Goal: Task Accomplishment & Management: Manage account settings

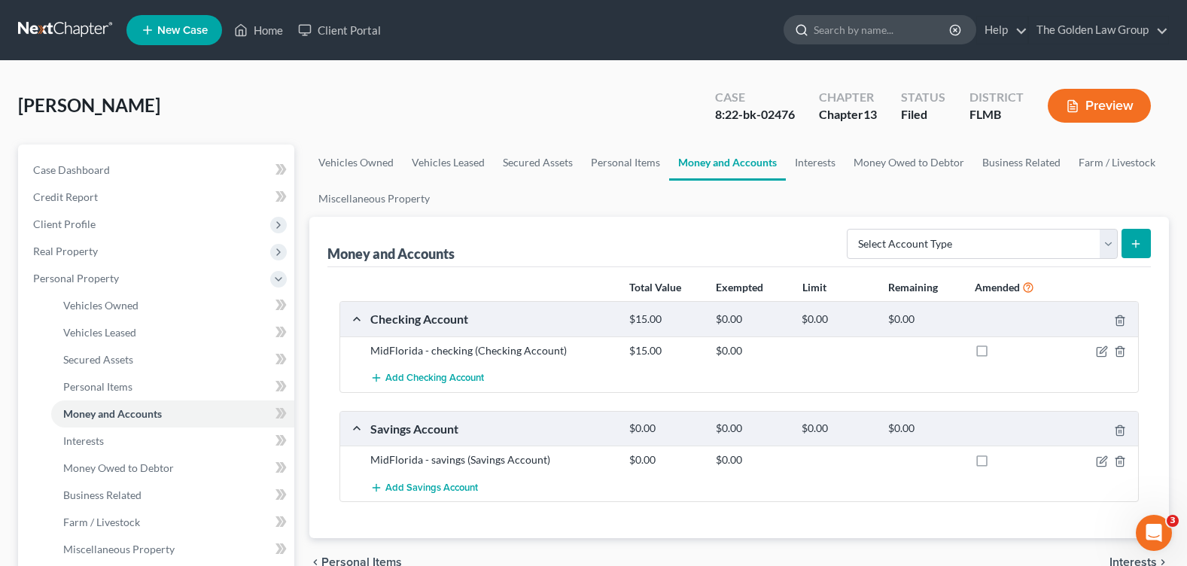
click at [834, 27] on input "search" at bounding box center [883, 30] width 138 height 28
click at [258, 23] on link "Home" at bounding box center [259, 30] width 64 height 27
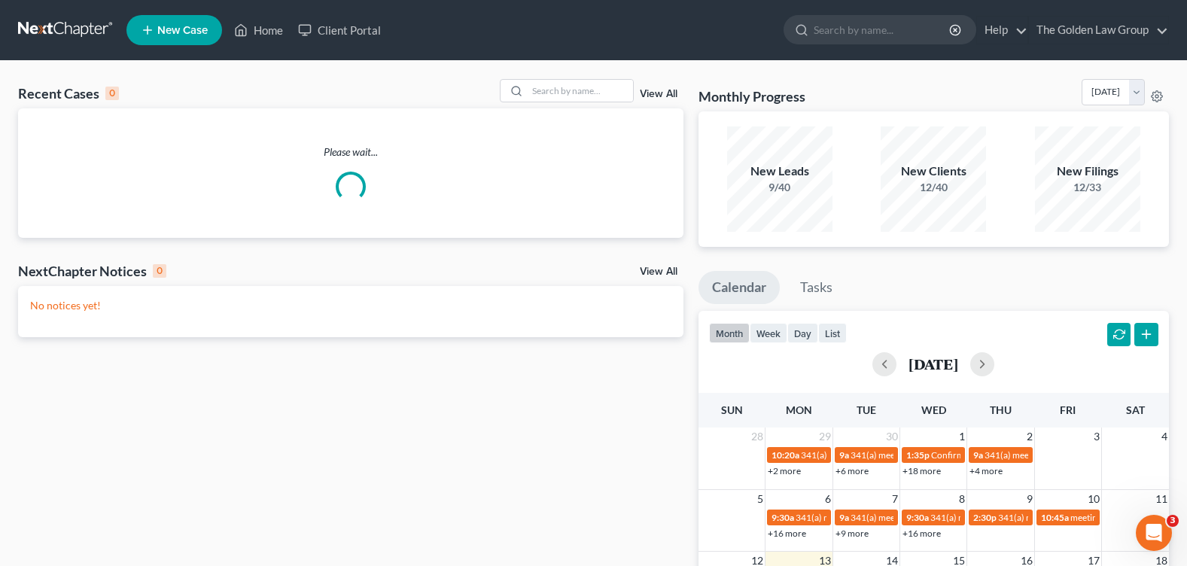
click at [670, 270] on link "View All" at bounding box center [659, 271] width 38 height 11
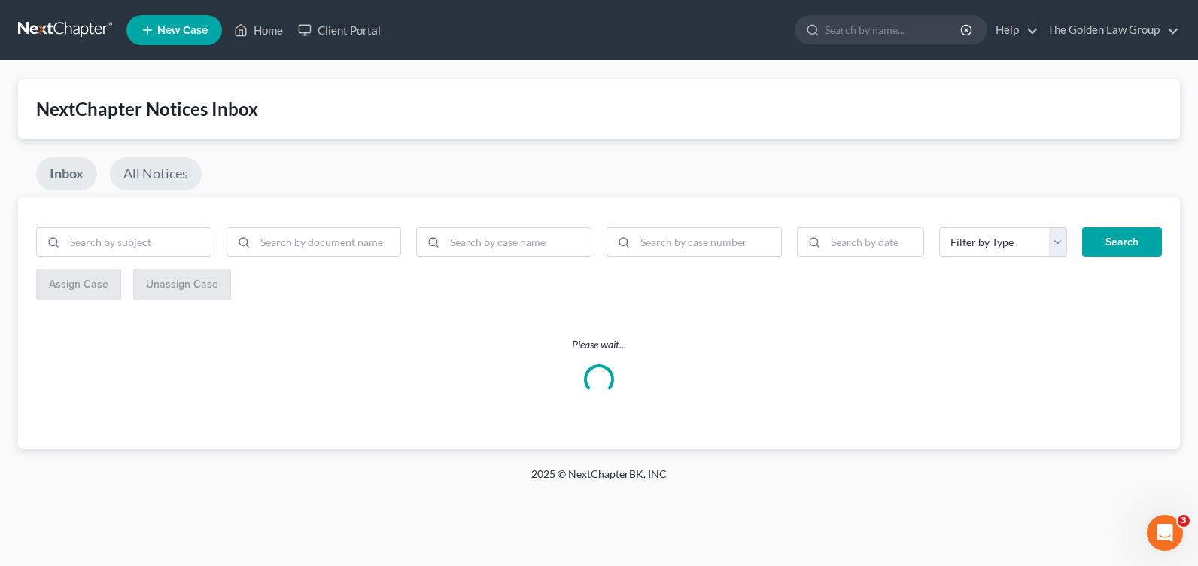
click at [158, 178] on link "All Notices" at bounding box center [156, 173] width 92 height 33
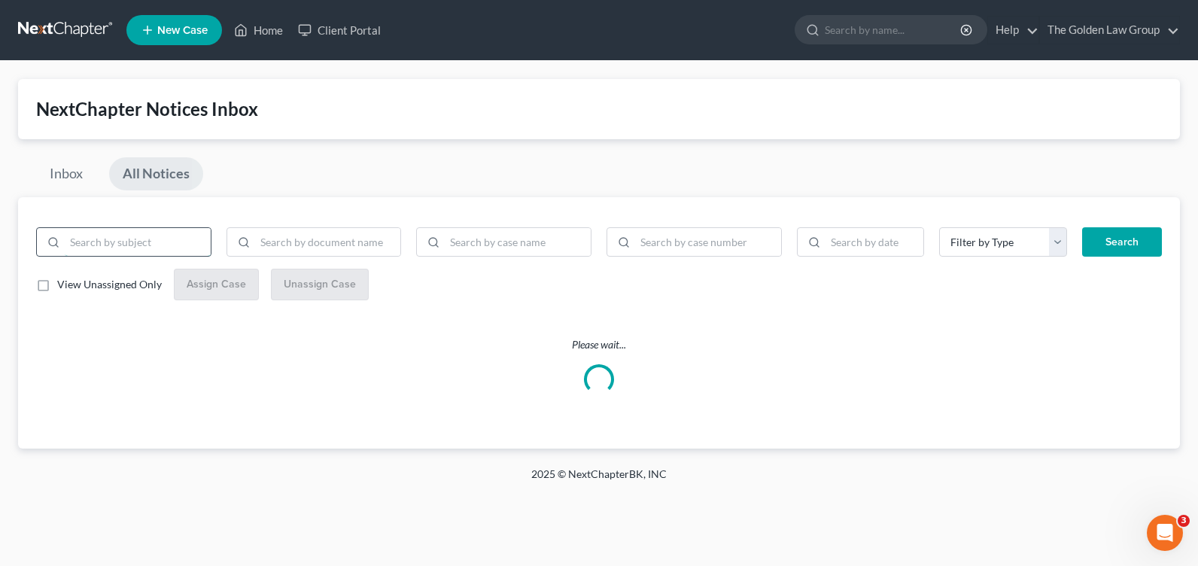
click at [144, 239] on input "search" at bounding box center [138, 242] width 146 height 29
click at [282, 243] on input "search" at bounding box center [328, 242] width 146 height 29
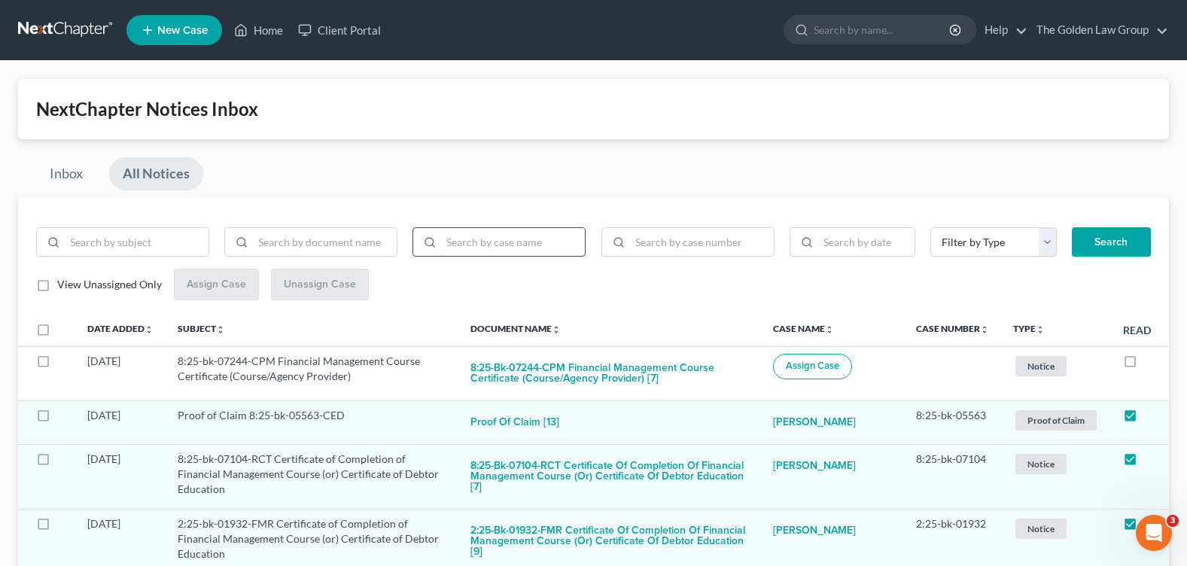
click at [565, 251] on input "search" at bounding box center [513, 242] width 144 height 29
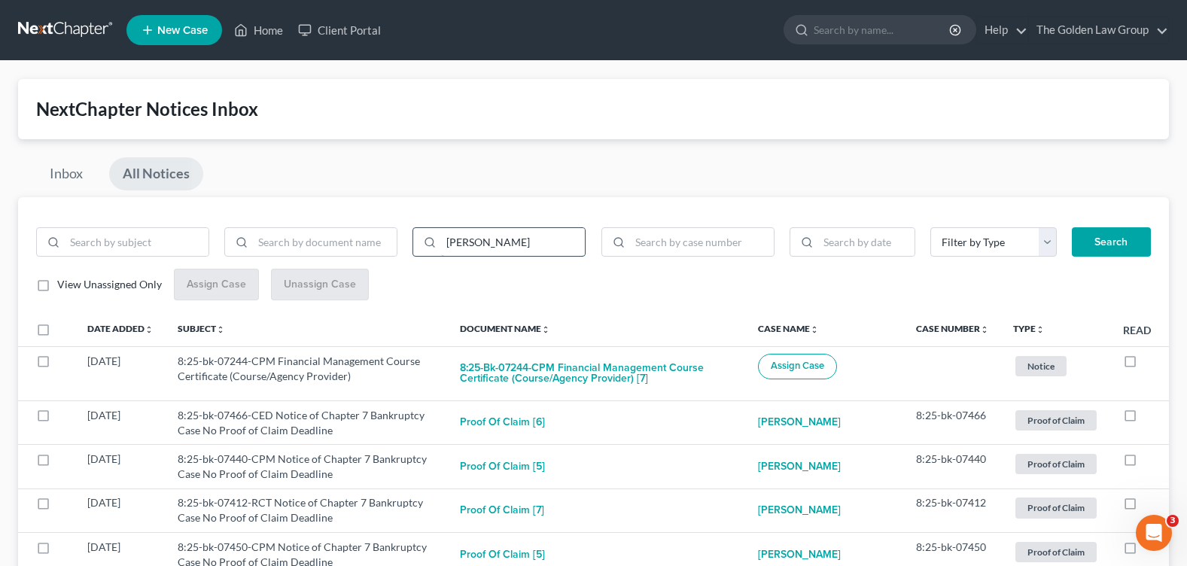
type input "boykin"
click at [1072, 227] on button "Search" at bounding box center [1111, 242] width 79 height 30
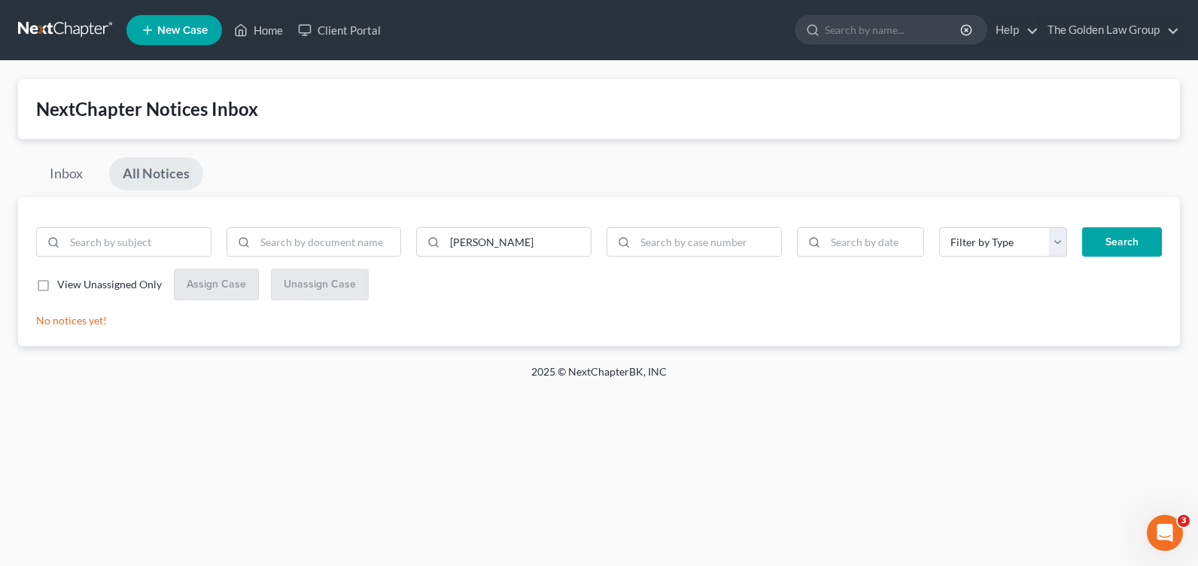
click at [477, 309] on div "boykin Filter by Type Hearing Notice Proof of Claim Search View Unassigned Only…" at bounding box center [599, 271] width 1162 height 149
drag, startPoint x: 497, startPoint y: 249, endPoint x: 430, endPoint y: 249, distance: 67.0
click at [430, 249] on div "boykin" at bounding box center [503, 242] width 175 height 30
click at [1114, 245] on button "Search" at bounding box center [1122, 242] width 80 height 30
click at [255, 32] on link "Home" at bounding box center [259, 30] width 64 height 27
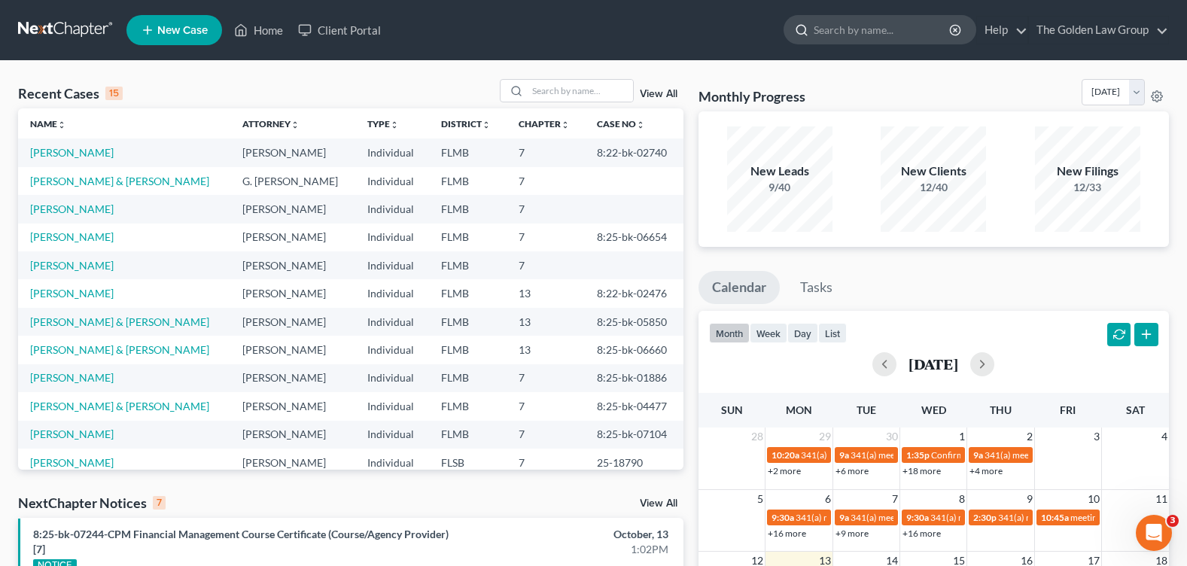
click at [824, 18] on input "search" at bounding box center [883, 30] width 138 height 28
type input "sietz"
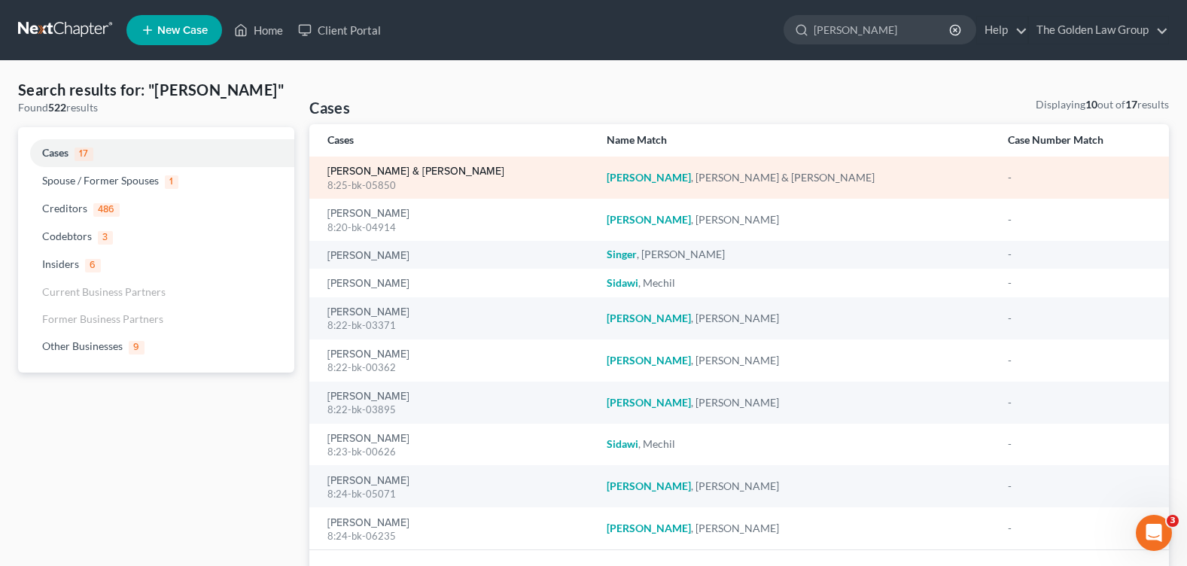
click at [421, 169] on link "[PERSON_NAME] & [PERSON_NAME]" at bounding box center [415, 171] width 177 height 11
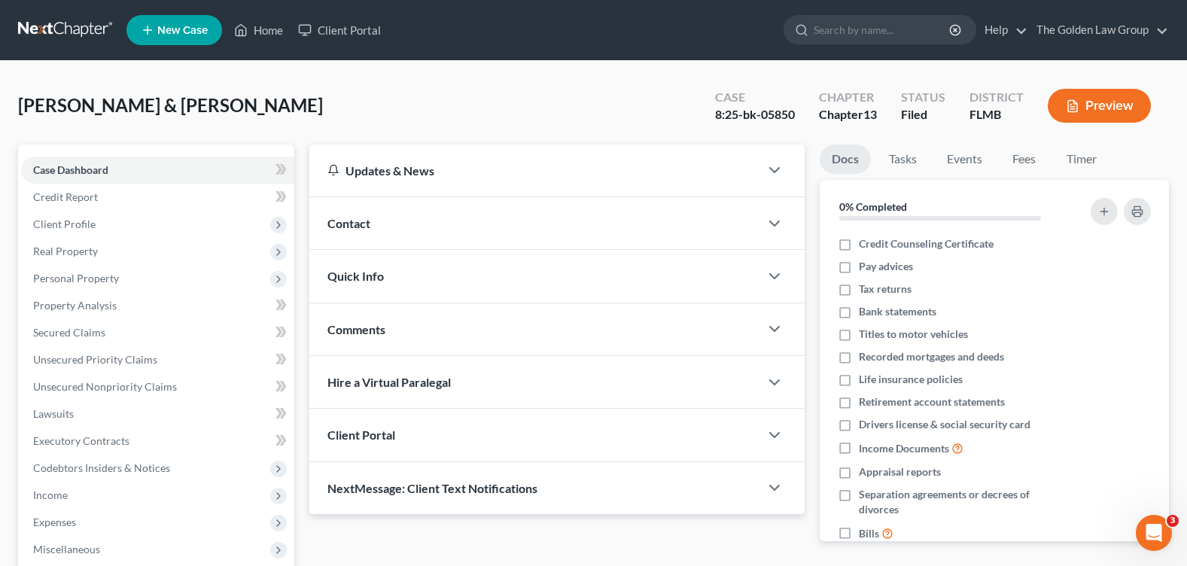
scroll to position [261, 0]
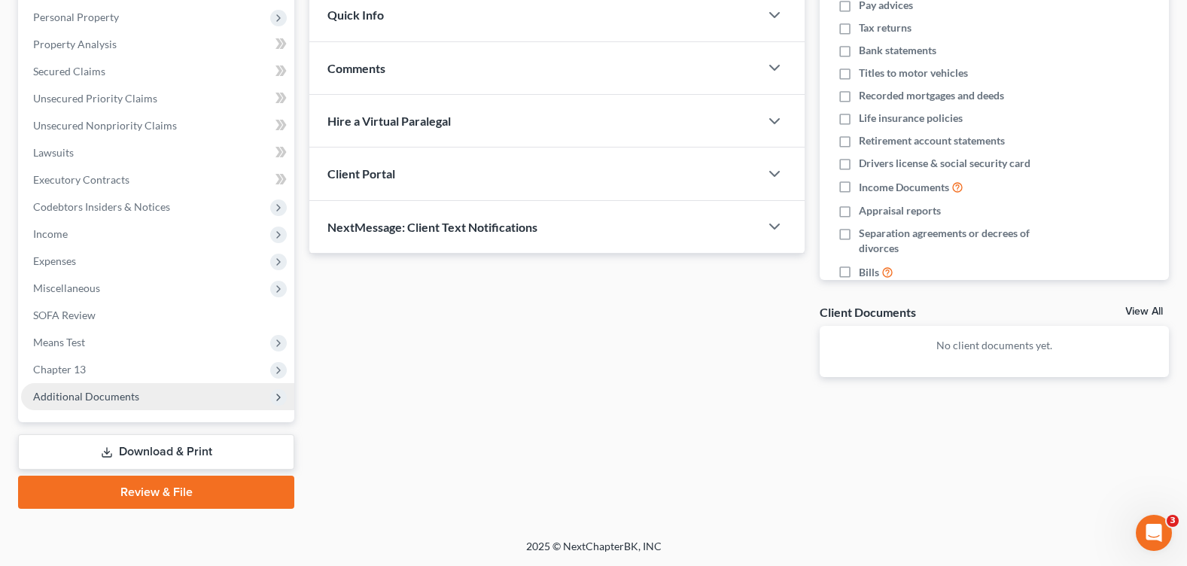
click at [69, 401] on span "Additional Documents" at bounding box center [86, 396] width 106 height 13
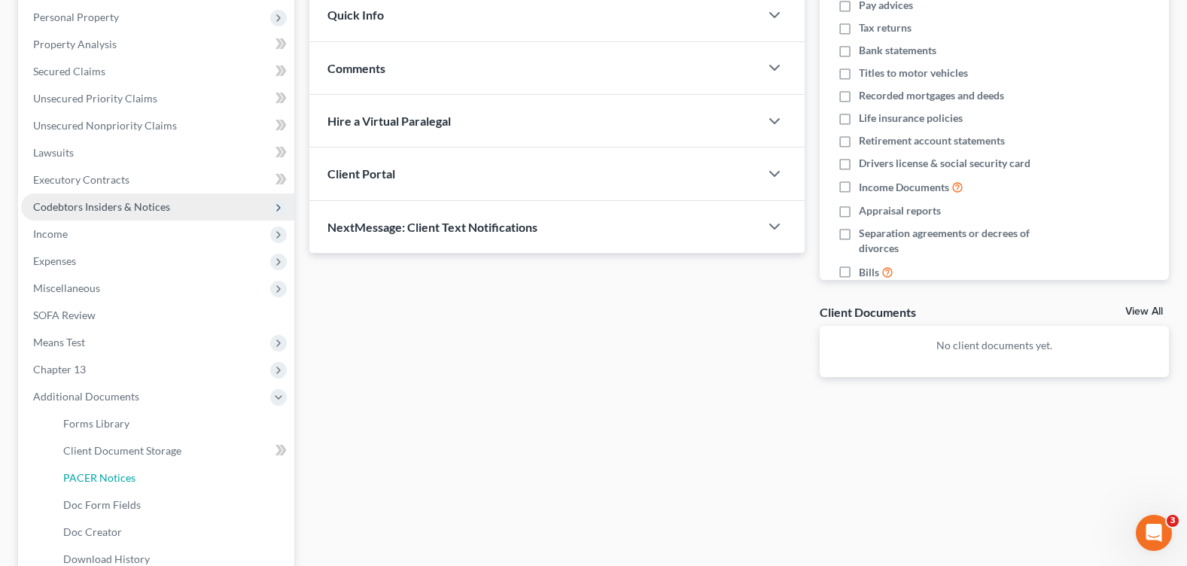
click at [156, 475] on link "PACER Notices" at bounding box center [172, 477] width 243 height 27
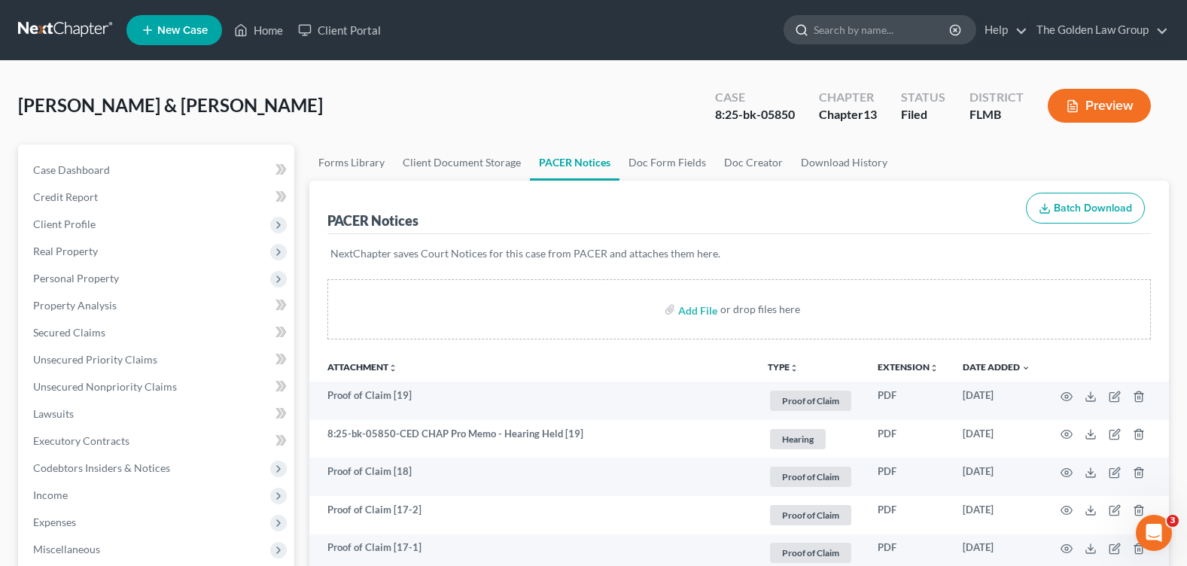
click at [867, 24] on input "search" at bounding box center [883, 30] width 138 height 28
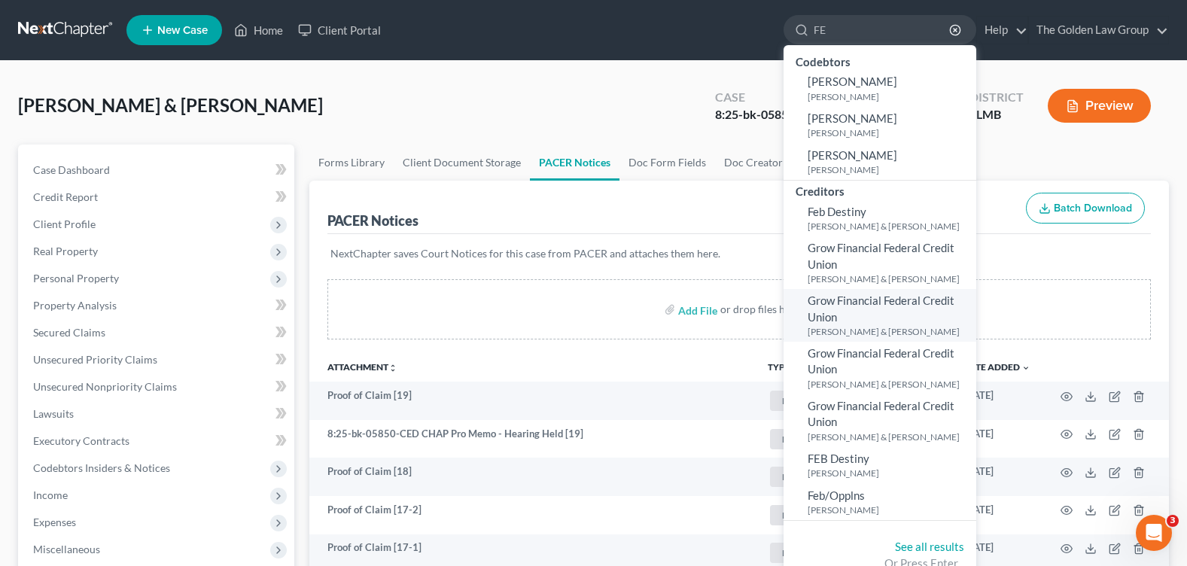
type input "F"
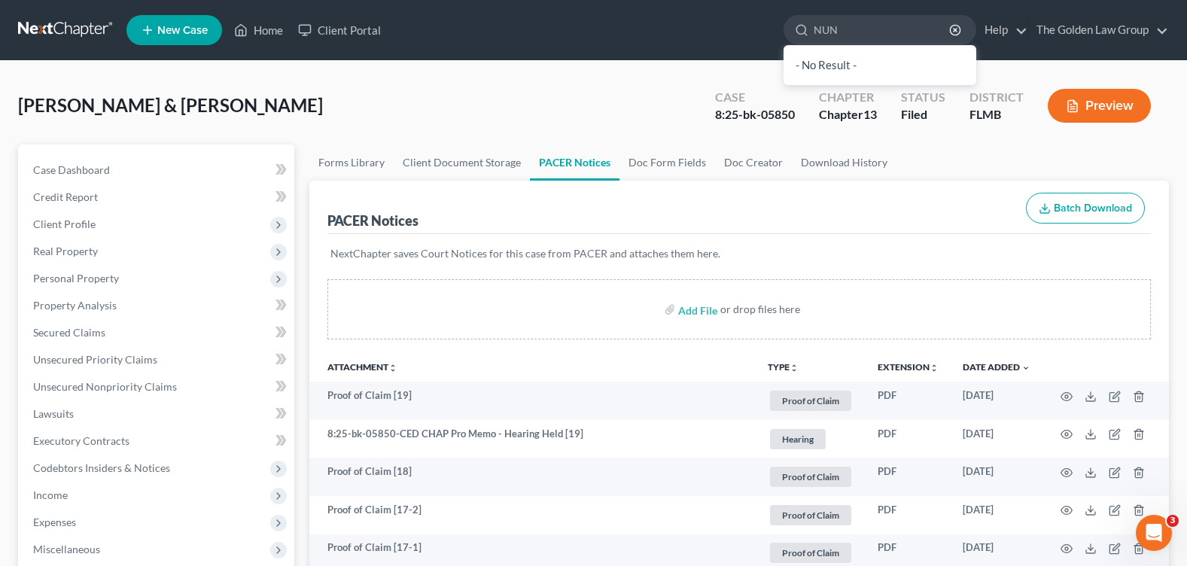
type input "NUNO"
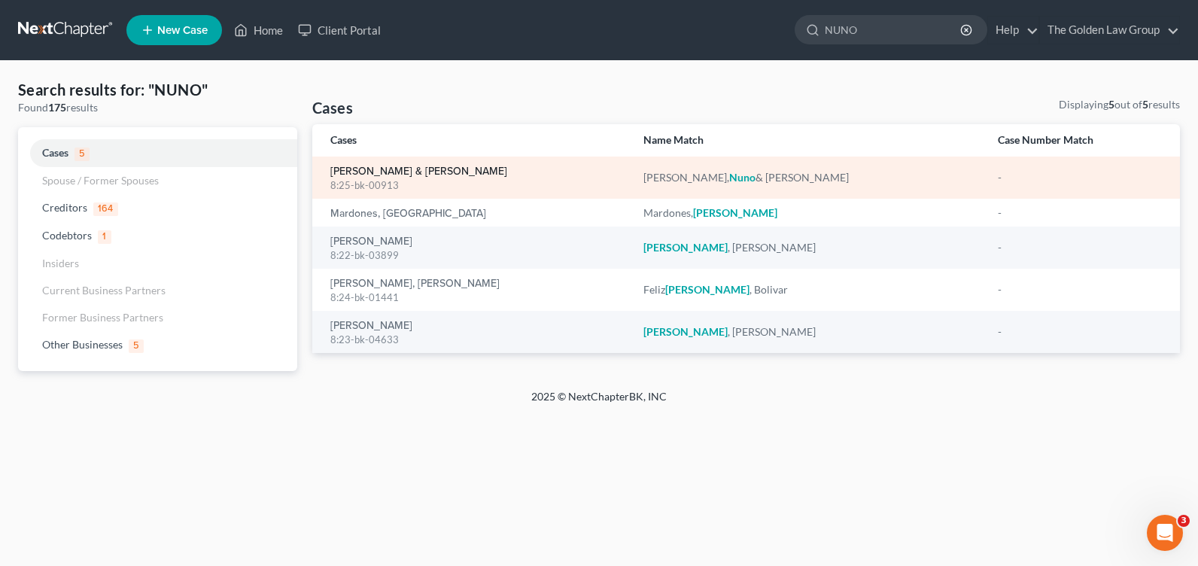
click at [351, 172] on link "[PERSON_NAME] & [PERSON_NAME]" at bounding box center [418, 171] width 177 height 11
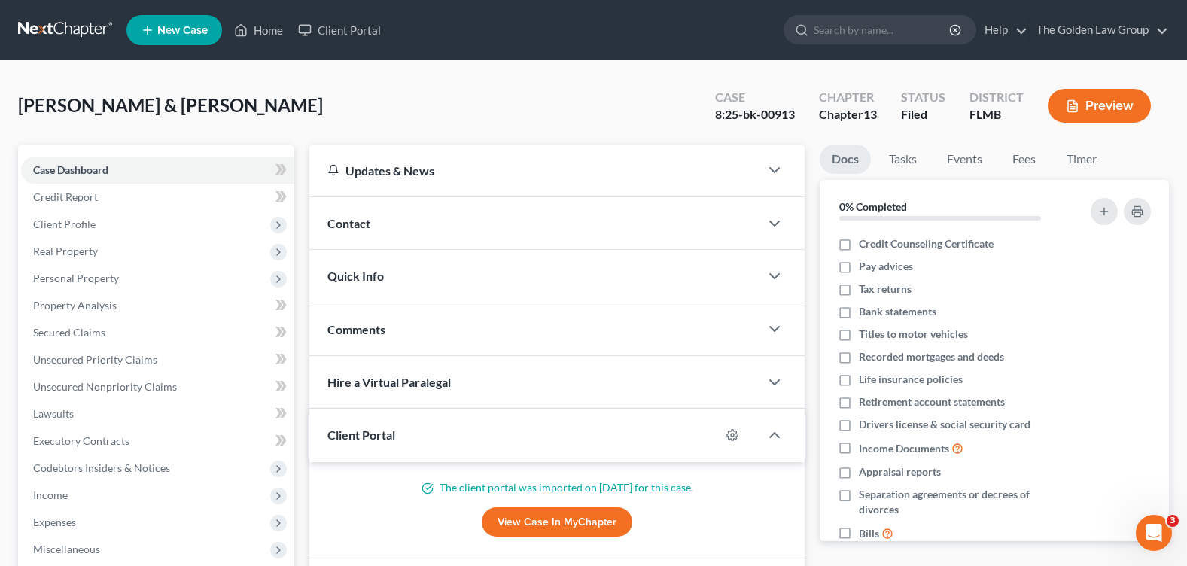
scroll to position [261, 0]
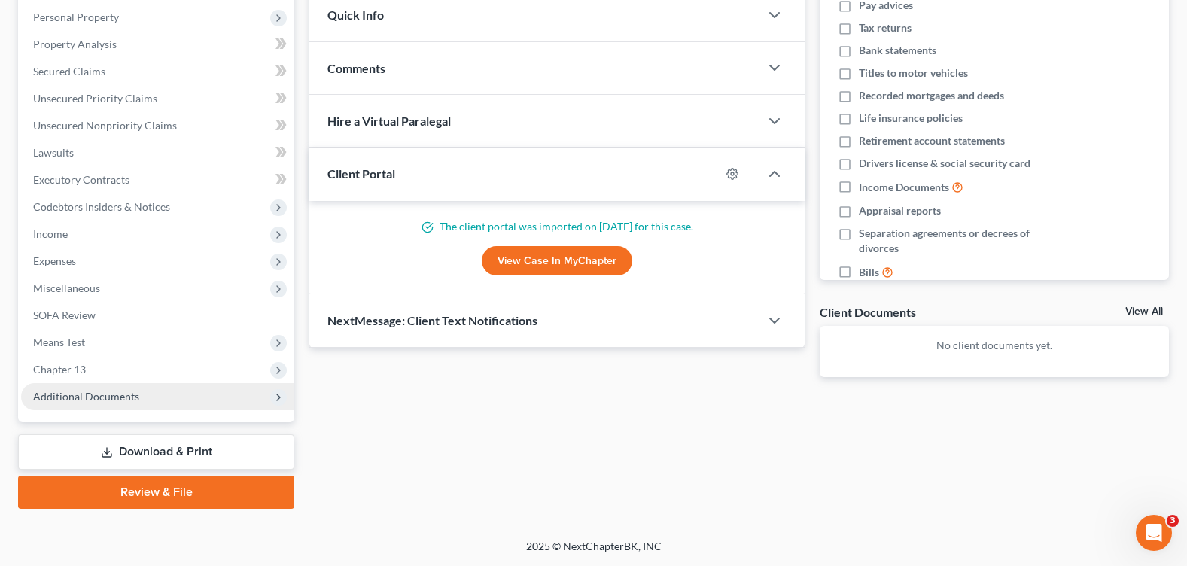
click at [69, 392] on span "Additional Documents" at bounding box center [86, 396] width 106 height 13
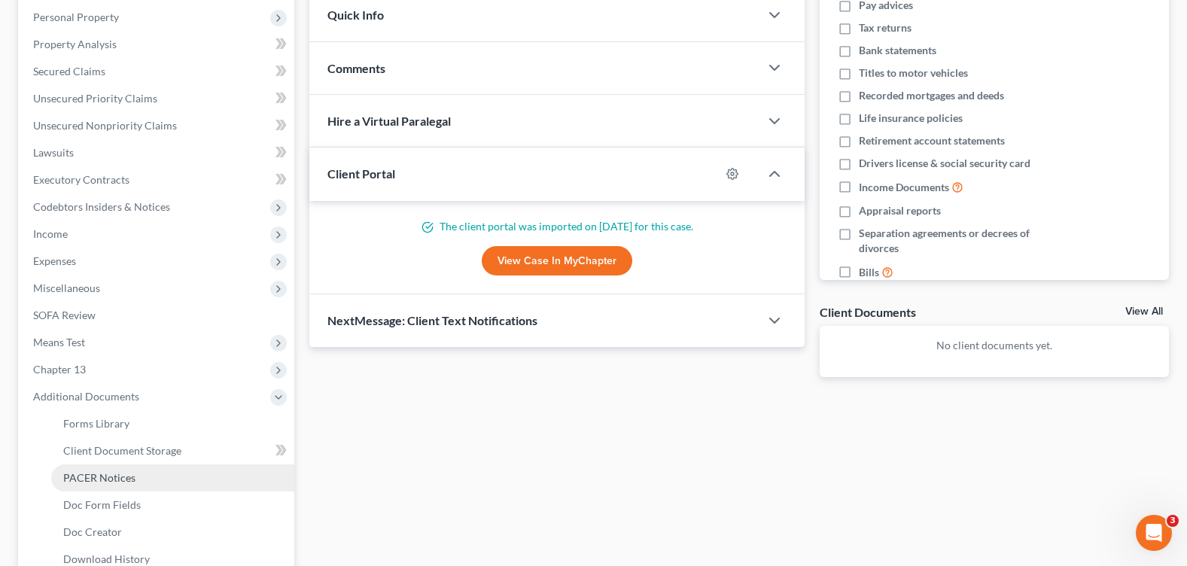
click at [93, 475] on span "PACER Notices" at bounding box center [99, 477] width 72 height 13
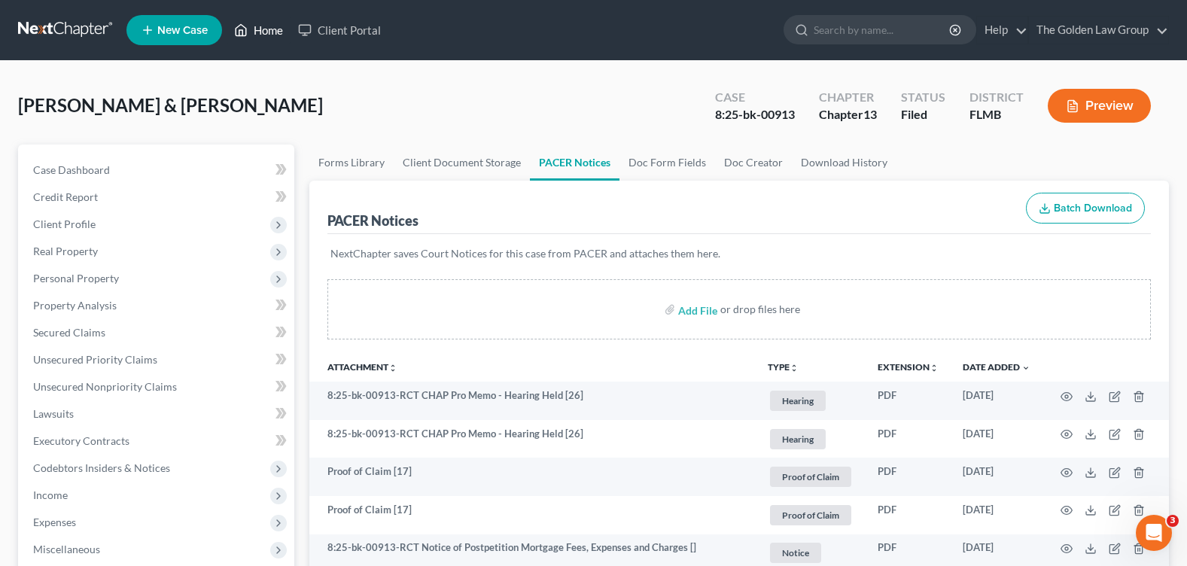
click at [272, 37] on link "Home" at bounding box center [259, 30] width 64 height 27
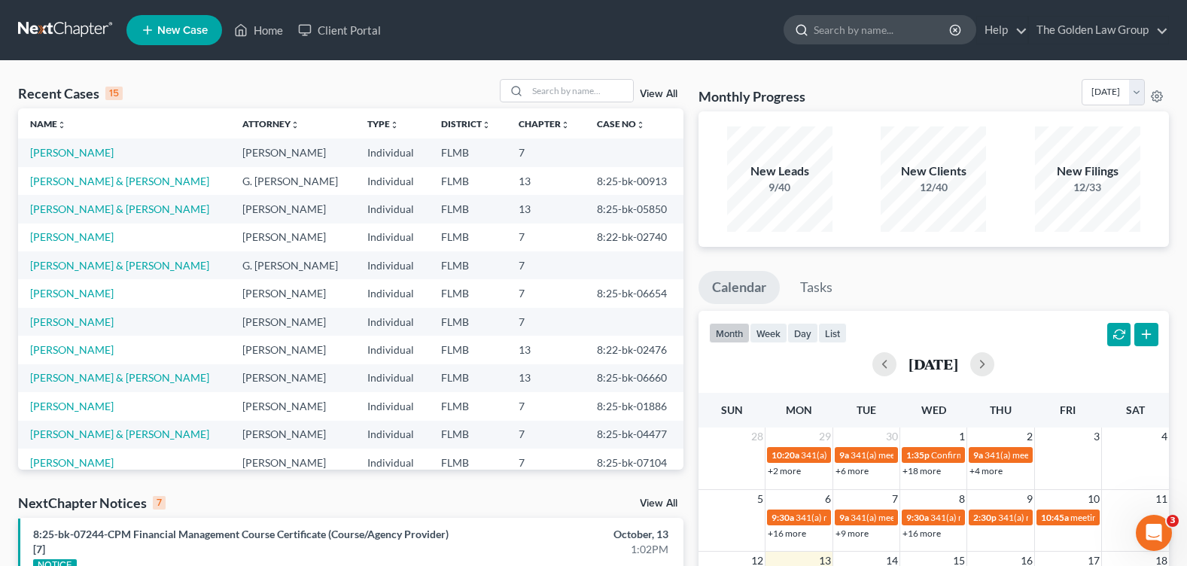
click at [863, 29] on input "search" at bounding box center [883, 30] width 138 height 28
type input "fox"
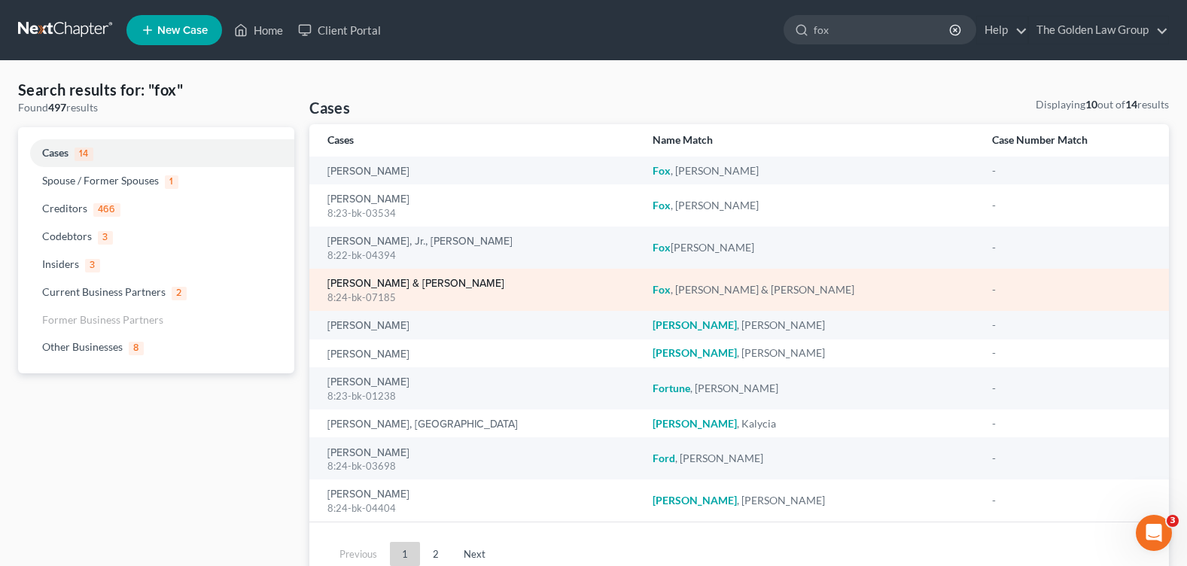
click at [373, 284] on link "[PERSON_NAME] & [PERSON_NAME]" at bounding box center [415, 283] width 177 height 11
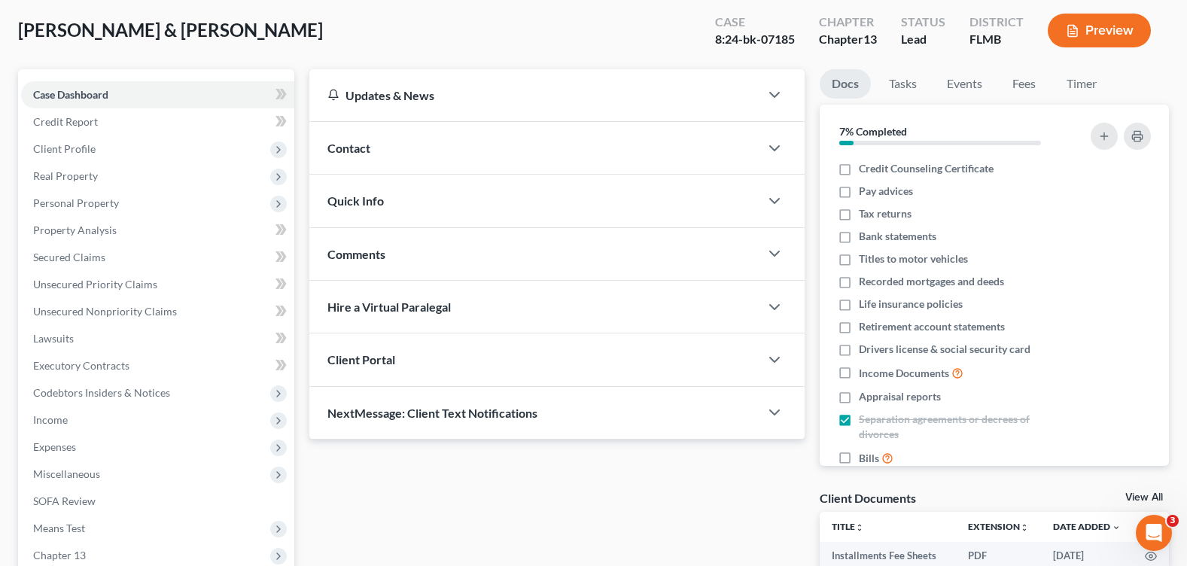
scroll to position [261, 0]
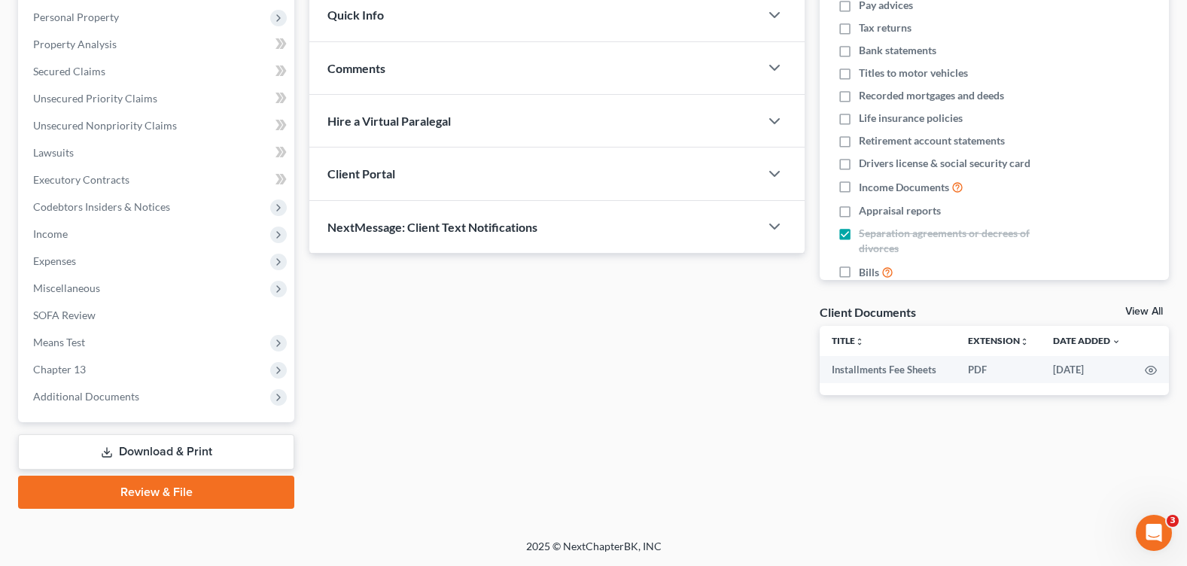
click at [129, 411] on div "Case Dashboard Payments Invoices Payments Payments Credit Report Client Profile…" at bounding box center [156, 152] width 276 height 539
click at [126, 403] on span "Additional Documents" at bounding box center [157, 396] width 273 height 27
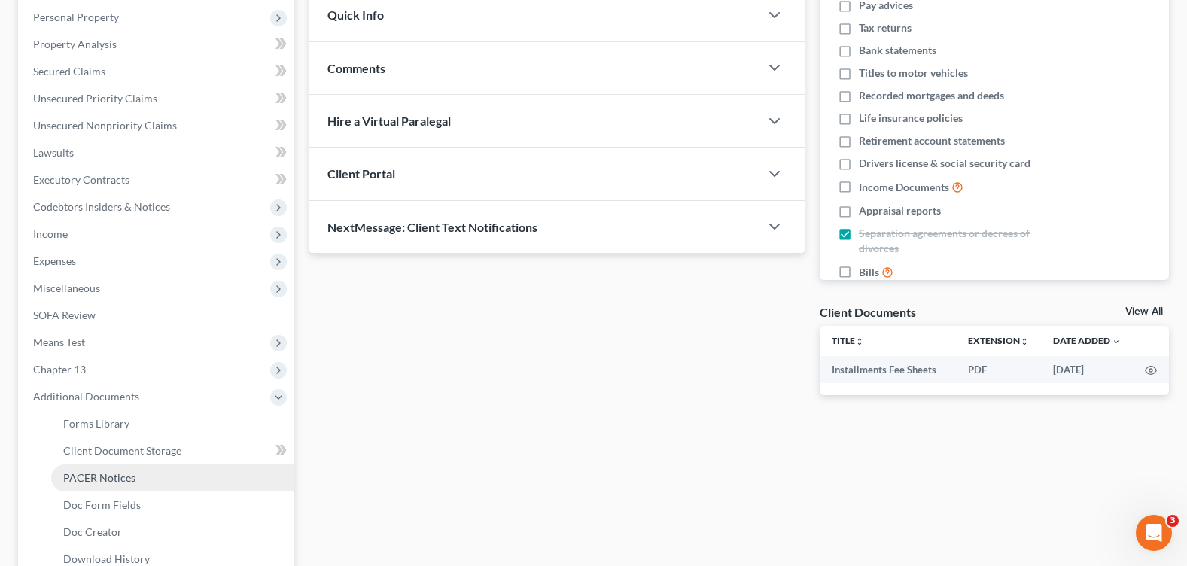
click at [125, 477] on span "PACER Notices" at bounding box center [99, 477] width 72 height 13
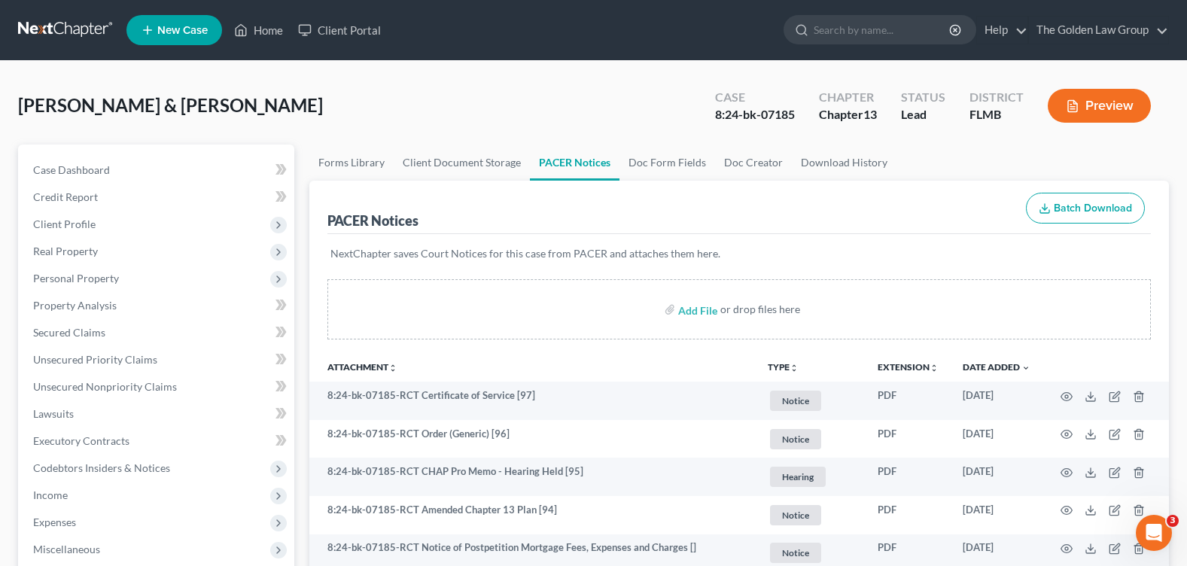
click at [444, 106] on div "Fox, Brittany & Jerome Upgraded Case 8:24-bk-07185 Chapter Chapter 13 Status Le…" at bounding box center [593, 111] width 1151 height 65
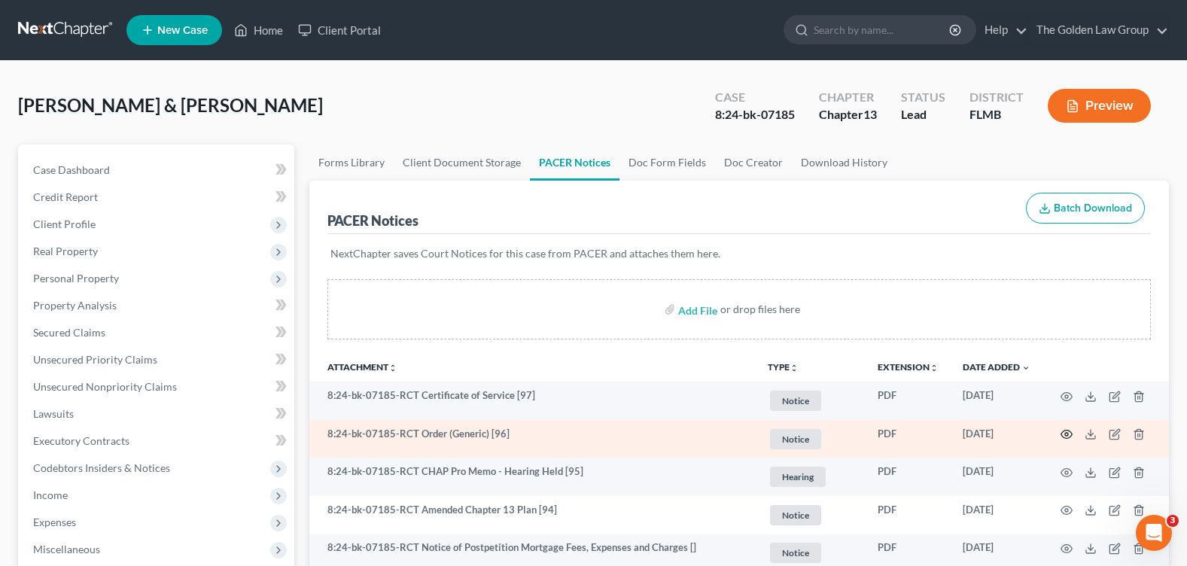
click at [1064, 435] on icon "button" at bounding box center [1067, 434] width 12 height 12
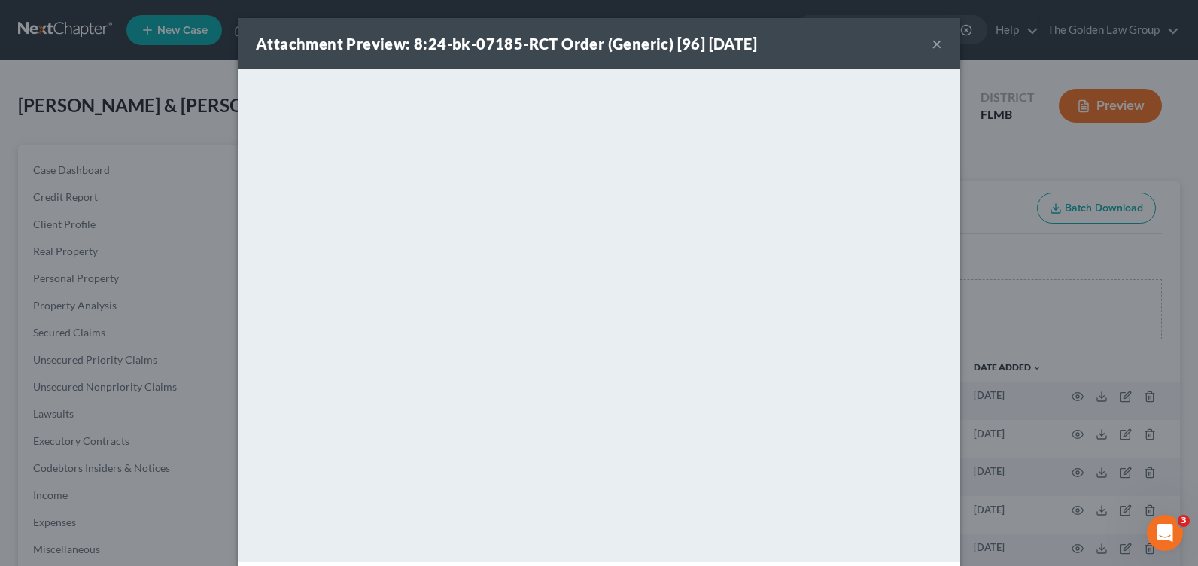
click at [935, 41] on button "×" at bounding box center [937, 44] width 11 height 18
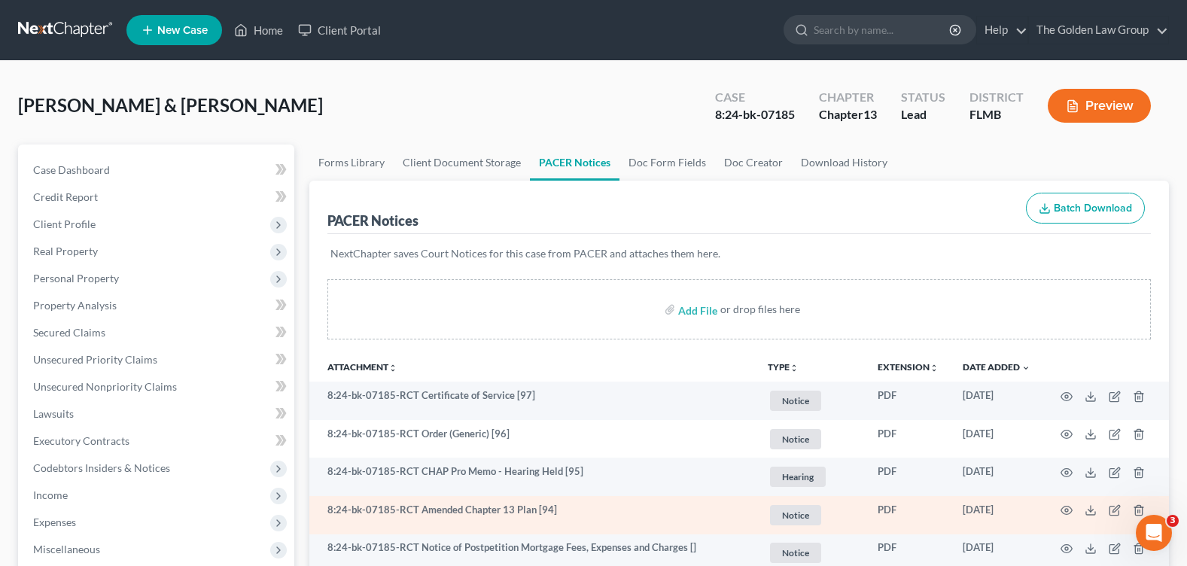
scroll to position [75, 0]
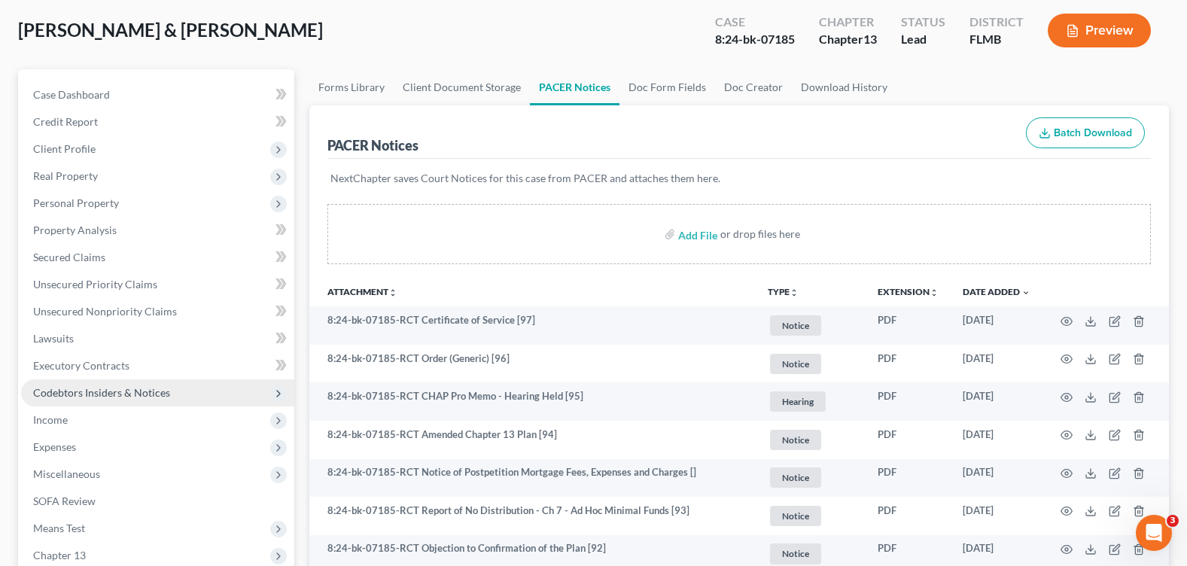
drag, startPoint x: 63, startPoint y: 424, endPoint x: 146, endPoint y: 403, distance: 85.4
click at [63, 423] on span "Income" at bounding box center [50, 419] width 35 height 13
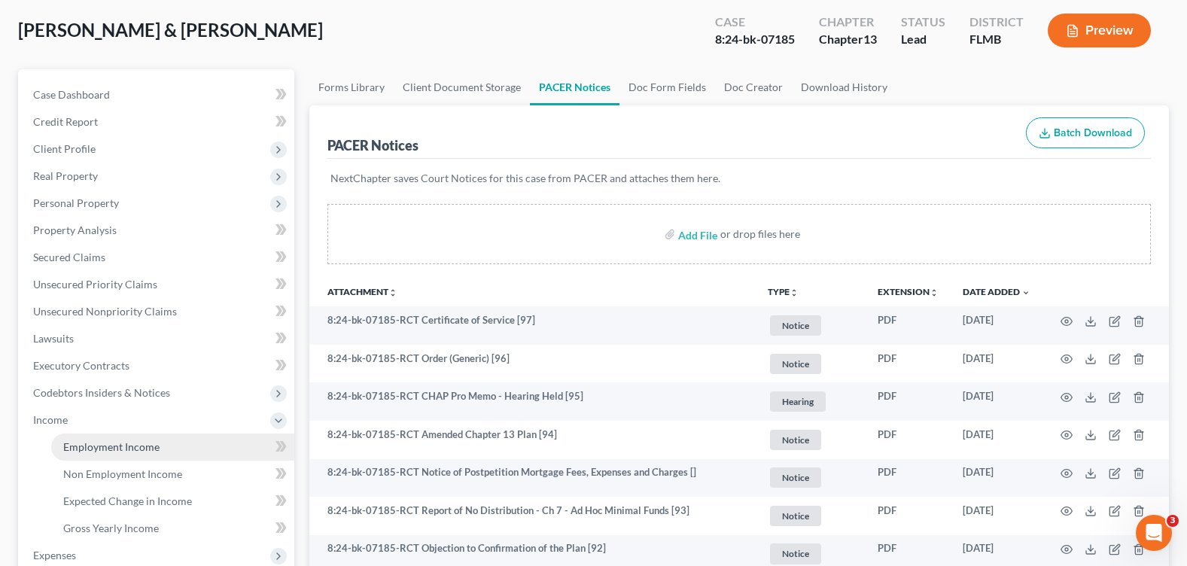
click at [194, 448] on link "Employment Income" at bounding box center [172, 447] width 243 height 27
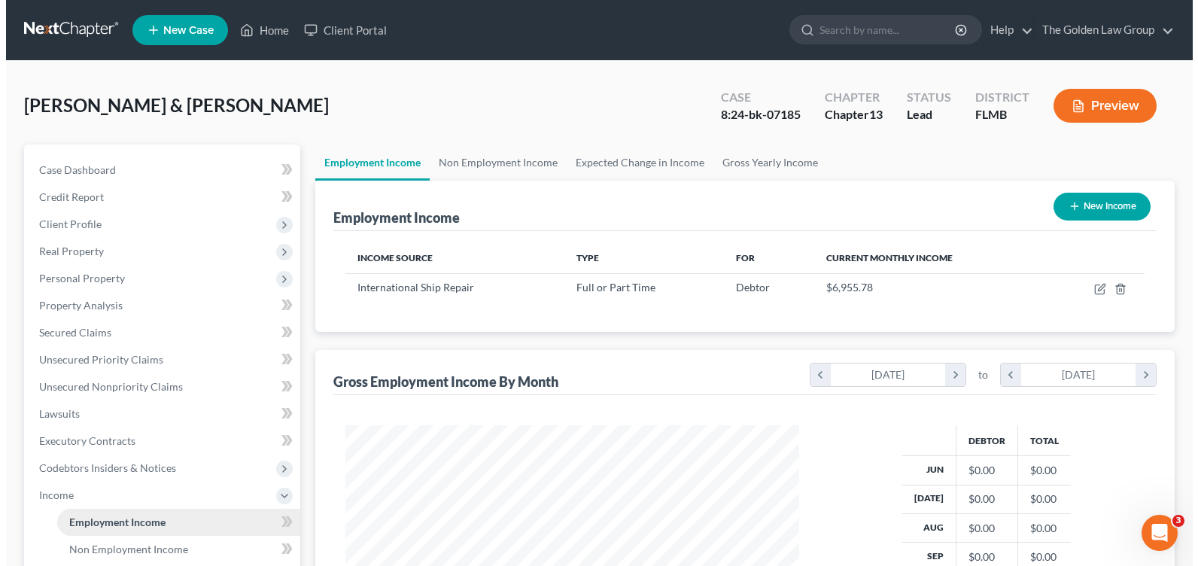
scroll to position [270, 483]
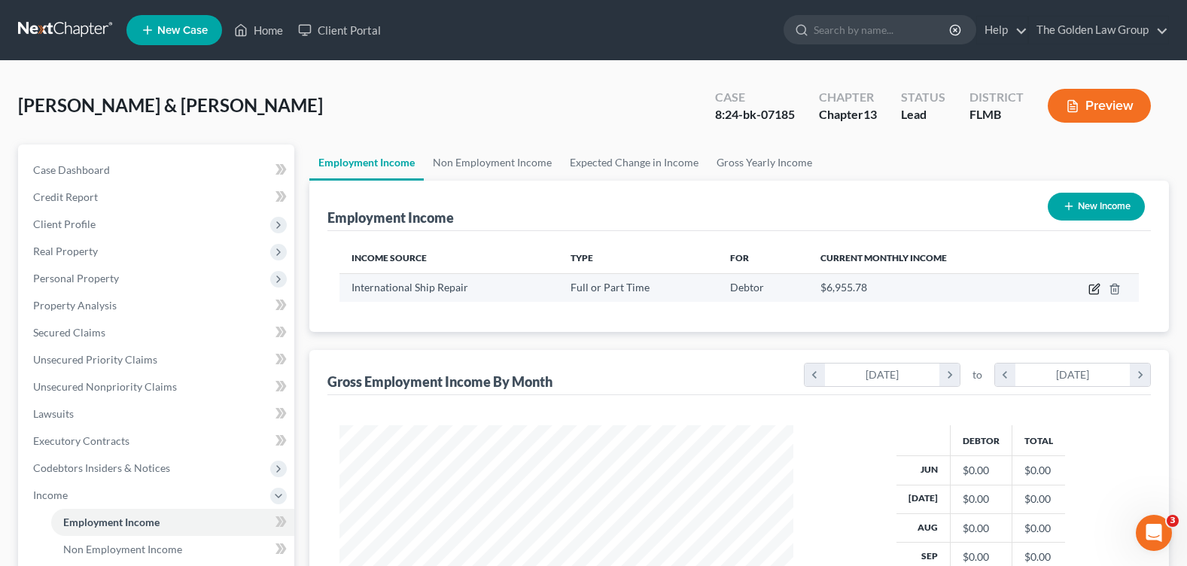
click at [1089, 290] on icon "button" at bounding box center [1093, 289] width 9 height 9
select select "0"
select select "9"
select select "3"
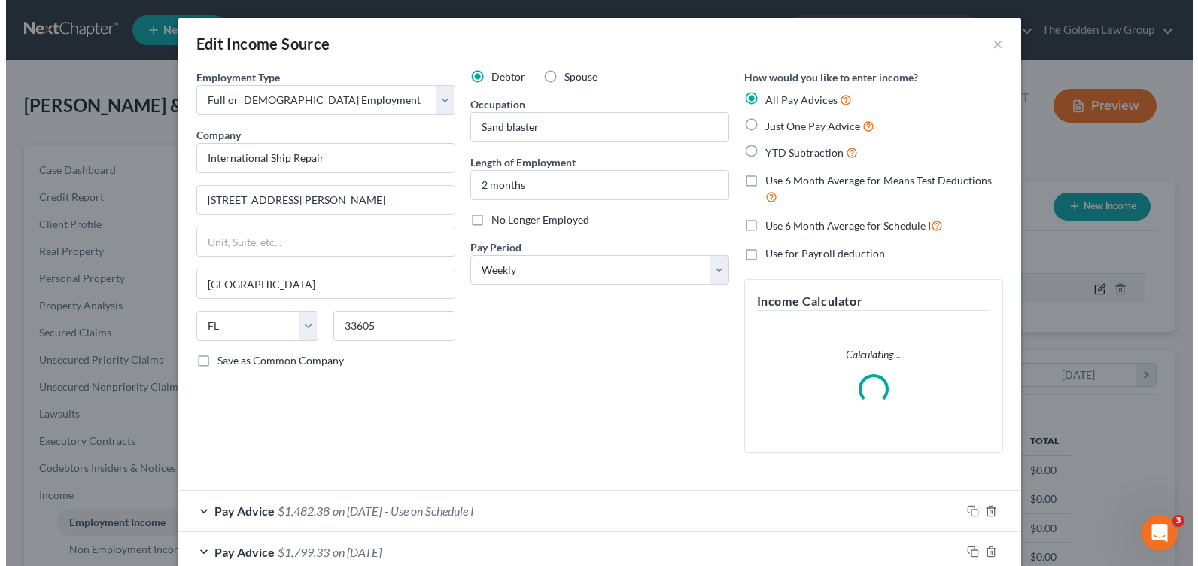
scroll to position [270, 489]
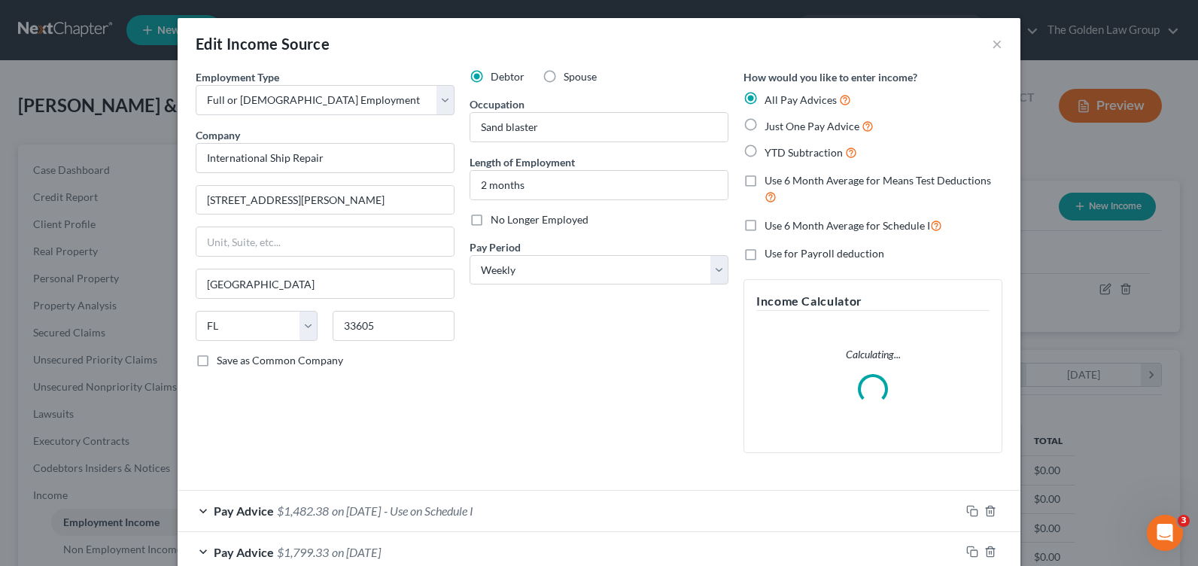
click at [631, 449] on div "Debtor Spouse Occupation Sand blaster Length of Employment 2 months No Longer E…" at bounding box center [599, 267] width 274 height 396
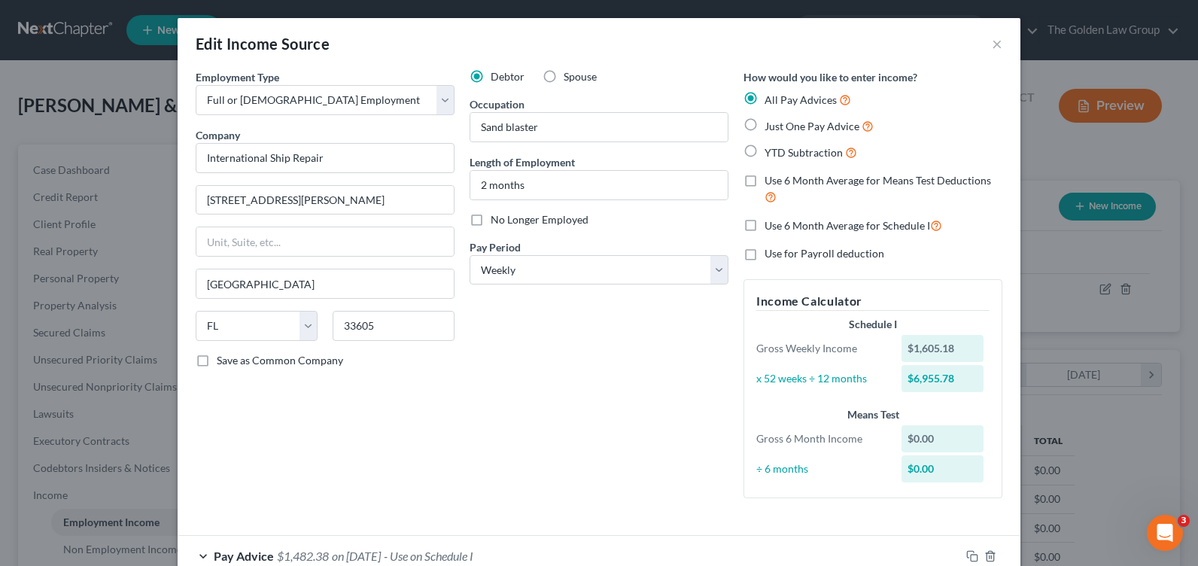
click at [485, 339] on div "Debtor Spouse Occupation Sand blaster Length of Employment 2 months No Longer E…" at bounding box center [599, 289] width 274 height 441
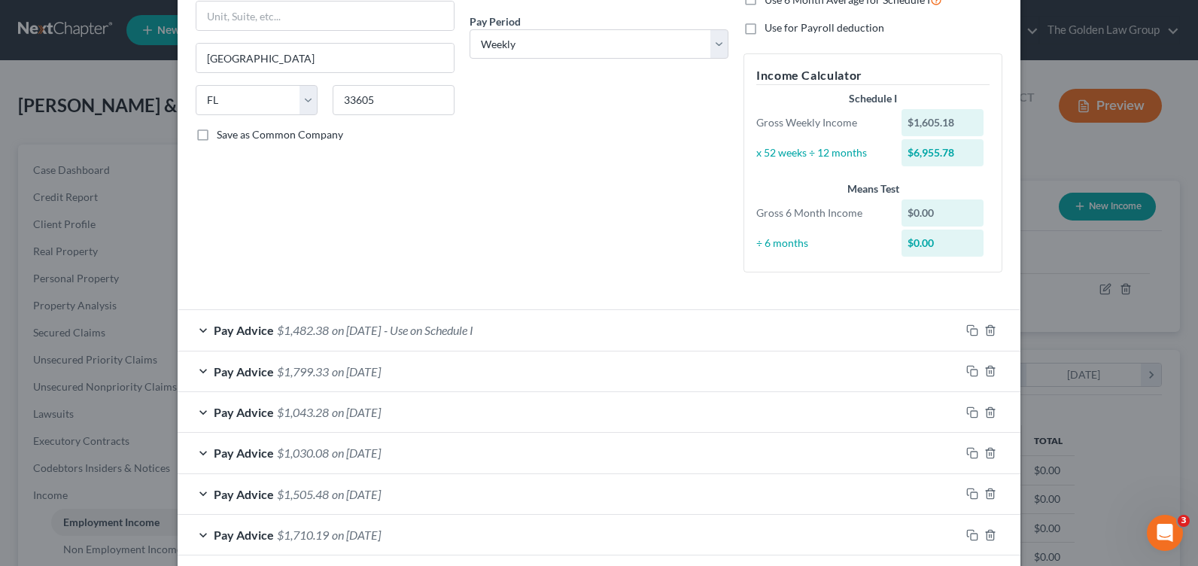
click at [197, 327] on div "Pay Advice $1,482.38 on [DATE] - Use on Schedule I" at bounding box center [569, 330] width 783 height 40
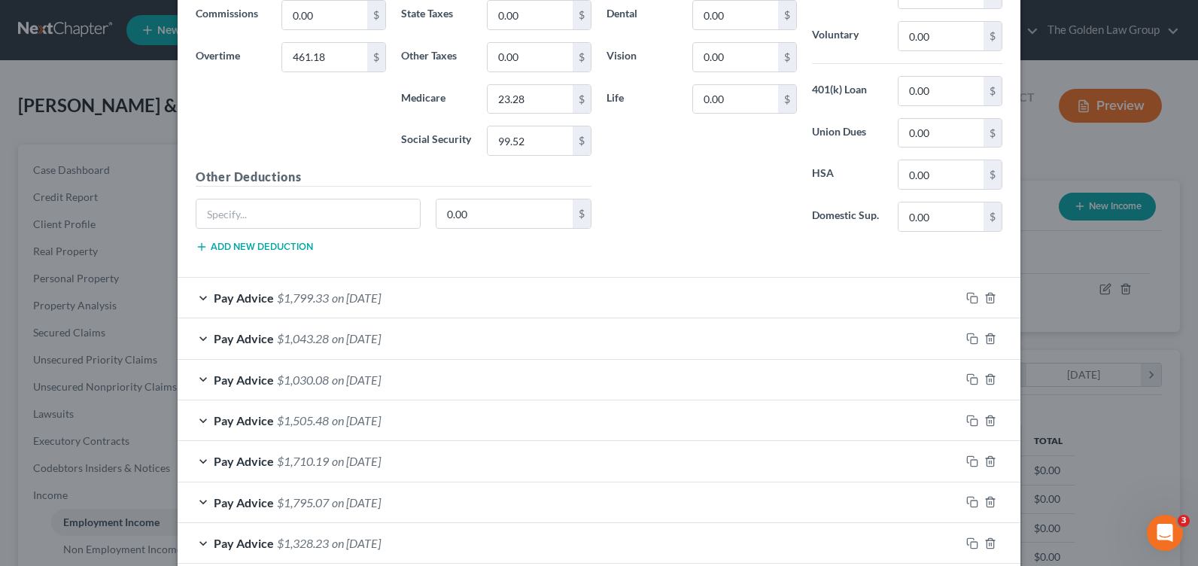
scroll to position [452, 0]
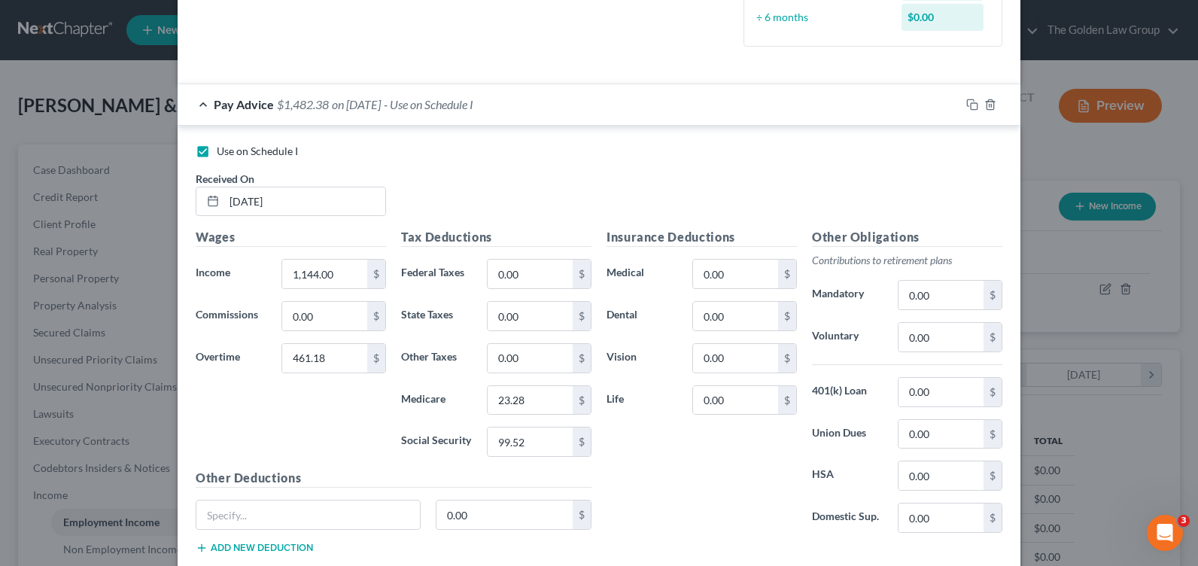
click at [196, 105] on div "Pay Advice $1,482.38 on [DATE] - Use on Schedule I" at bounding box center [569, 104] width 783 height 40
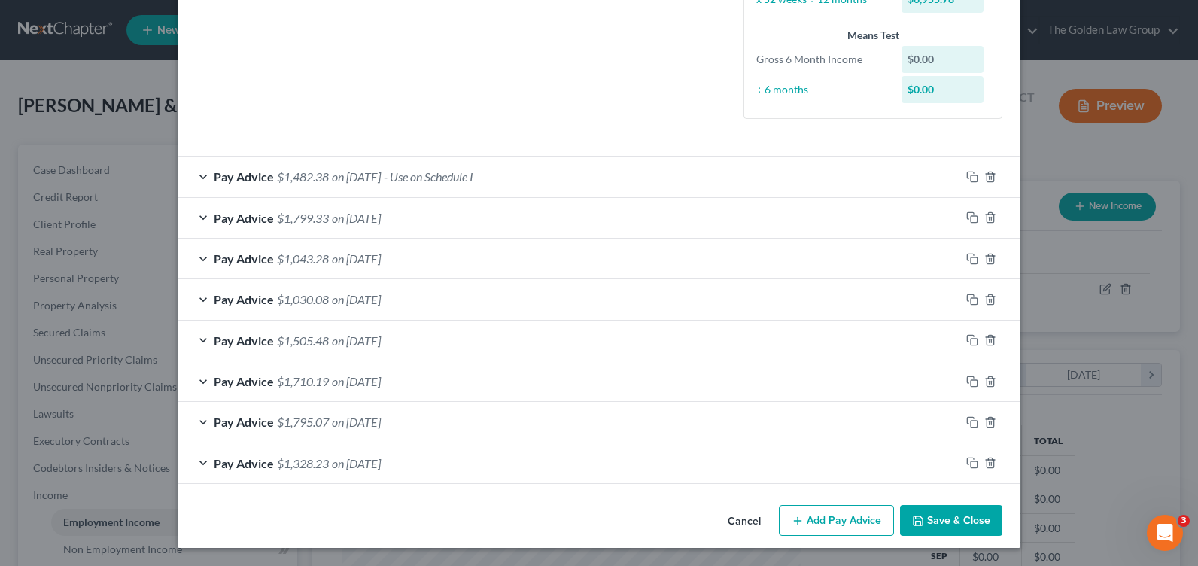
scroll to position [379, 0]
click at [987, 425] on icon "button" at bounding box center [990, 422] width 7 height 10
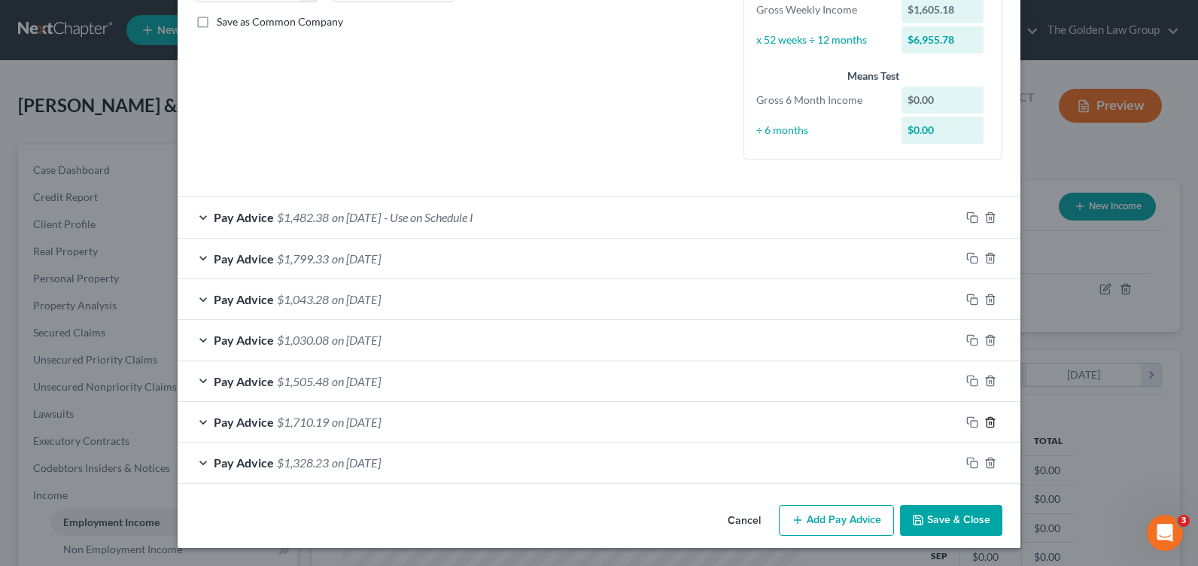
scroll to position [339, 0]
click at [990, 465] on line "button" at bounding box center [990, 463] width 0 height 3
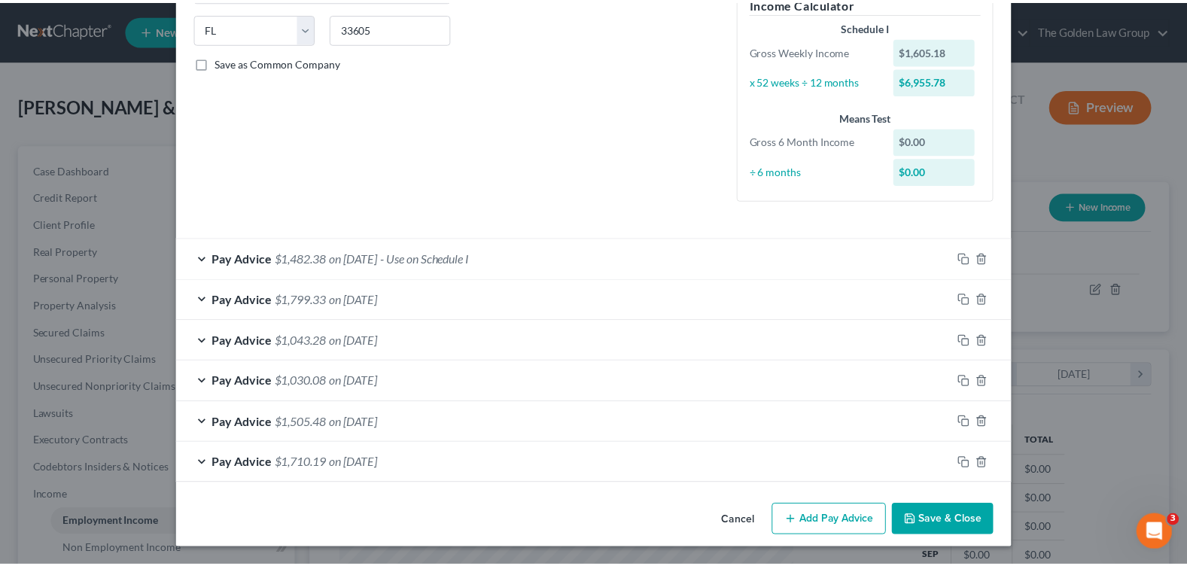
scroll to position [0, 0]
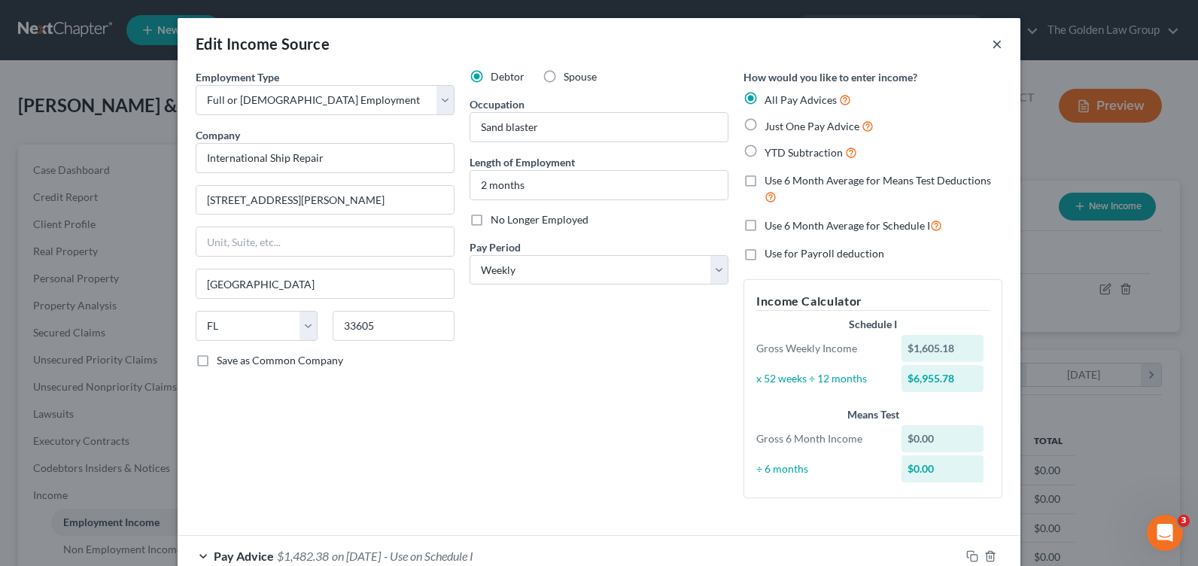
click at [992, 44] on button "×" at bounding box center [997, 44] width 11 height 18
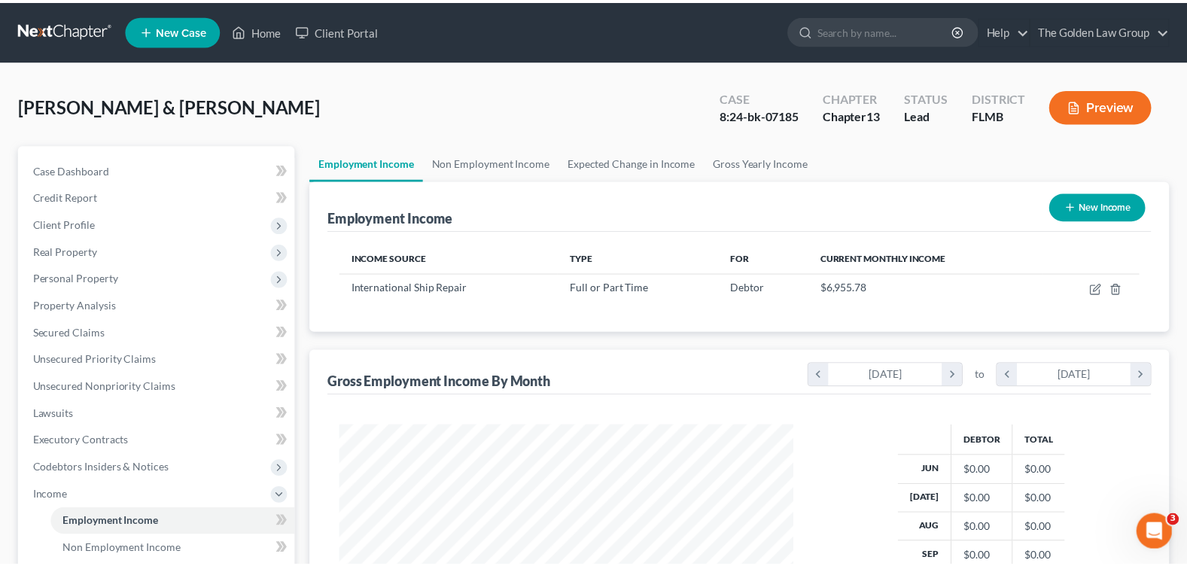
scroll to position [752403, 752189]
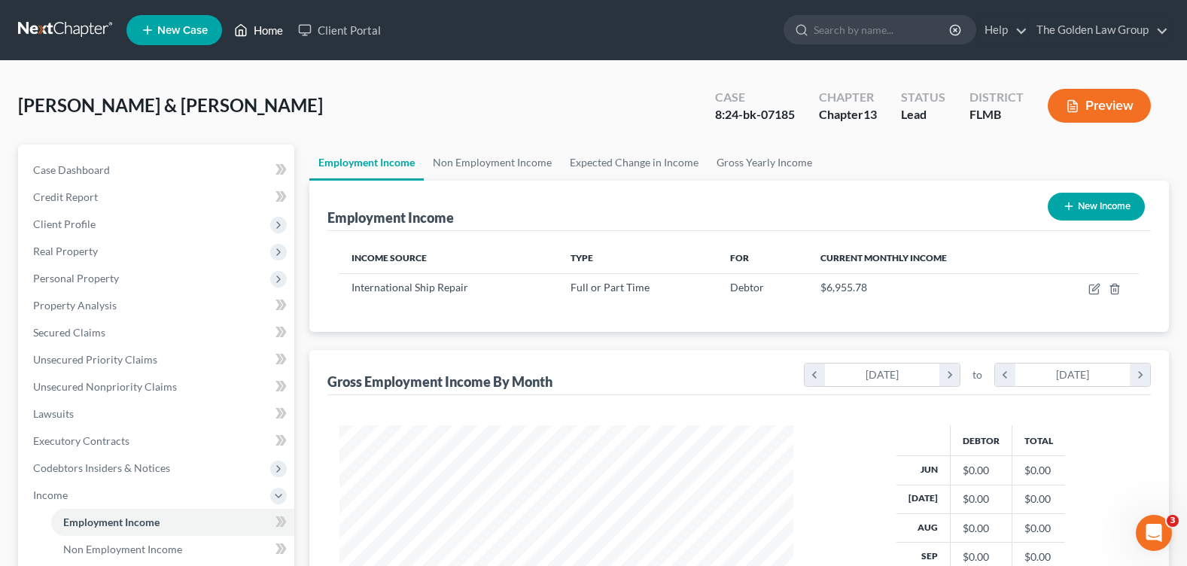
click at [262, 37] on link "Home" at bounding box center [259, 30] width 64 height 27
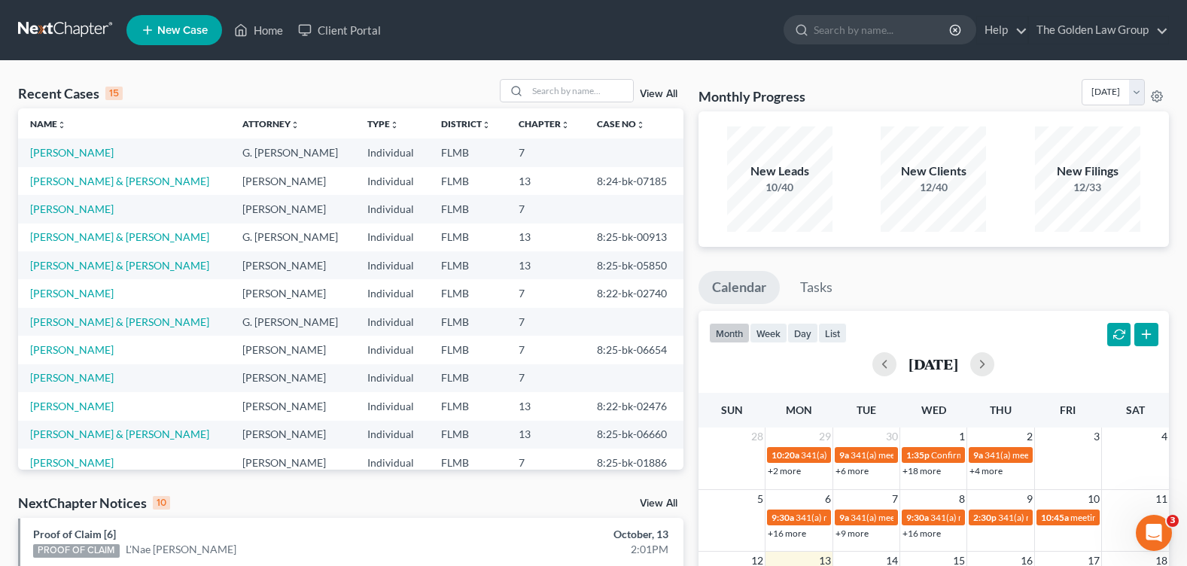
scroll to position [103, 0]
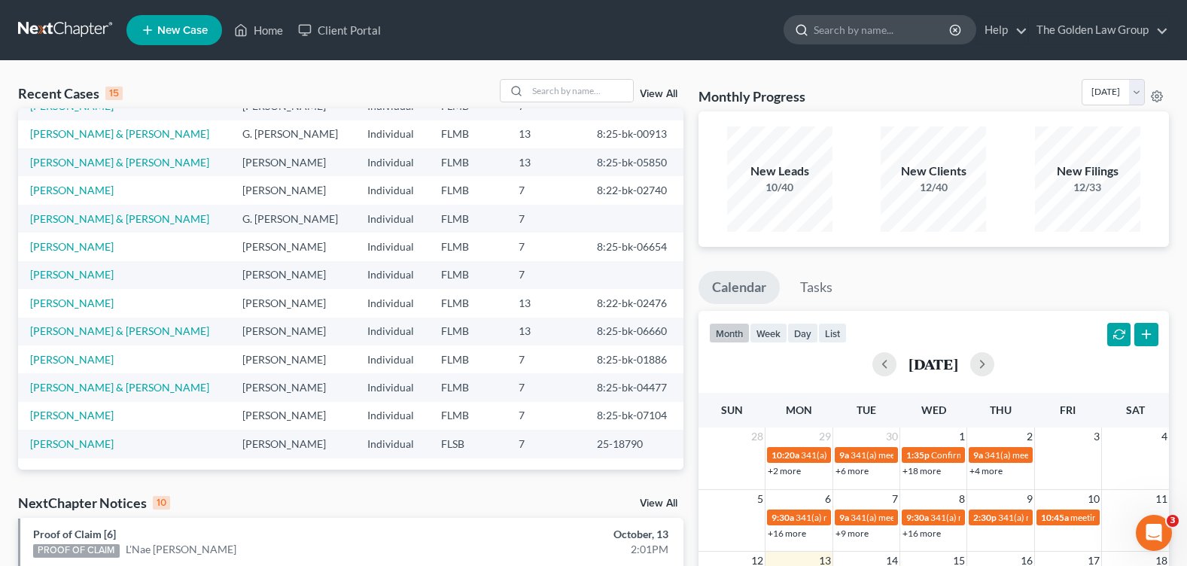
click at [849, 23] on input "search" at bounding box center [883, 30] width 138 height 28
type input "grime"
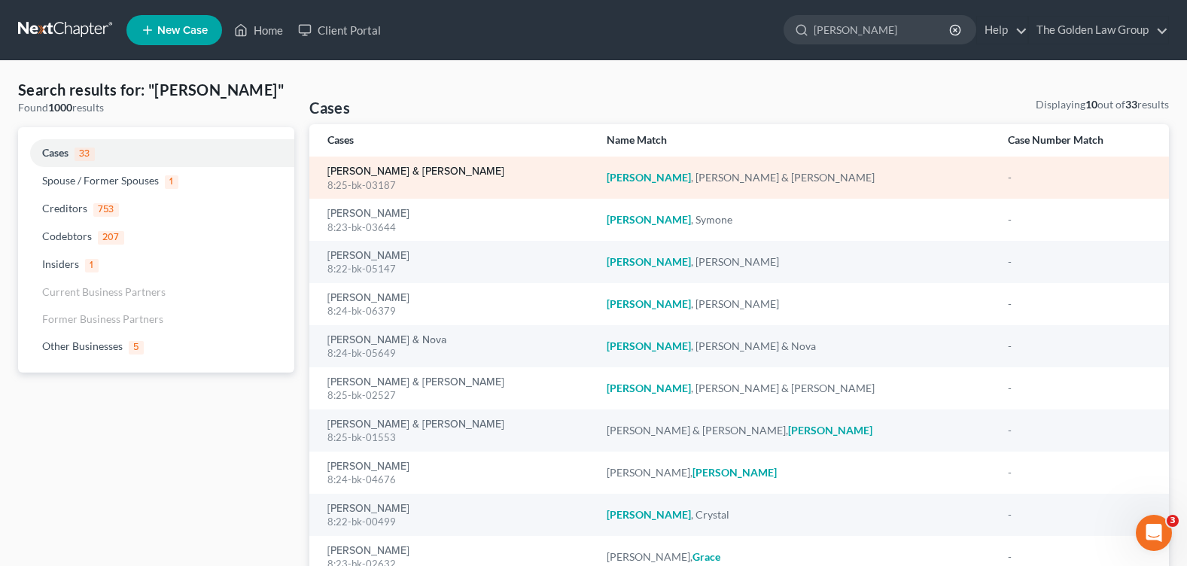
click at [344, 171] on link "[PERSON_NAME] & [PERSON_NAME]" at bounding box center [415, 171] width 177 height 11
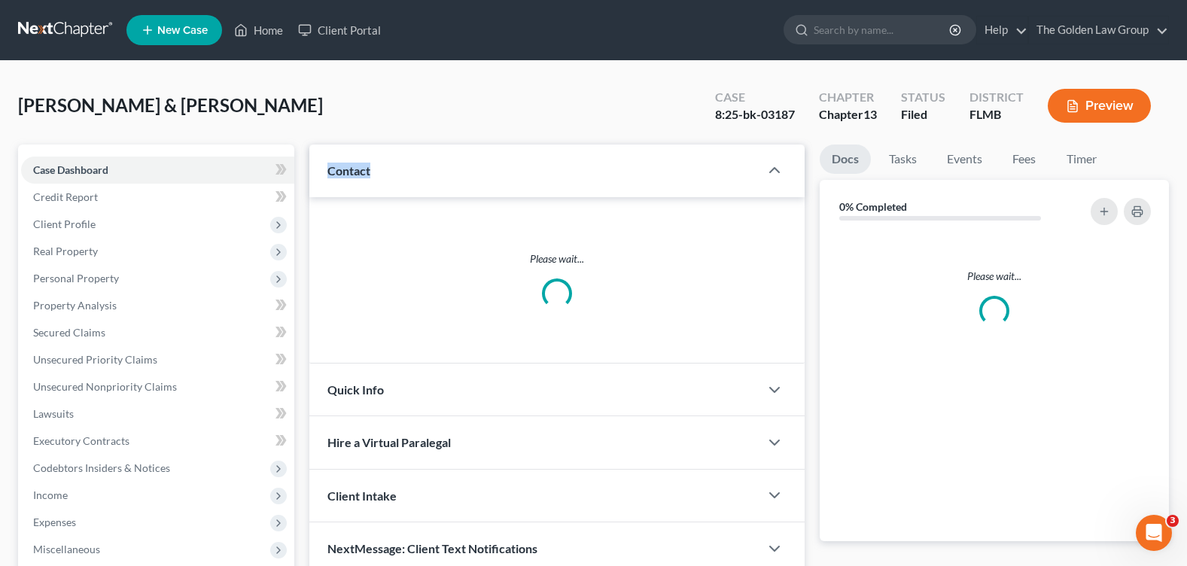
click at [324, 185] on div "Contact" at bounding box center [534, 171] width 450 height 52
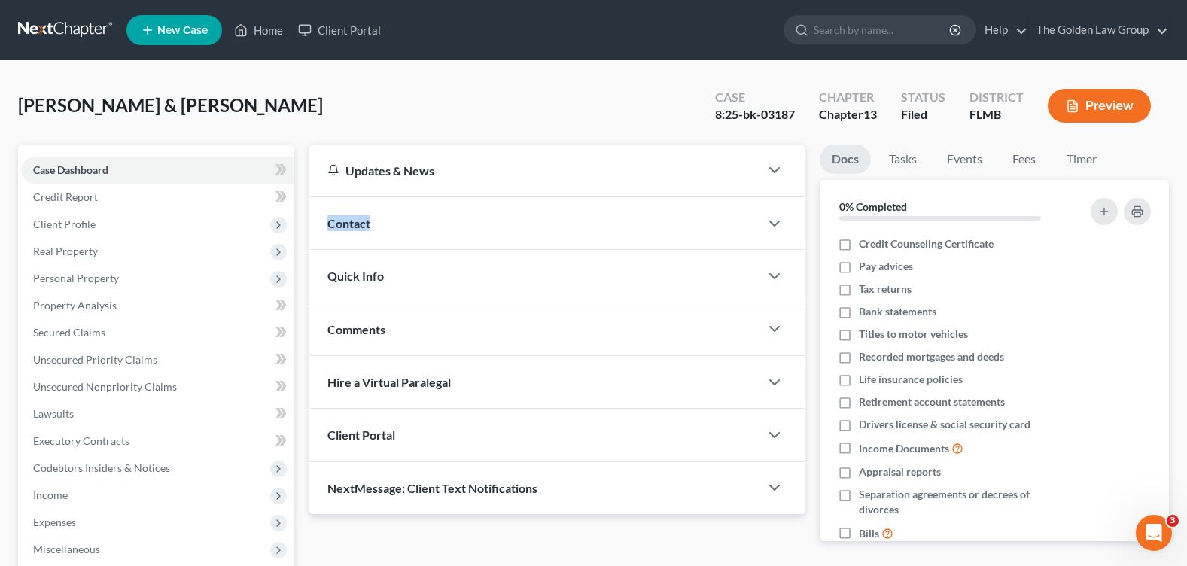
drag, startPoint x: 731, startPoint y: 135, endPoint x: 791, endPoint y: 111, distance: 65.1
click at [791, 111] on div "Case 8:25-bk-03187 Chapter Chapter 13 Status Filed District FLMB Preview" at bounding box center [933, 105] width 472 height 53
drag, startPoint x: 808, startPoint y: 112, endPoint x: 699, endPoint y: 111, distance: 109.1
click at [607, 110] on div "Grimes, Michael & Kristie Upgraded Case 8:25-bk-03187 Chapter Chapter 13 Status…" at bounding box center [593, 111] width 1151 height 65
click at [635, 109] on div "Grimes, Michael & Kristie Upgraded Case 8:25-bk-03187 Chapter Chapter 13 Status…" at bounding box center [593, 111] width 1151 height 65
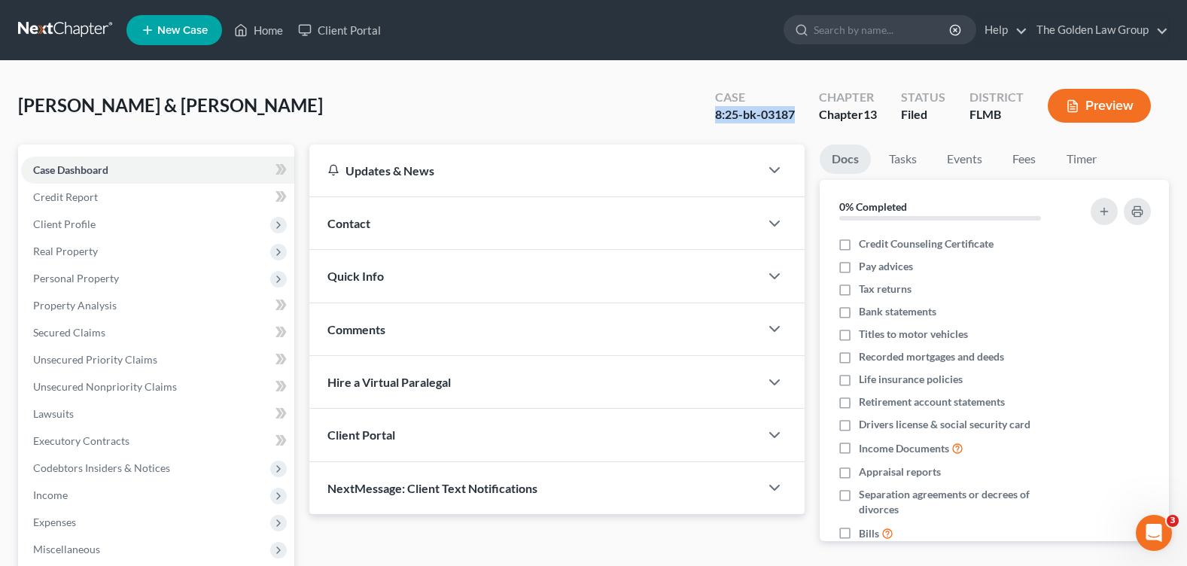
drag, startPoint x: 704, startPoint y: 120, endPoint x: 805, endPoint y: 120, distance: 100.9
click at [805, 120] on div "Case 8:25-bk-03187" at bounding box center [755, 107] width 104 height 44
copy div "8:25-bk-03187"
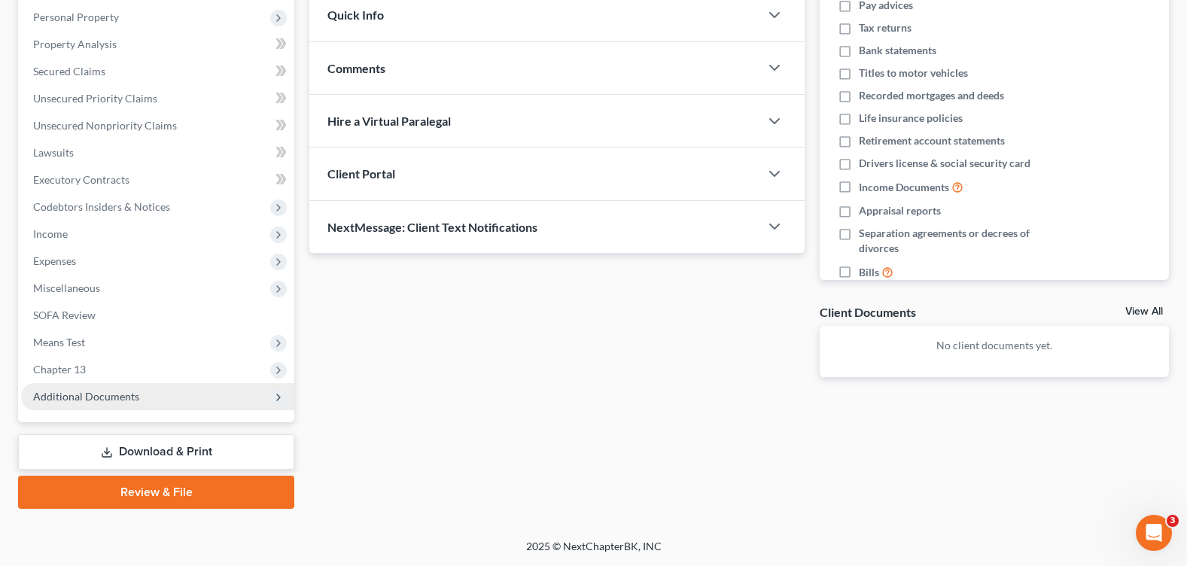
click at [109, 394] on span "Additional Documents" at bounding box center [86, 396] width 106 height 13
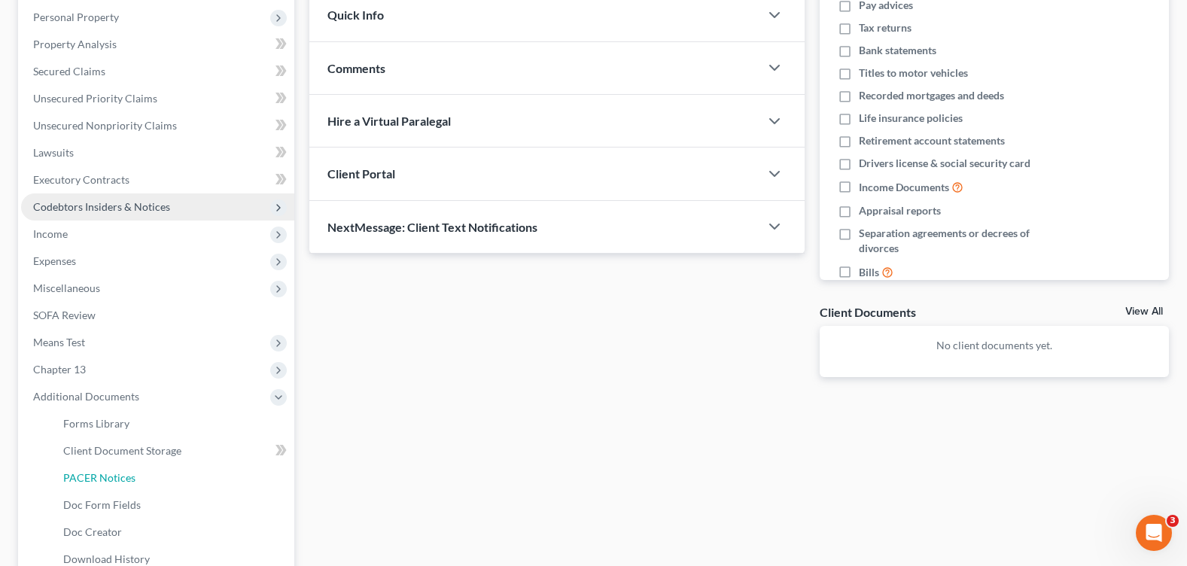
click at [114, 471] on span "PACER Notices" at bounding box center [99, 477] width 72 height 13
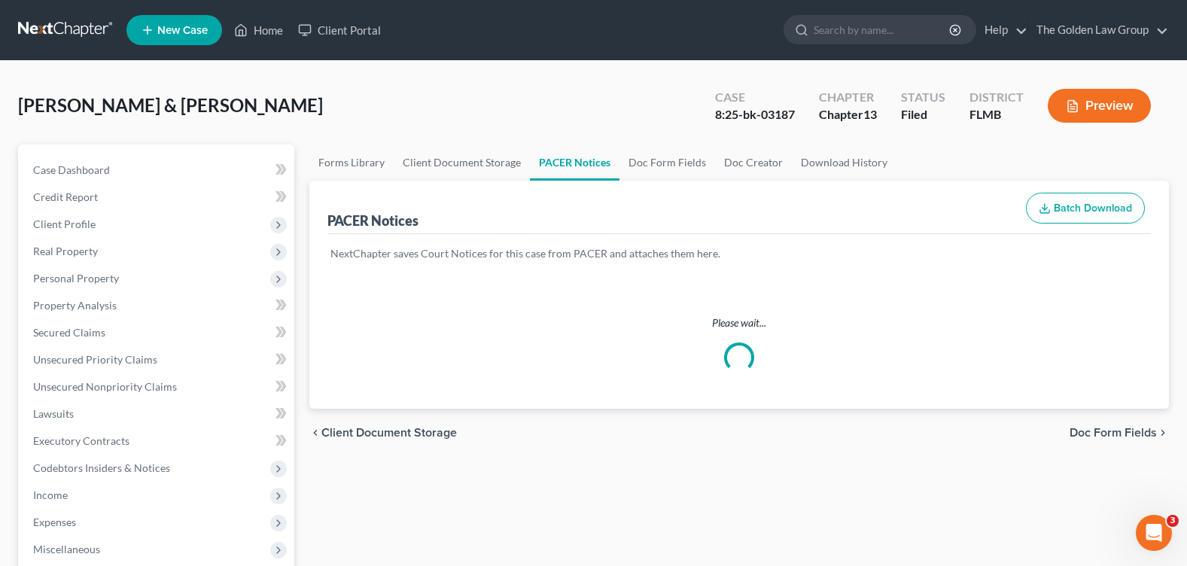
click at [406, 117] on div "Grimes, Michael & Kristie Upgraded Case 8:25-bk-03187 Chapter Chapter 13 Status…" at bounding box center [593, 111] width 1151 height 65
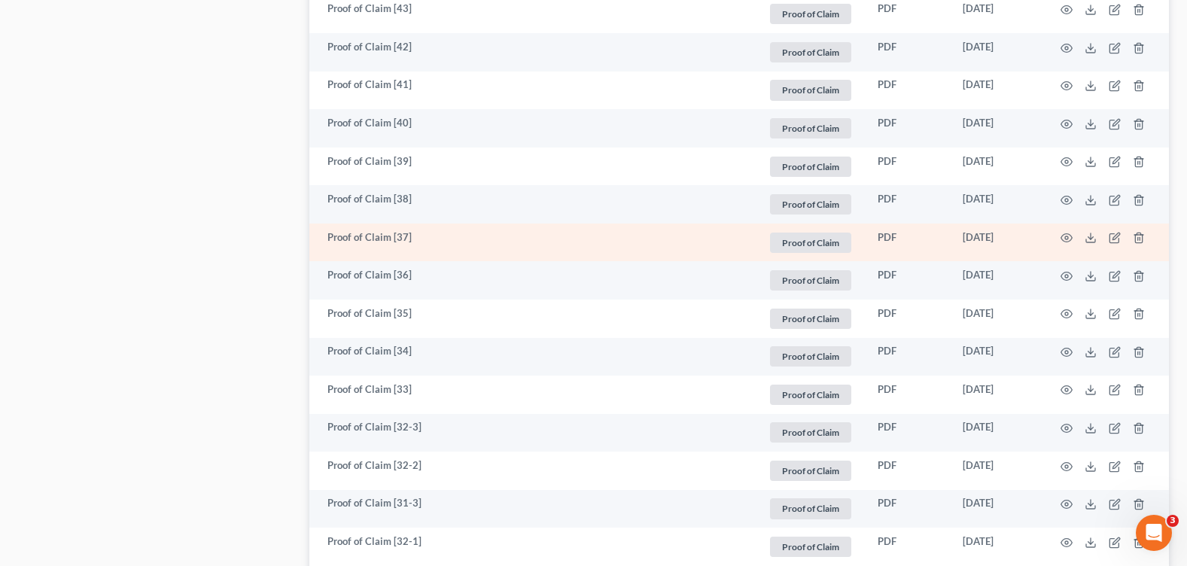
scroll to position [2841, 0]
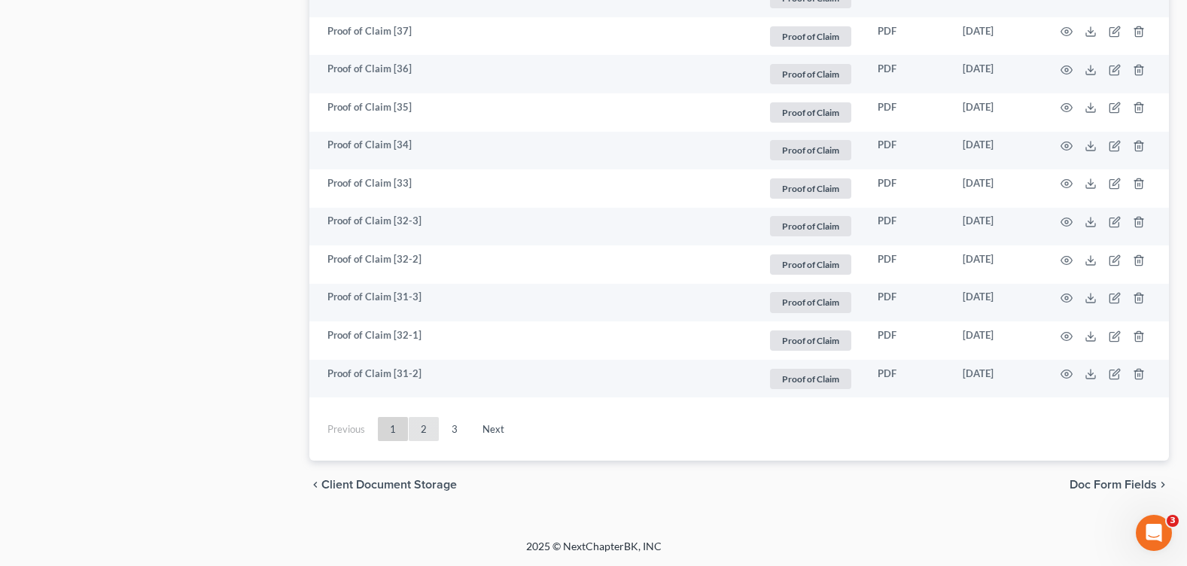
click at [423, 432] on link "2" at bounding box center [424, 429] width 30 height 24
click at [459, 425] on link "3" at bounding box center [455, 429] width 30 height 24
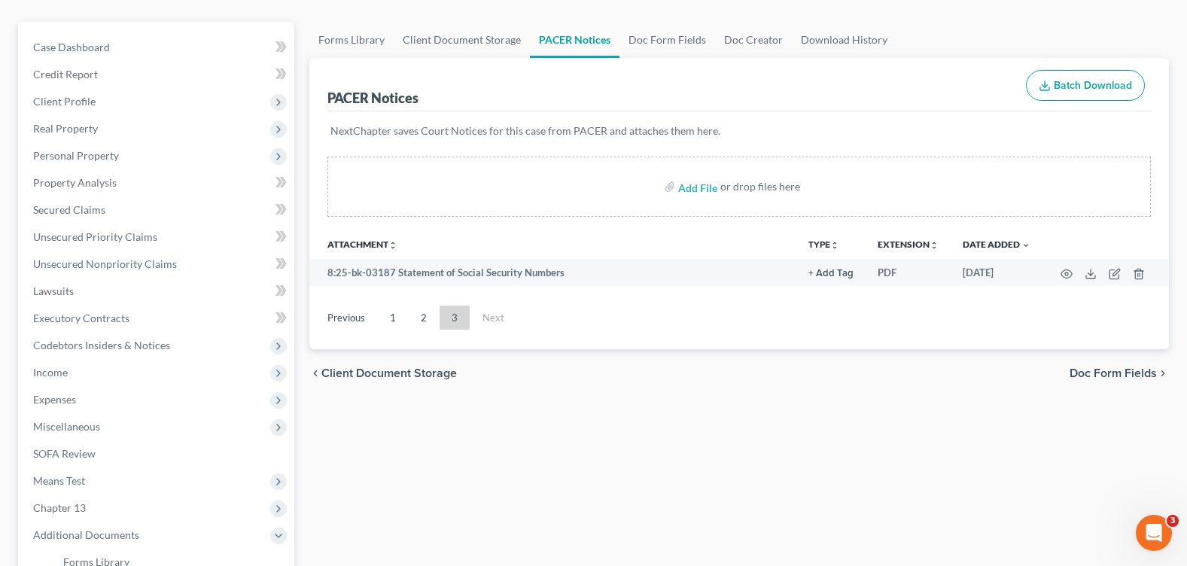
scroll to position [47, 0]
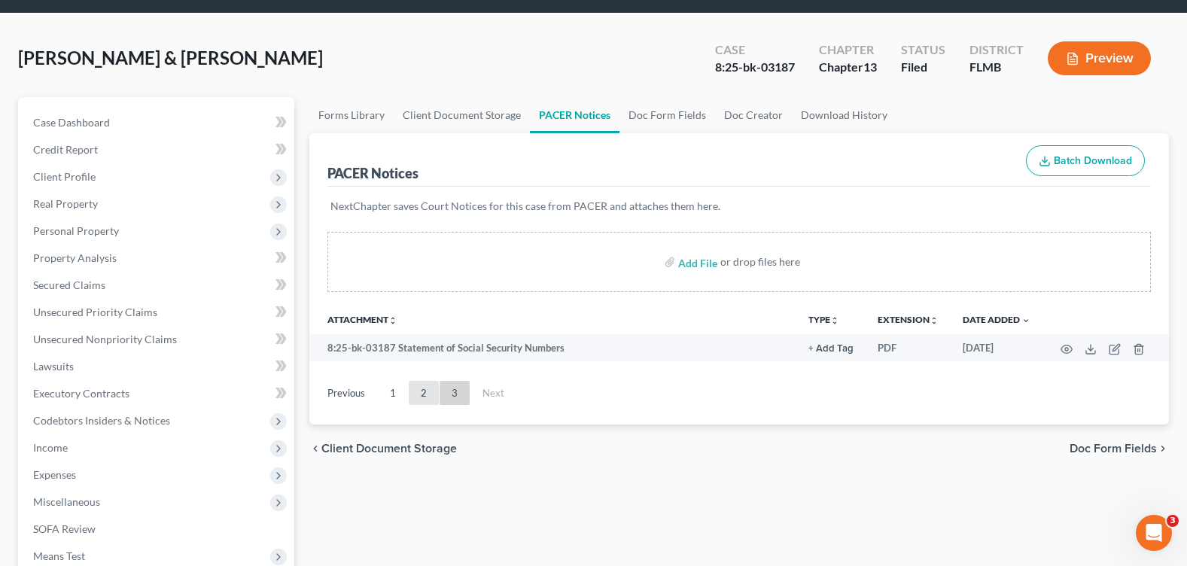
click at [426, 392] on link "2" at bounding box center [424, 393] width 30 height 24
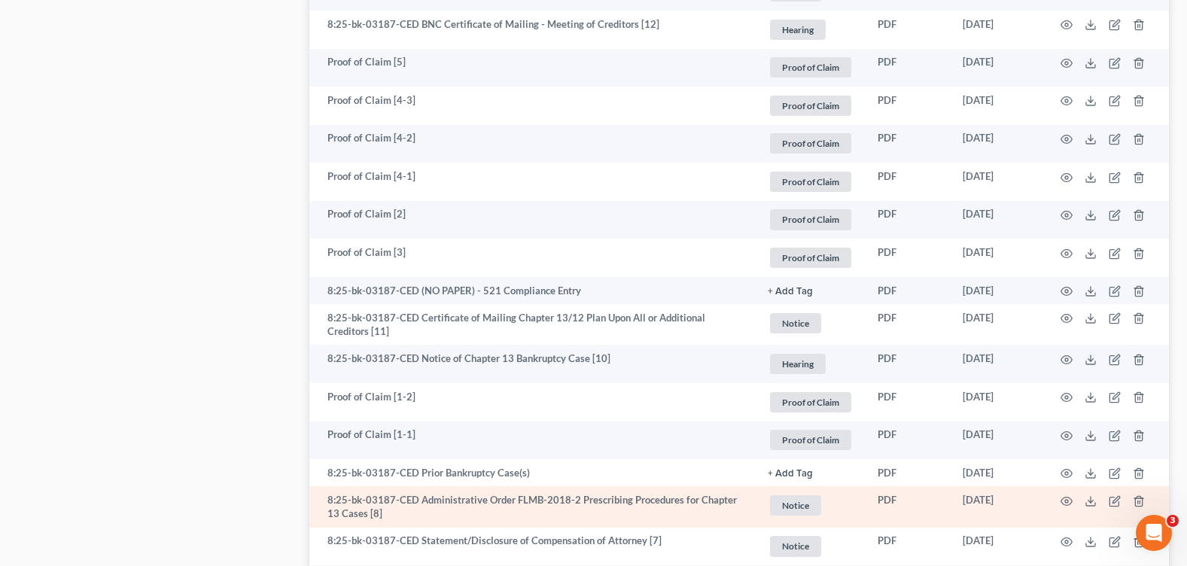
scroll to position [2682, 0]
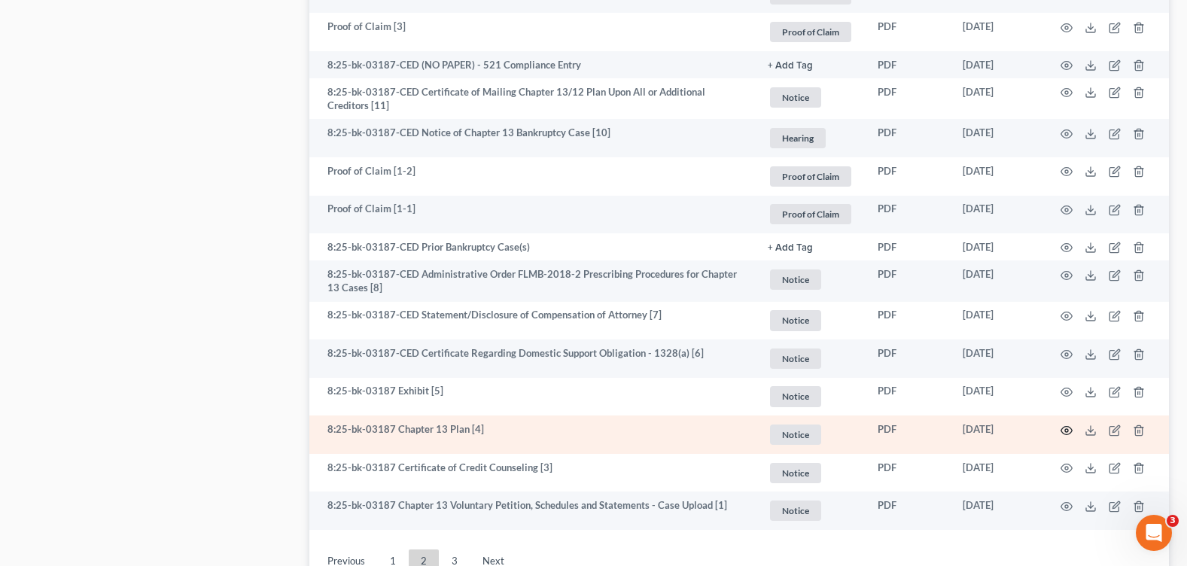
click at [1067, 425] on icon "button" at bounding box center [1067, 431] width 12 height 12
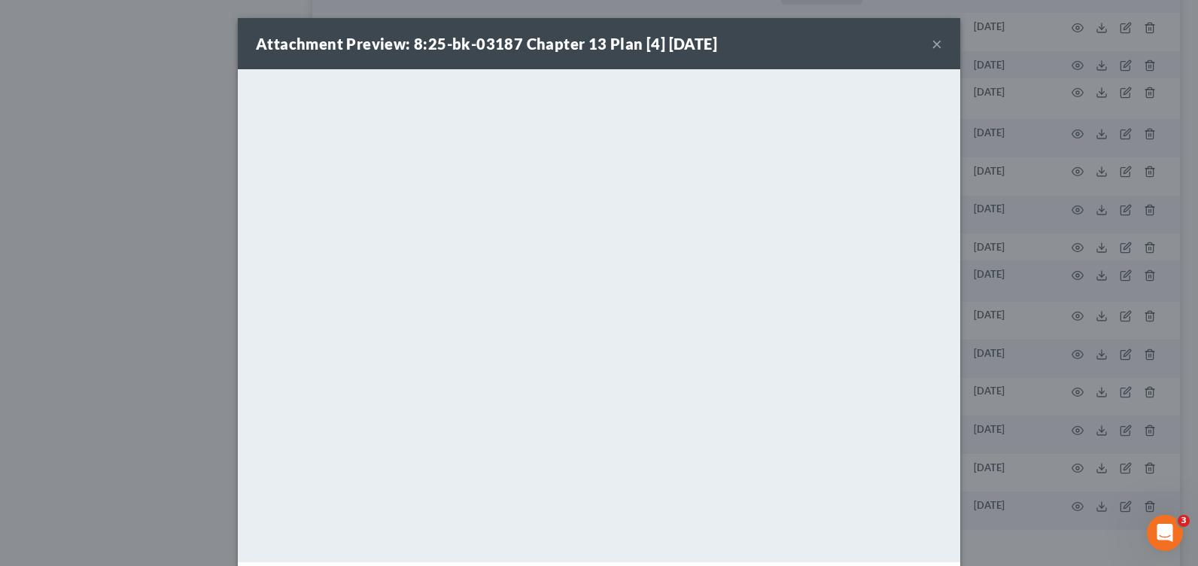
click at [932, 46] on button "×" at bounding box center [937, 44] width 11 height 18
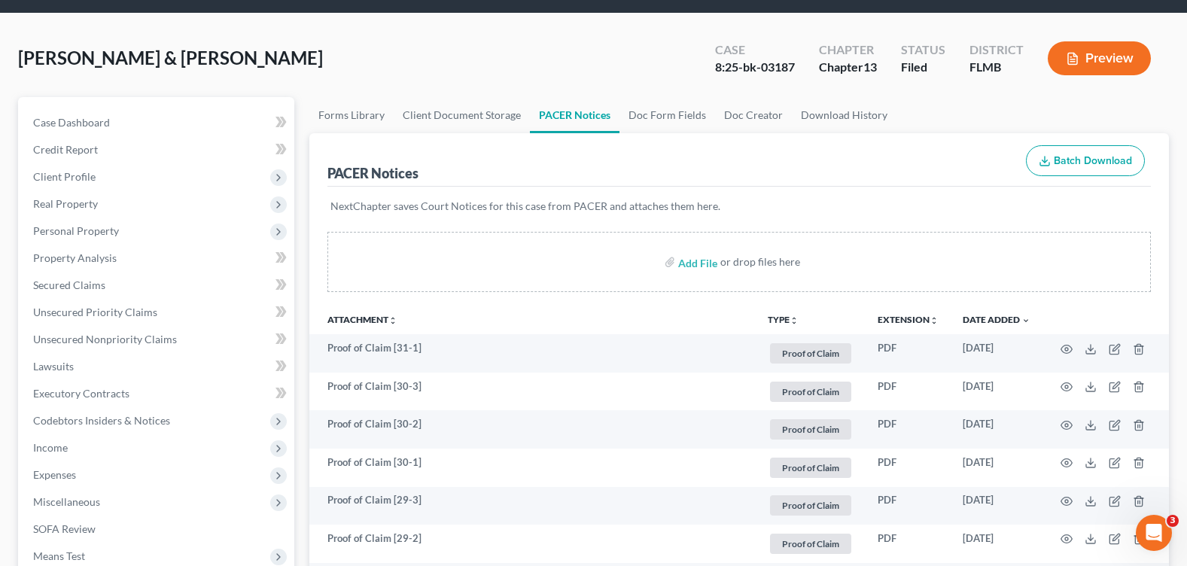
scroll to position [0, 0]
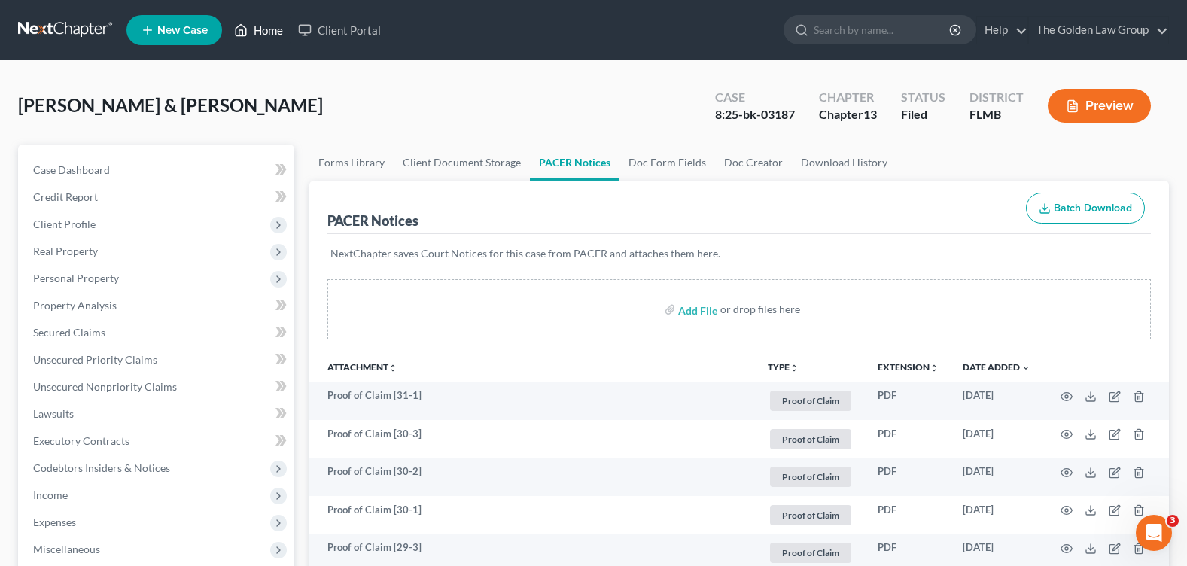
click at [260, 23] on link "Home" at bounding box center [259, 30] width 64 height 27
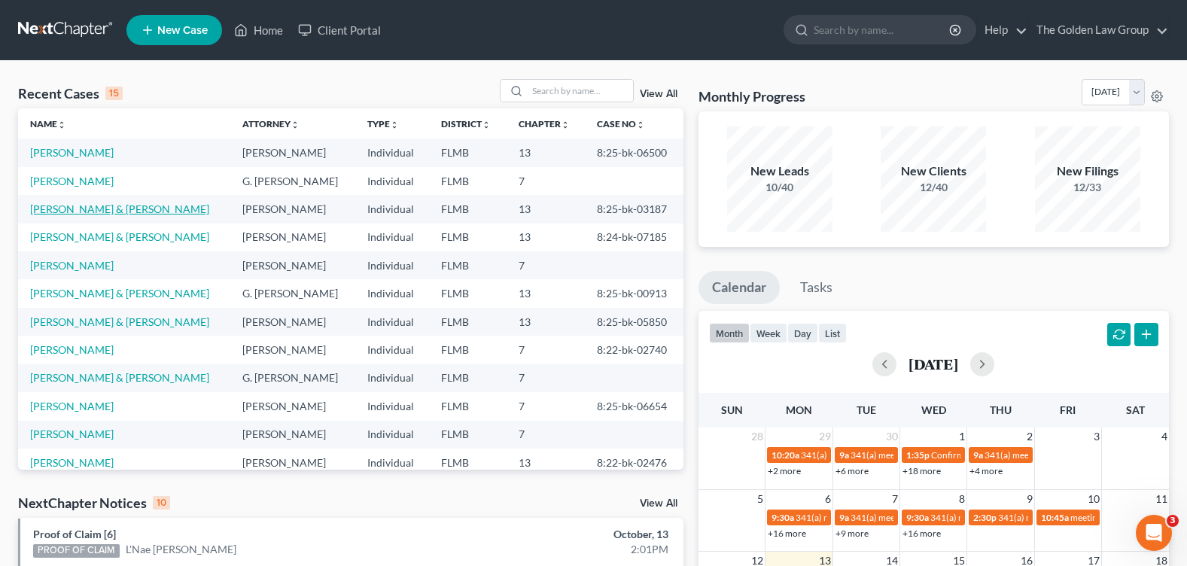
click at [66, 204] on link "[PERSON_NAME] & [PERSON_NAME]" at bounding box center [119, 208] width 179 height 13
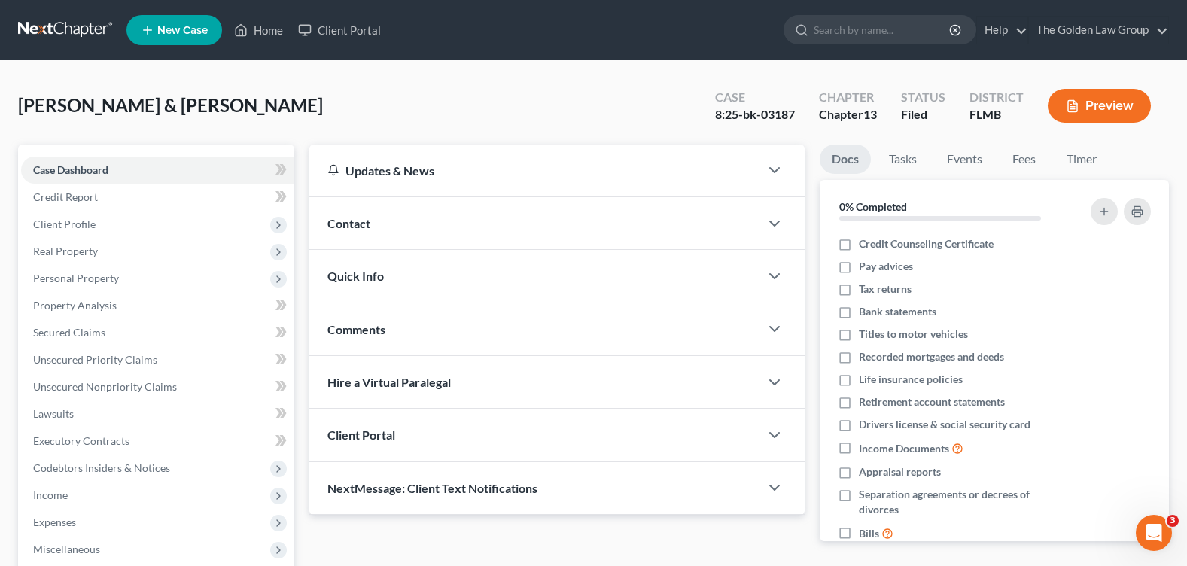
scroll to position [151, 0]
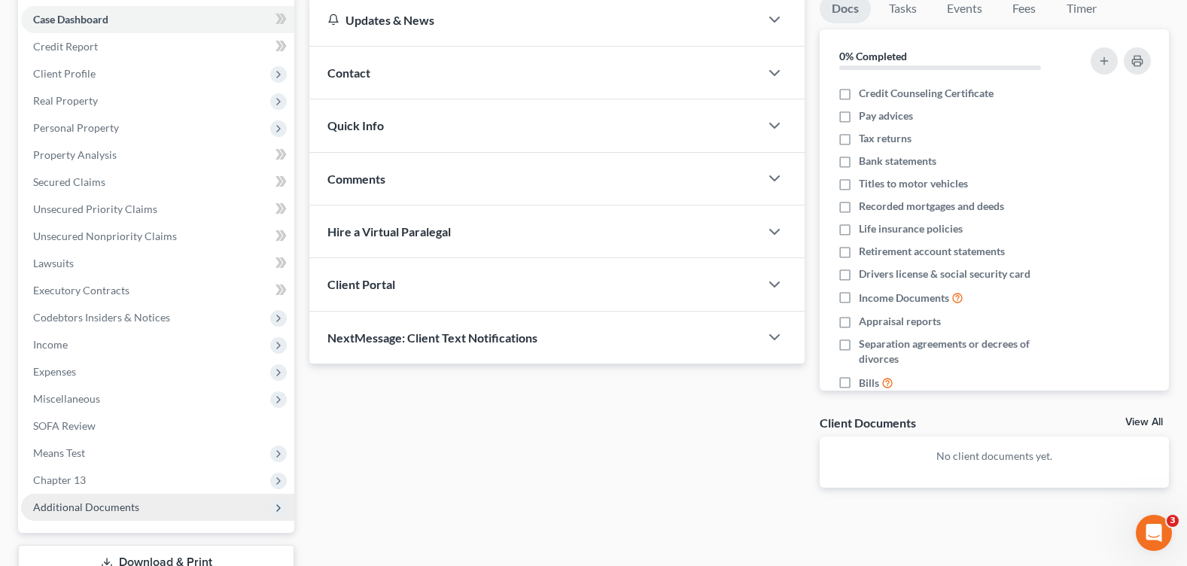
click at [110, 505] on span "Additional Documents" at bounding box center [86, 507] width 106 height 13
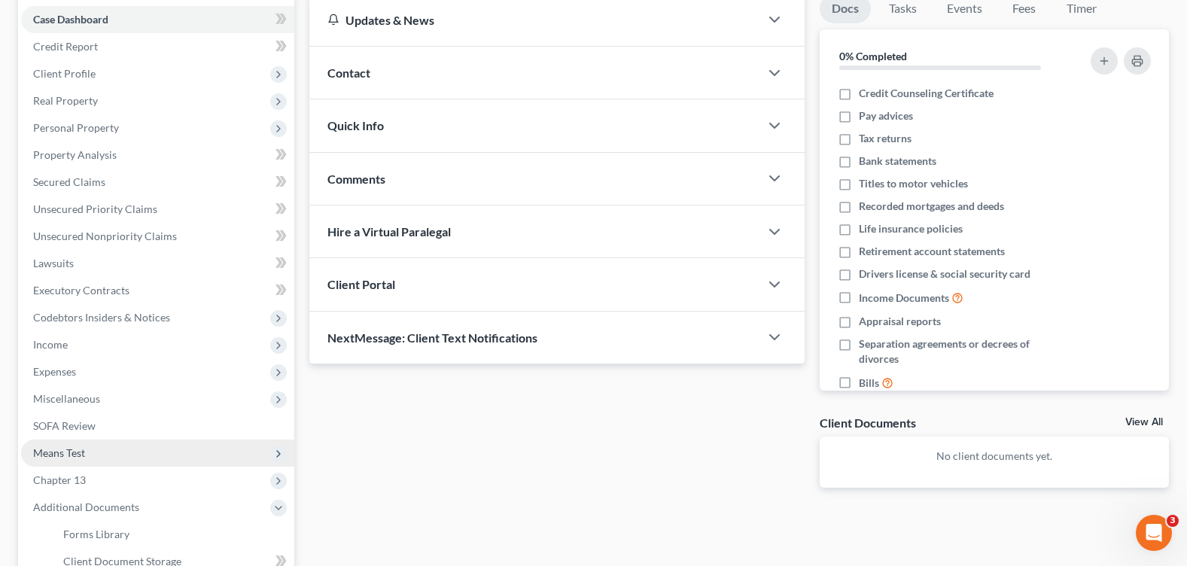
scroll to position [226, 0]
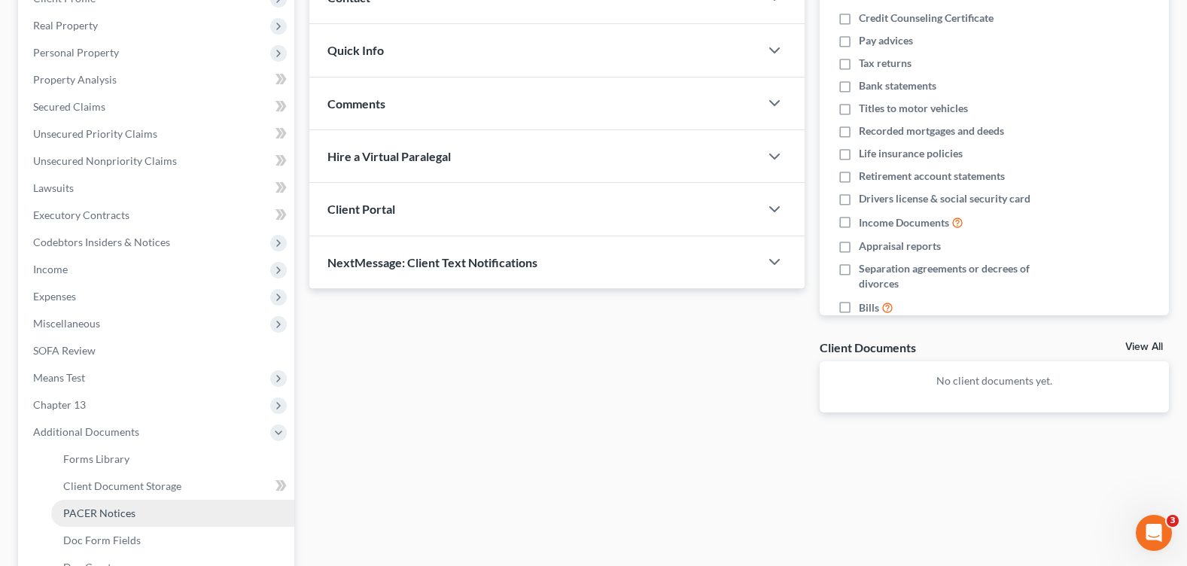
click at [134, 506] on link "PACER Notices" at bounding box center [172, 513] width 243 height 27
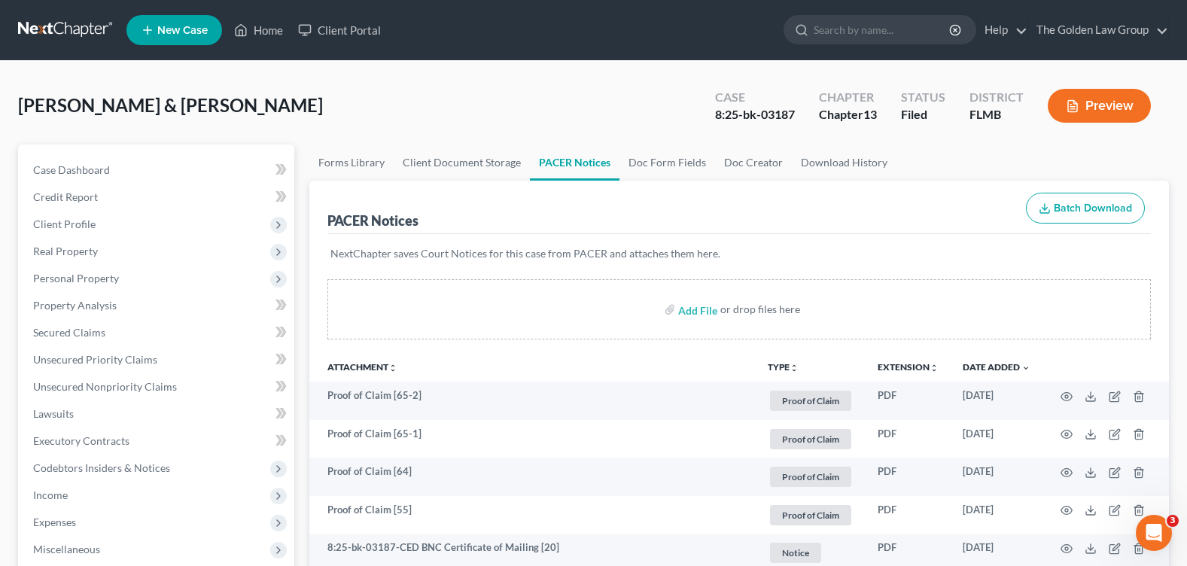
click at [360, 104] on div "Grimes, Michael & Kristie Upgraded Case 8:25-bk-03187 Chapter Chapter 13 Status…" at bounding box center [593, 111] width 1151 height 65
click at [810, 29] on div at bounding box center [798, 30] width 29 height 28
click at [870, 35] on input "search" at bounding box center [883, 30] width 138 height 28
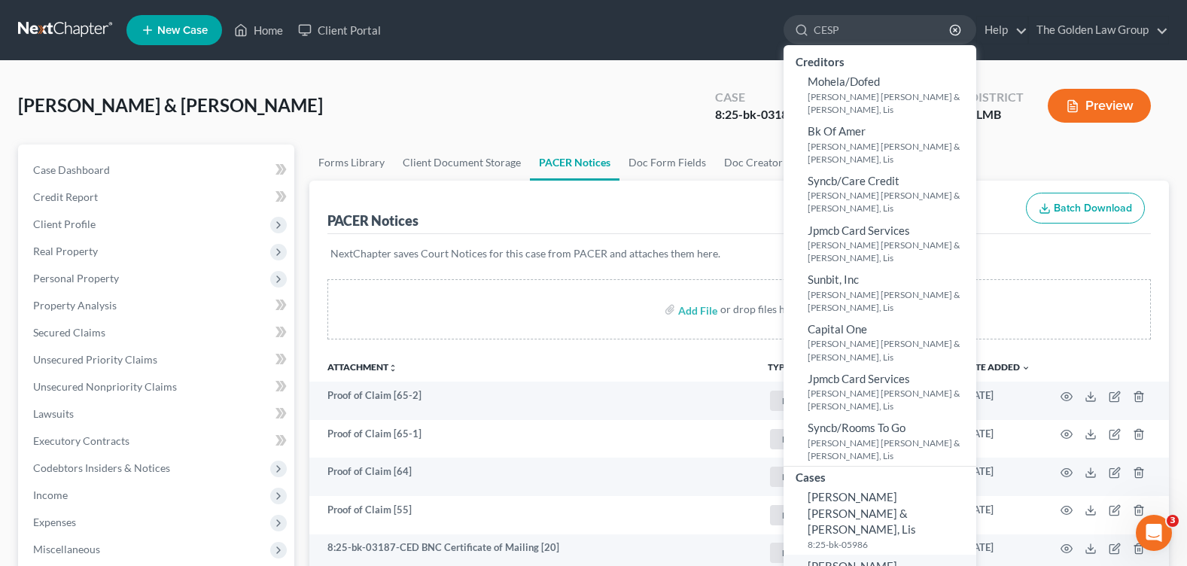
scroll to position [75, 0]
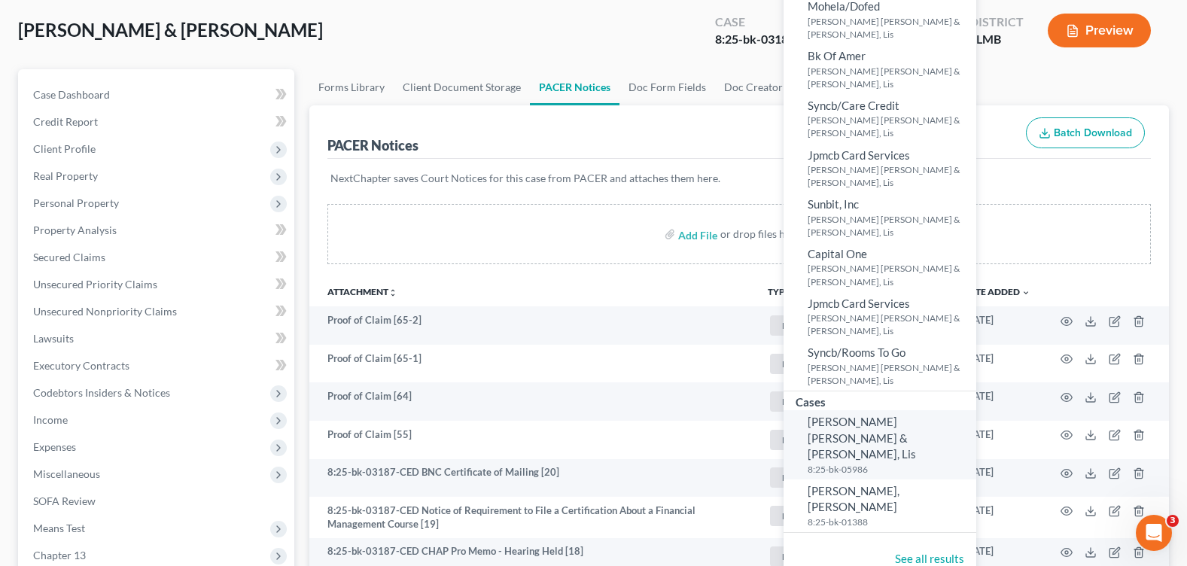
type input "CESP"
click at [852, 426] on span "[PERSON_NAME] [PERSON_NAME] & [PERSON_NAME], Lis" at bounding box center [862, 438] width 108 height 46
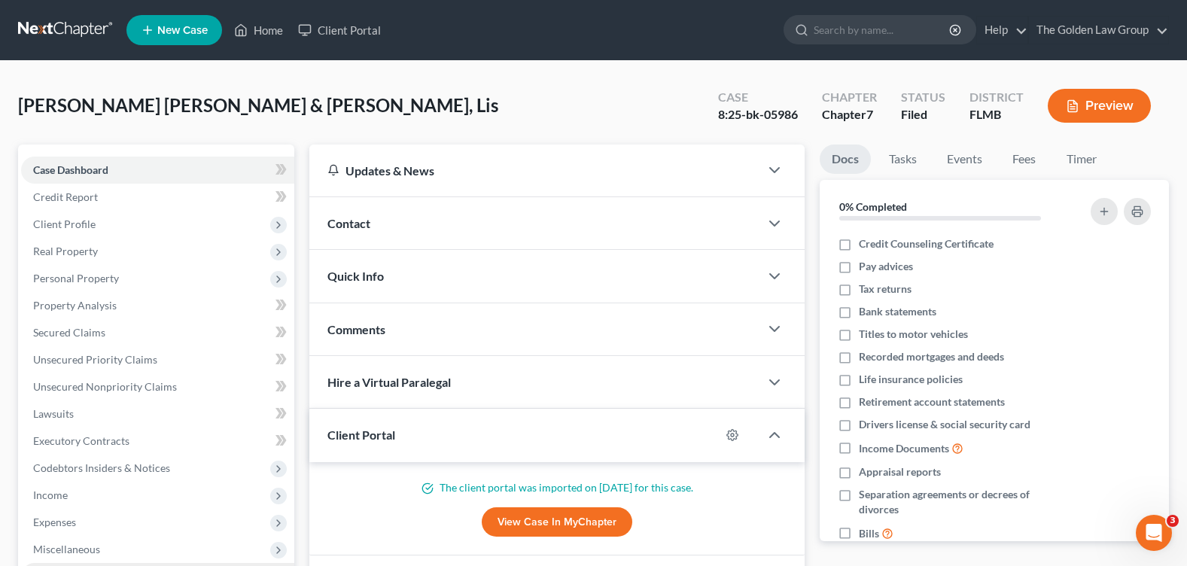
scroll to position [151, 0]
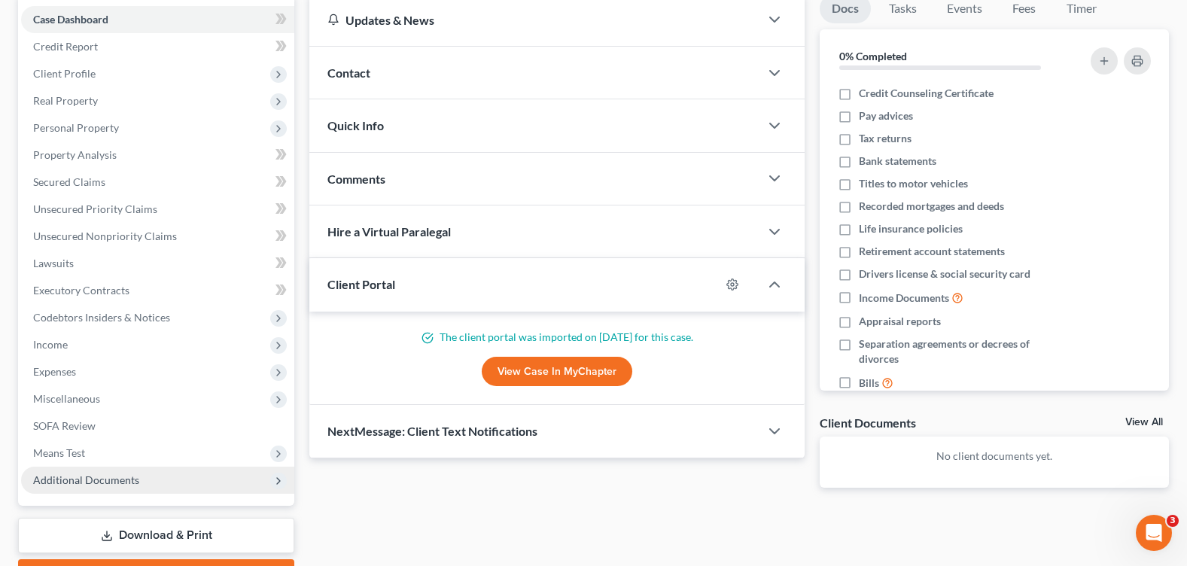
click at [130, 482] on span "Additional Documents" at bounding box center [86, 479] width 106 height 13
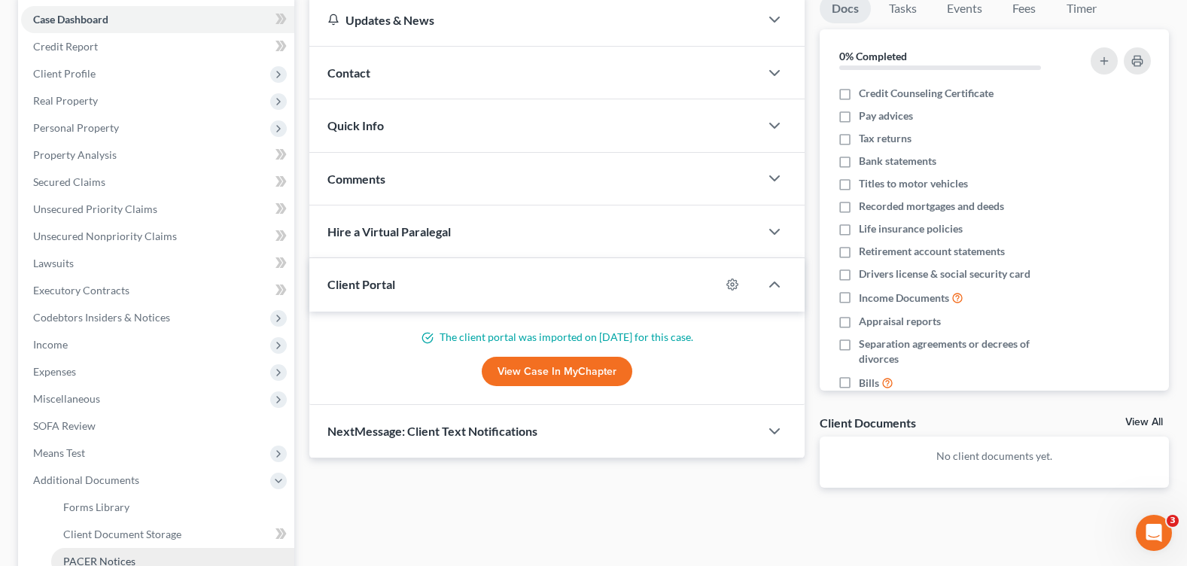
click at [129, 561] on span "PACER Notices" at bounding box center [99, 561] width 72 height 13
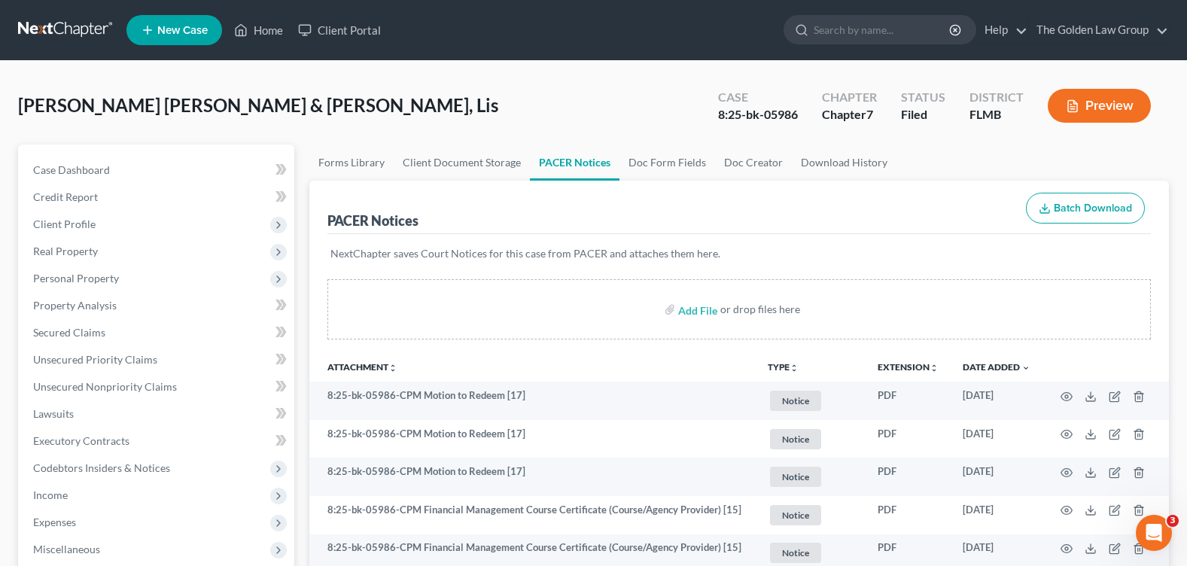
click at [394, 112] on div "Cespedes Periat, Luis & Mendez Cespedes, Lis Upgraded Case 8:25-bk-05986 Chapte…" at bounding box center [593, 111] width 1151 height 65
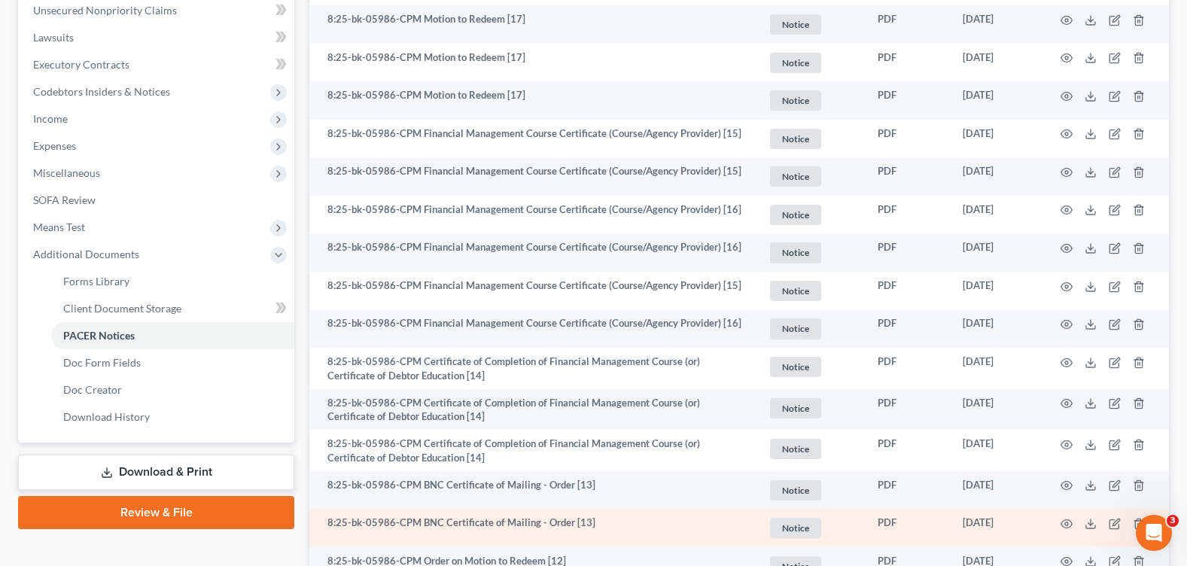
scroll to position [527, 0]
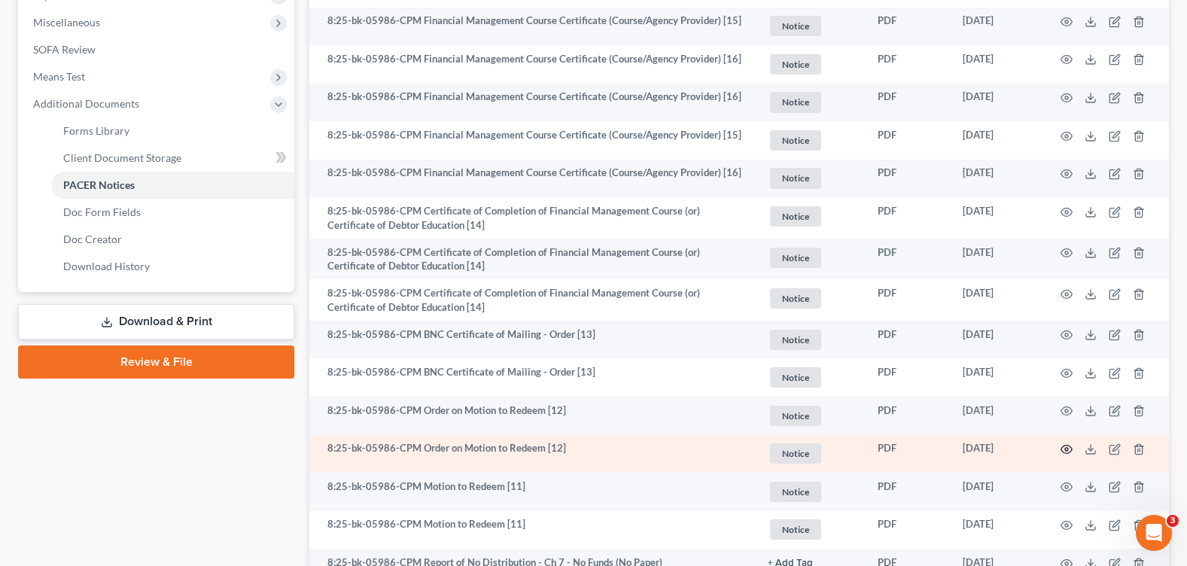
click at [1070, 451] on icon "button" at bounding box center [1067, 449] width 12 height 12
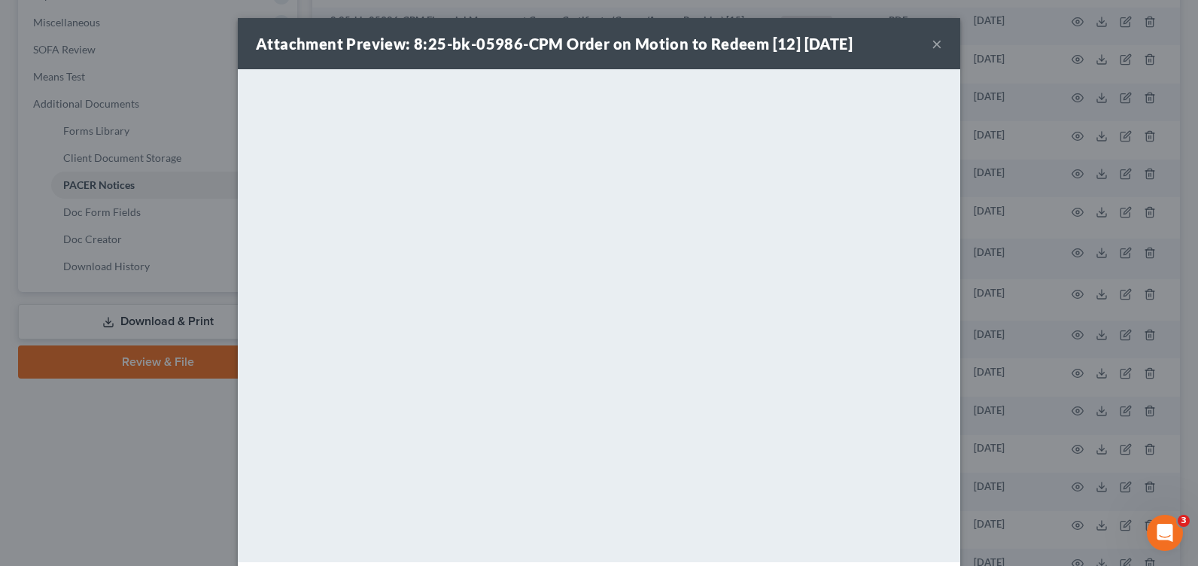
click at [934, 45] on button "×" at bounding box center [937, 44] width 11 height 18
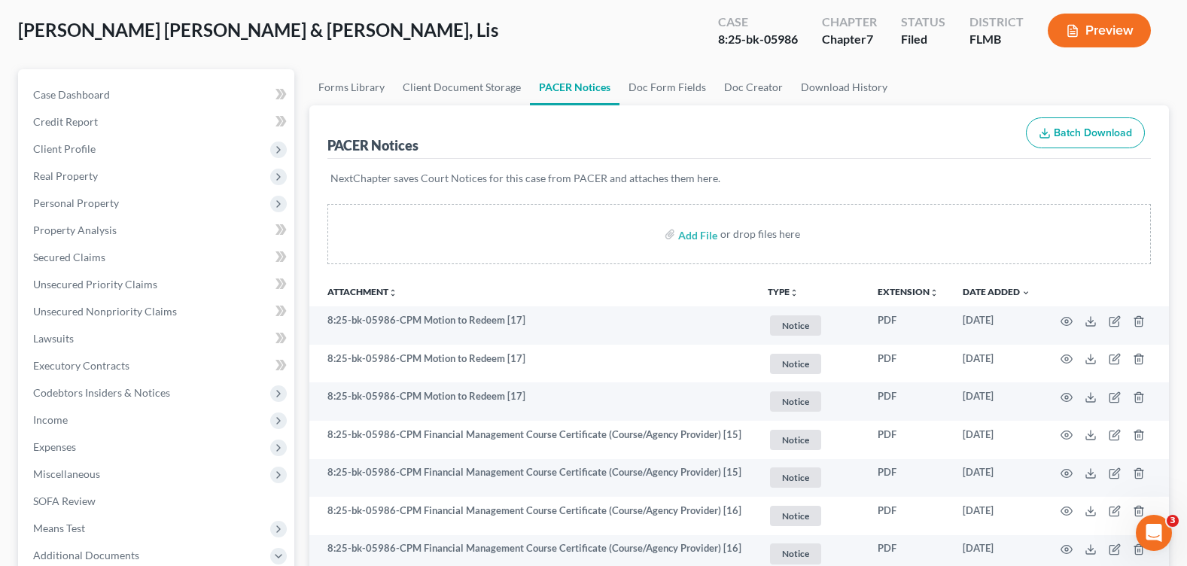
scroll to position [0, 0]
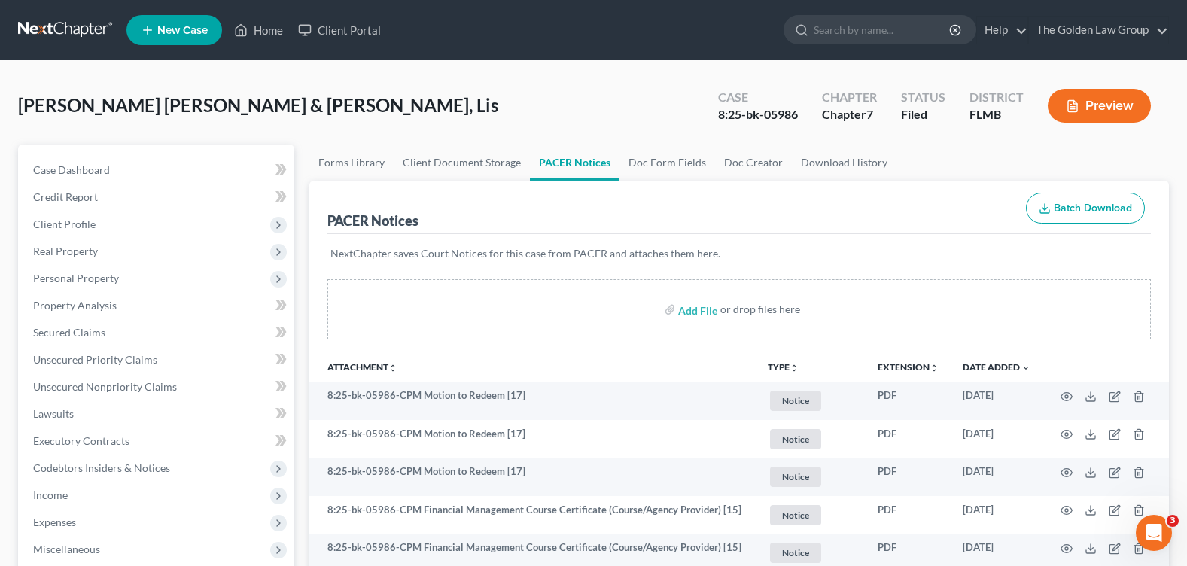
click at [510, 108] on div "Cespedes Periat, Luis & Mendez Cespedes, Lis Upgraded Case 8:25-bk-05986 Chapte…" at bounding box center [593, 111] width 1151 height 65
click at [242, 29] on icon at bounding box center [241, 30] width 14 height 18
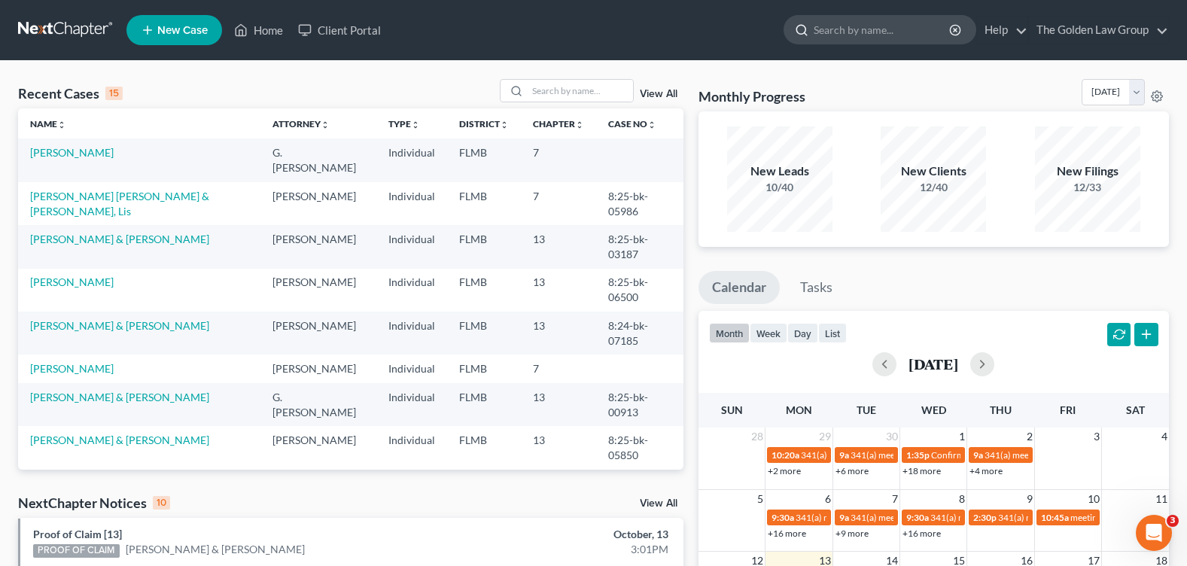
click at [862, 30] on input "search" at bounding box center [883, 30] width 138 height 28
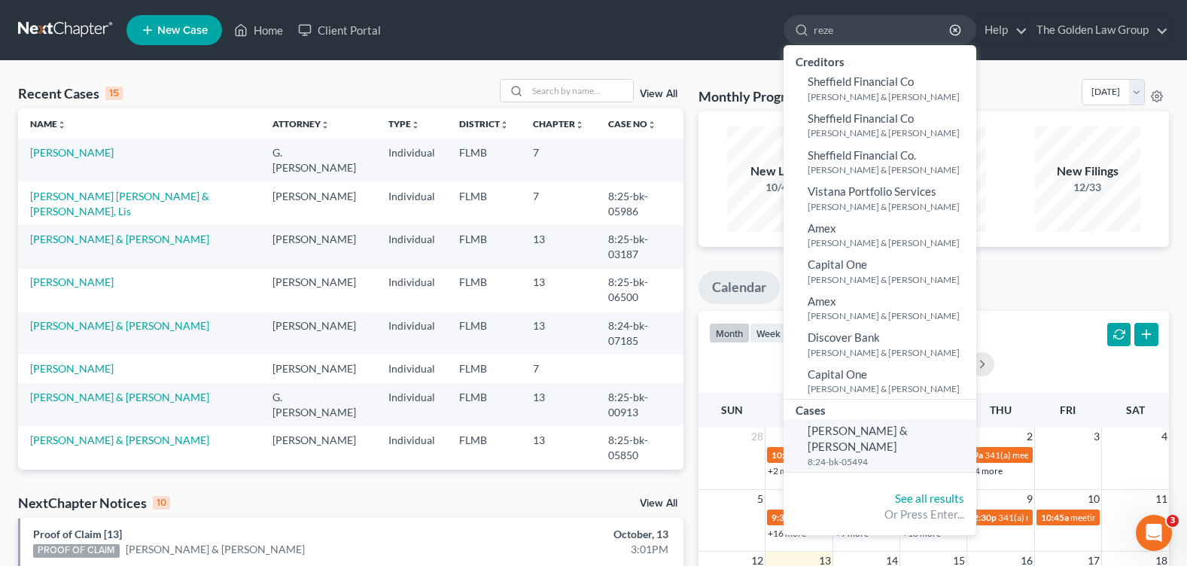
type input "reze"
click at [838, 437] on span "[PERSON_NAME] & [PERSON_NAME]" at bounding box center [858, 438] width 100 height 29
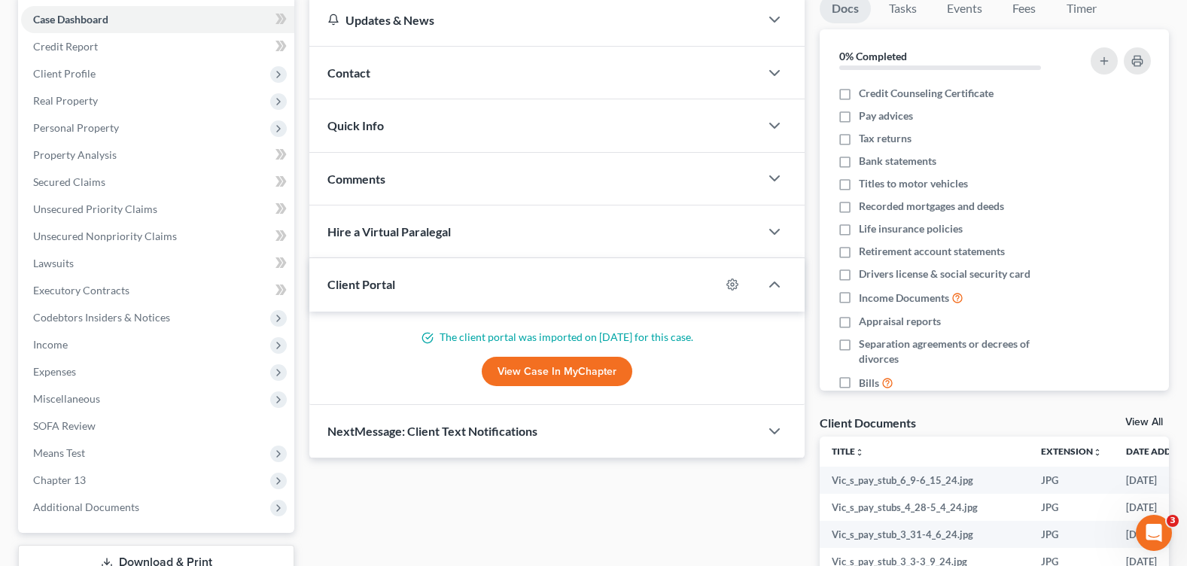
scroll to position [301, 0]
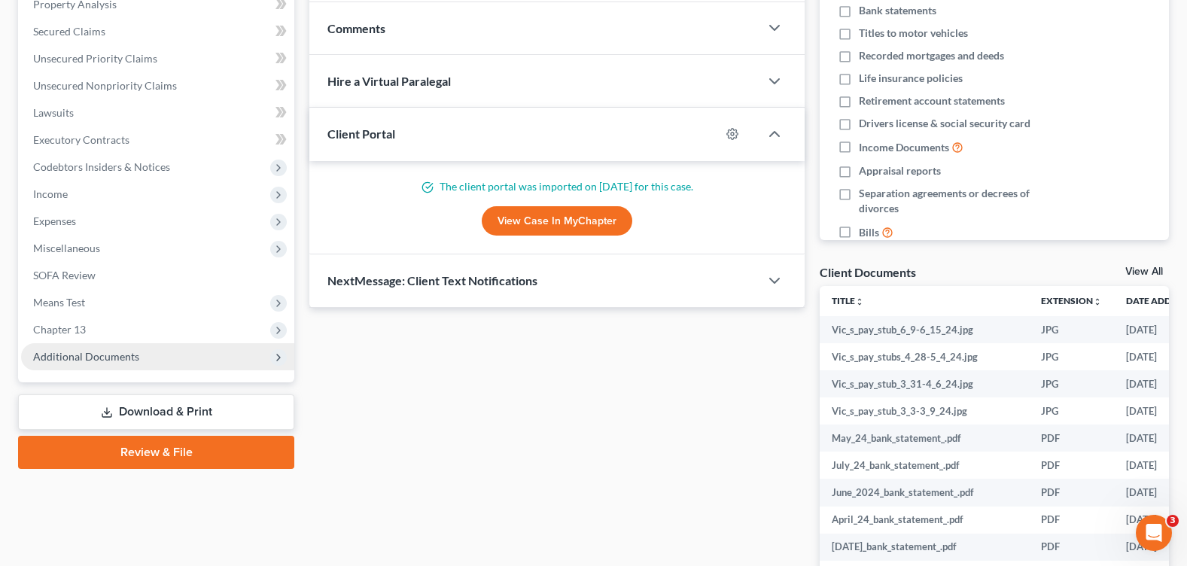
click at [92, 364] on span "Additional Documents" at bounding box center [157, 356] width 273 height 27
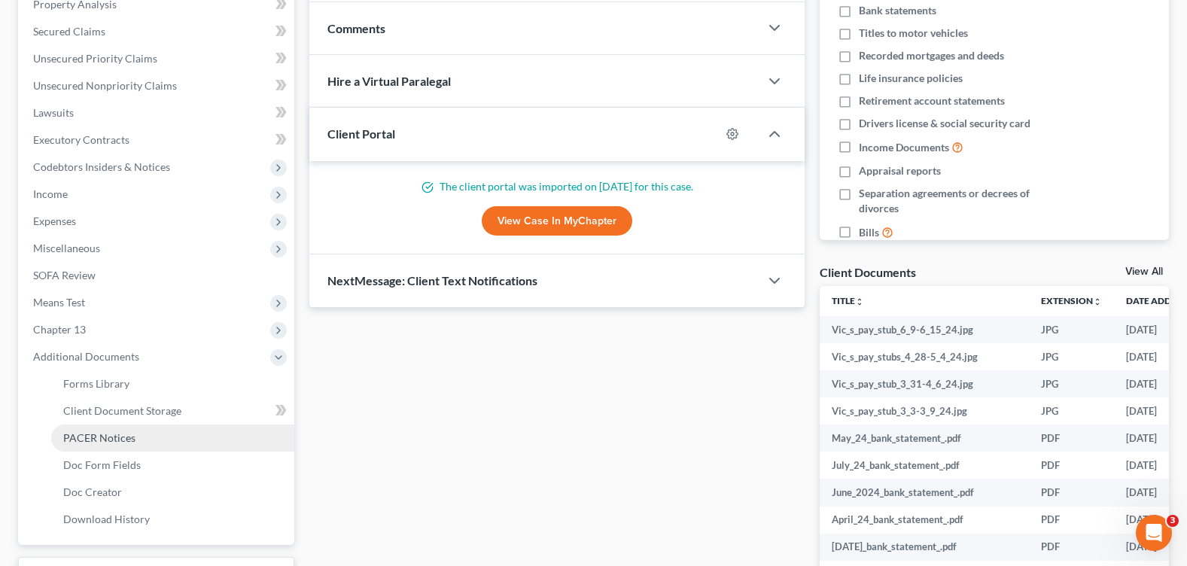
click at [117, 438] on span "PACER Notices" at bounding box center [99, 437] width 72 height 13
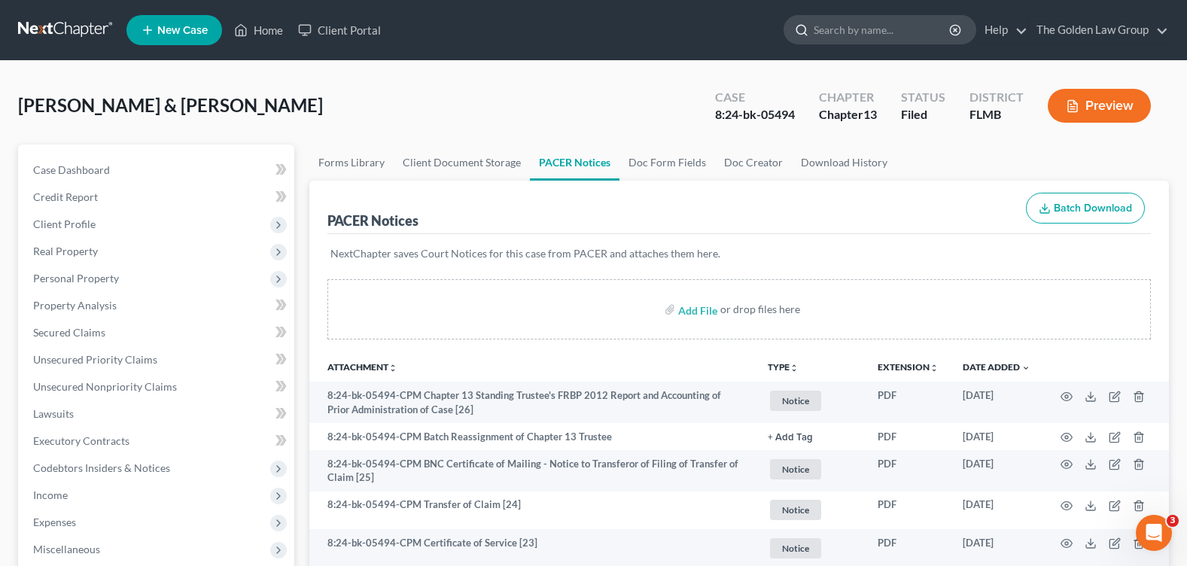
click at [840, 27] on input "search" at bounding box center [883, 30] width 138 height 28
type input "fox"
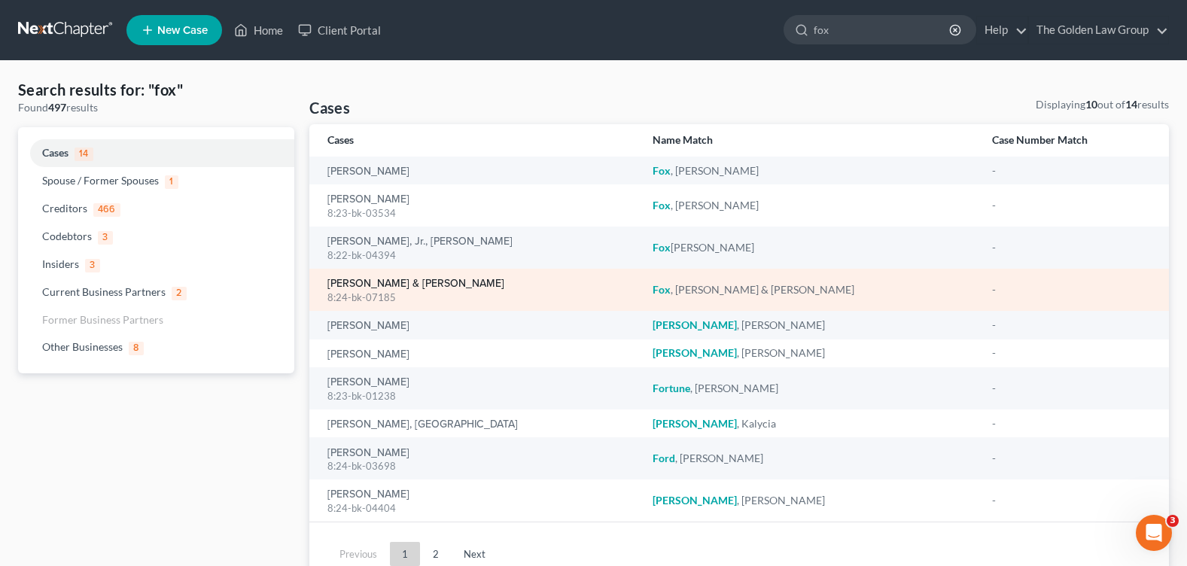
click at [391, 278] on link "[PERSON_NAME] & [PERSON_NAME]" at bounding box center [415, 283] width 177 height 11
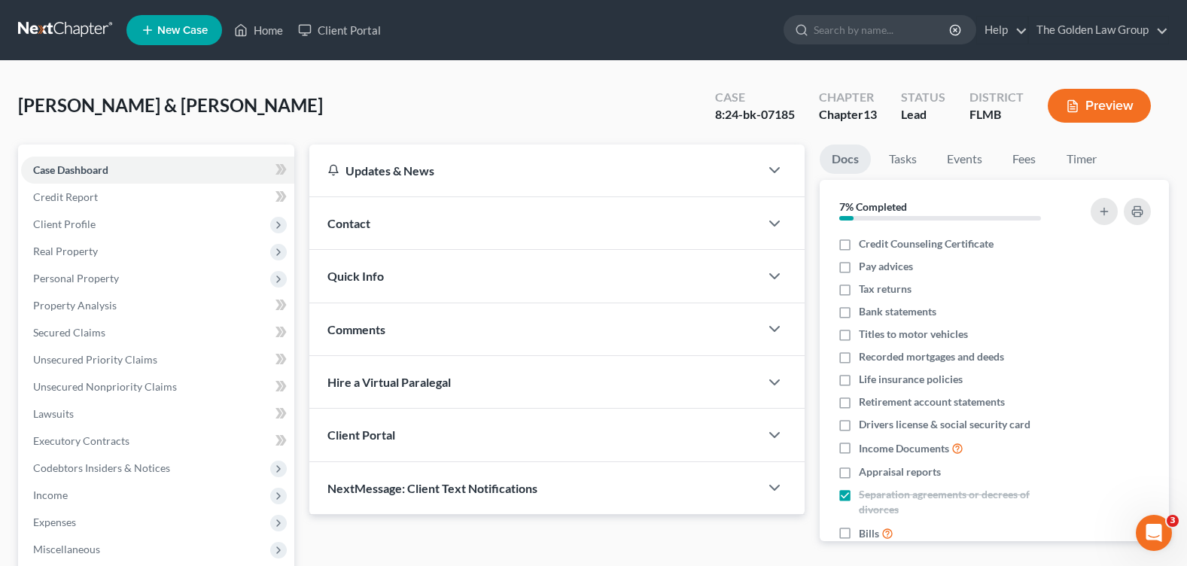
scroll to position [226, 0]
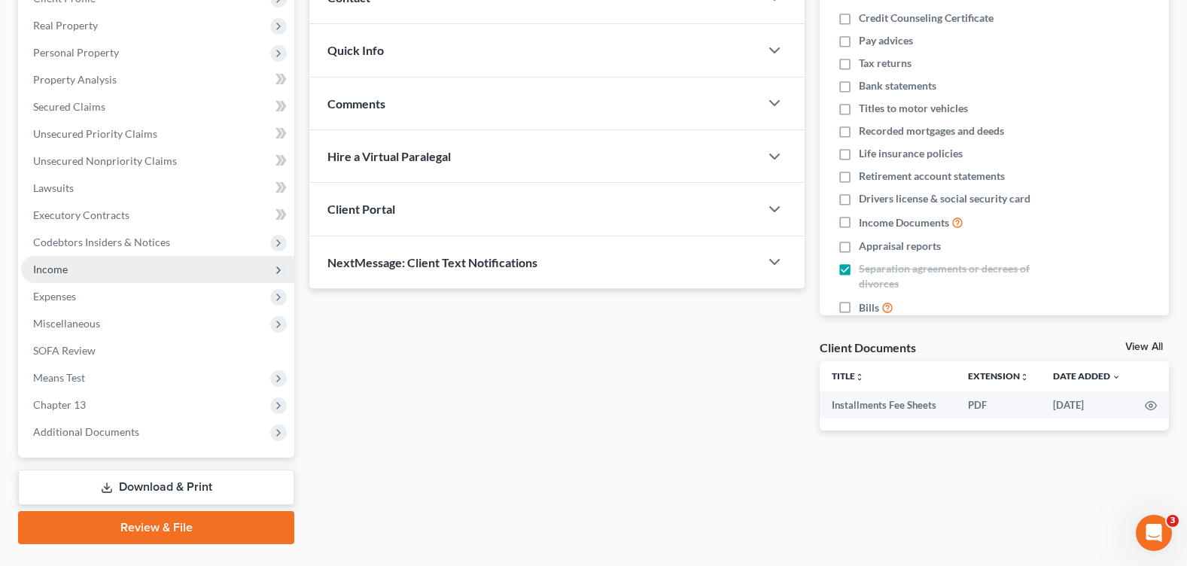
click at [67, 273] on span "Income" at bounding box center [50, 269] width 35 height 13
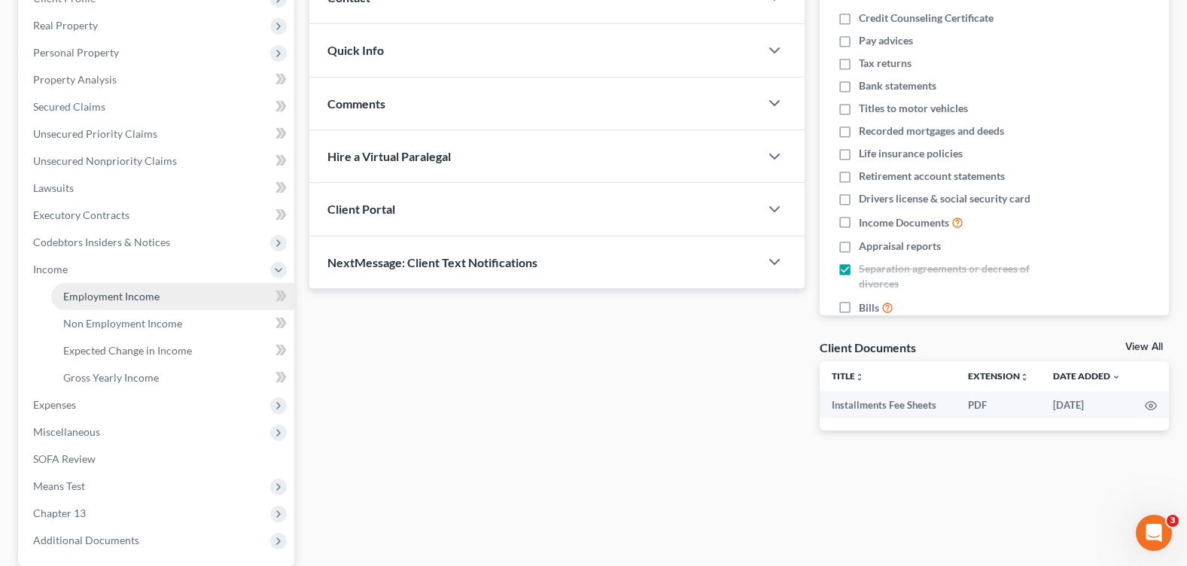
click at [200, 305] on link "Employment Income" at bounding box center [172, 296] width 243 height 27
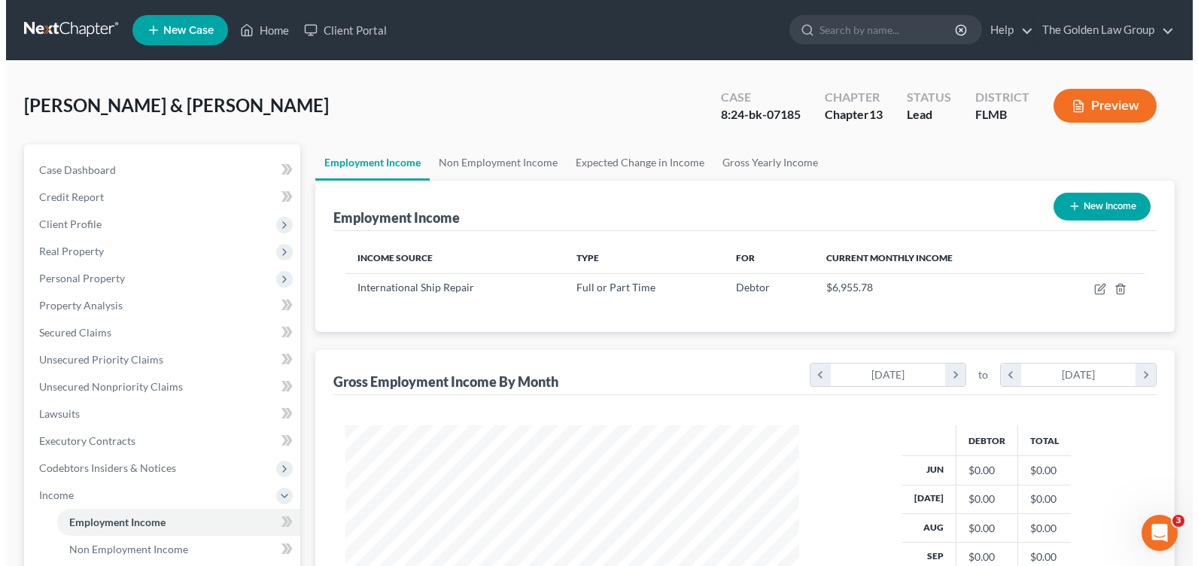
scroll to position [270, 483]
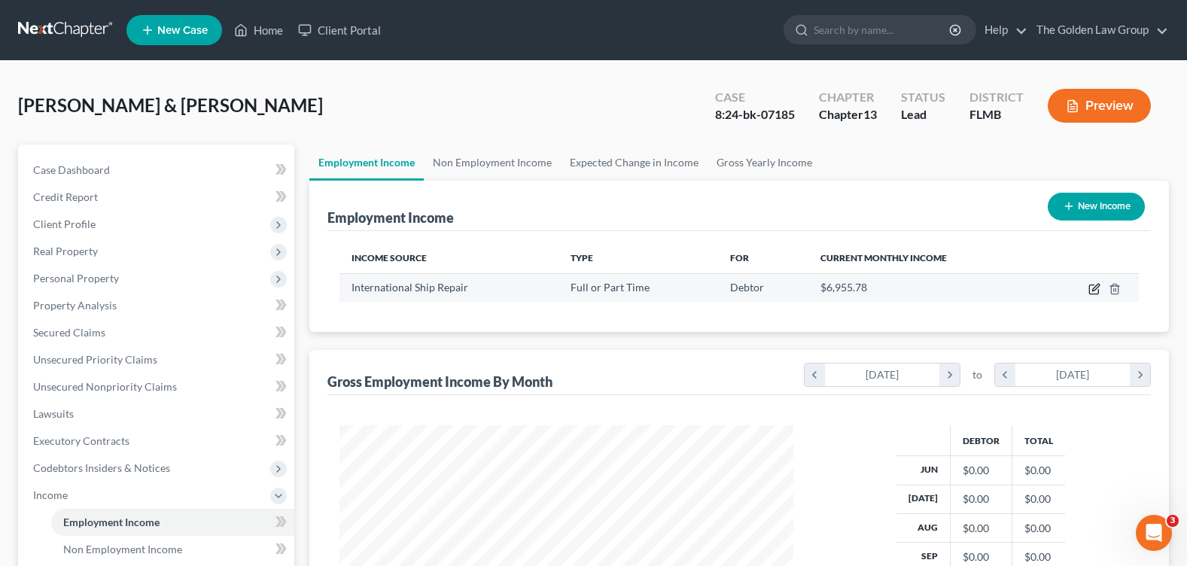
click at [1099, 286] on icon "button" at bounding box center [1095, 287] width 7 height 7
select select "0"
select select "9"
select select "3"
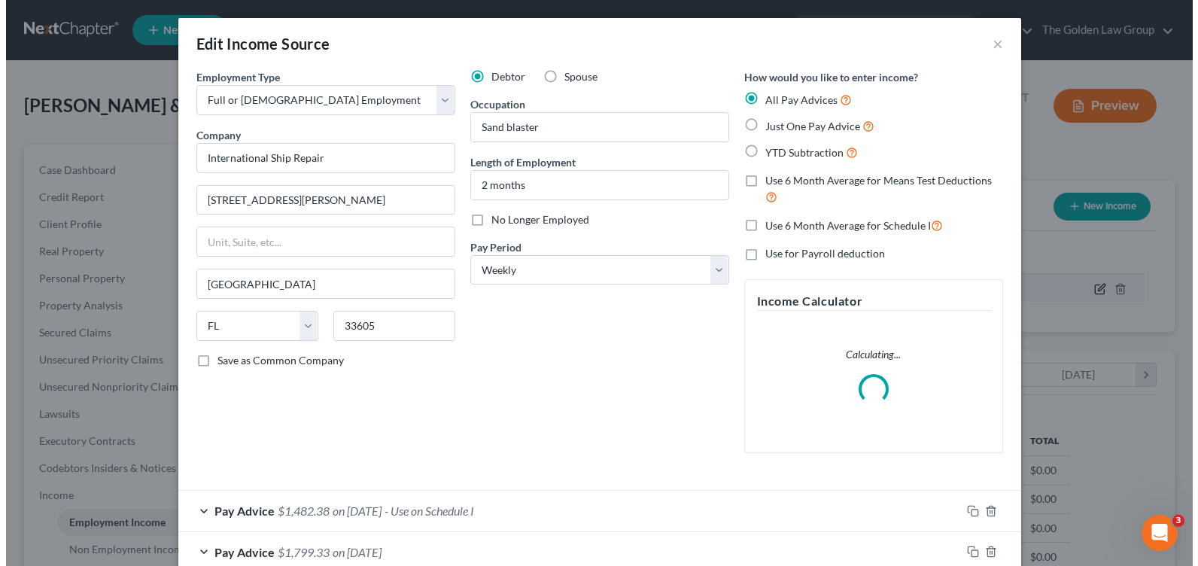
scroll to position [270, 489]
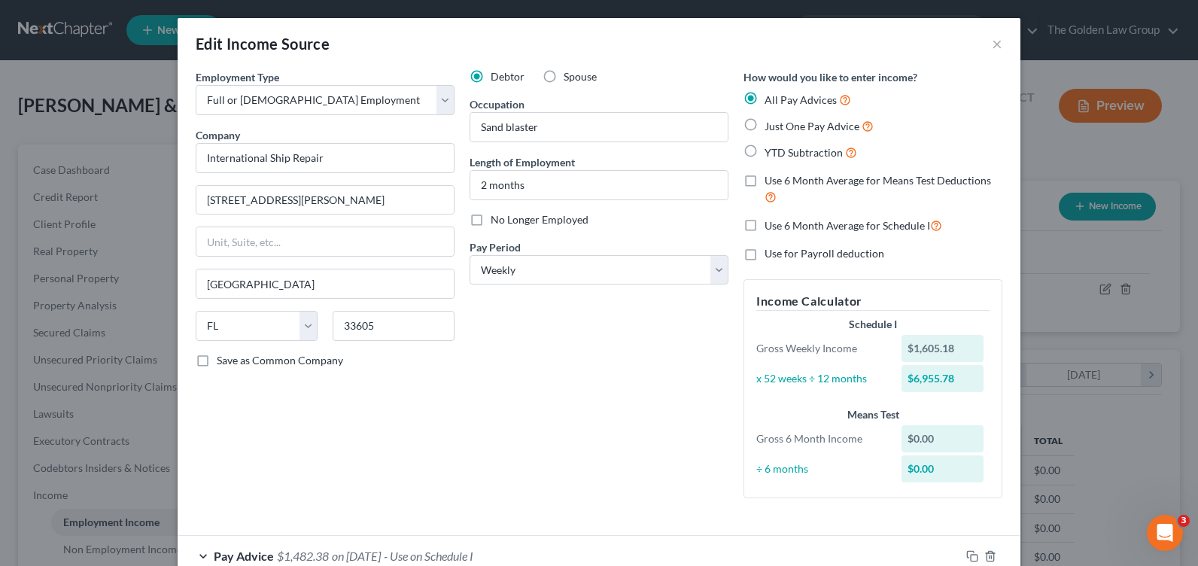
click at [534, 385] on div "Debtor Spouse Occupation Sand blaster Length of Employment 2 months No Longer E…" at bounding box center [599, 289] width 274 height 441
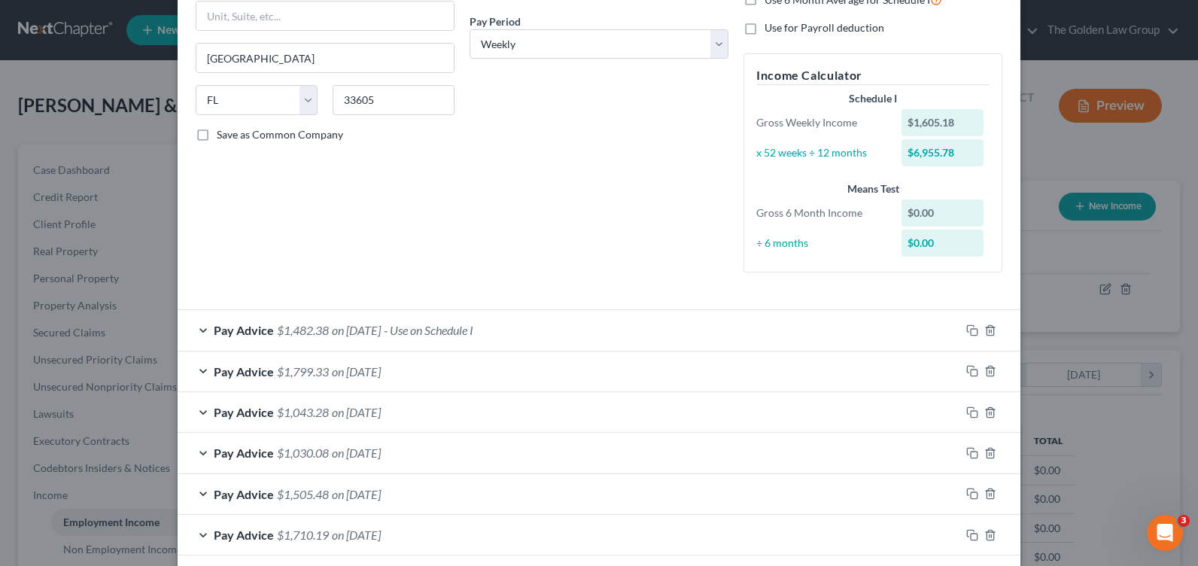
click at [201, 325] on div "Pay Advice $1,482.38 on [DATE] - Use on Schedule I" at bounding box center [569, 330] width 783 height 40
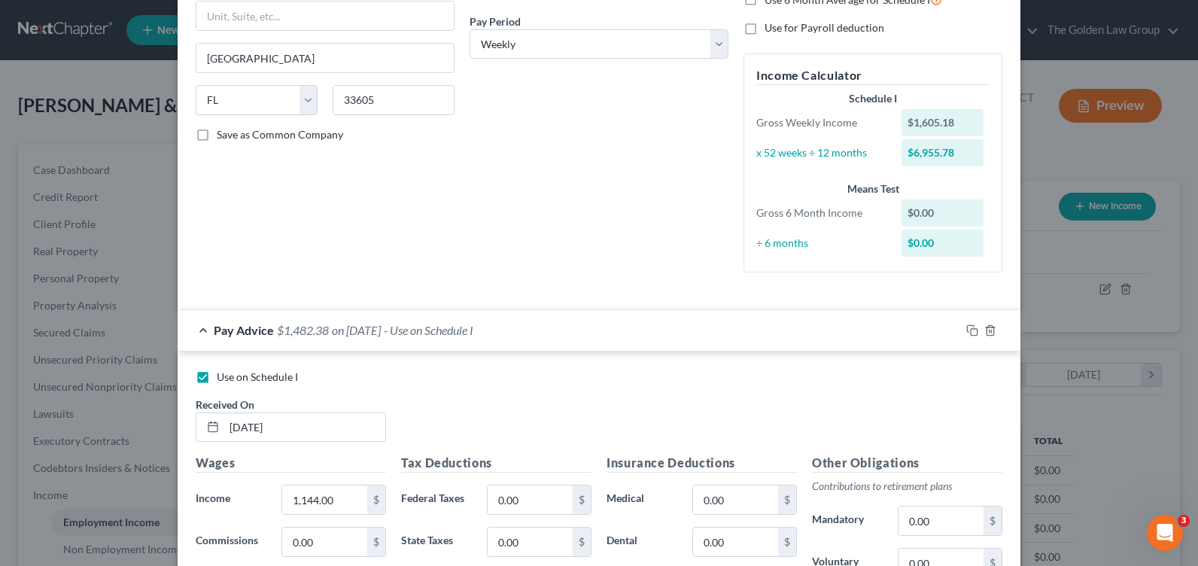
click at [217, 380] on label "Use on Schedule I" at bounding box center [257, 377] width 81 height 15
click at [223, 379] on input "Use on Schedule I" at bounding box center [228, 375] width 10 height 10
checkbox input "false"
click at [318, 254] on div "Employment Type * Select Full or Part Time Employment Self Employment Company *…" at bounding box center [325, 63] width 274 height 441
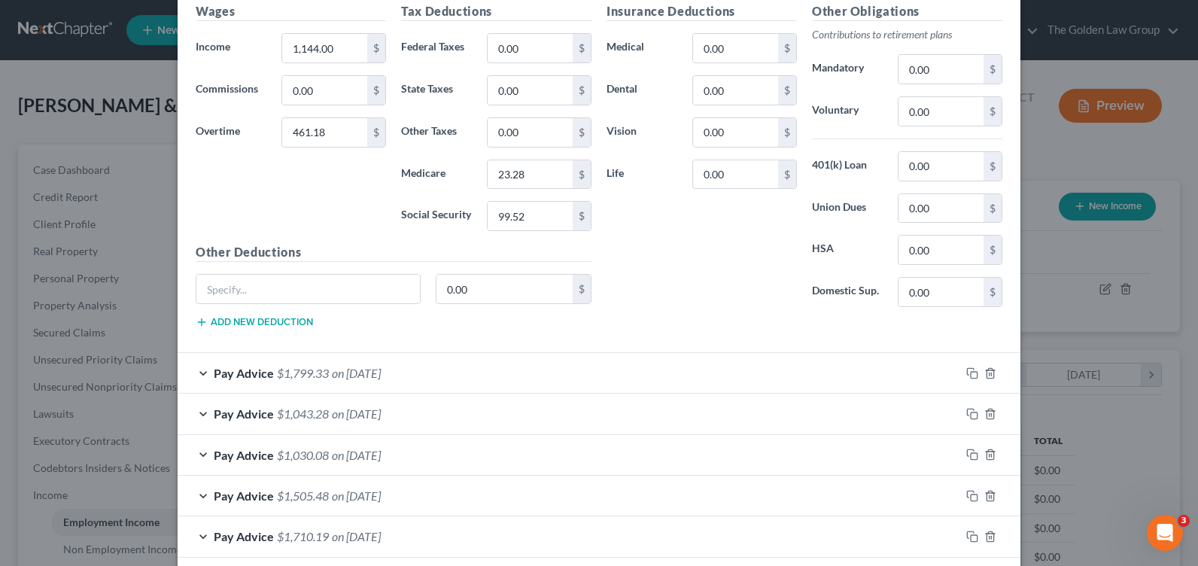
scroll to position [376, 0]
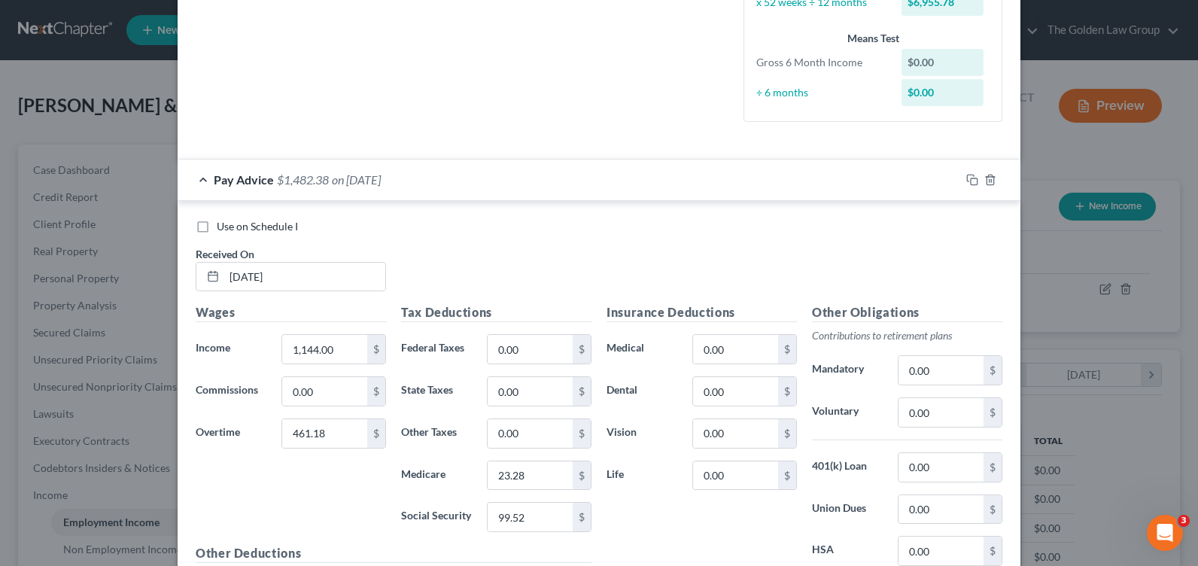
click at [199, 175] on div "Pay Advice $1,482.38 on [DATE]" at bounding box center [569, 180] width 783 height 40
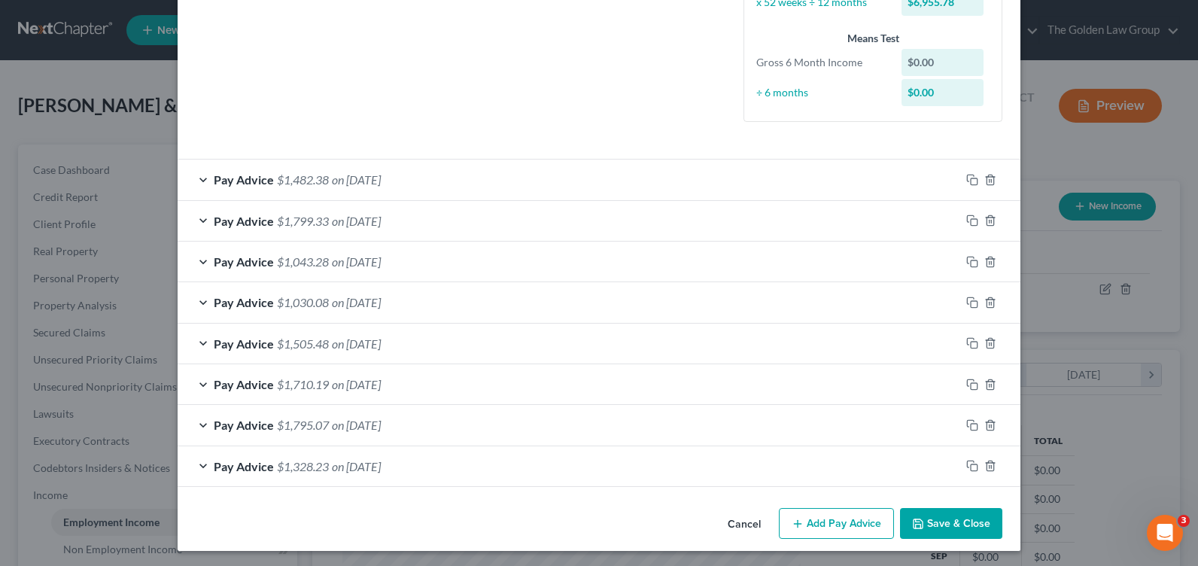
click at [198, 464] on div "Pay Advice $1,328.23 on [DATE]" at bounding box center [569, 466] width 783 height 40
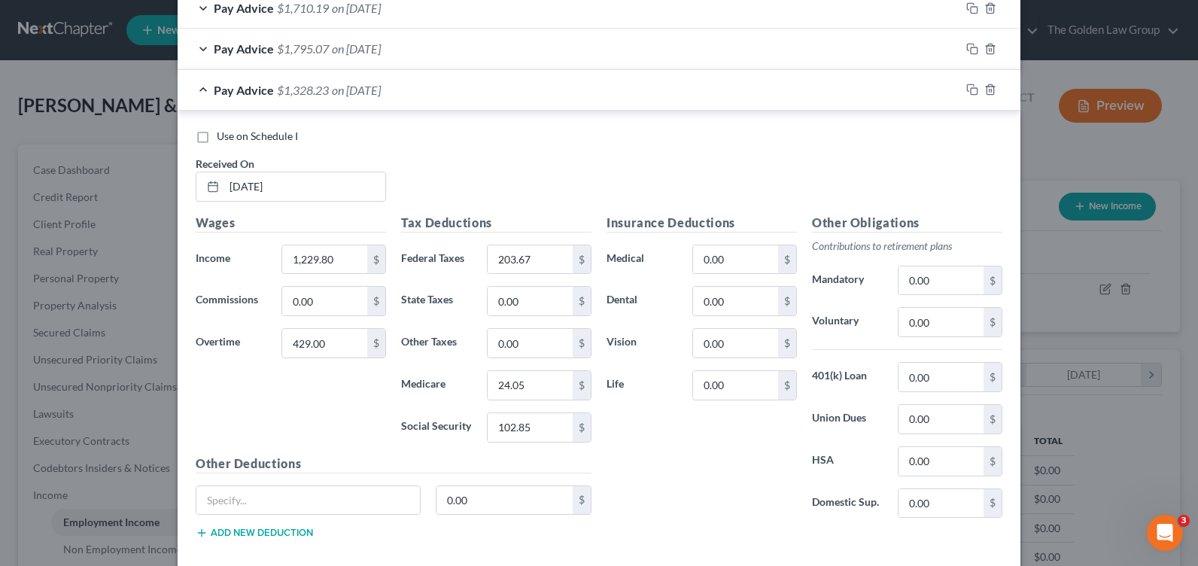
scroll to position [832, 0]
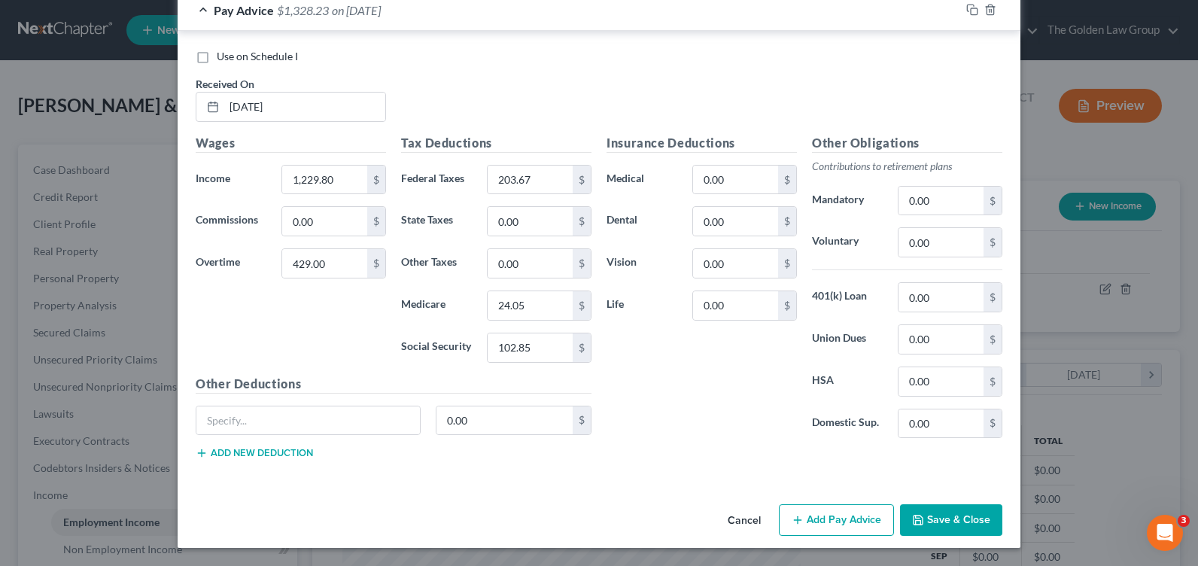
click at [202, 15] on div "Pay Advice $1,328.23 on [DATE]" at bounding box center [569, 10] width 783 height 40
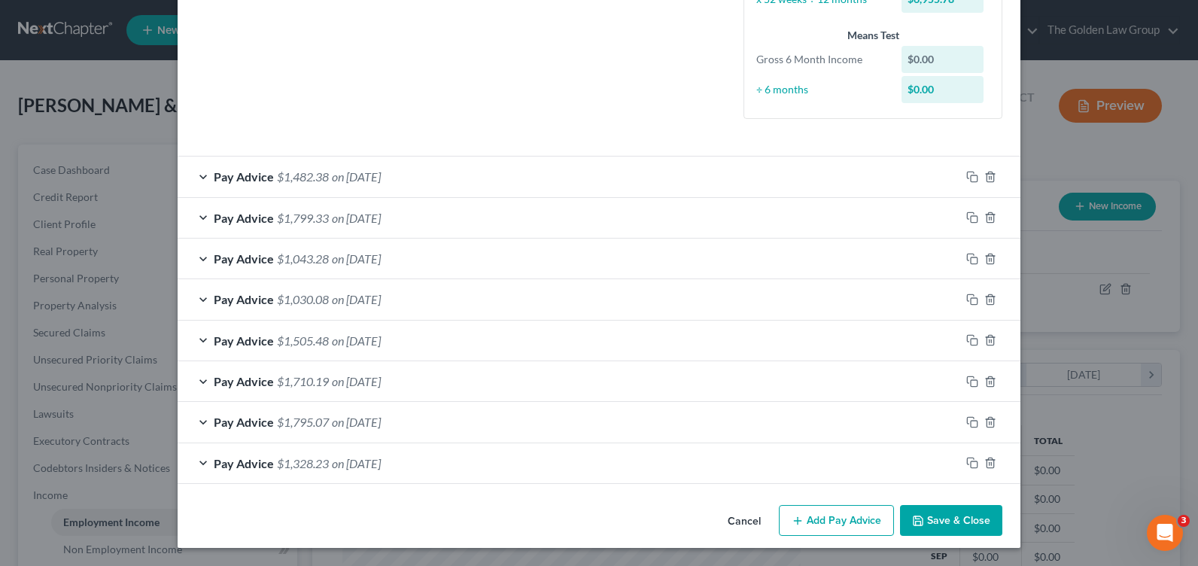
scroll to position [379, 0]
click at [196, 420] on div "Pay Advice $1,795.07 on [DATE]" at bounding box center [569, 422] width 783 height 40
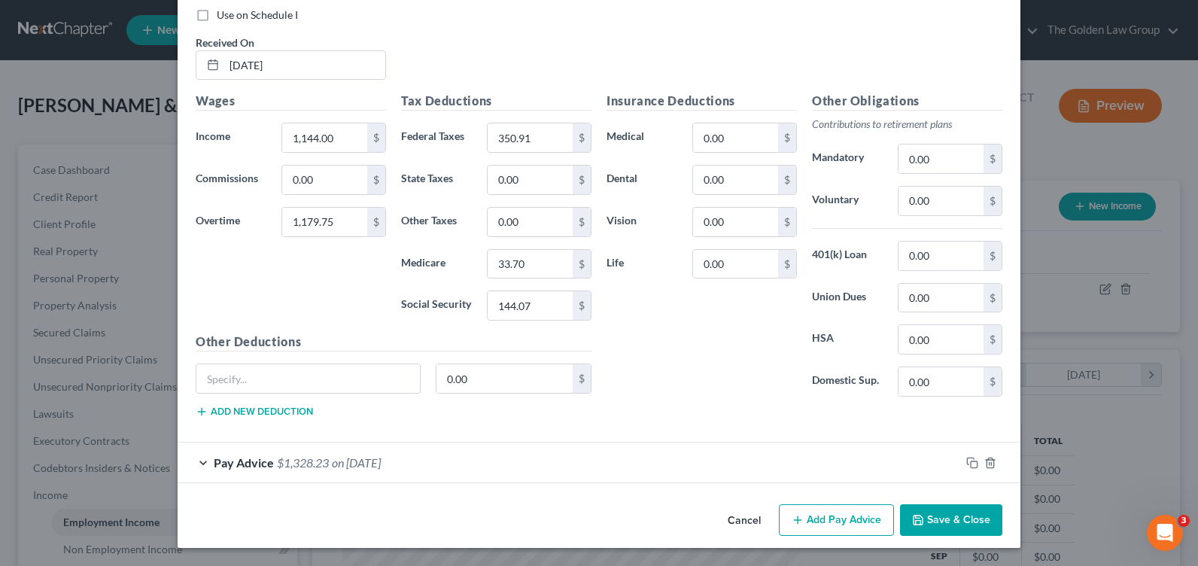
scroll to position [683, 0]
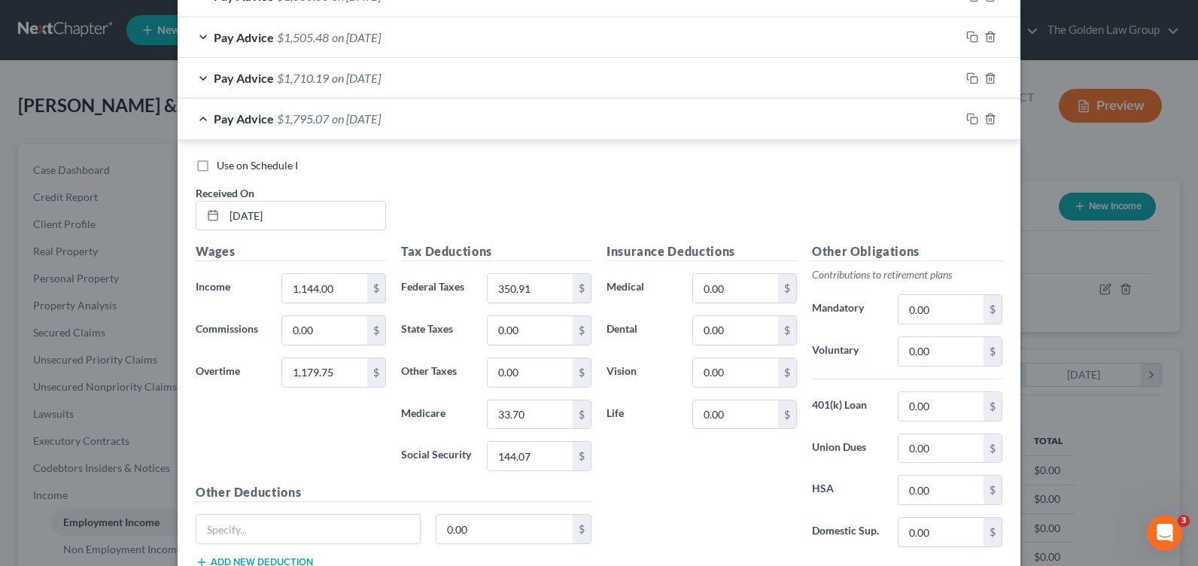
click at [202, 122] on div "Pay Advice $1,795.07 on [DATE]" at bounding box center [569, 119] width 783 height 40
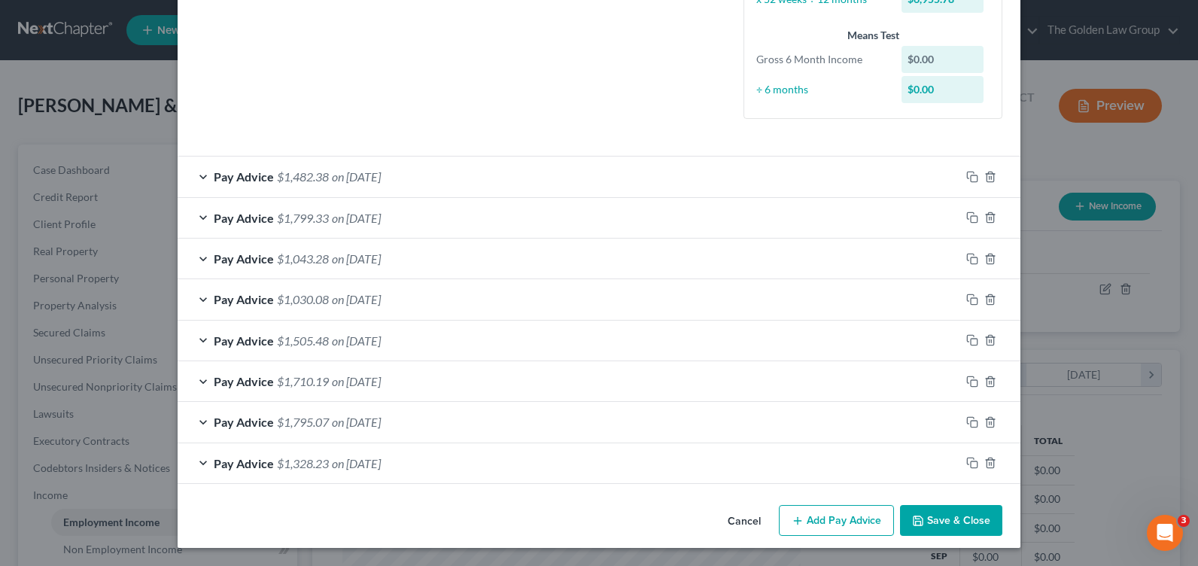
scroll to position [379, 0]
click at [196, 380] on div "Pay Advice $1,710.19 on [DATE]" at bounding box center [569, 381] width 783 height 40
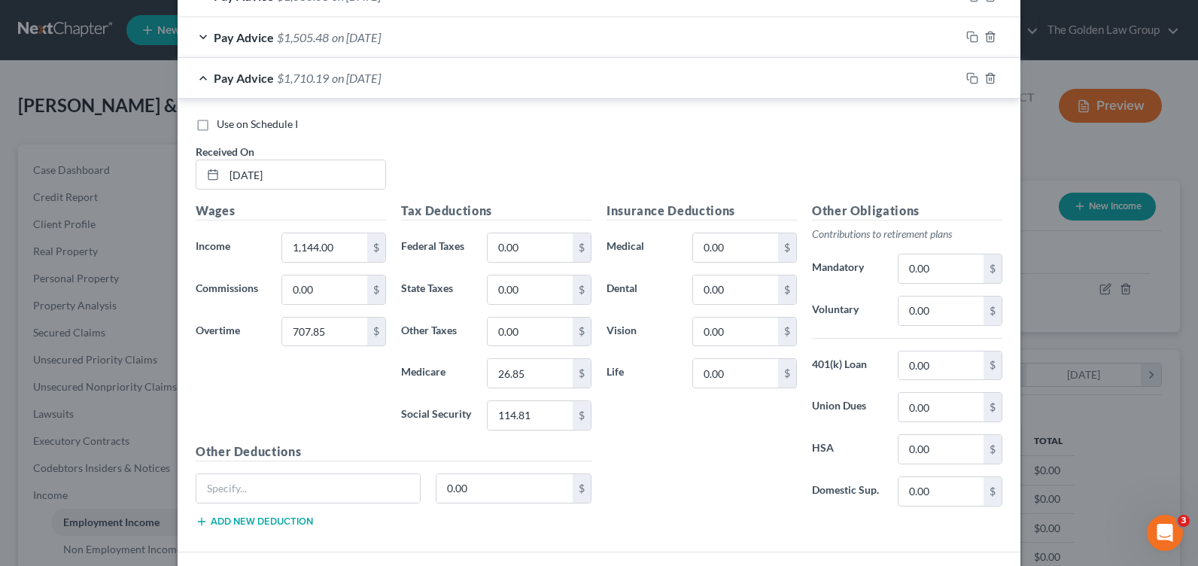
scroll to position [607, 0]
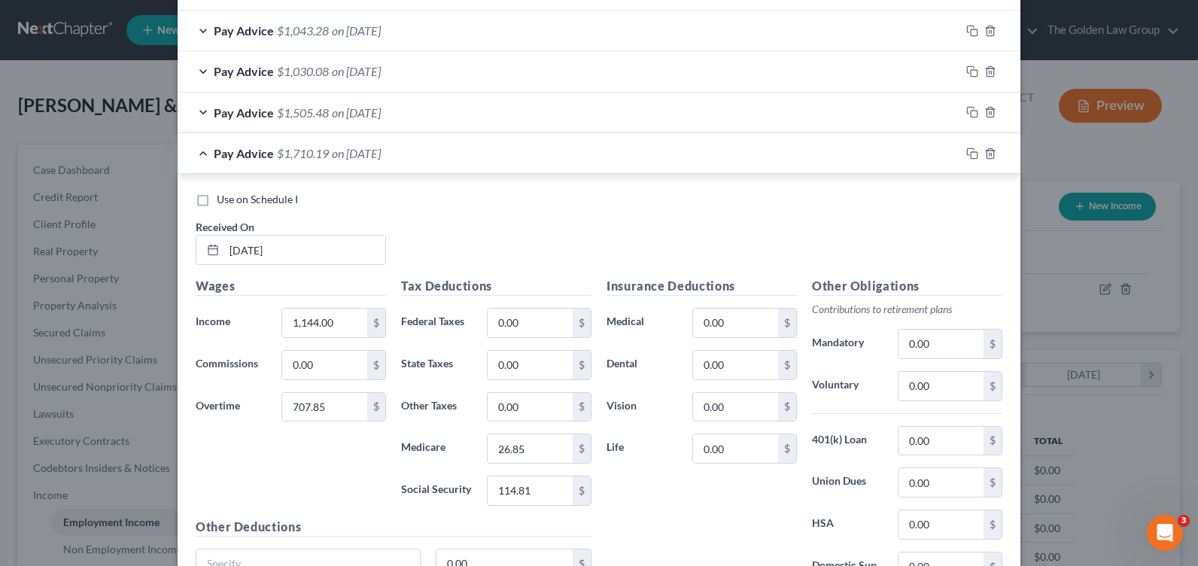
click at [201, 154] on div "Pay Advice $1,710.19 on [DATE]" at bounding box center [569, 153] width 783 height 40
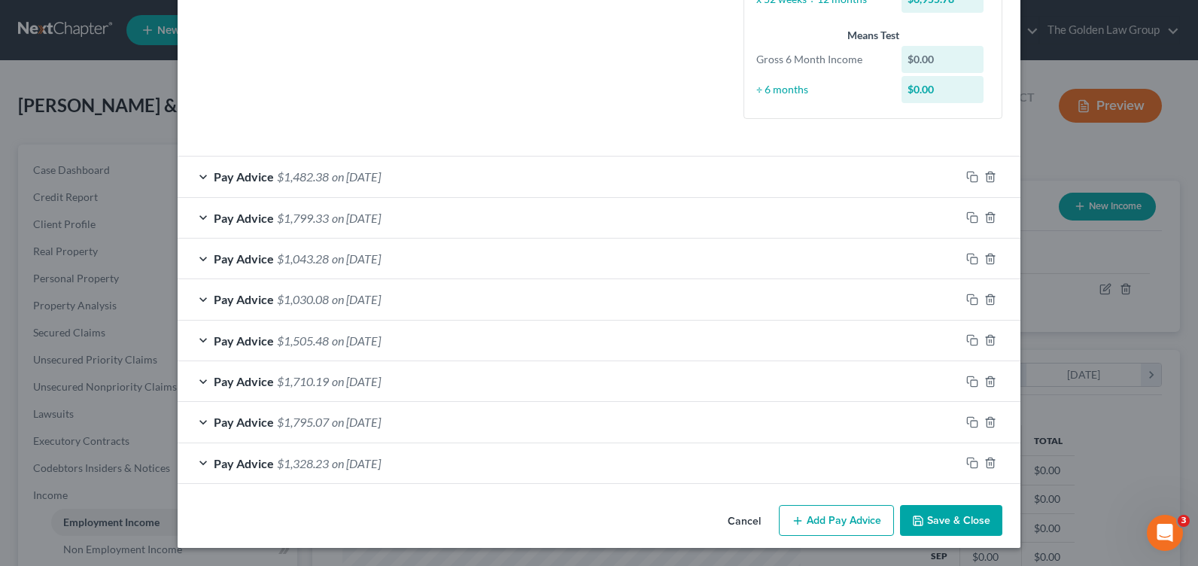
scroll to position [379, 0]
click at [196, 336] on div "Pay Advice $1,505.48 on [DATE]" at bounding box center [569, 341] width 783 height 40
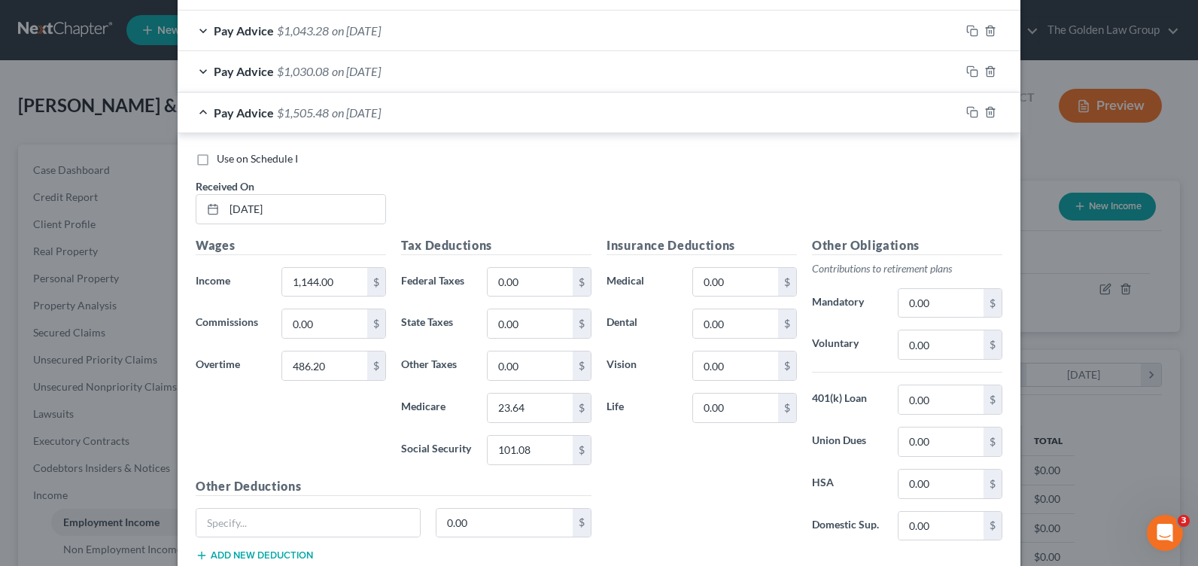
scroll to position [683, 0]
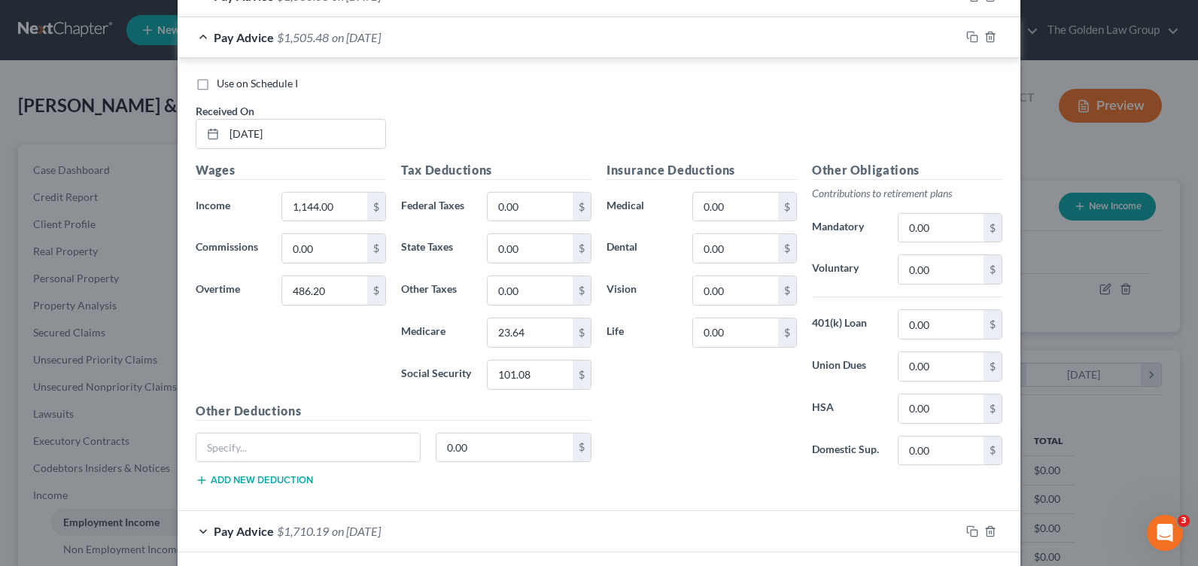
click at [199, 36] on div "Pay Advice $1,505.48 on [DATE]" at bounding box center [569, 37] width 783 height 40
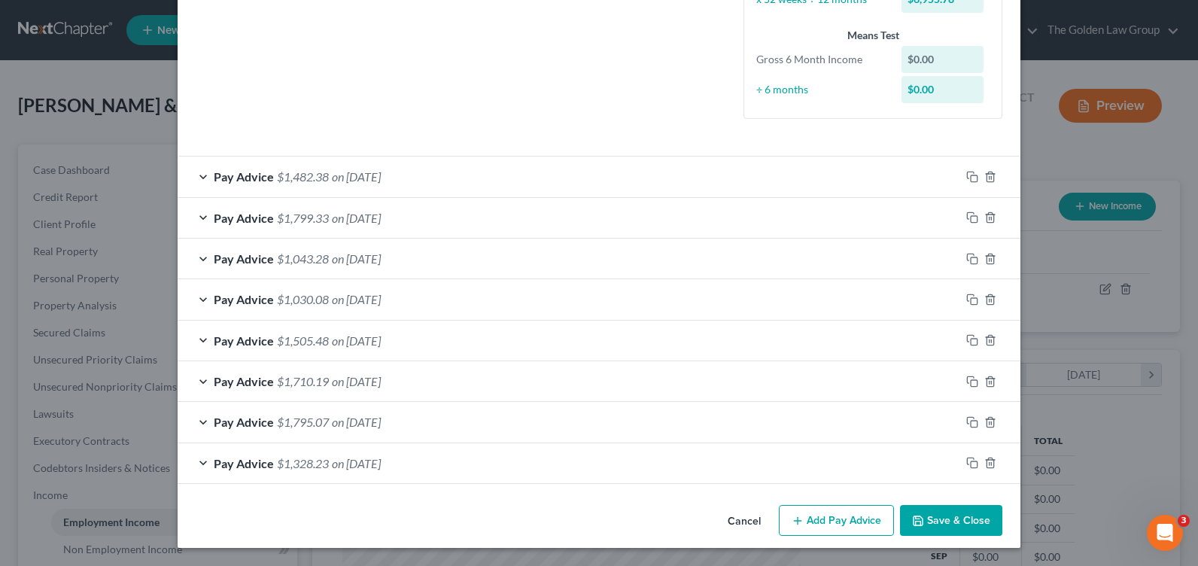
scroll to position [379, 0]
click at [966, 176] on icon "button" at bounding box center [972, 177] width 12 height 12
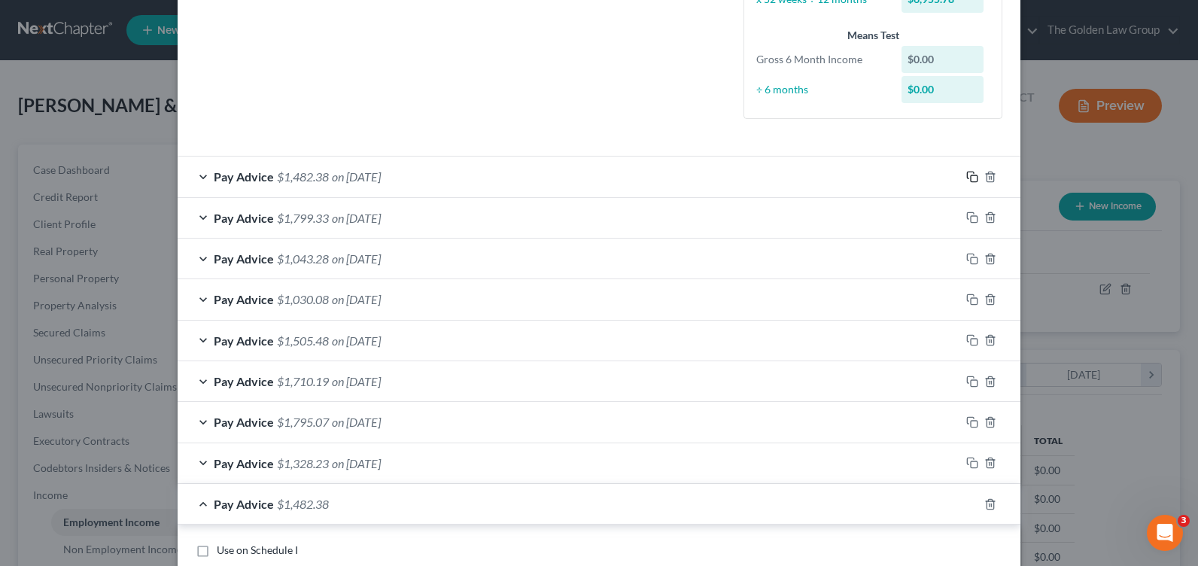
scroll to position [530, 0]
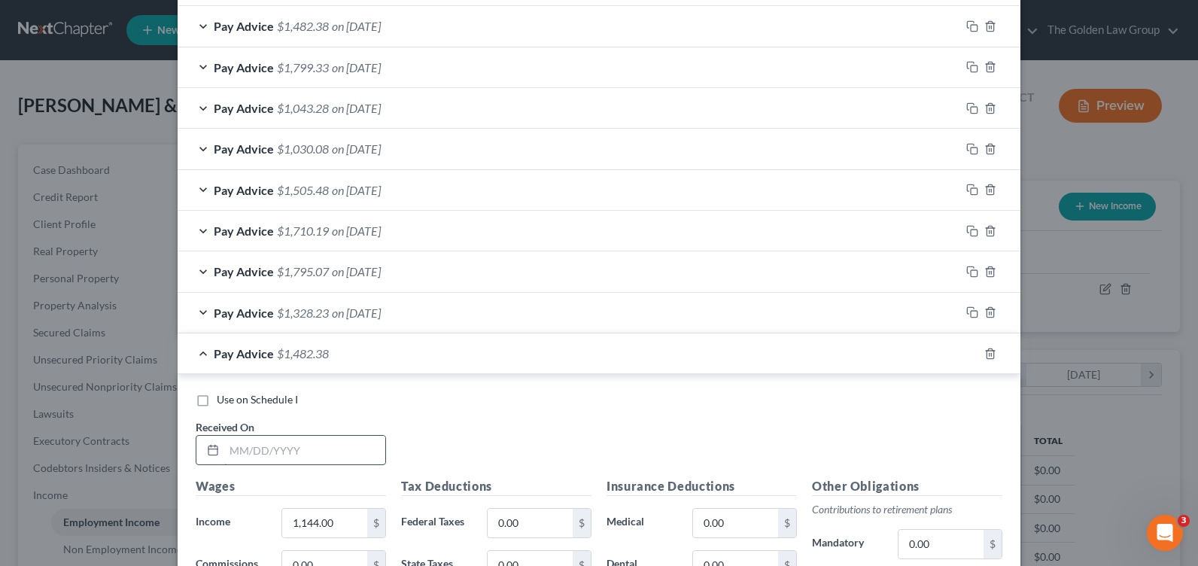
click at [251, 452] on input "text" at bounding box center [304, 450] width 161 height 29
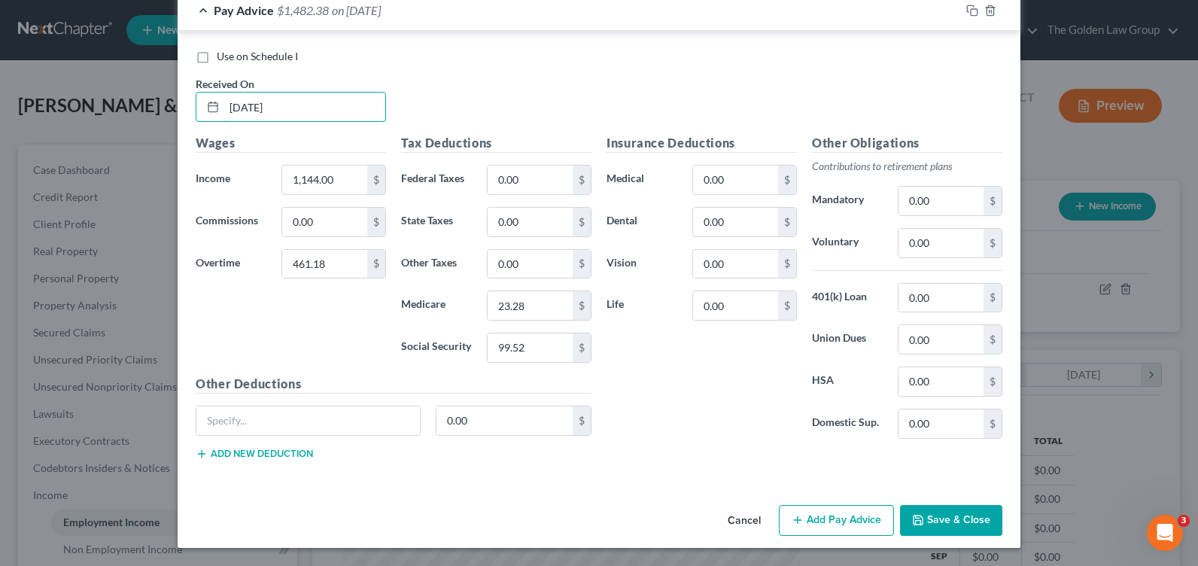
scroll to position [497, 0]
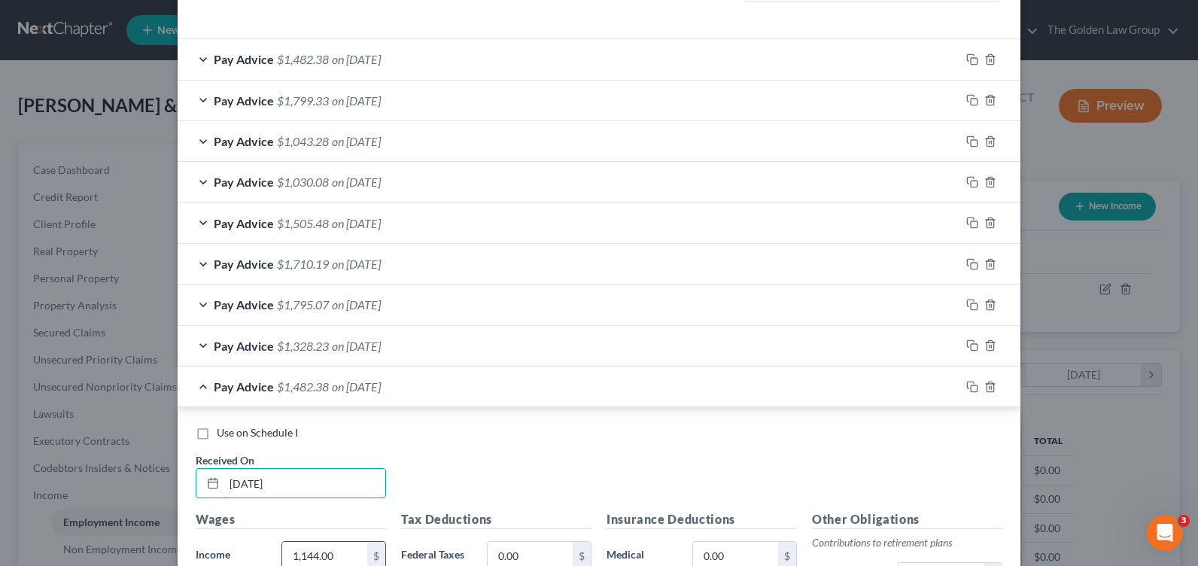
type input "5/23/2025"
click at [324, 550] on input "1,144.00" at bounding box center [324, 556] width 85 height 29
click at [323, 555] on input "1,144.00" at bounding box center [324, 556] width 85 height 29
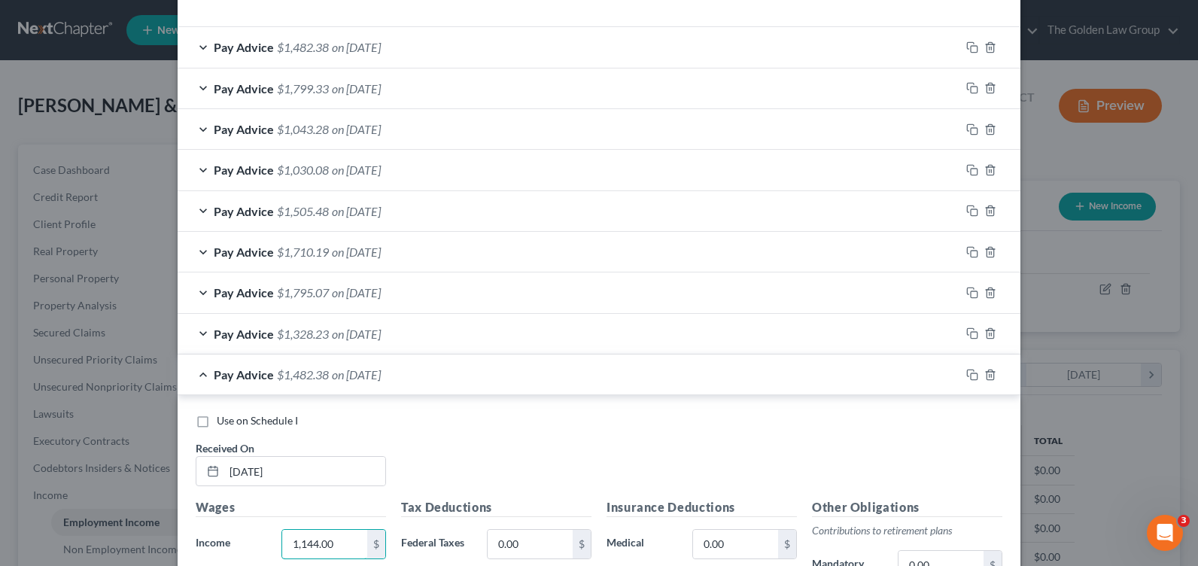
drag, startPoint x: 332, startPoint y: 555, endPoint x: 257, endPoint y: 544, distance: 75.4
click at [263, 552] on div "Income * 1,144.00 $" at bounding box center [290, 544] width 205 height 30
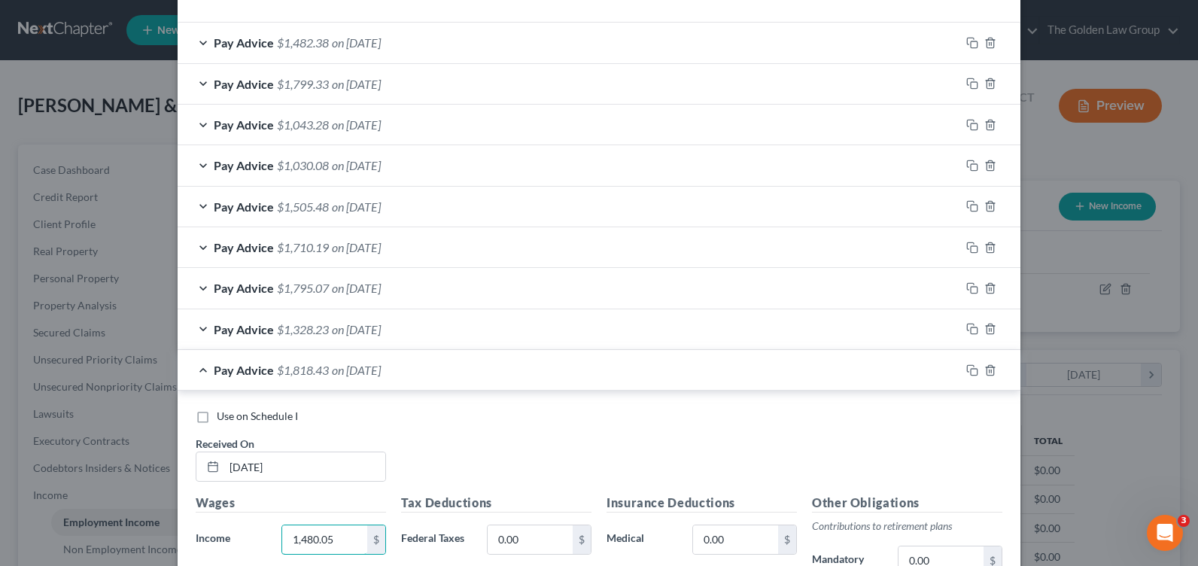
scroll to position [664, 0]
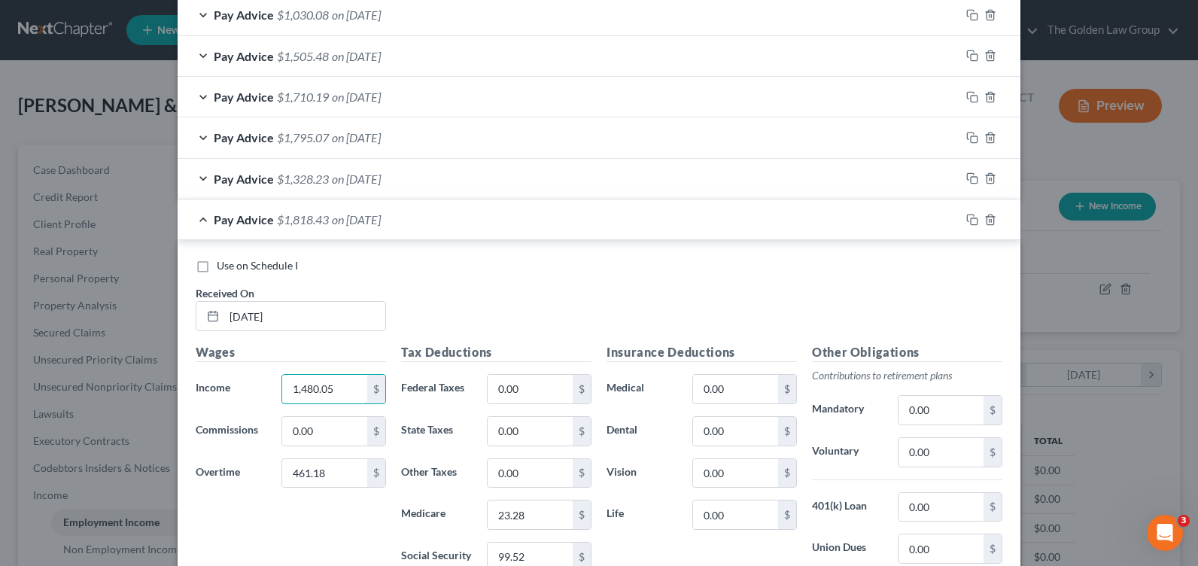
drag, startPoint x: 339, startPoint y: 385, endPoint x: 265, endPoint y: 379, distance: 74.8
click at [265, 379] on div "Income * 1,480.05 $" at bounding box center [290, 389] width 205 height 30
type input "1,480.05"
click at [327, 394] on input "1,480.05" at bounding box center [324, 389] width 85 height 29
drag, startPoint x: 332, startPoint y: 391, endPoint x: 263, endPoint y: 386, distance: 68.7
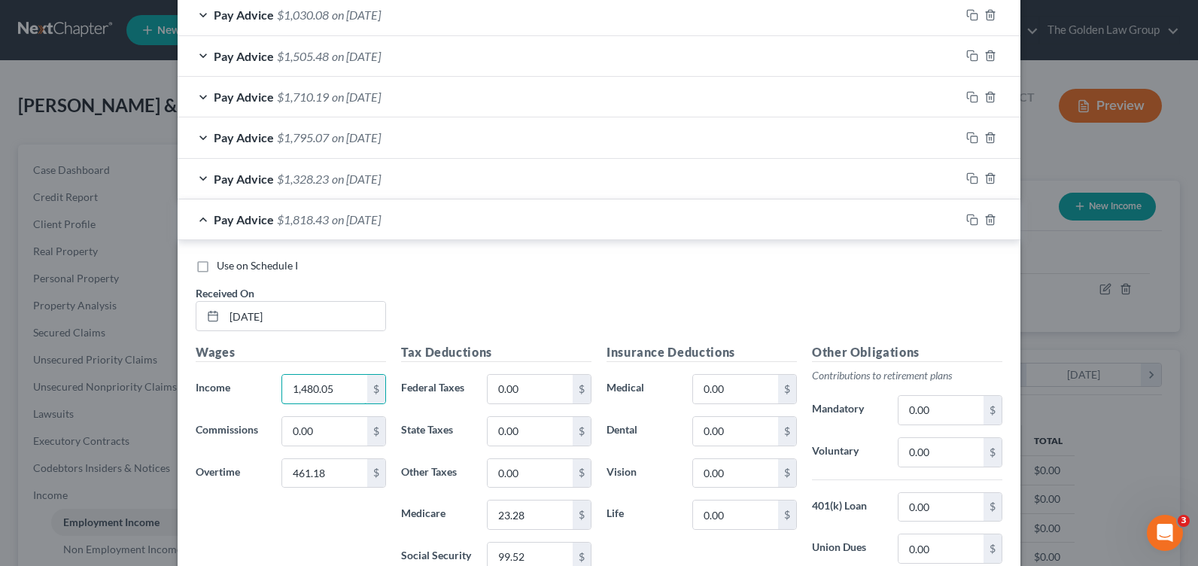
click at [263, 386] on div "Income * 1,480.05 $" at bounding box center [290, 389] width 205 height 30
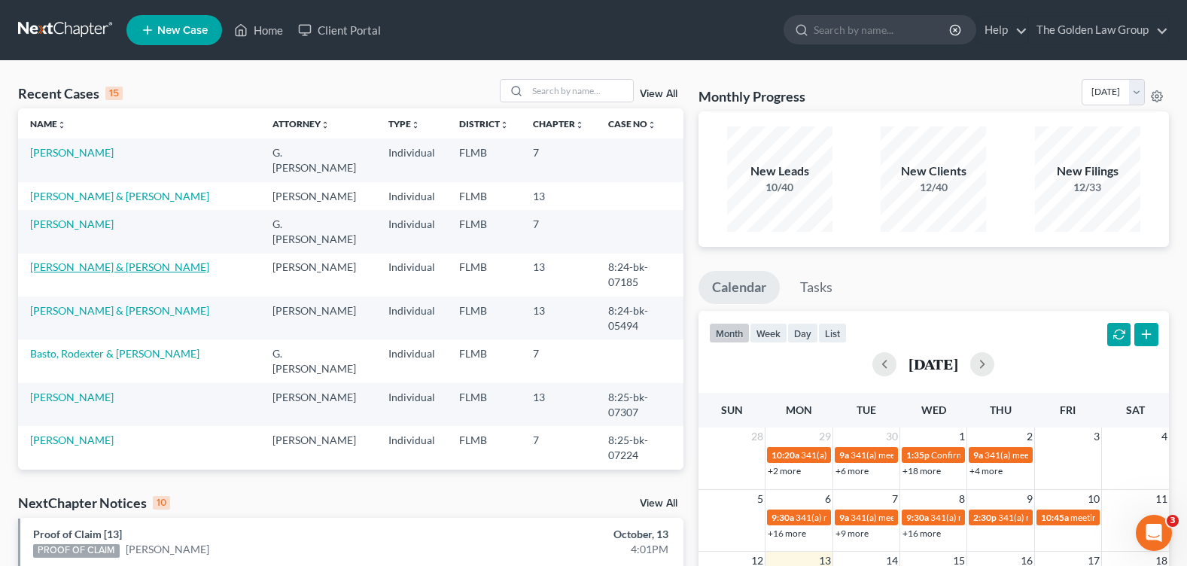
click at [58, 265] on link "[PERSON_NAME] & [PERSON_NAME]" at bounding box center [119, 266] width 179 height 13
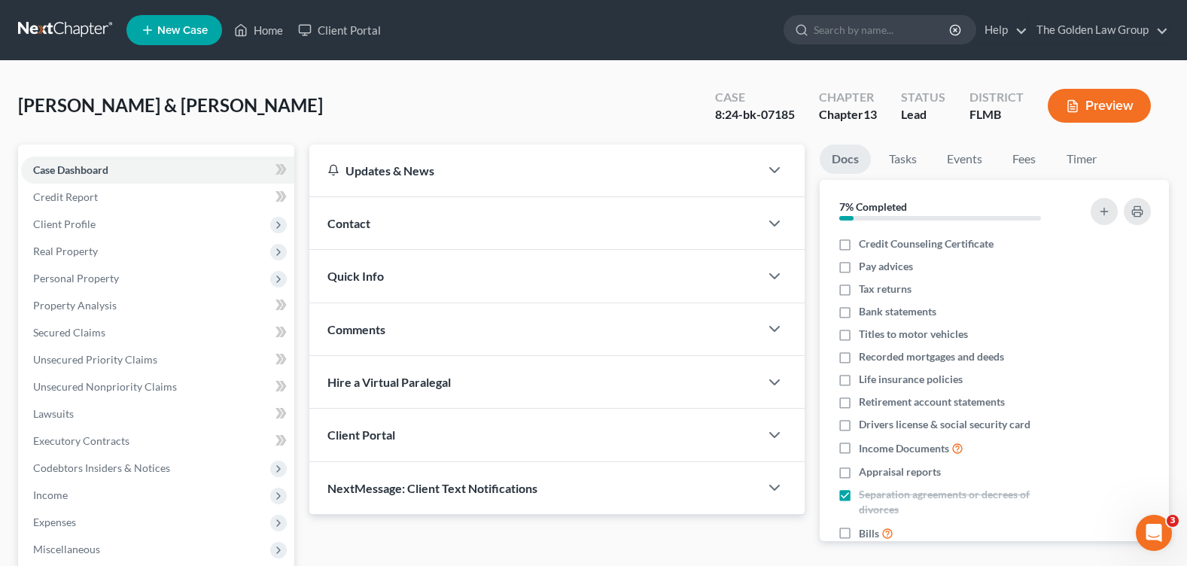
scroll to position [151, 0]
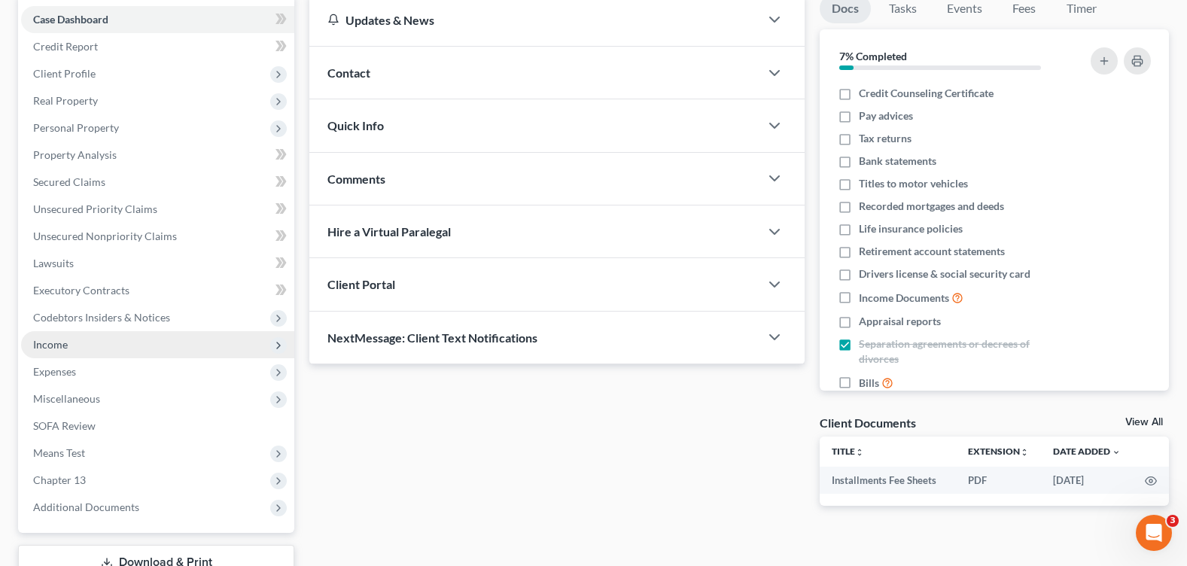
click at [85, 350] on span "Income" at bounding box center [157, 344] width 273 height 27
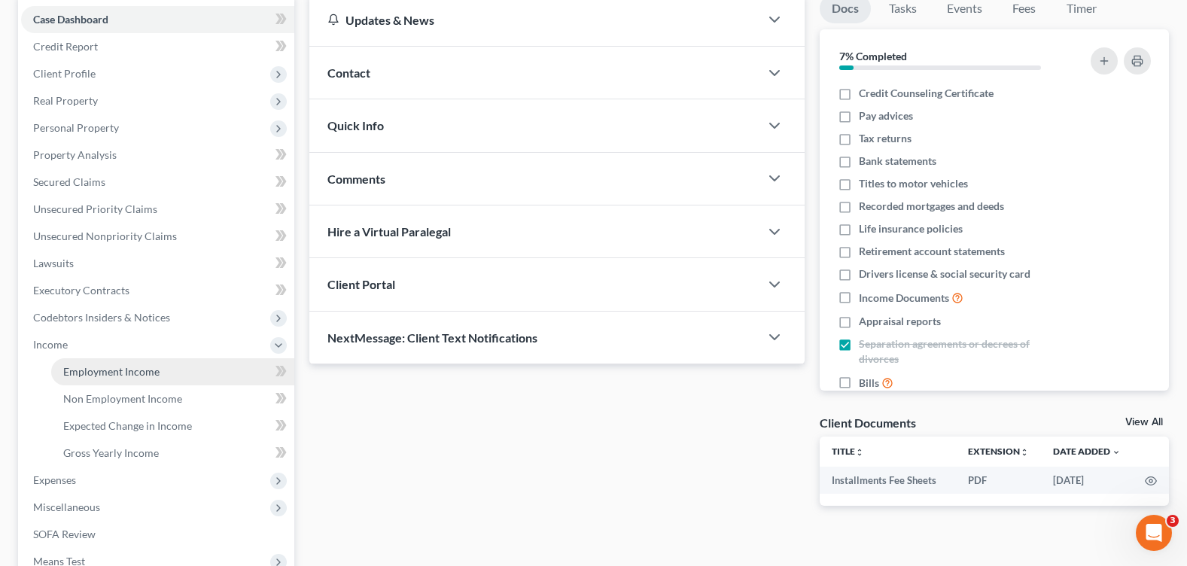
click at [187, 374] on link "Employment Income" at bounding box center [172, 371] width 243 height 27
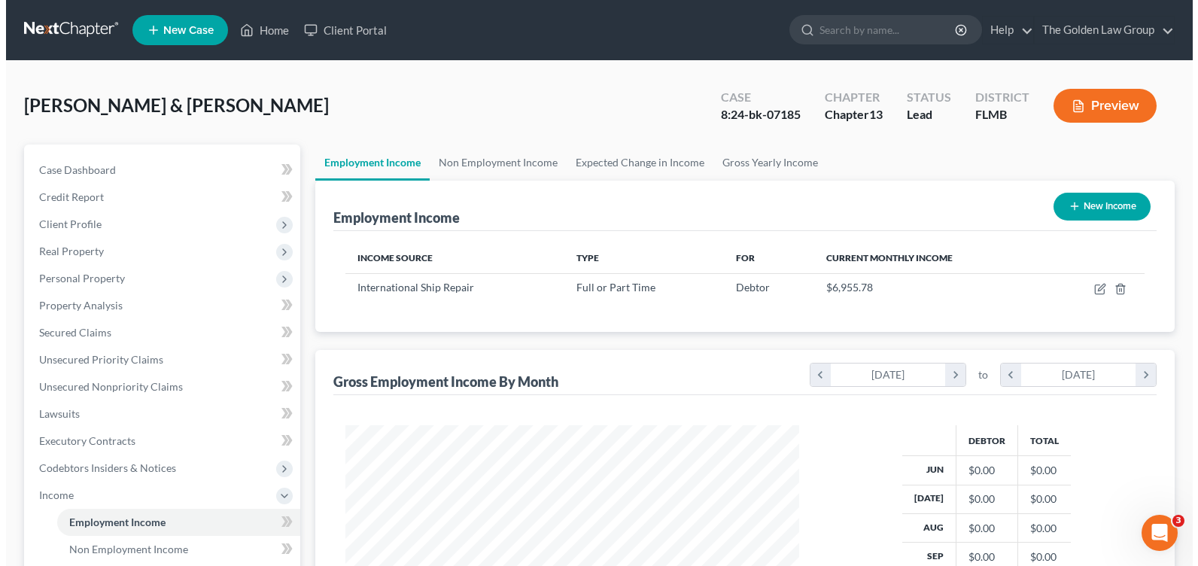
scroll to position [270, 483]
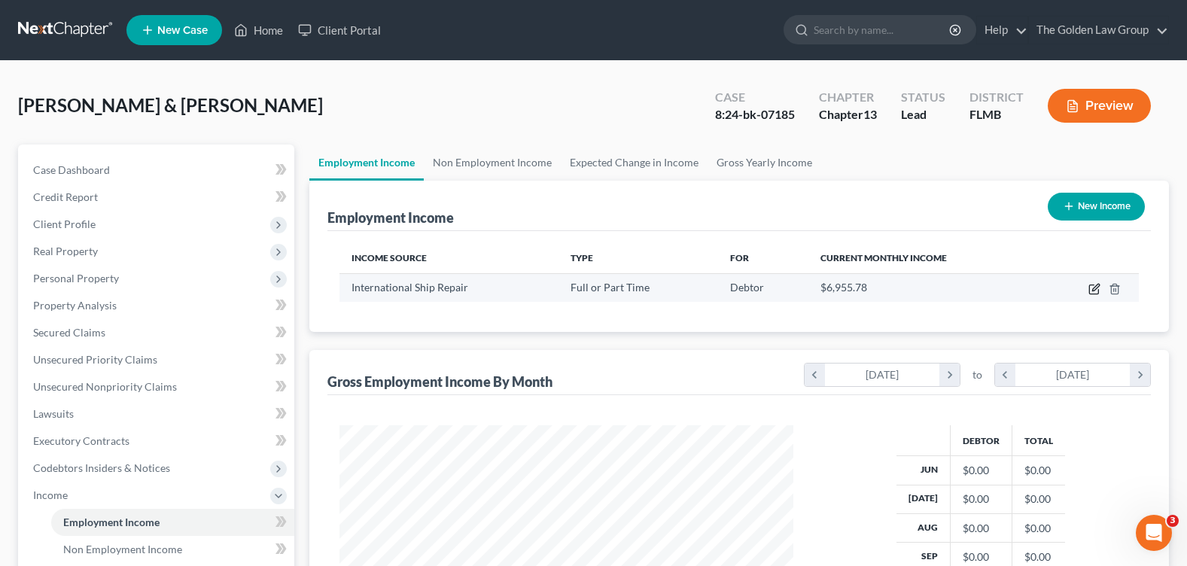
click at [1090, 285] on icon "button" at bounding box center [1094, 289] width 12 height 12
select select "0"
select select "9"
select select "3"
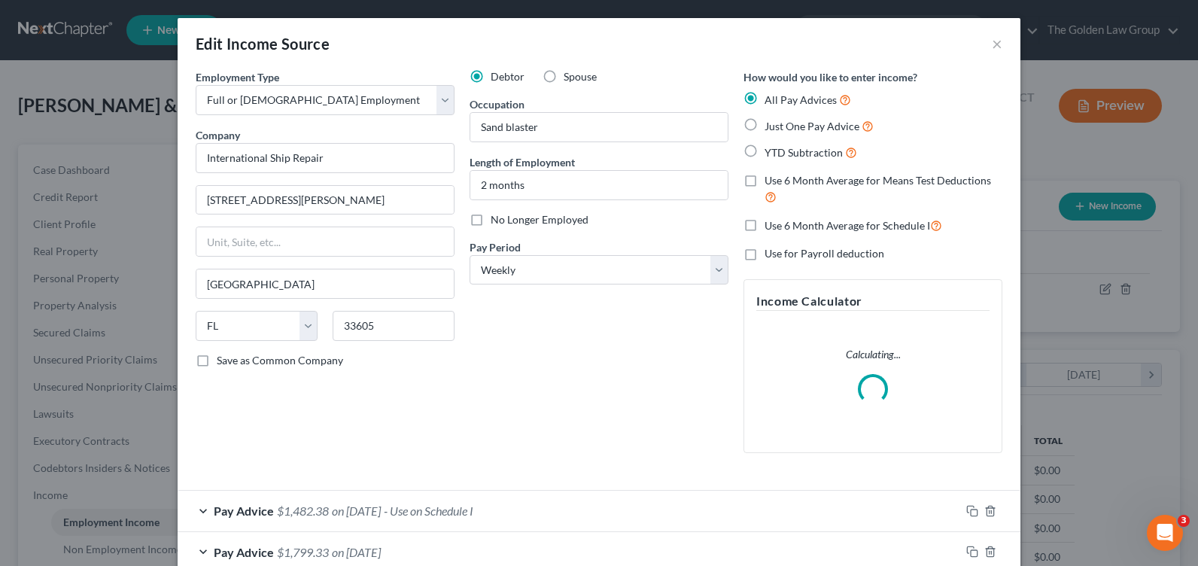
scroll to position [75, 0]
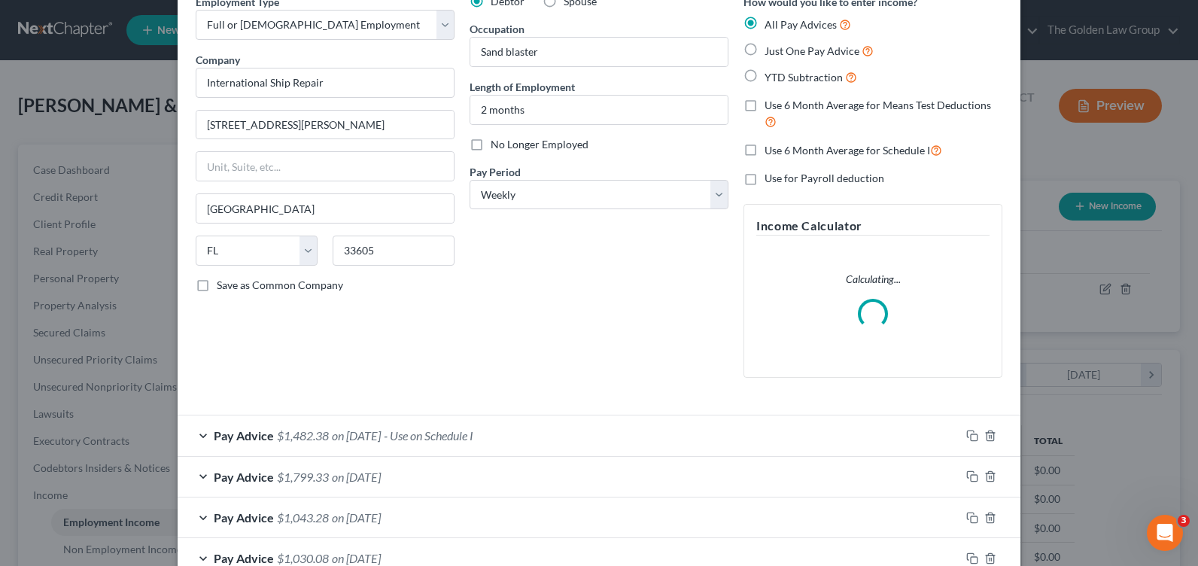
click at [201, 434] on div "Pay Advice $1,482.38 on [DATE] - Use on Schedule I" at bounding box center [569, 435] width 783 height 40
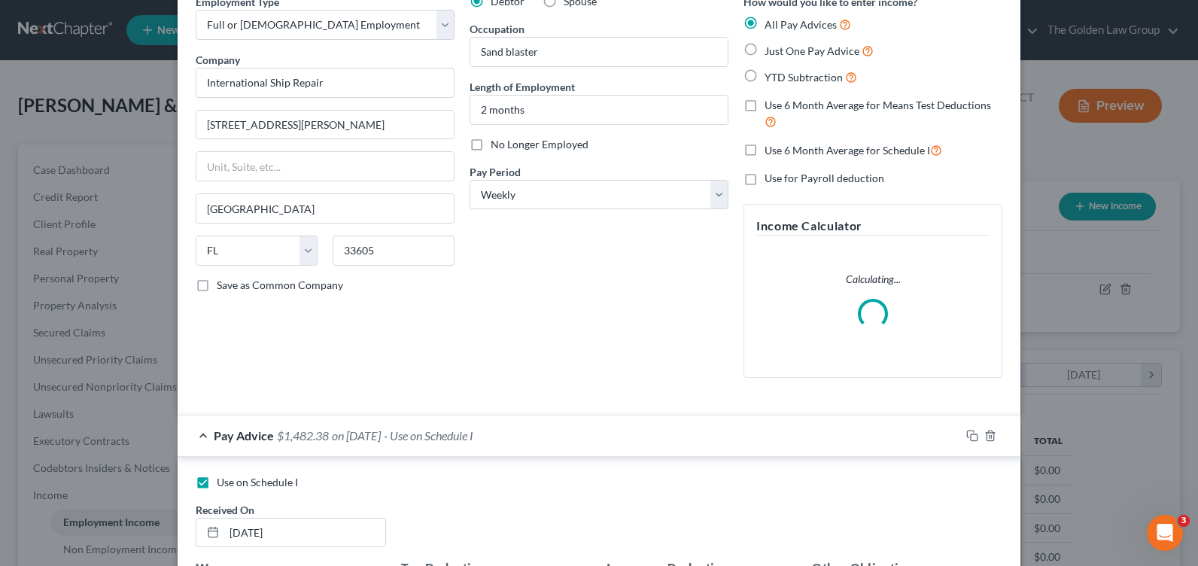
click at [217, 482] on label "Use on Schedule I" at bounding box center [257, 482] width 81 height 15
click at [223, 482] on input "Use on Schedule I" at bounding box center [228, 480] width 10 height 10
checkbox input "false"
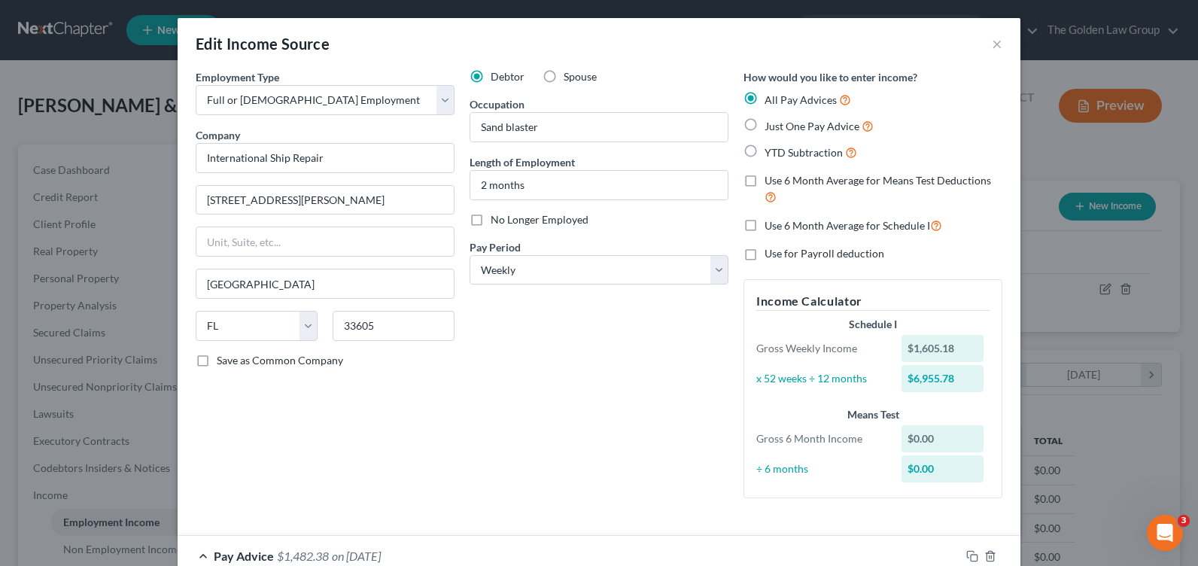
scroll to position [151, 0]
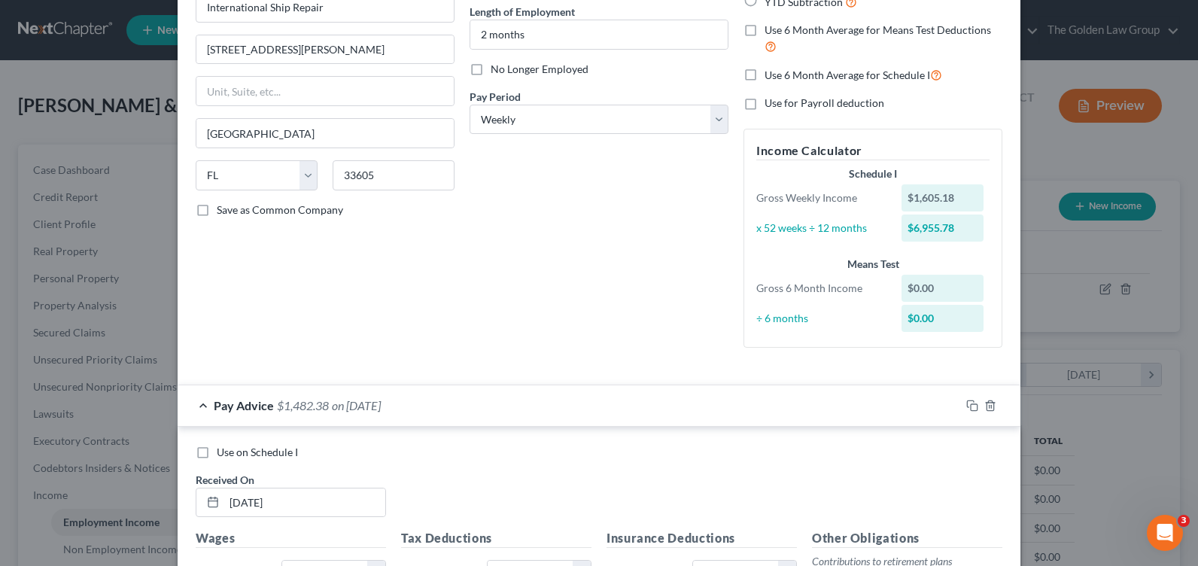
click at [960, 402] on div at bounding box center [990, 406] width 60 height 24
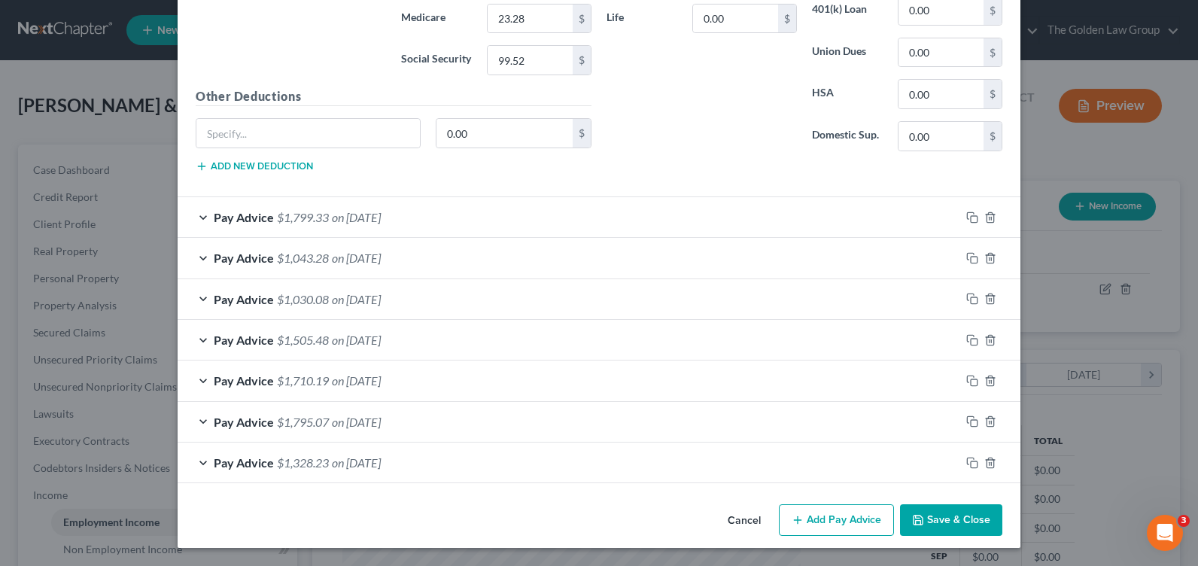
scroll to position [457, 0]
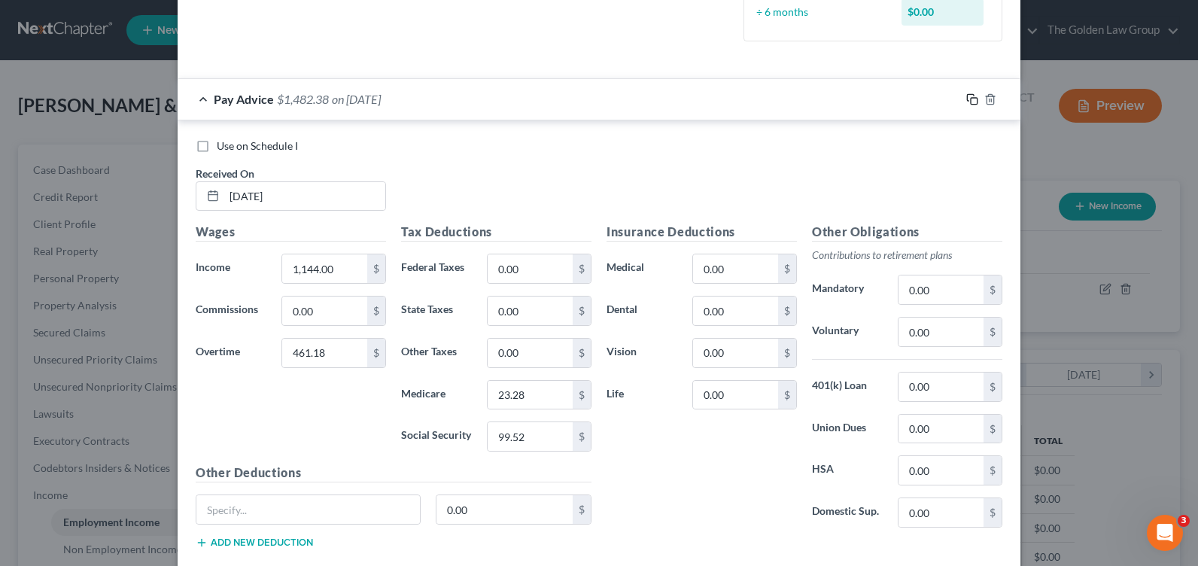
click at [969, 96] on icon "button" at bounding box center [972, 99] width 12 height 12
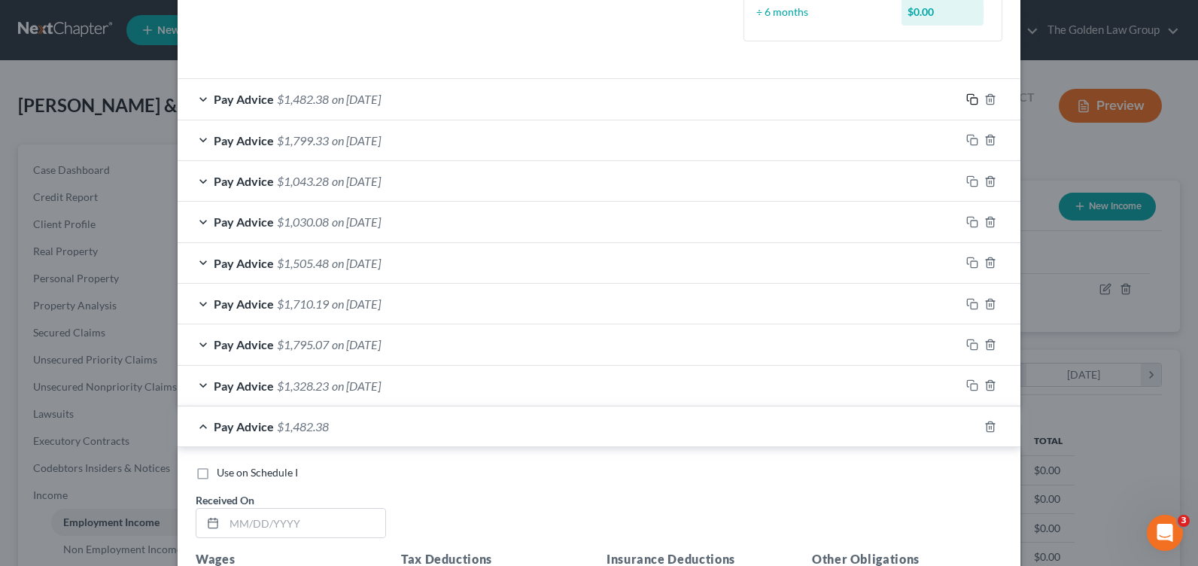
scroll to position [607, 0]
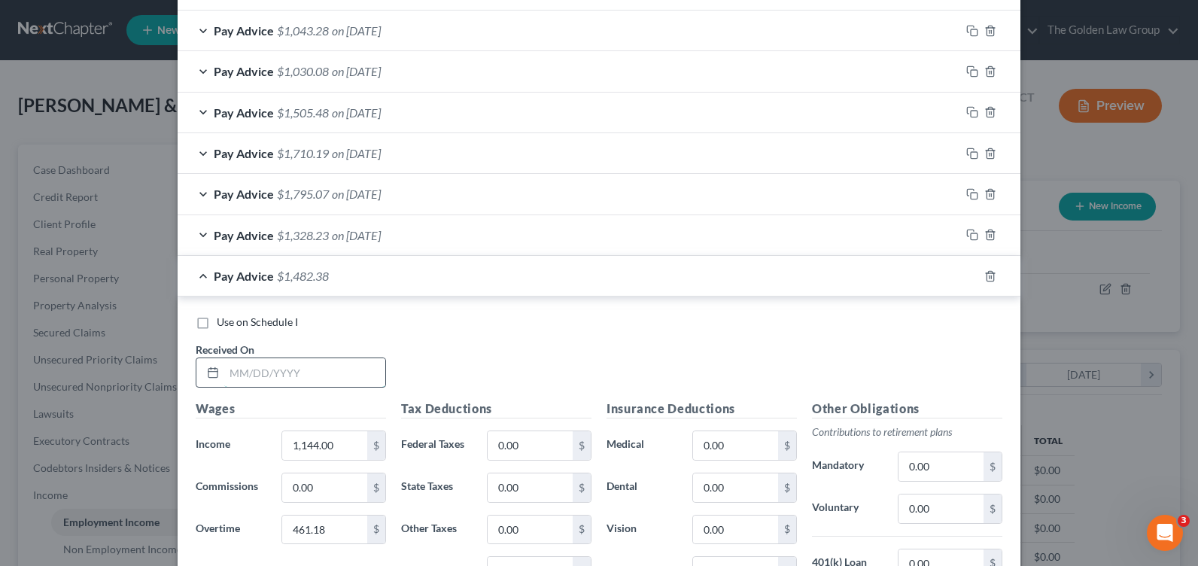
click at [258, 372] on input "text" at bounding box center [304, 372] width 161 height 29
type input "[DATE]"
click at [317, 454] on input "1,144.00" at bounding box center [324, 445] width 85 height 29
type input "993.86"
click at [324, 531] on input "461.18" at bounding box center [324, 530] width 85 height 29
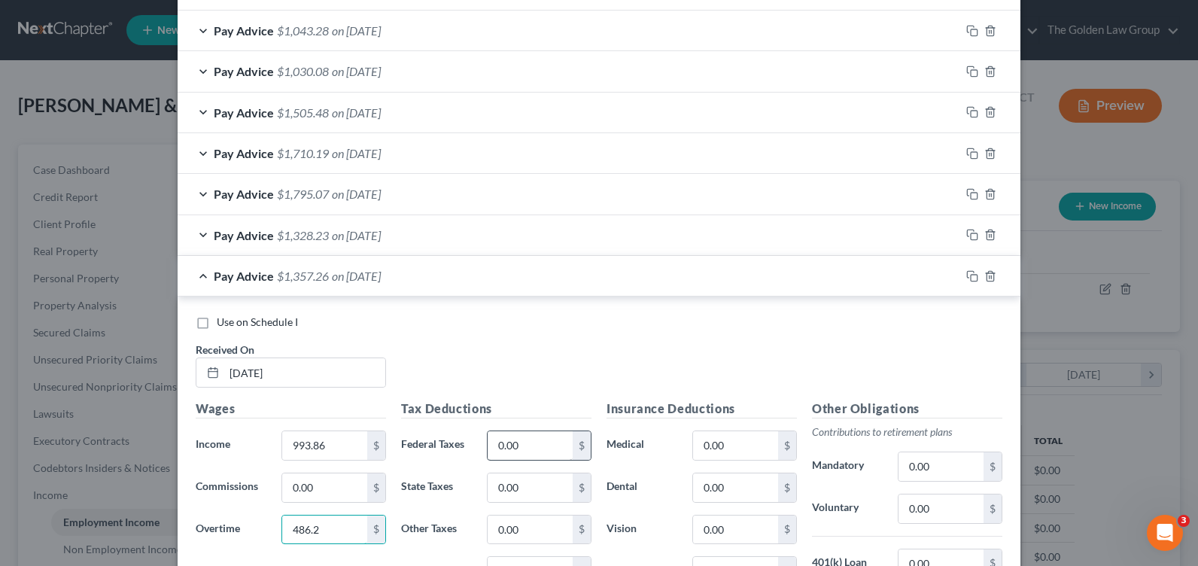
type input "486.2"
click at [527, 445] on input "0.00" at bounding box center [530, 445] width 85 height 29
click at [500, 454] on input "0.00" at bounding box center [530, 445] width 85 height 29
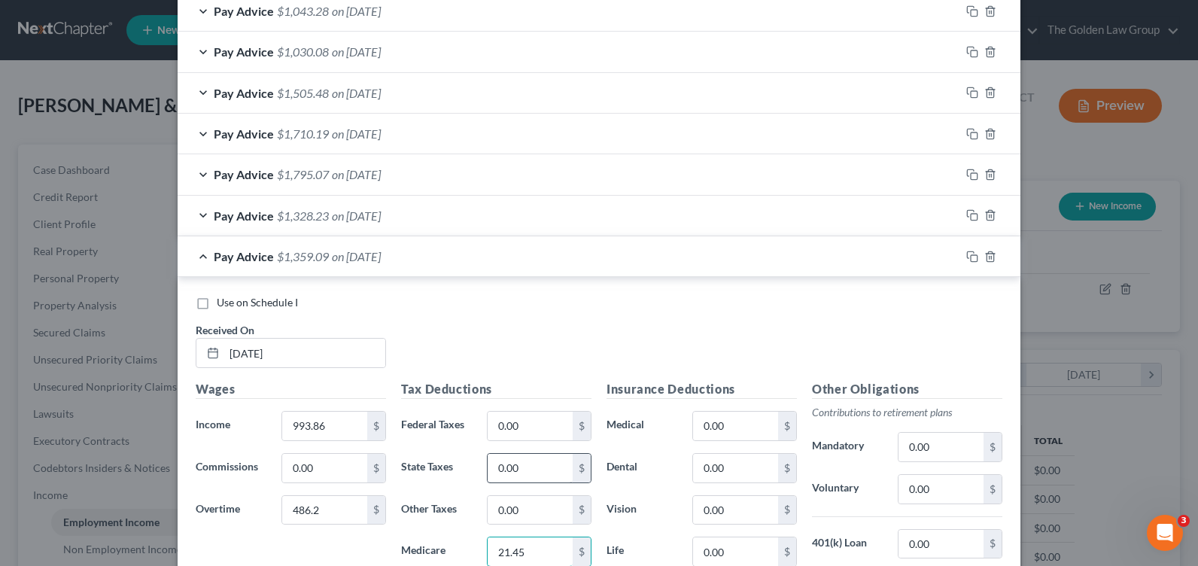
type input "21.45"
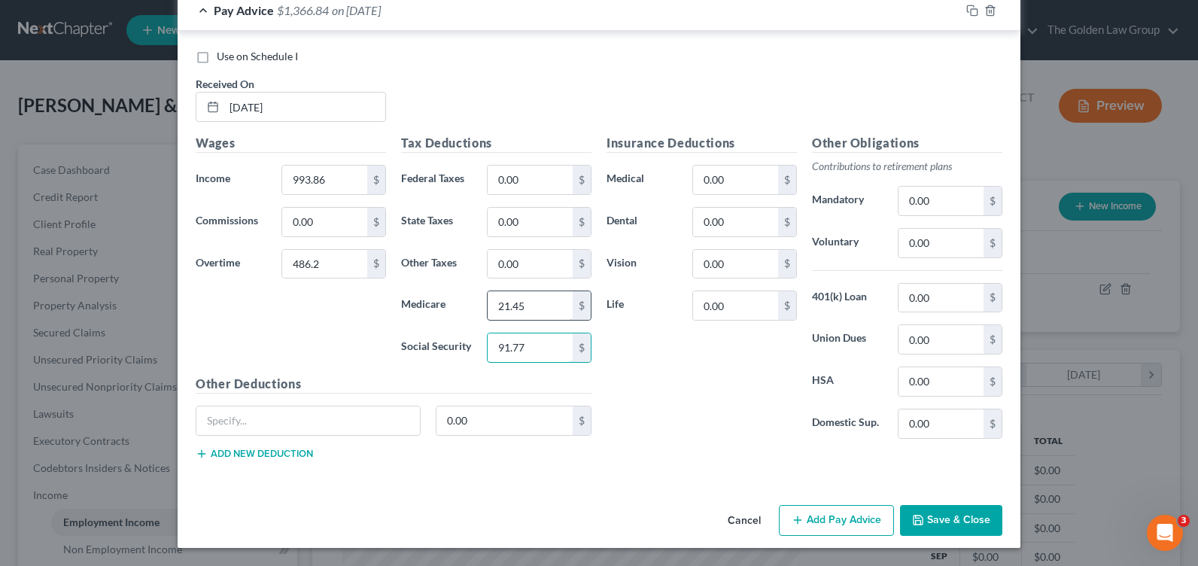
type input "91.77"
click at [531, 312] on input "21.45" at bounding box center [530, 305] width 85 height 29
type input "21.46"
click at [338, 172] on input "993.86" at bounding box center [324, 180] width 85 height 29
type input "993.85"
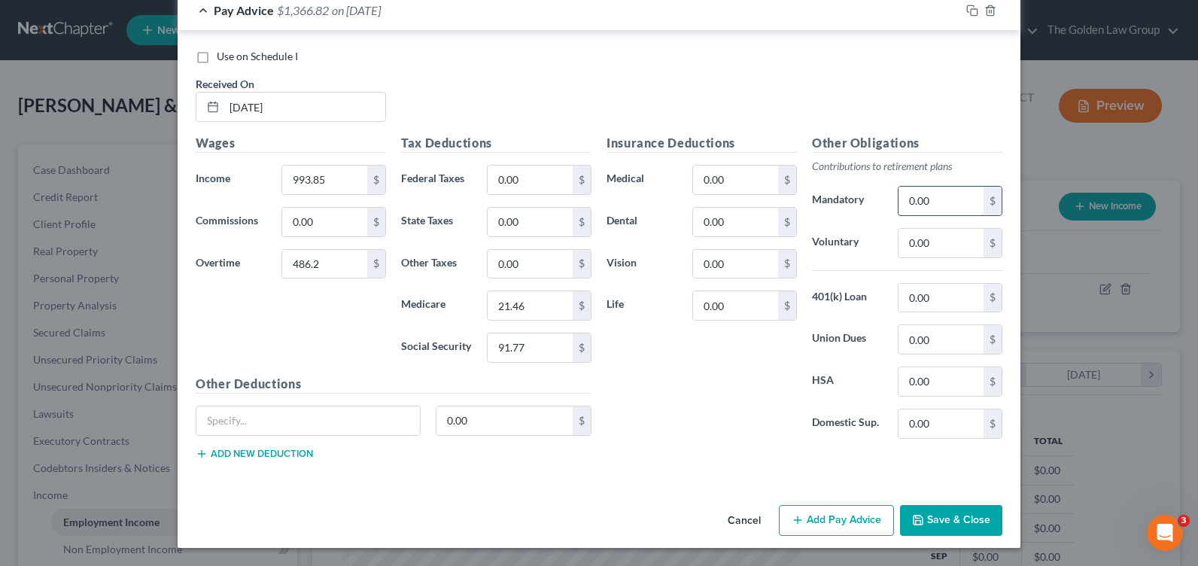
scroll to position [798, 0]
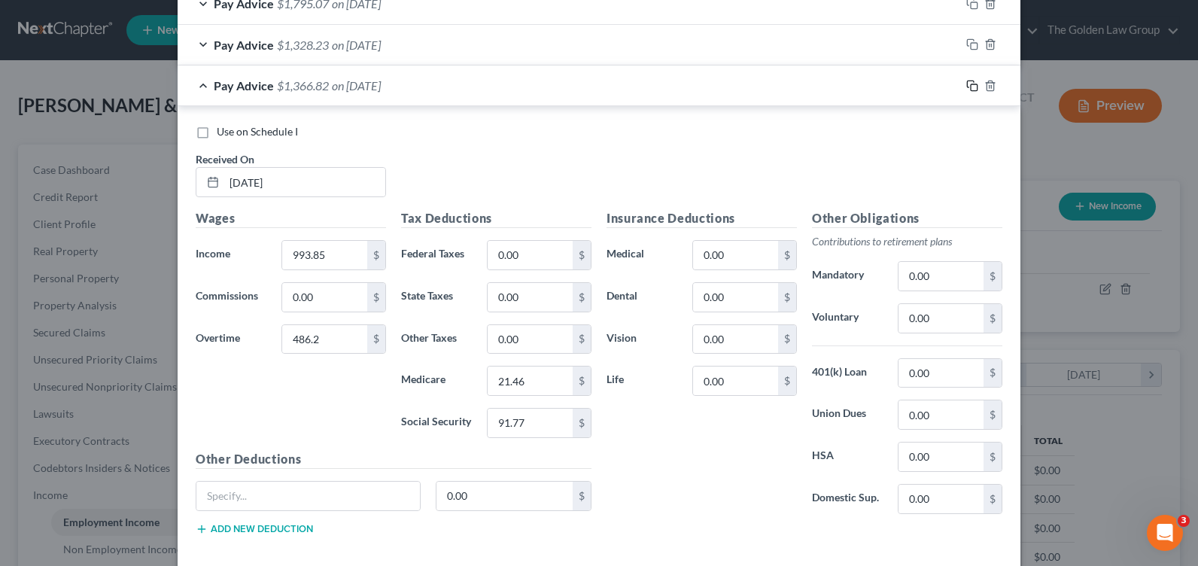
click at [966, 85] on icon "button" at bounding box center [972, 86] width 12 height 12
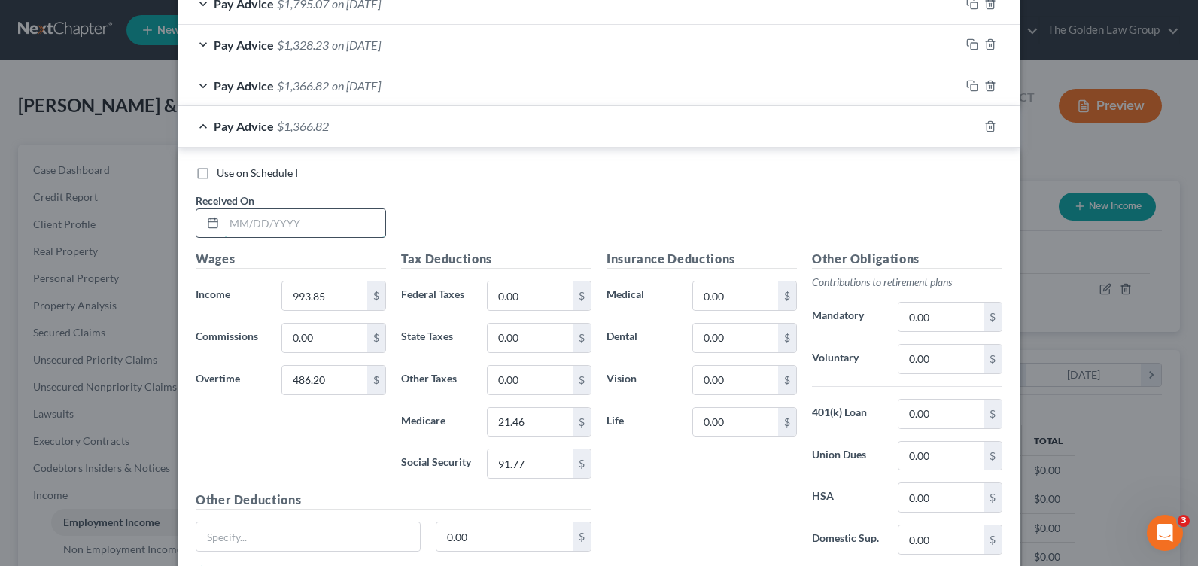
click at [257, 229] on input "text" at bounding box center [304, 223] width 161 height 29
type input "[DATE]"
click at [327, 284] on input "993.85" at bounding box center [324, 295] width 85 height 29
click at [316, 376] on input "486.20" at bounding box center [324, 380] width 85 height 29
click at [319, 291] on input "993.85" at bounding box center [324, 295] width 85 height 29
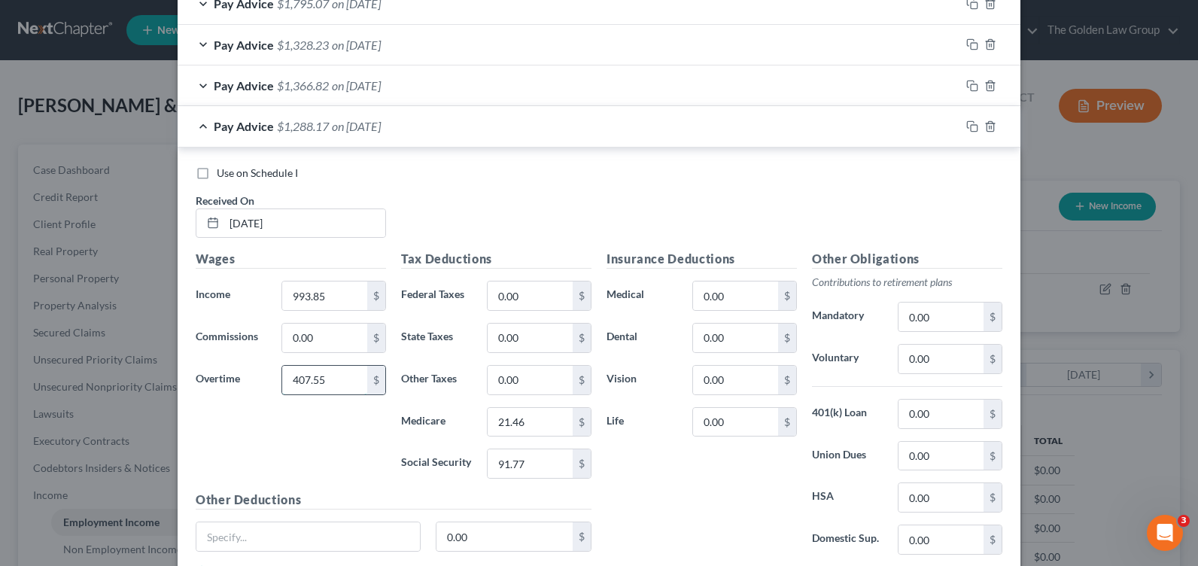
click at [345, 382] on input "407.55" at bounding box center [324, 380] width 85 height 29
drag, startPoint x: 345, startPoint y: 382, endPoint x: 261, endPoint y: 388, distance: 83.8
click at [261, 388] on div "Overtime 407.55 $" at bounding box center [290, 380] width 205 height 30
type input "765.06"
click at [291, 287] on input "993.85" at bounding box center [324, 295] width 85 height 29
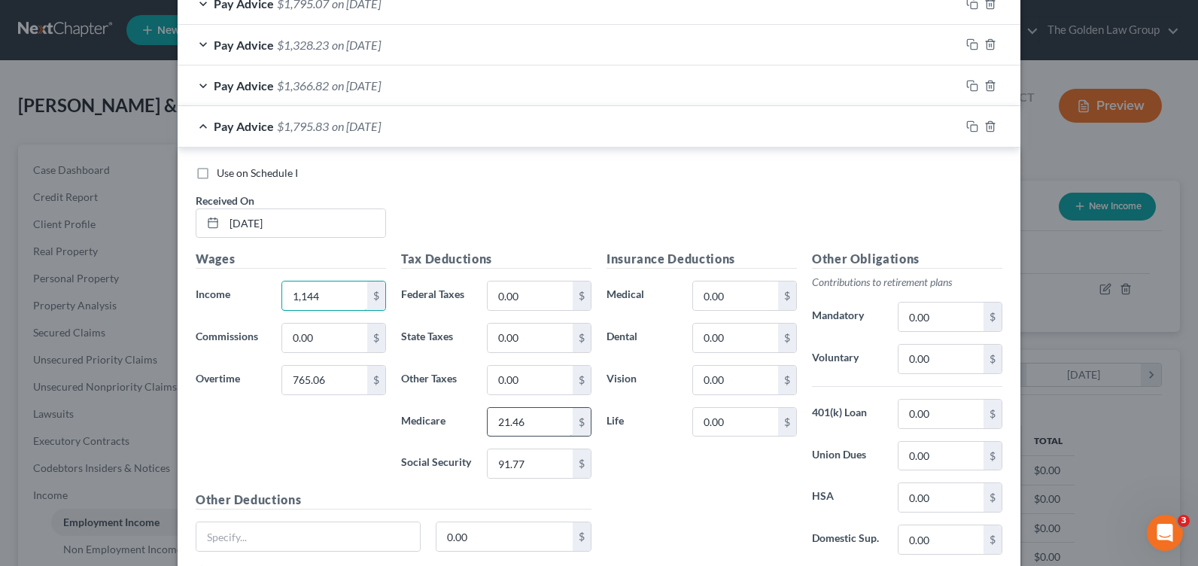
type input "1,144"
click at [507, 412] on input "21.46" at bounding box center [530, 422] width 85 height 29
click at [523, 425] on input "21.46" at bounding box center [530, 422] width 85 height 29
drag, startPoint x: 523, startPoint y: 425, endPoint x: 470, endPoint y: 431, distance: 53.1
click at [470, 431] on div "Medicare 21.46 $" at bounding box center [496, 422] width 205 height 30
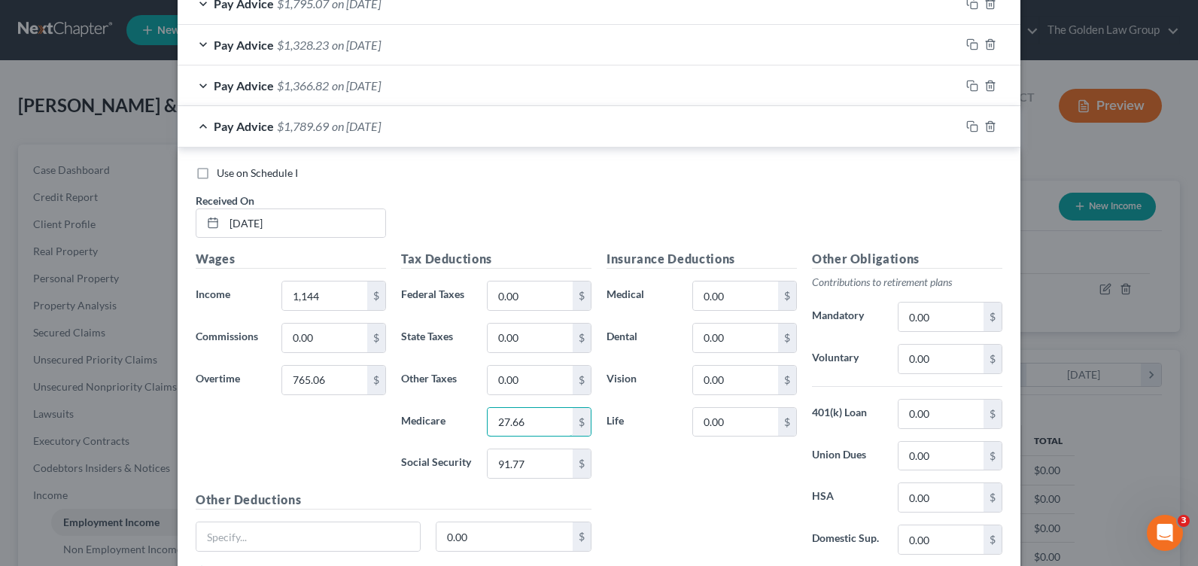
type input "27.66"
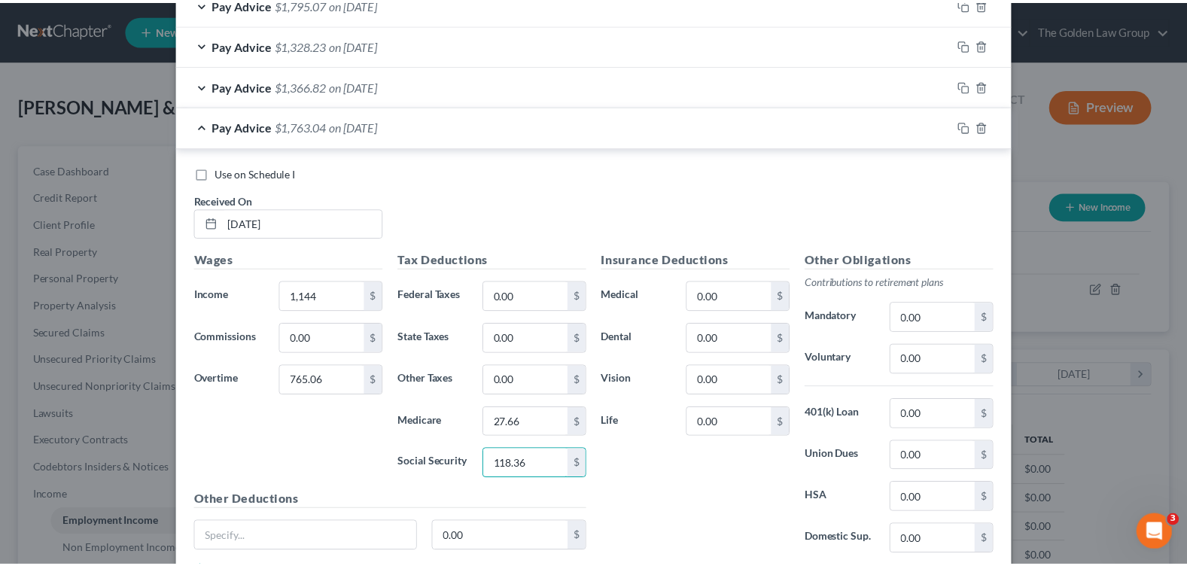
scroll to position [914, 0]
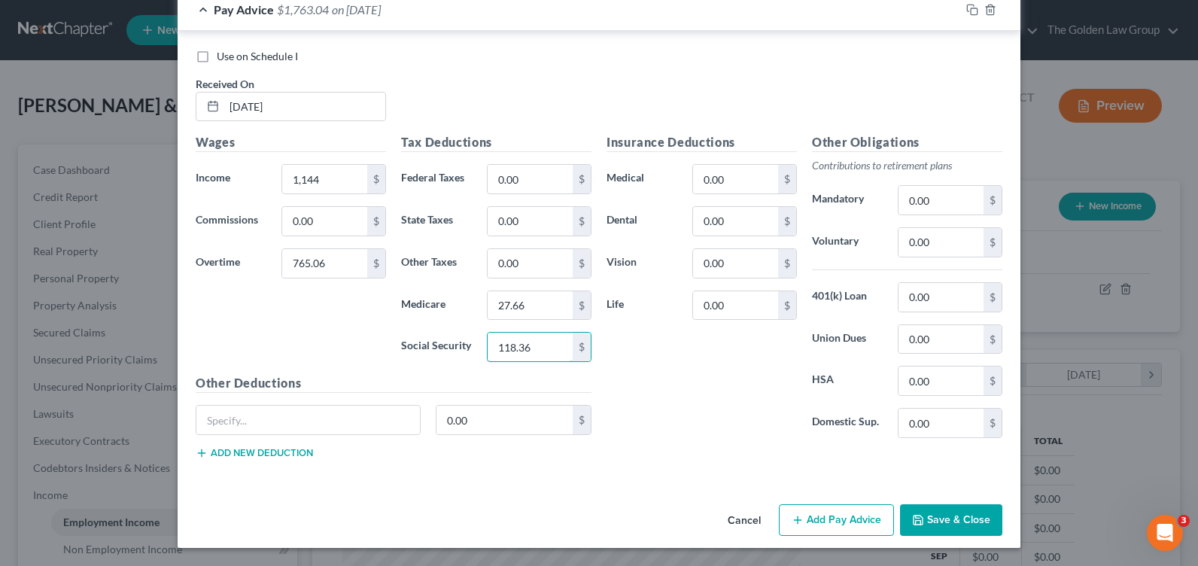
type input "118.36"
drag, startPoint x: 922, startPoint y: 516, endPoint x: 872, endPoint y: 500, distance: 52.4
click at [918, 516] on button "Save & Close" at bounding box center [951, 520] width 102 height 32
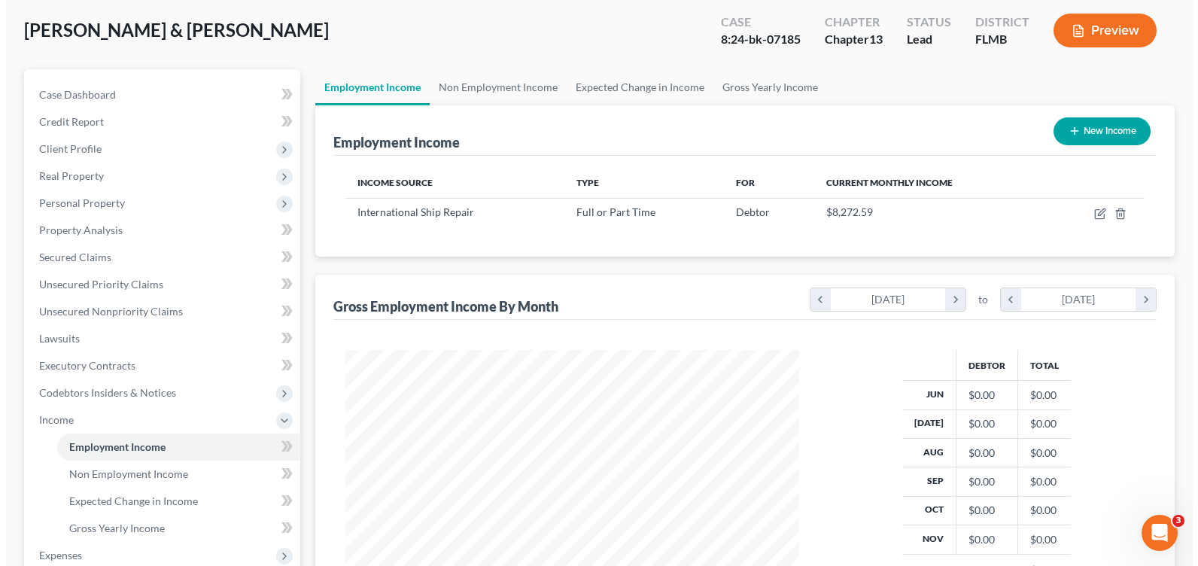
scroll to position [226, 0]
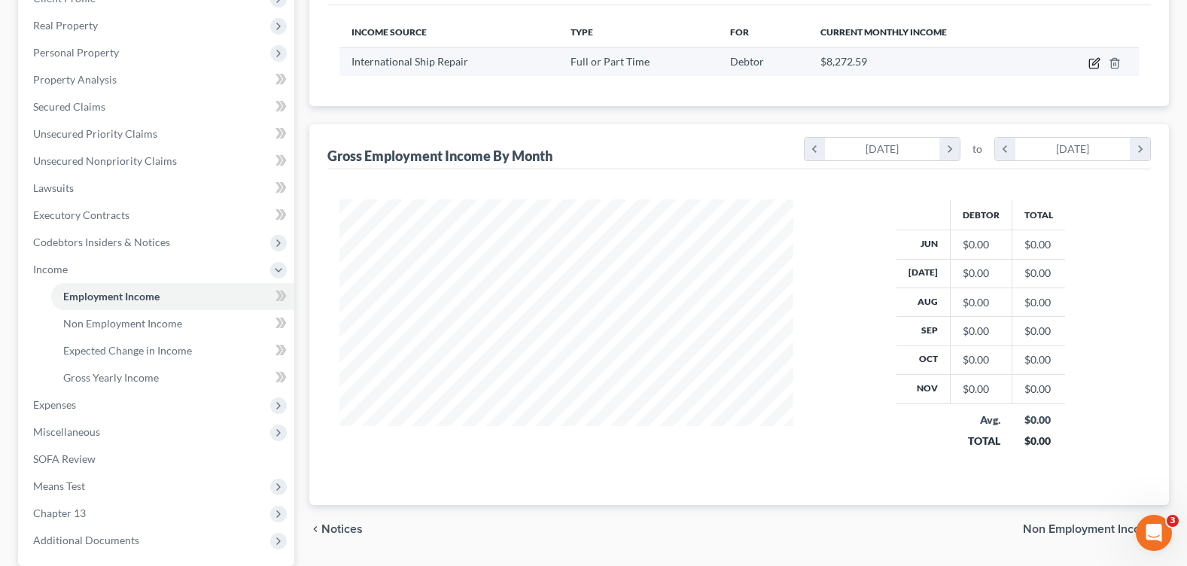
click at [1097, 62] on icon "button" at bounding box center [1095, 61] width 7 height 7
select select "0"
select select "9"
select select "3"
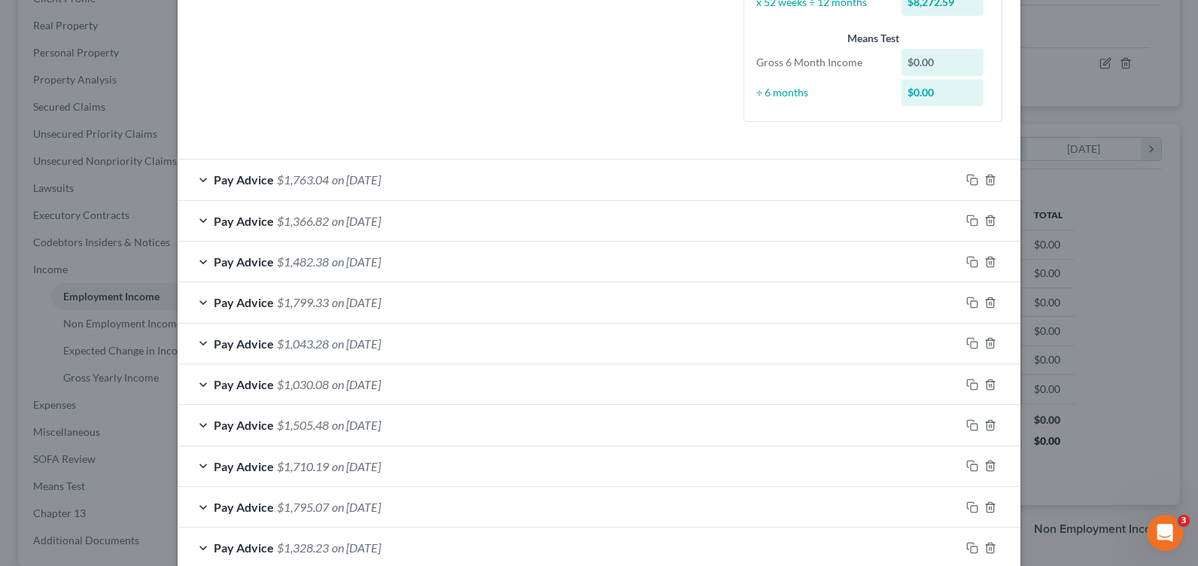
scroll to position [452, 0]
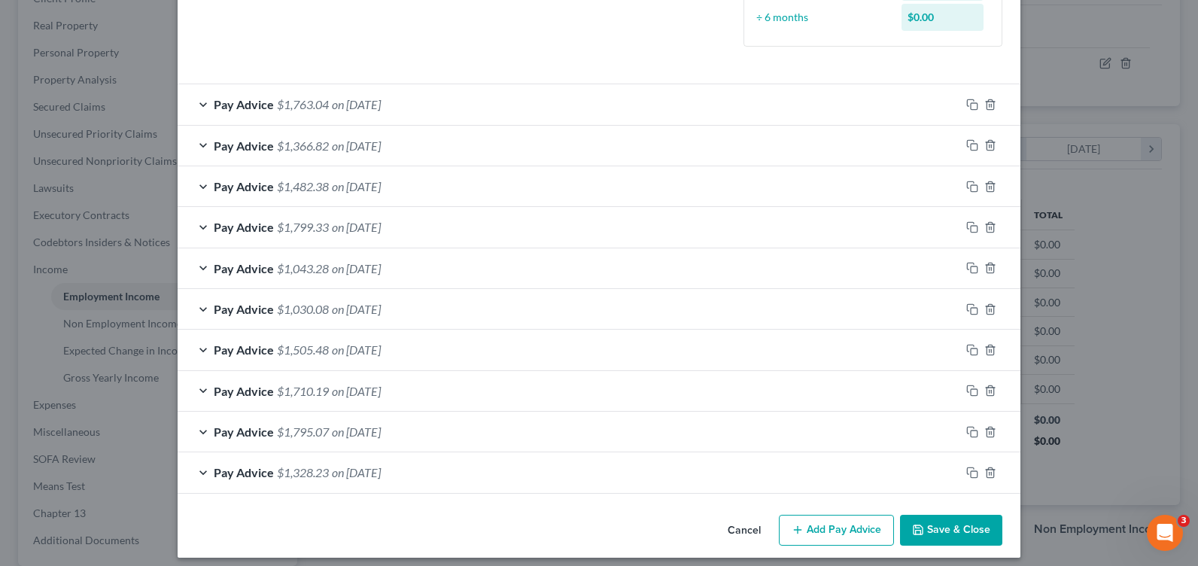
click at [199, 468] on div "Pay Advice $1,328.23 on [DATE]" at bounding box center [569, 472] width 783 height 40
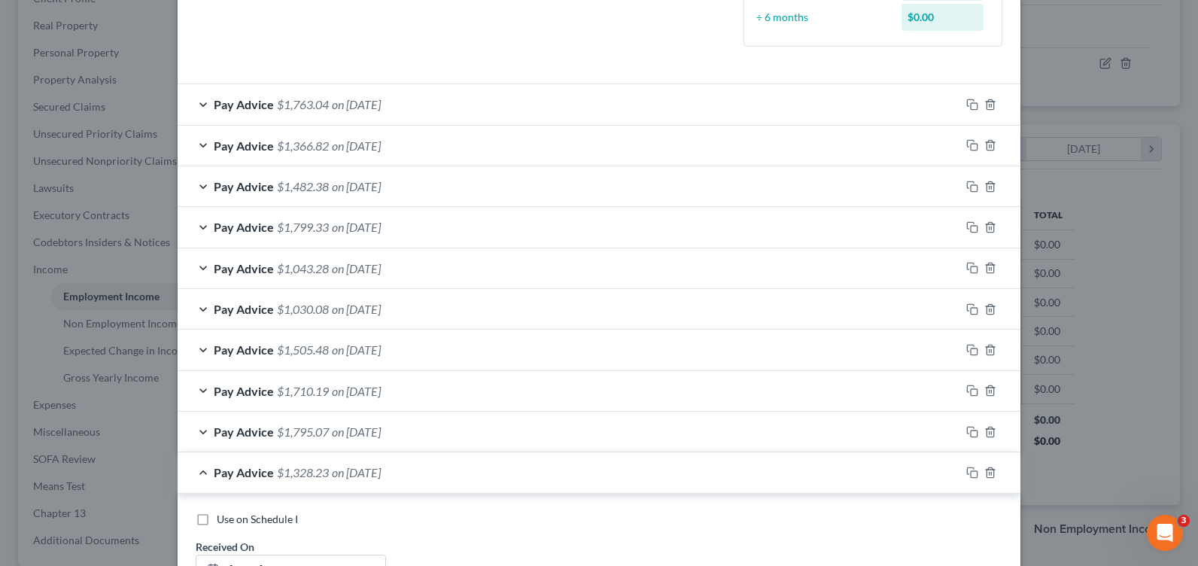
scroll to position [602, 0]
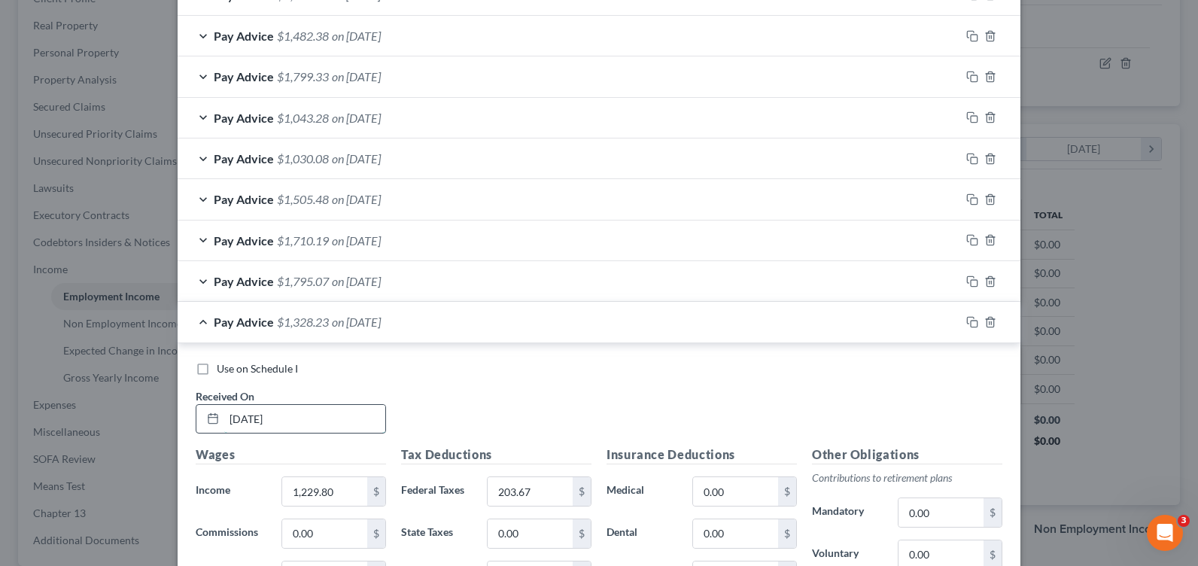
drag, startPoint x: 242, startPoint y: 421, endPoint x: 208, endPoint y: 414, distance: 34.5
click at [208, 414] on div "[DATE]" at bounding box center [291, 419] width 190 height 30
click at [558, 360] on div "Use on Schedule I Received On * 6/ Wages Income * 1,229.80 $ Commissions 0.00 $…" at bounding box center [599, 569] width 843 height 452
click at [320, 412] on input "6/" at bounding box center [304, 419] width 161 height 29
type input "[DATE]"
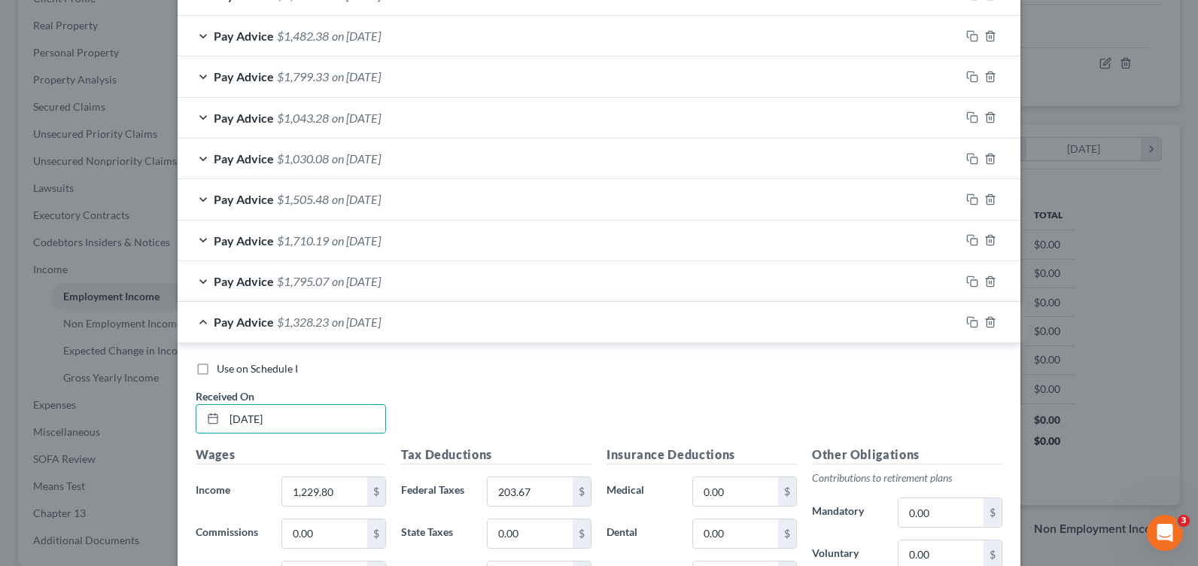
click at [198, 279] on div "Pay Advice $1,795.07 on [DATE]" at bounding box center [569, 281] width 783 height 40
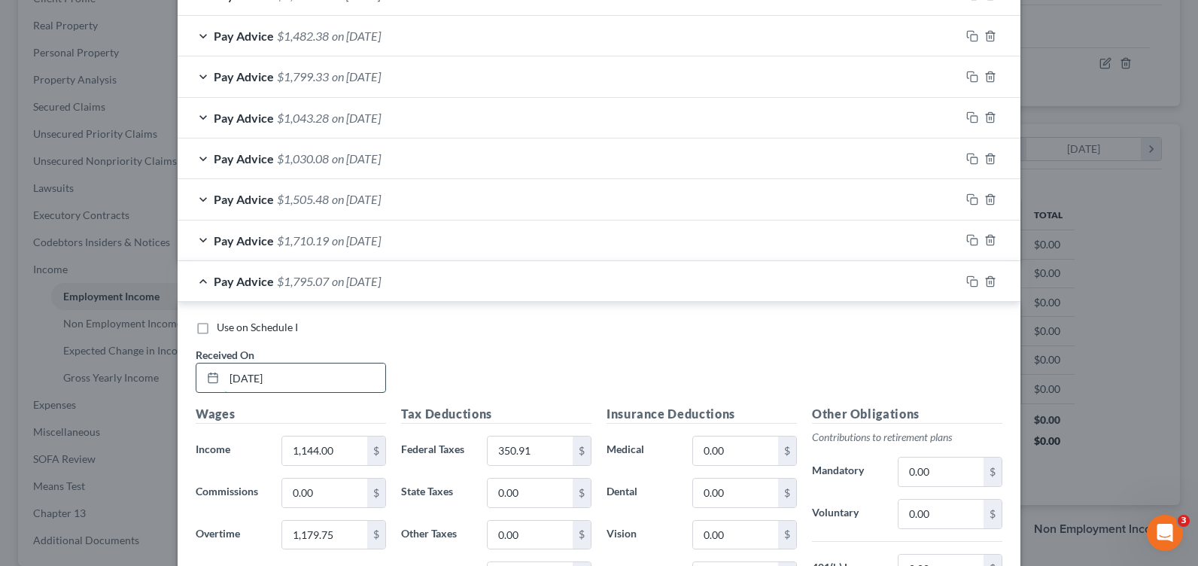
drag, startPoint x: 234, startPoint y: 375, endPoint x: 208, endPoint y: 375, distance: 26.3
click at [208, 375] on div "[DATE]" at bounding box center [291, 378] width 190 height 30
click at [353, 373] on input "[DATE]" at bounding box center [304, 378] width 161 height 29
type input "[DATE]"
click at [202, 238] on div "Pay Advice $1,710.19 on [DATE]" at bounding box center [569, 241] width 783 height 40
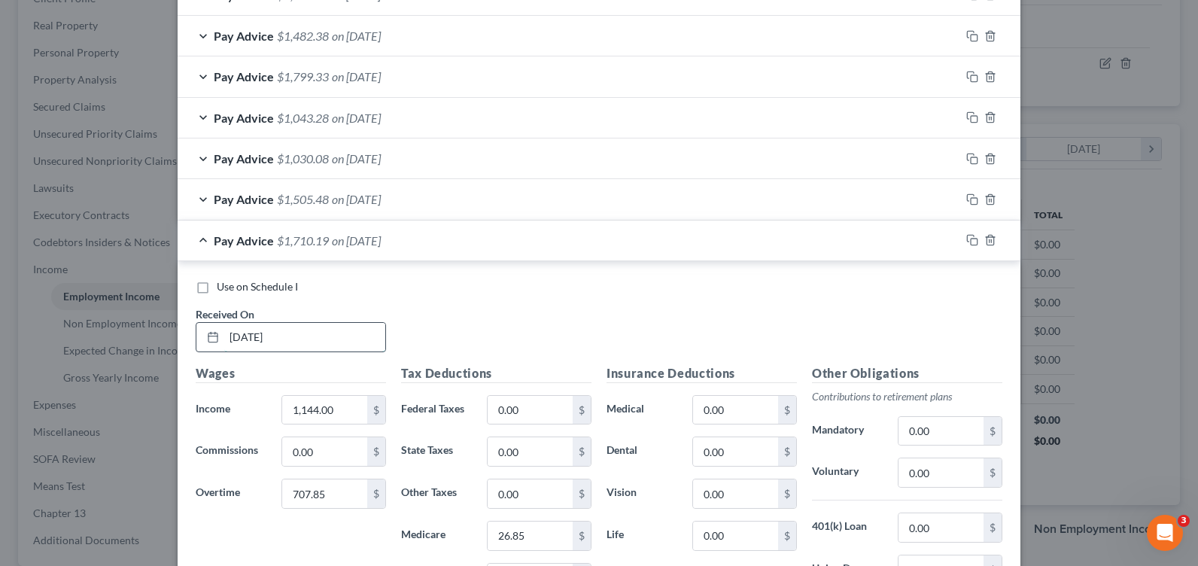
click at [236, 333] on input "[DATE]" at bounding box center [304, 337] width 161 height 29
drag, startPoint x: 236, startPoint y: 333, endPoint x: 215, endPoint y: 335, distance: 21.1
click at [215, 335] on div "[DATE]" at bounding box center [291, 337] width 190 height 30
type input "[DATE]"
click at [196, 202] on div "Pay Advice $1,505.48 on [DATE]" at bounding box center [569, 199] width 783 height 40
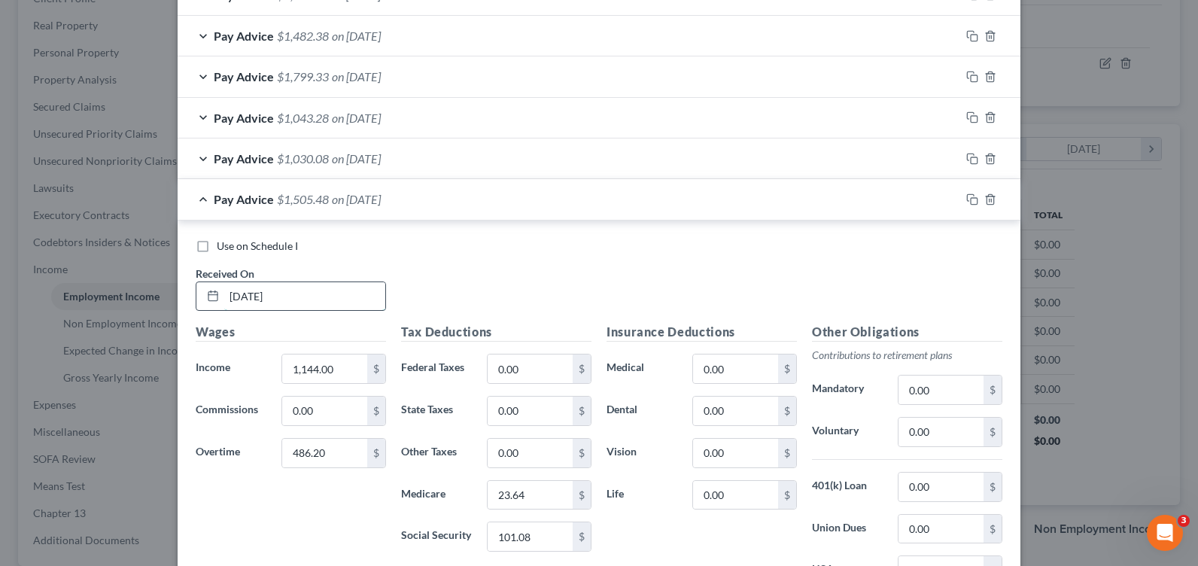
drag, startPoint x: 235, startPoint y: 291, endPoint x: 199, endPoint y: 290, distance: 36.2
click at [207, 291] on div "[DATE]" at bounding box center [291, 296] width 190 height 30
type input "[DATE]"
click at [199, 157] on div "Pay Advice $1,030.08 on [DATE]" at bounding box center [569, 158] width 783 height 40
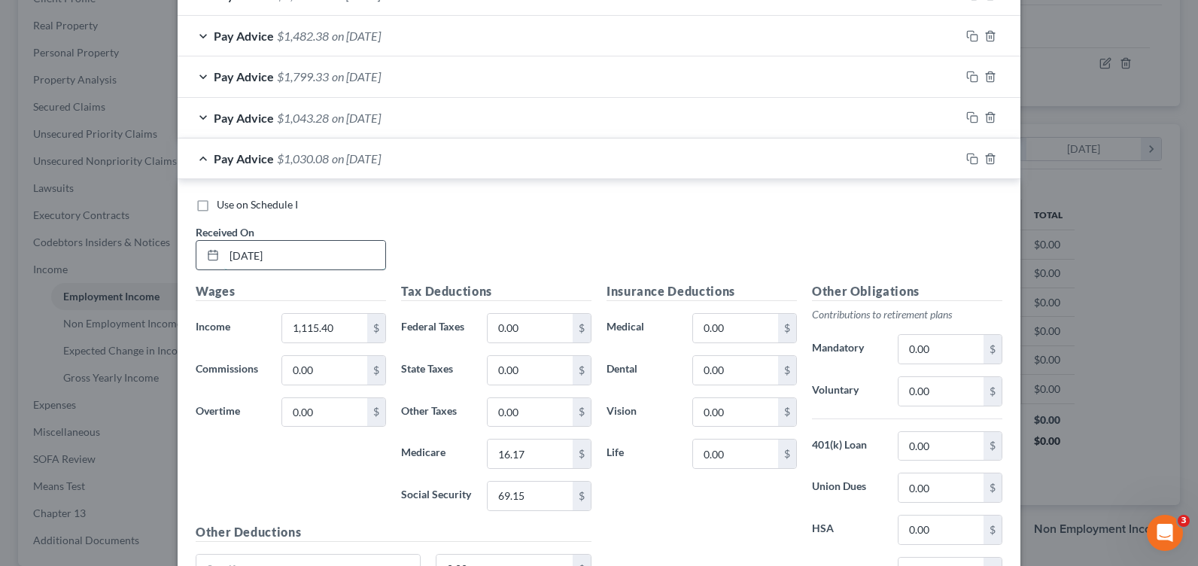
drag, startPoint x: 238, startPoint y: 255, endPoint x: 137, endPoint y: 227, distance: 104.6
click at [203, 251] on div "[DATE]" at bounding box center [291, 255] width 190 height 30
type input "[DATE]"
click at [200, 163] on div "Pay Advice $1,030.08 on [DATE]" at bounding box center [569, 158] width 783 height 40
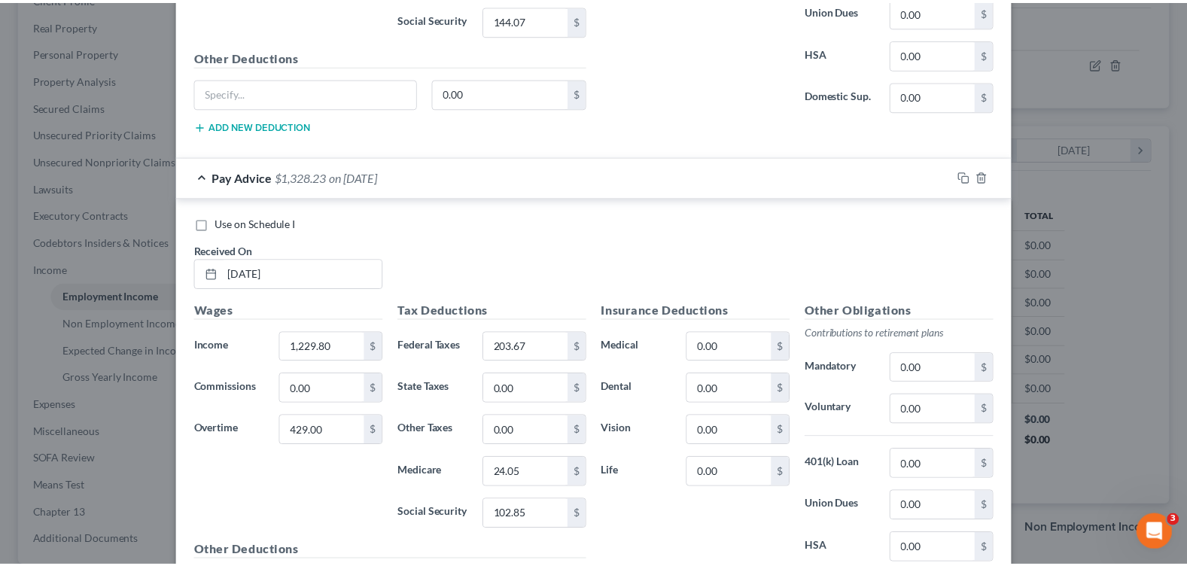
scroll to position [2275, 0]
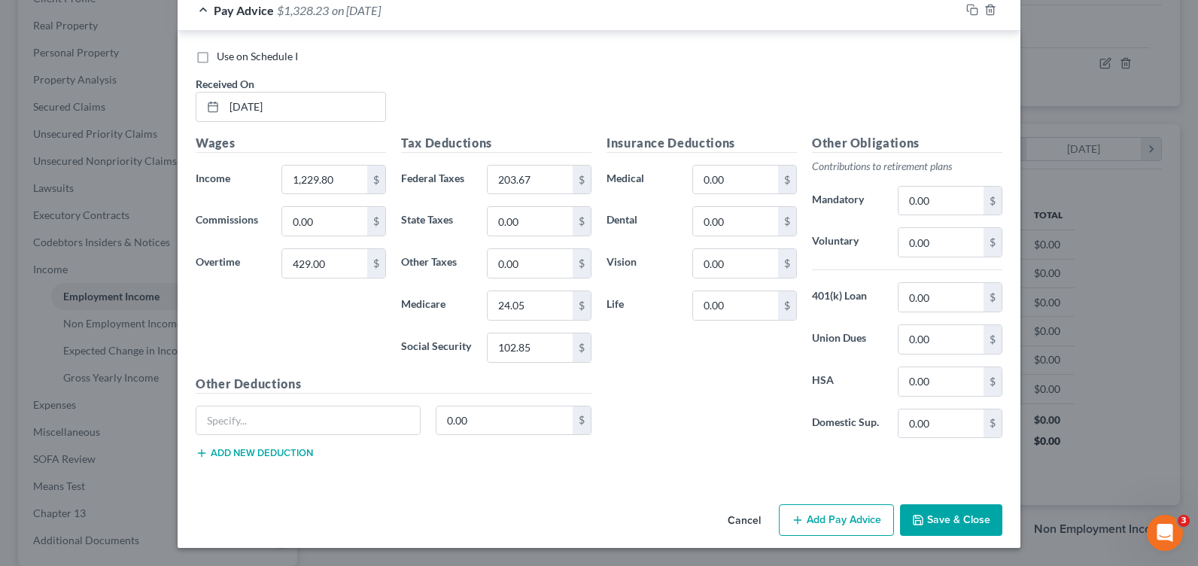
click at [936, 519] on button "Save & Close" at bounding box center [951, 520] width 102 height 32
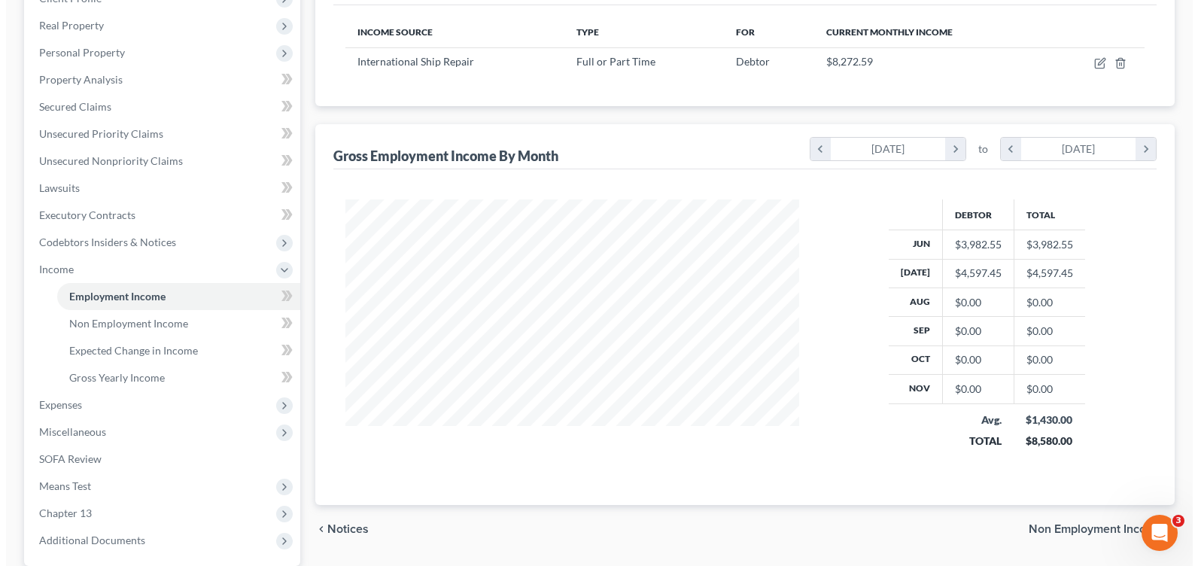
scroll to position [0, 0]
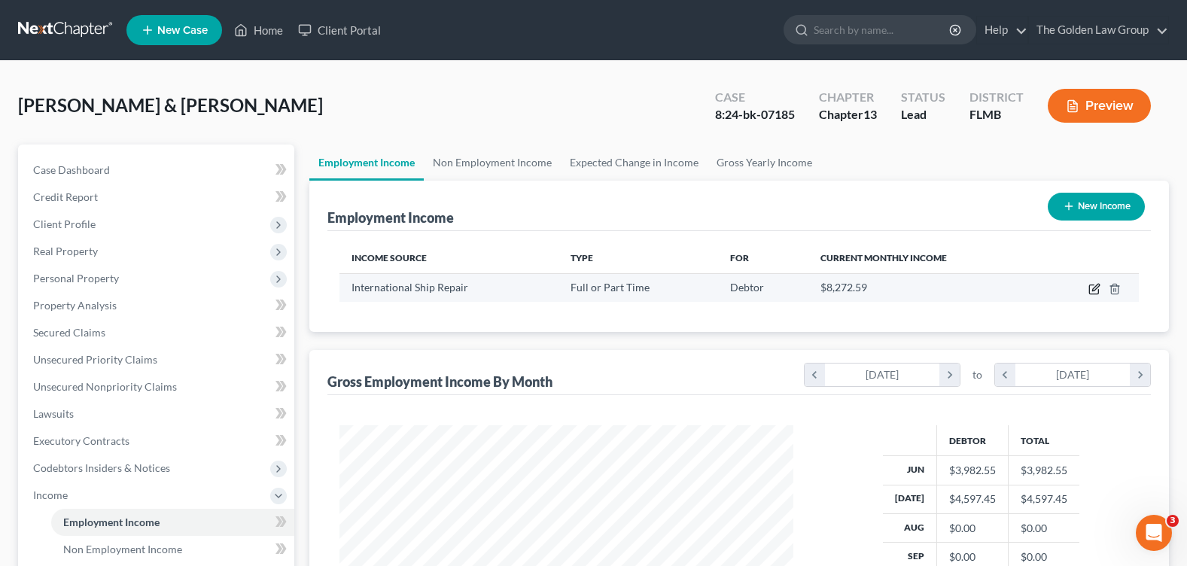
click at [1091, 286] on icon "button" at bounding box center [1094, 289] width 12 height 12
select select "0"
select select "9"
select select "3"
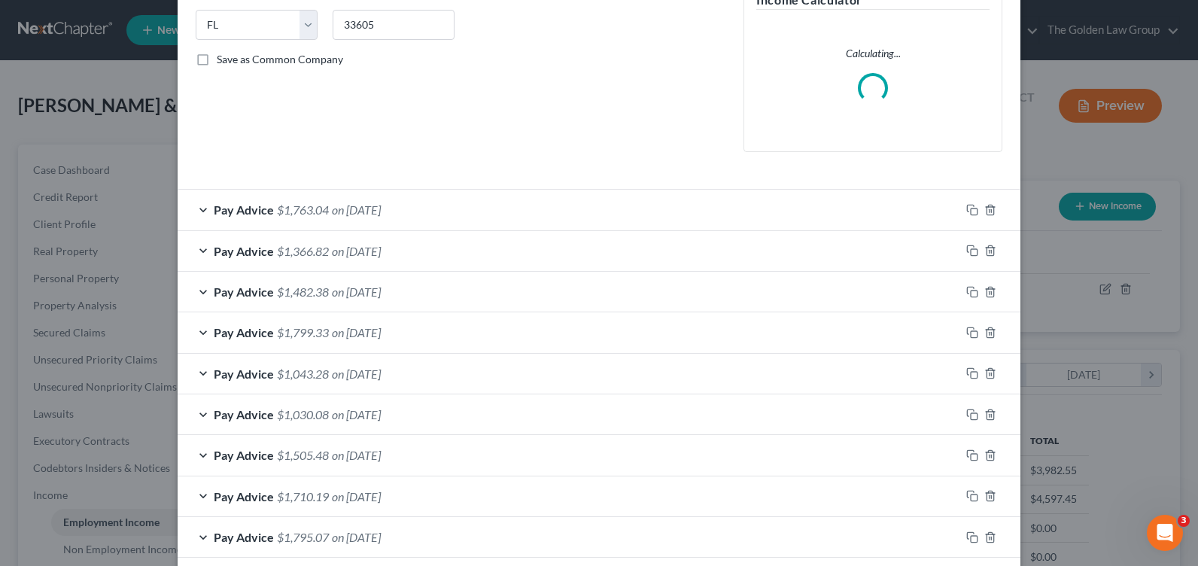
scroll to position [416, 0]
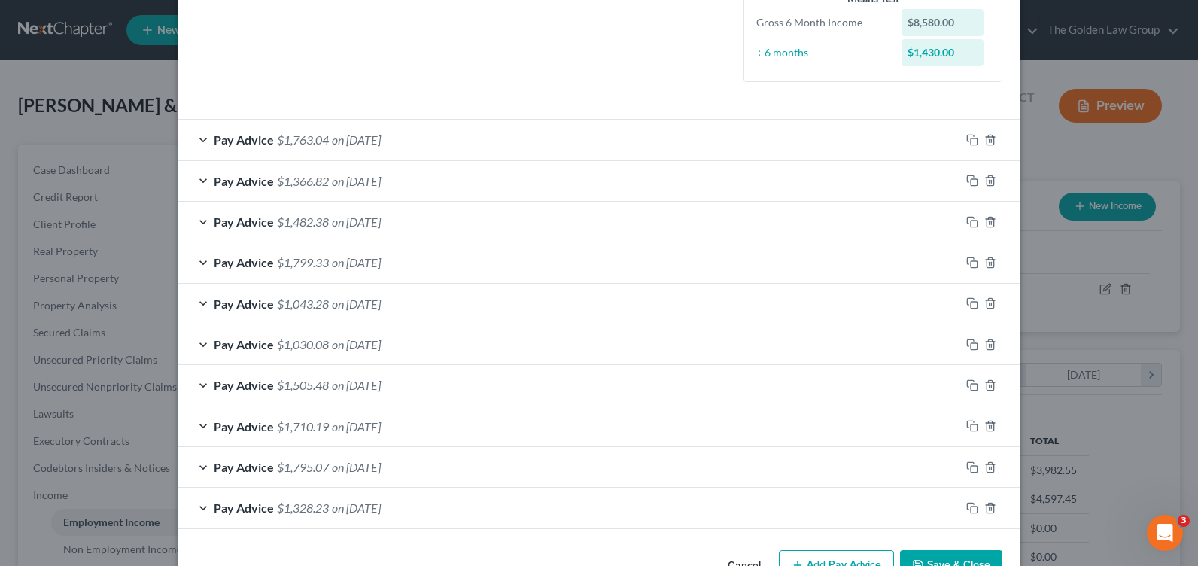
click at [196, 505] on div "Pay Advice $1,328.23 on [DATE]" at bounding box center [569, 508] width 783 height 40
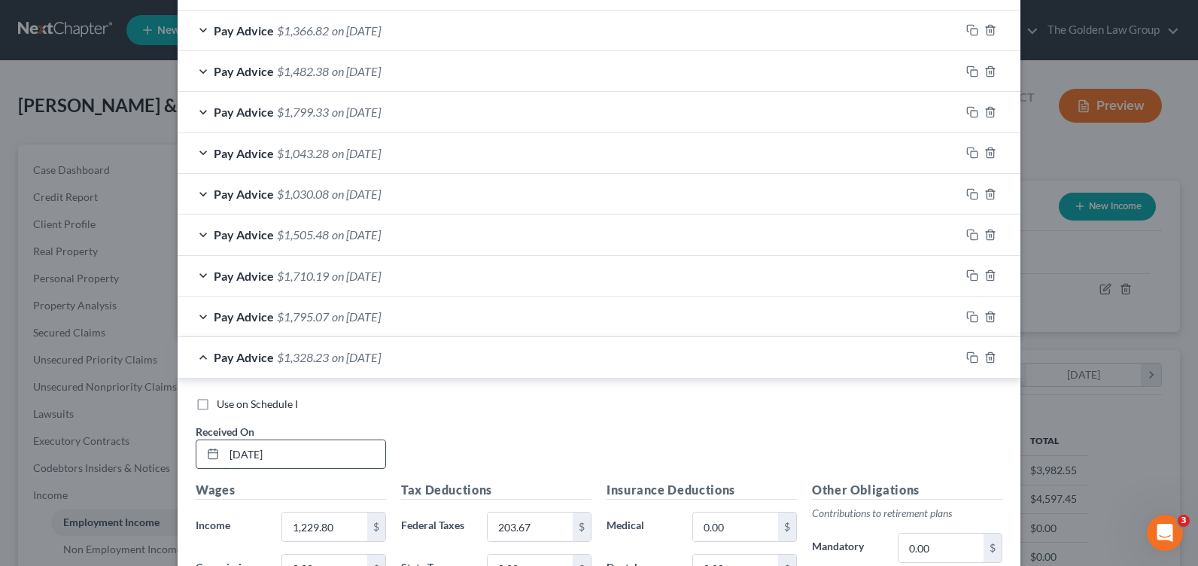
click at [245, 452] on input "[DATE]" at bounding box center [304, 454] width 161 height 29
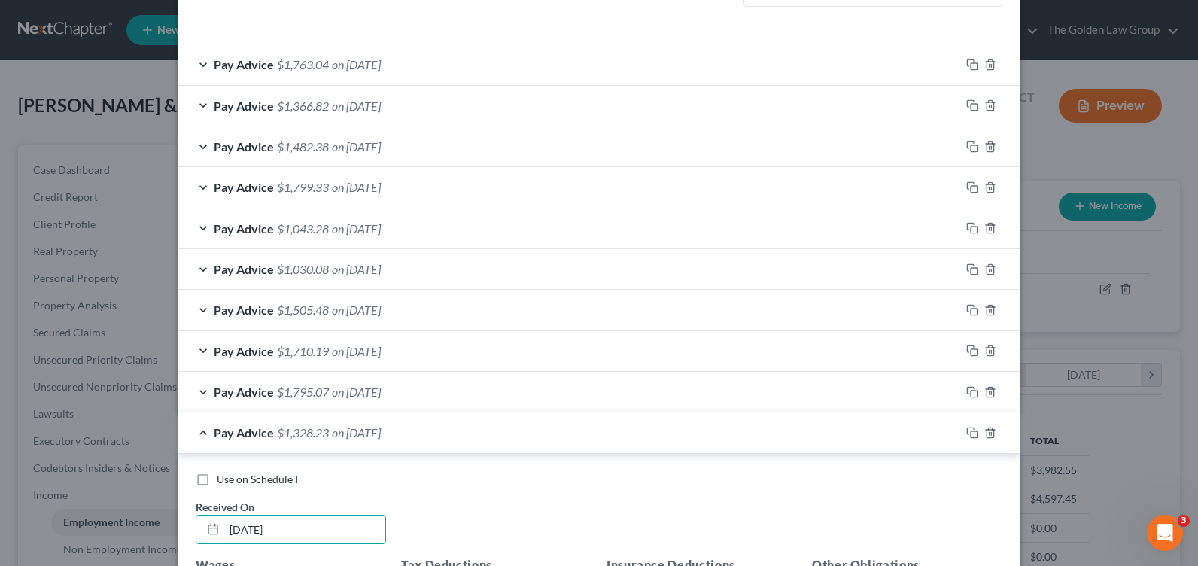
scroll to position [416, 0]
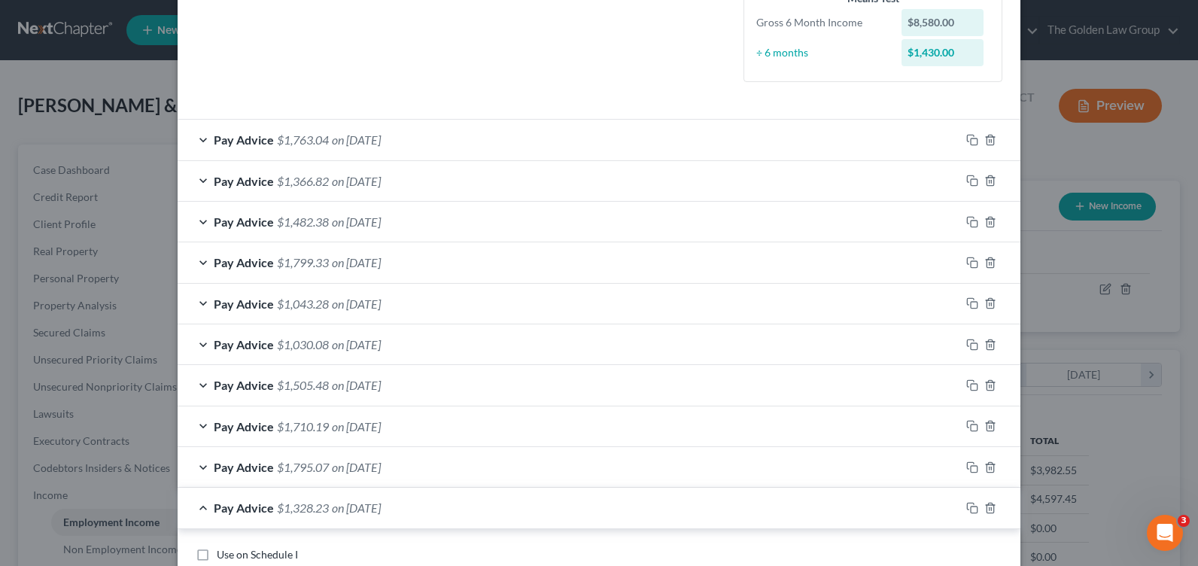
type input "[DATE]"
click at [198, 298] on div "Pay Advice $1,043.28 on [DATE]" at bounding box center [569, 304] width 783 height 40
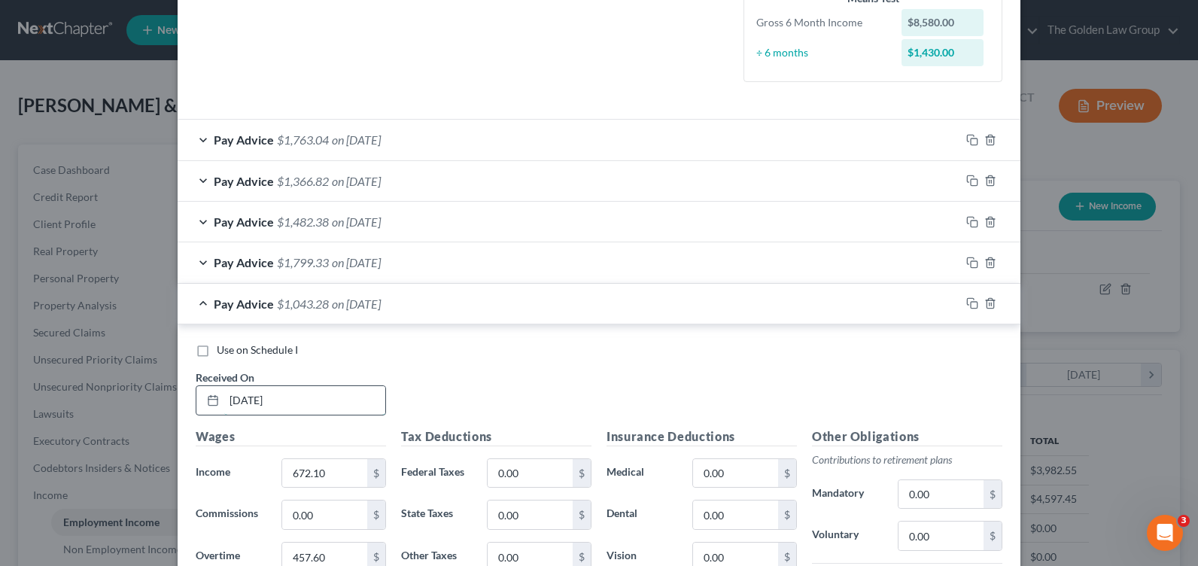
click at [229, 395] on input "[DATE]" at bounding box center [304, 400] width 161 height 29
type input "[DATE]"
click at [200, 263] on div "Pay Advice $1,799.33 on [DATE]" at bounding box center [569, 262] width 783 height 40
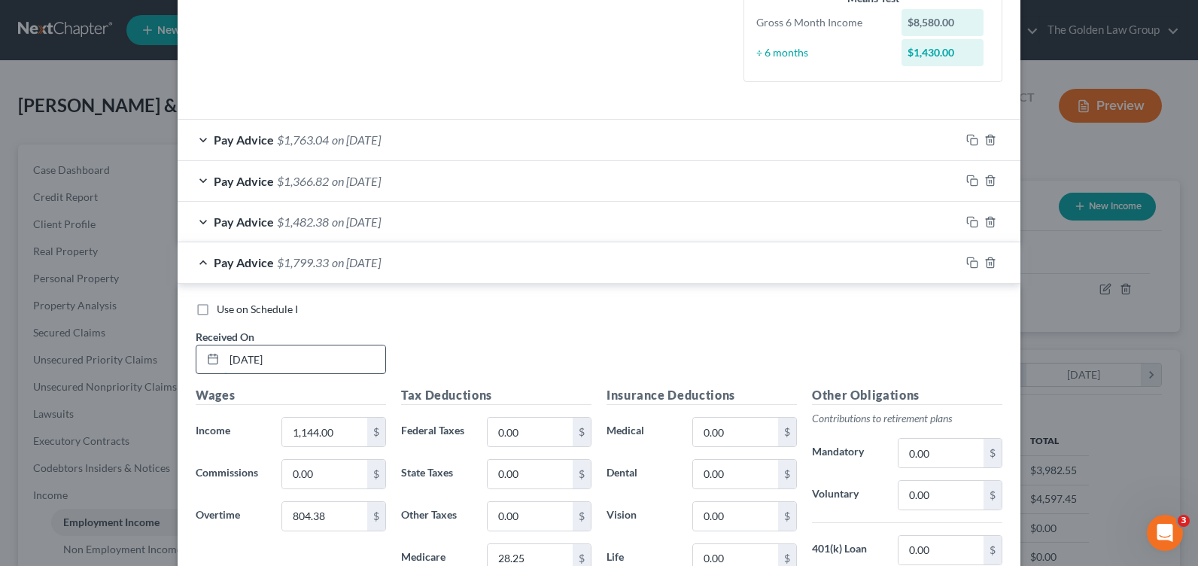
click at [230, 355] on input "[DATE]" at bounding box center [304, 359] width 161 height 29
type input "[DATE]"
click at [196, 221] on div "Pay Advice $1,482.38 on [DATE]" at bounding box center [569, 222] width 783 height 40
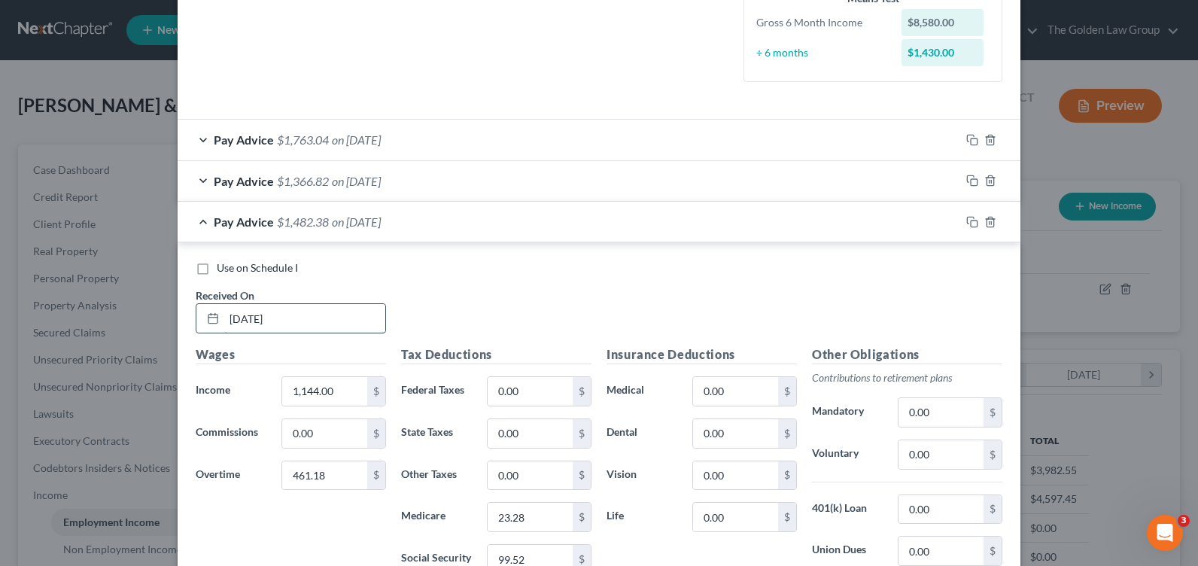
click at [235, 318] on input "[DATE]" at bounding box center [304, 318] width 161 height 29
type input "[DATE]"
click at [196, 181] on div "Pay Advice $1,366.82 on [DATE]" at bounding box center [569, 181] width 783 height 40
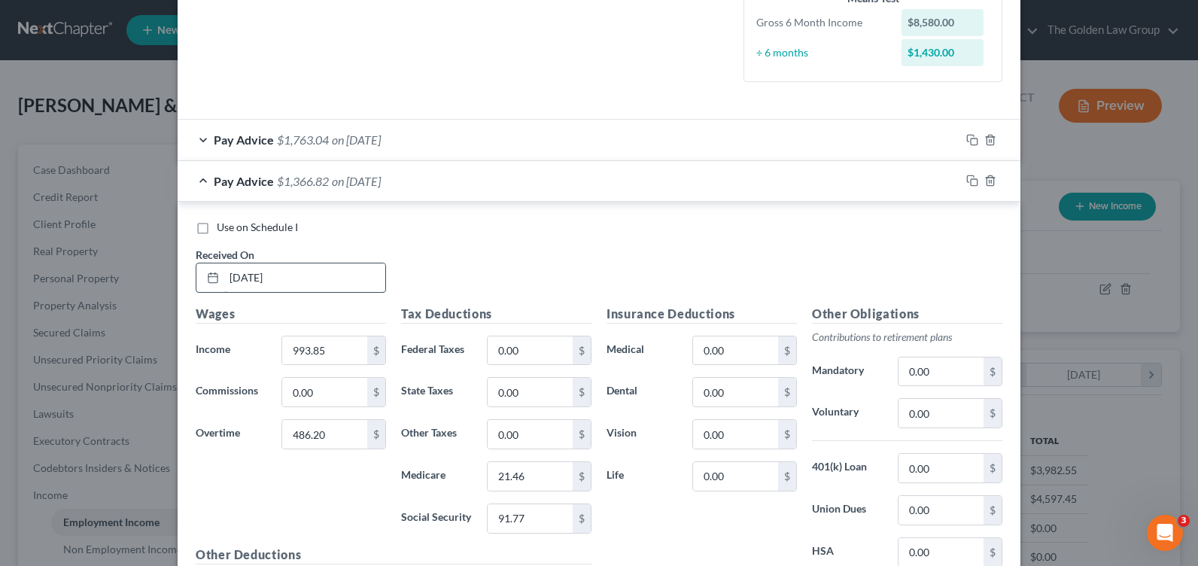
click at [232, 276] on input "[DATE]" at bounding box center [304, 277] width 161 height 29
type input "[DATE]"
click at [196, 138] on div "Pay Advice $1,763.04 on [DATE]" at bounding box center [569, 140] width 783 height 40
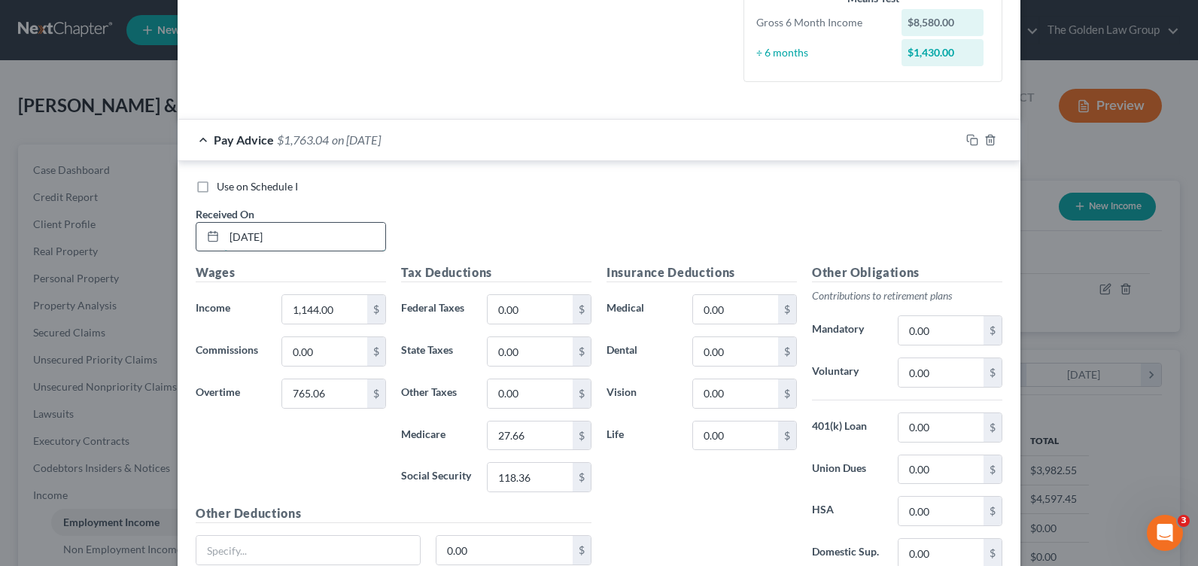
click at [237, 230] on input "[DATE]" at bounding box center [304, 237] width 161 height 29
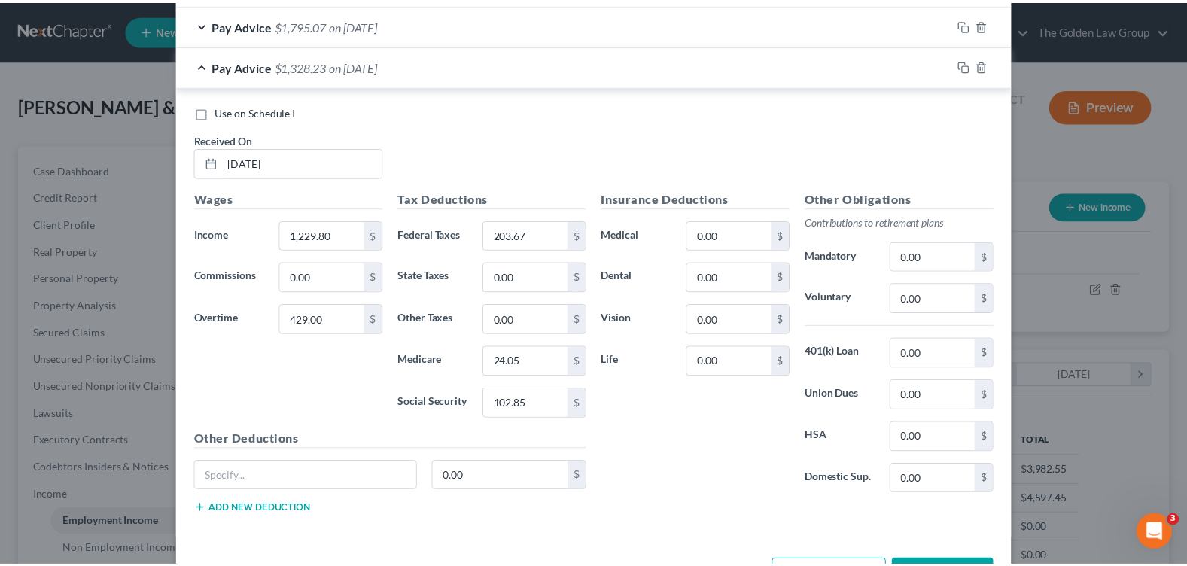
scroll to position [3182, 0]
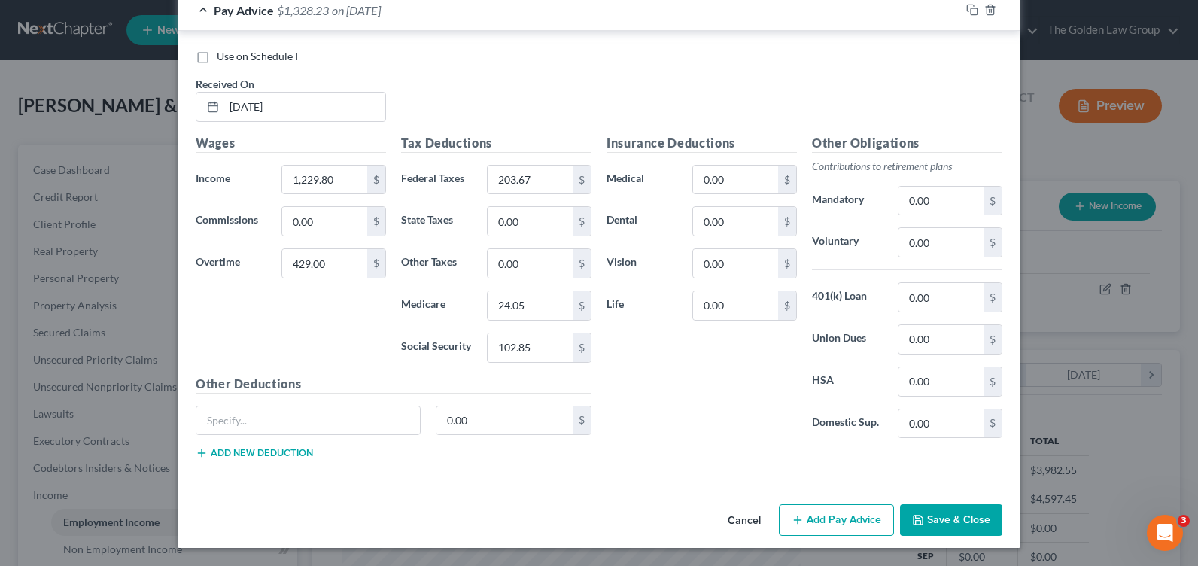
type input "[DATE]"
click at [950, 514] on button "Save & Close" at bounding box center [951, 520] width 102 height 32
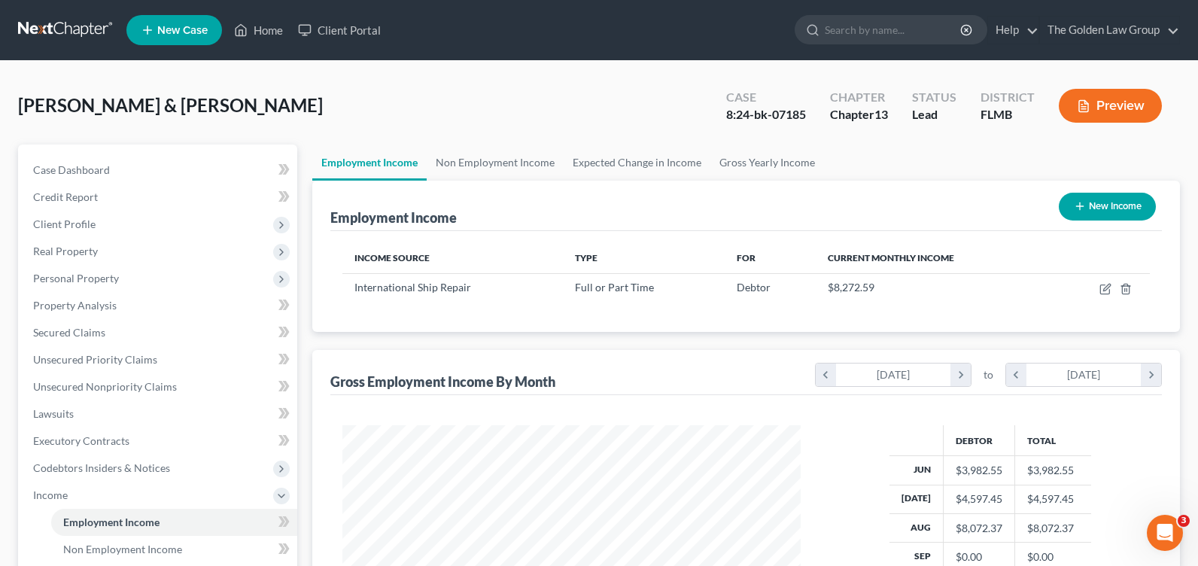
scroll to position [752403, 752189]
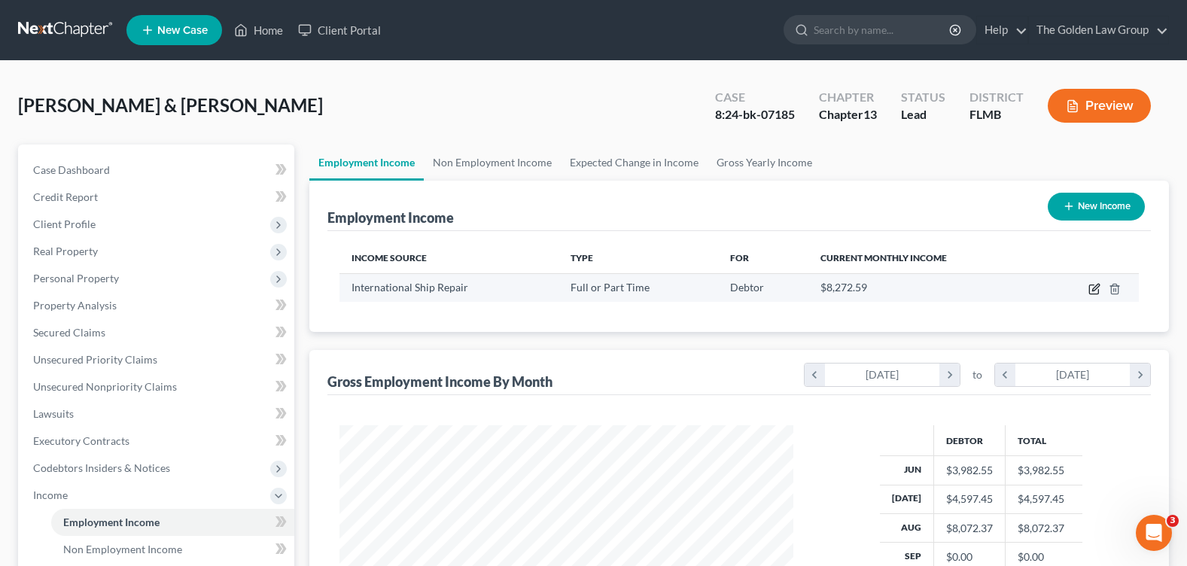
click at [1091, 291] on icon "button" at bounding box center [1094, 289] width 12 height 12
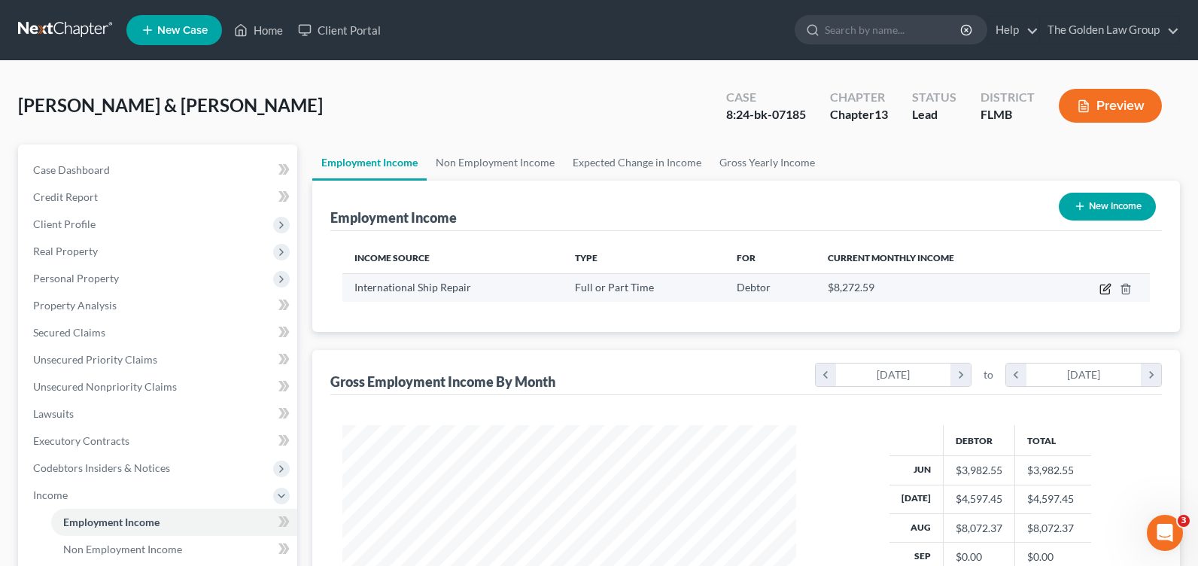
select select "0"
select select "9"
select select "3"
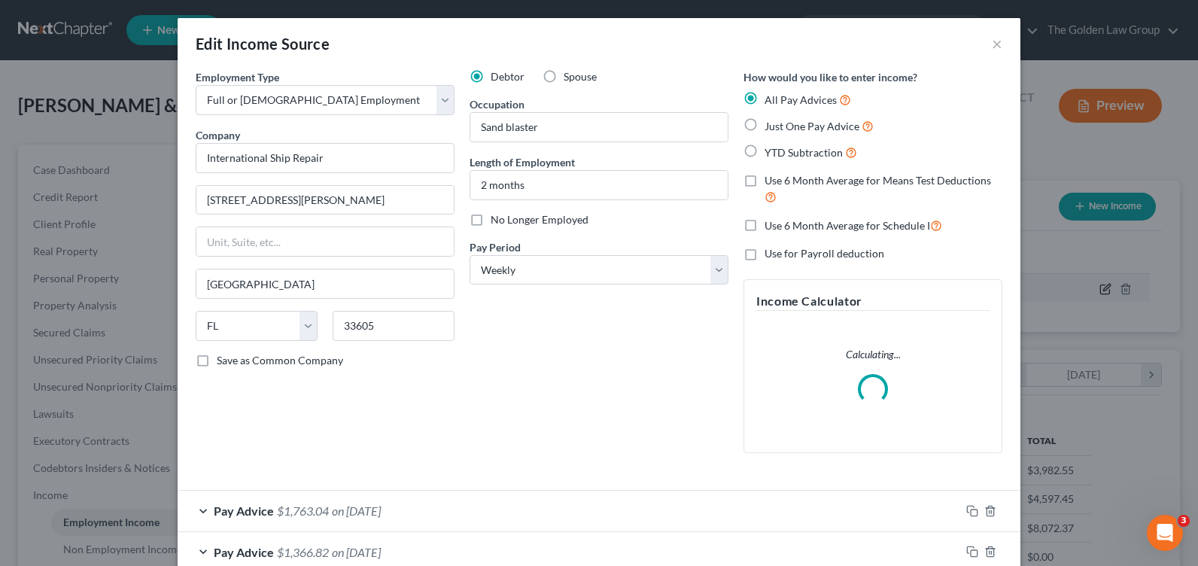
scroll to position [270, 489]
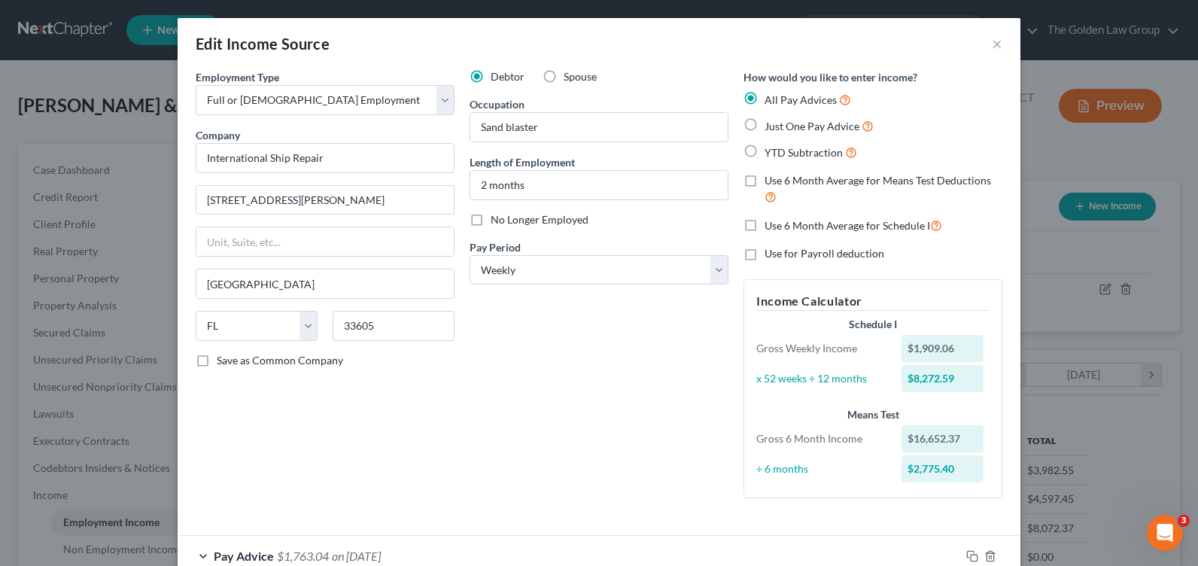
click at [504, 342] on div "Debtor Spouse Occupation Sand blaster Length of Employment 2 months No Longer E…" at bounding box center [599, 289] width 274 height 441
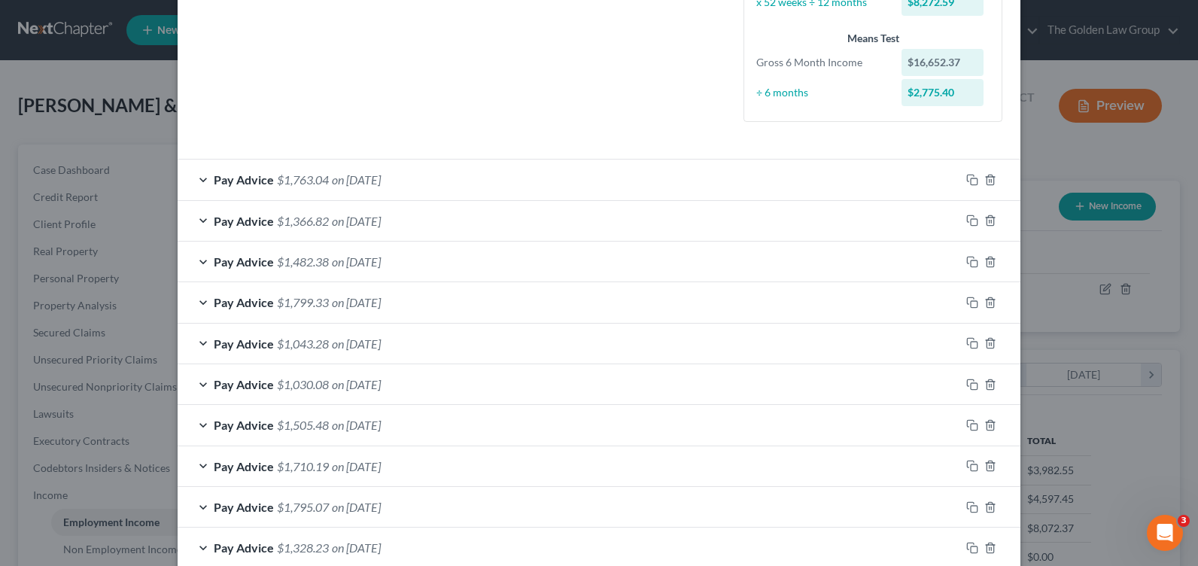
scroll to position [452, 0]
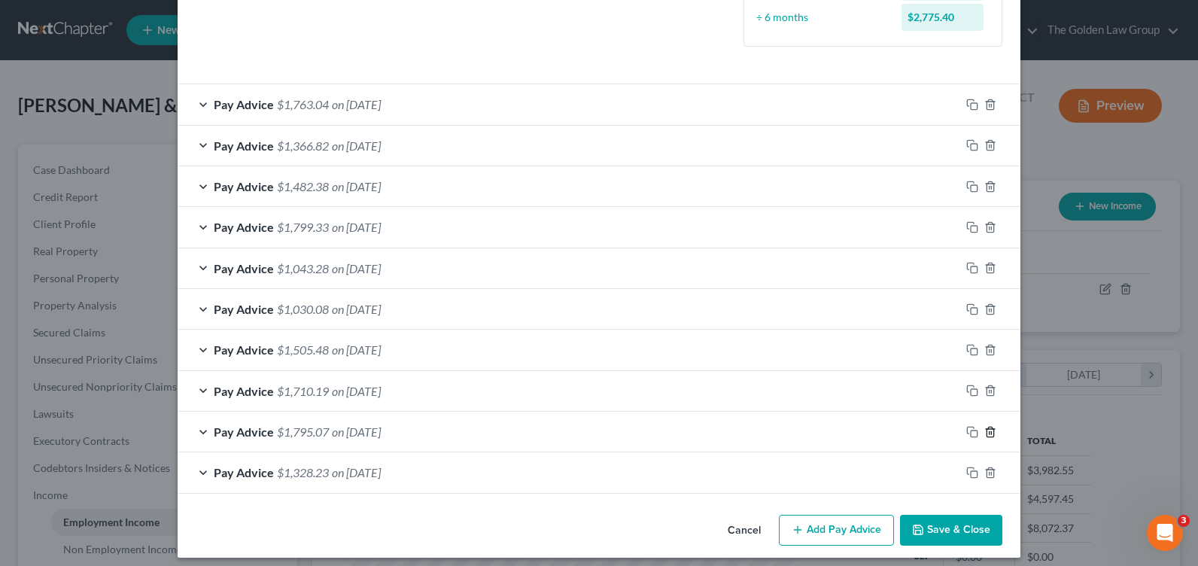
click at [985, 431] on icon "button" at bounding box center [990, 432] width 12 height 12
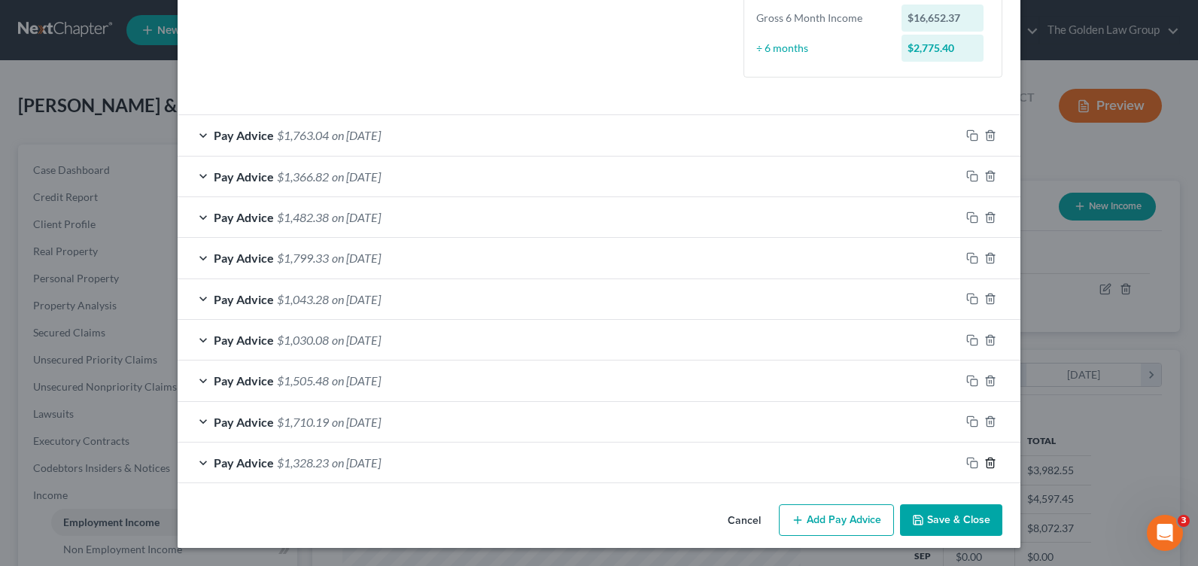
click at [989, 463] on icon "button" at bounding box center [990, 463] width 12 height 12
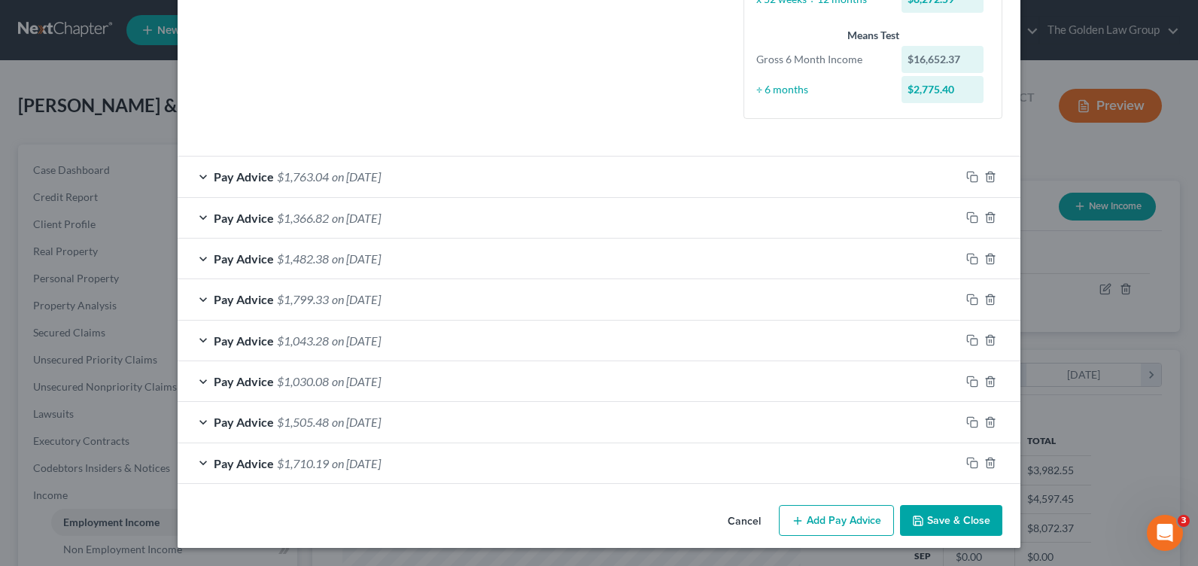
scroll to position [379, 0]
click at [195, 463] on div "Pay Advice $1,710.19 on [DATE]" at bounding box center [569, 463] width 783 height 40
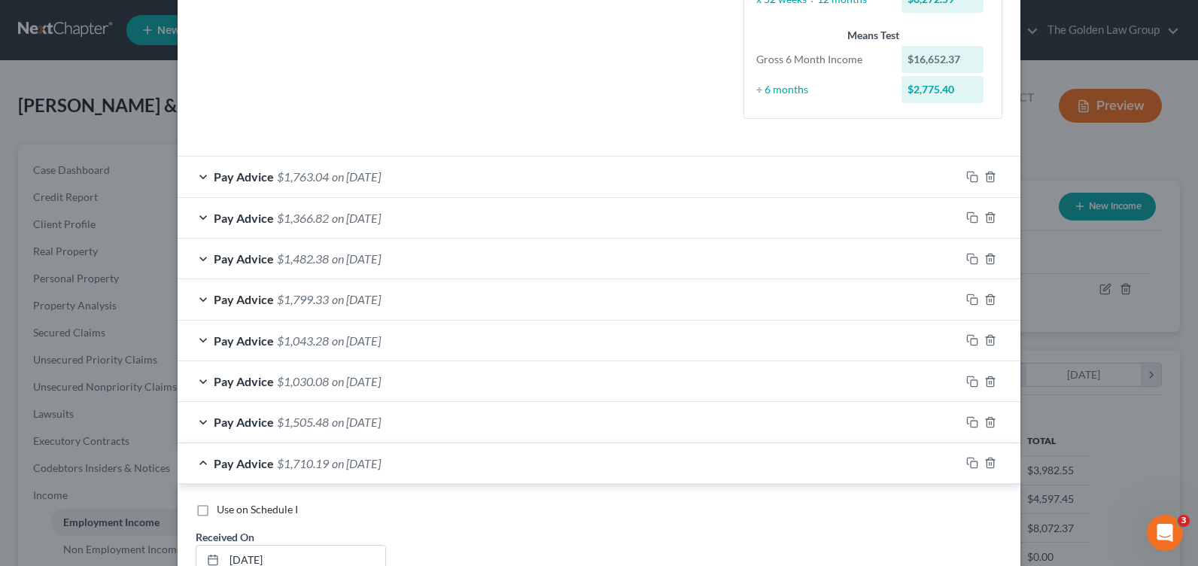
scroll to position [421, 0]
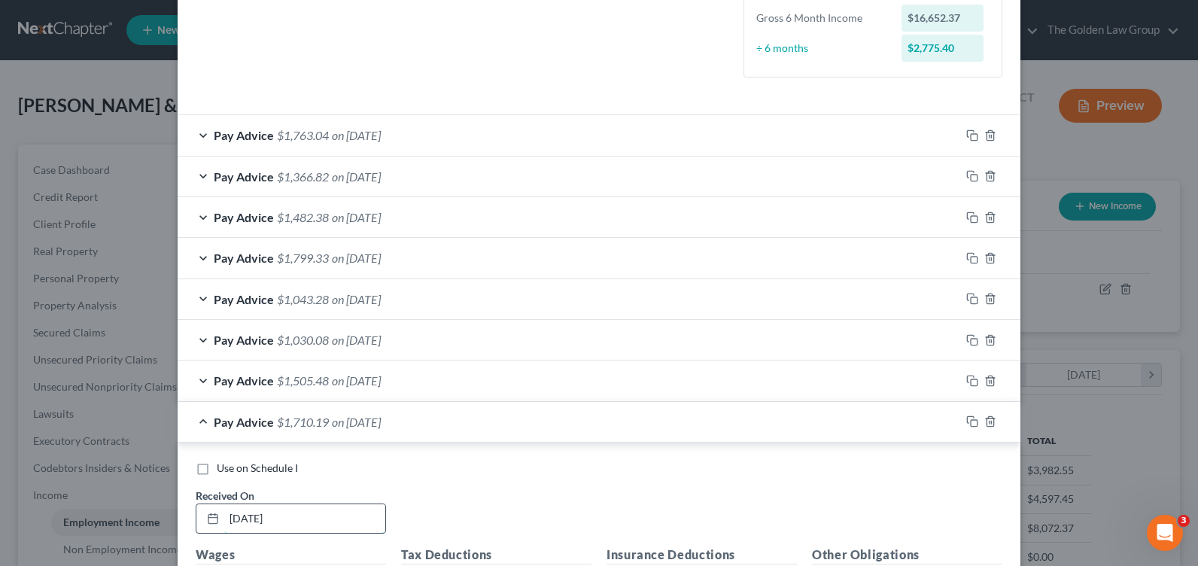
click at [230, 514] on input "[DATE]" at bounding box center [304, 518] width 161 height 29
type input "[DATE]"
click at [201, 380] on div "Pay Advice $1,505.48 on [DATE]" at bounding box center [569, 381] width 783 height 40
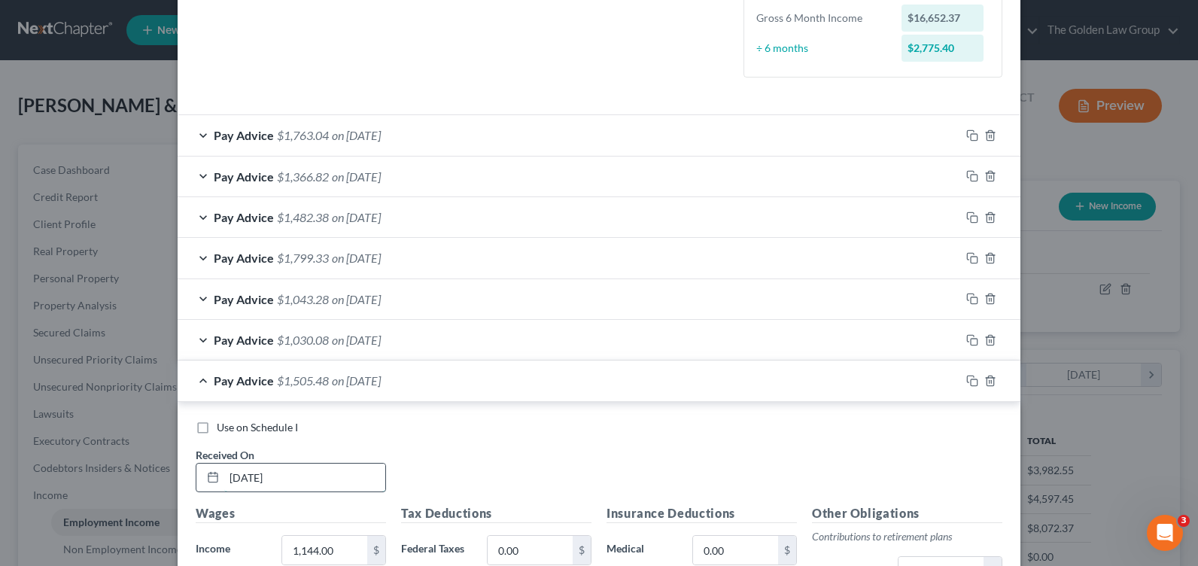
click at [233, 477] on input "[DATE]" at bounding box center [304, 478] width 161 height 29
type input "[DATE]"
click at [203, 339] on div "Pay Advice $1,030.08 on [DATE]" at bounding box center [569, 340] width 783 height 40
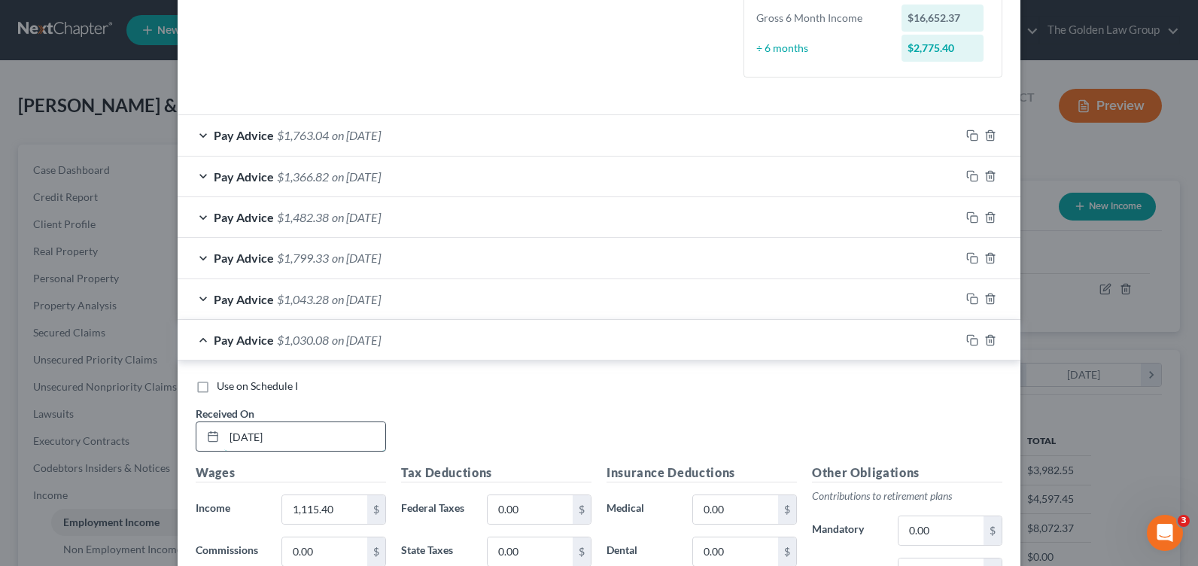
click at [231, 431] on input "[DATE]" at bounding box center [304, 436] width 161 height 29
type input "[DATE]"
click at [196, 300] on div "Pay Advice $1,043.28 on [DATE]" at bounding box center [569, 299] width 783 height 40
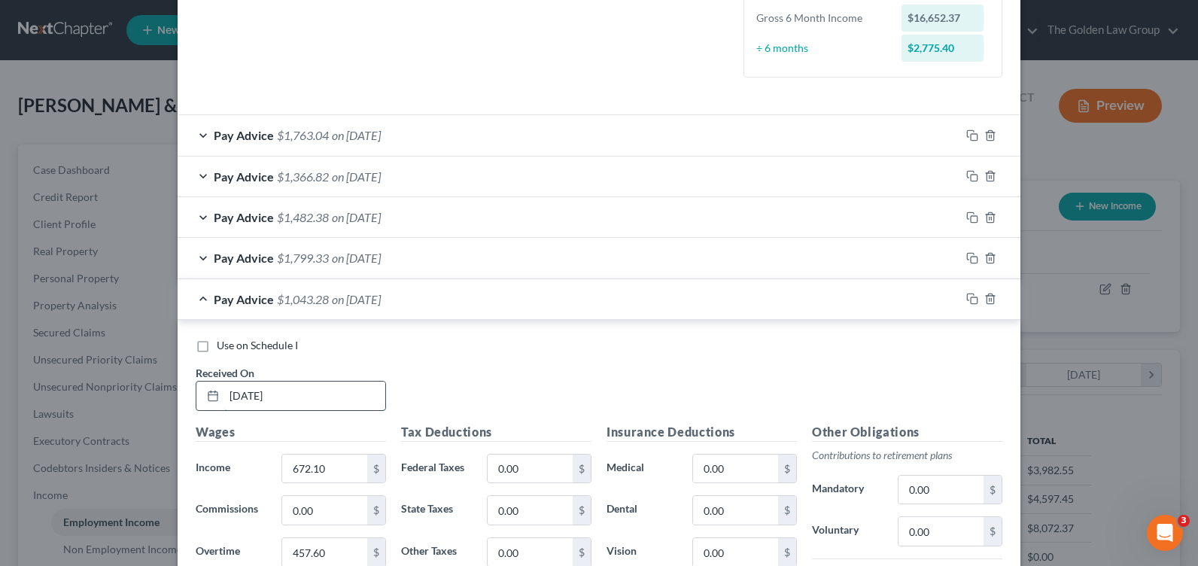
click at [239, 395] on input "[DATE]" at bounding box center [304, 396] width 161 height 29
type input "[DATE]"
click at [202, 257] on div "Pay Advice $1,799.33 on [DATE]" at bounding box center [569, 258] width 783 height 40
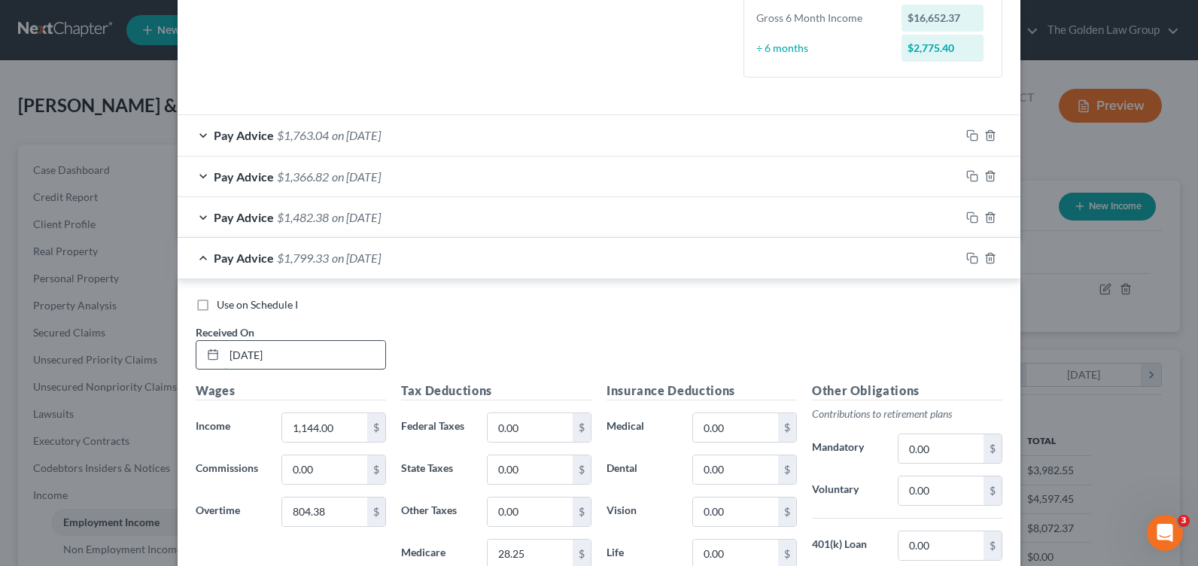
click at [235, 361] on input "[DATE]" at bounding box center [304, 355] width 161 height 29
type input "[DATE]"
click at [194, 215] on div "Pay Advice $1,482.38 on [DATE]" at bounding box center [569, 217] width 783 height 40
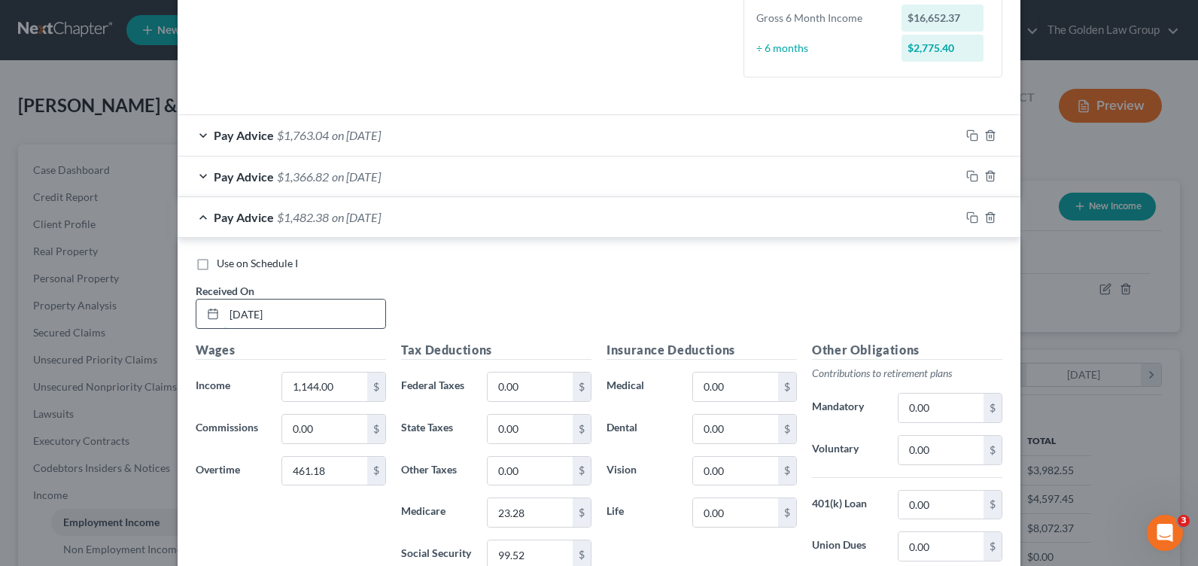
click at [230, 314] on input "[DATE]" at bounding box center [304, 314] width 161 height 29
type input "[DATE]"
click at [194, 170] on div "Pay Advice $1,366.82 on [DATE]" at bounding box center [569, 177] width 783 height 40
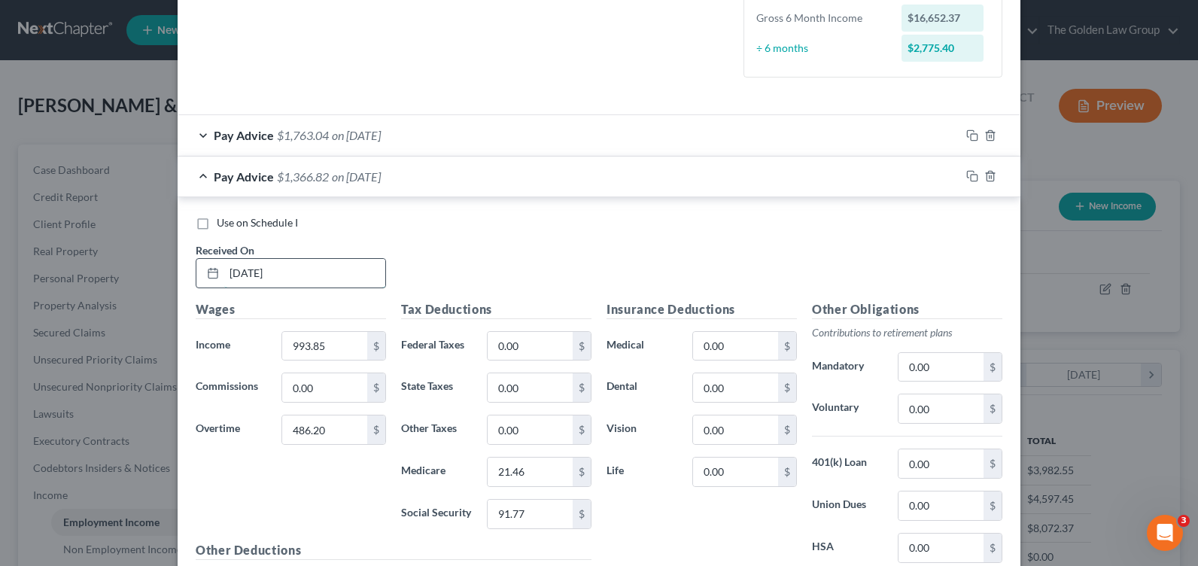
click at [236, 268] on input "[DATE]" at bounding box center [304, 273] width 161 height 29
type input "[DATE]"
click at [192, 134] on div "Pay Advice $1,763.04 on [DATE]" at bounding box center [569, 135] width 783 height 40
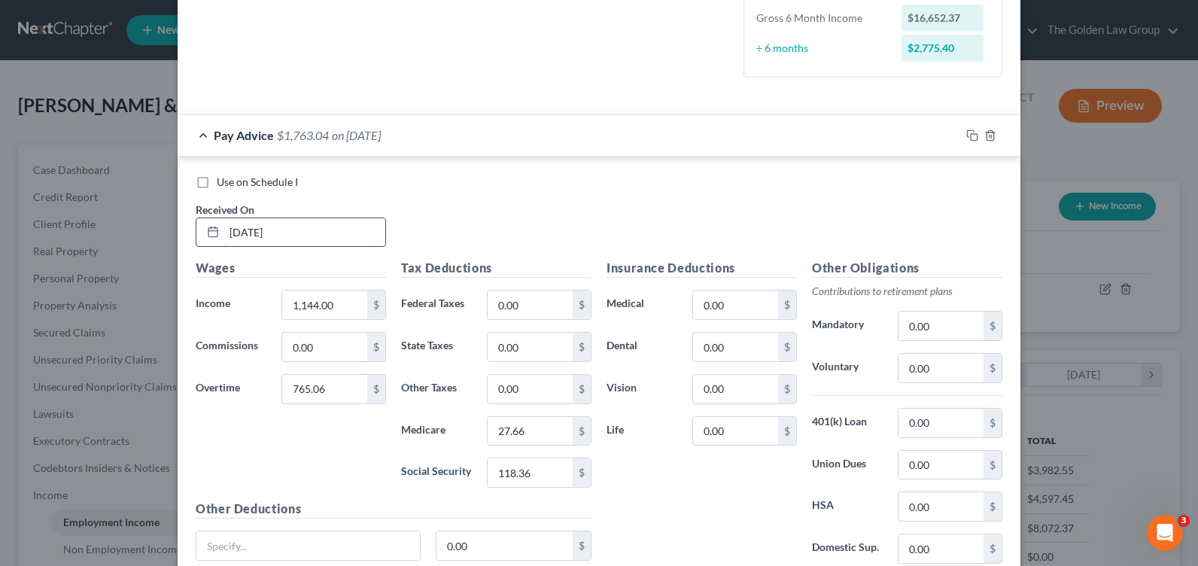
click at [227, 230] on input "[DATE]" at bounding box center [304, 232] width 161 height 29
type input "[DATE]"
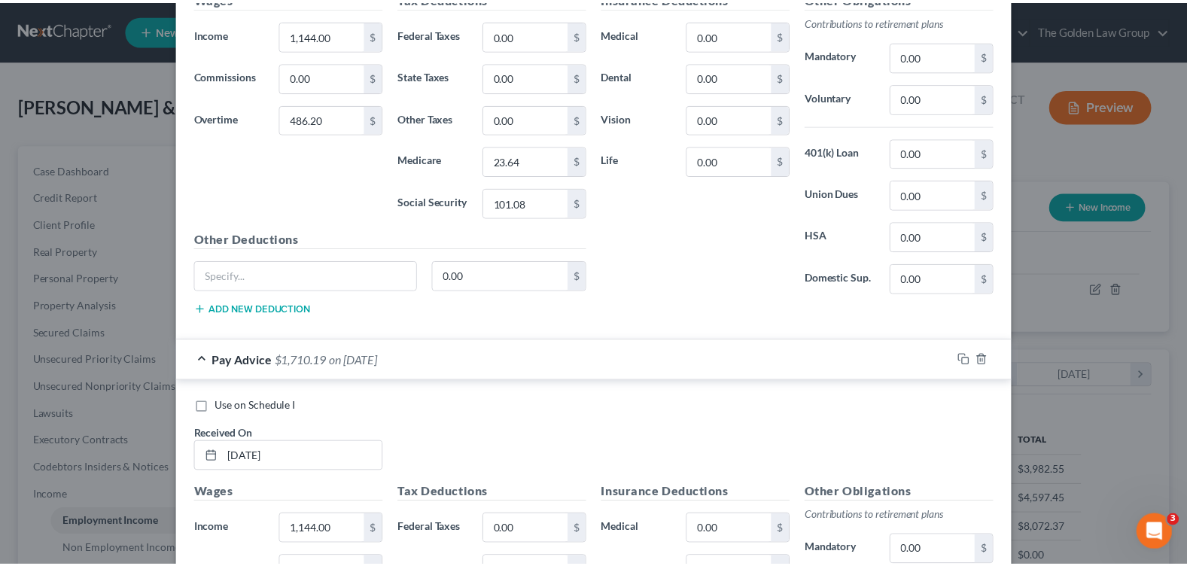
scroll to position [4006, 0]
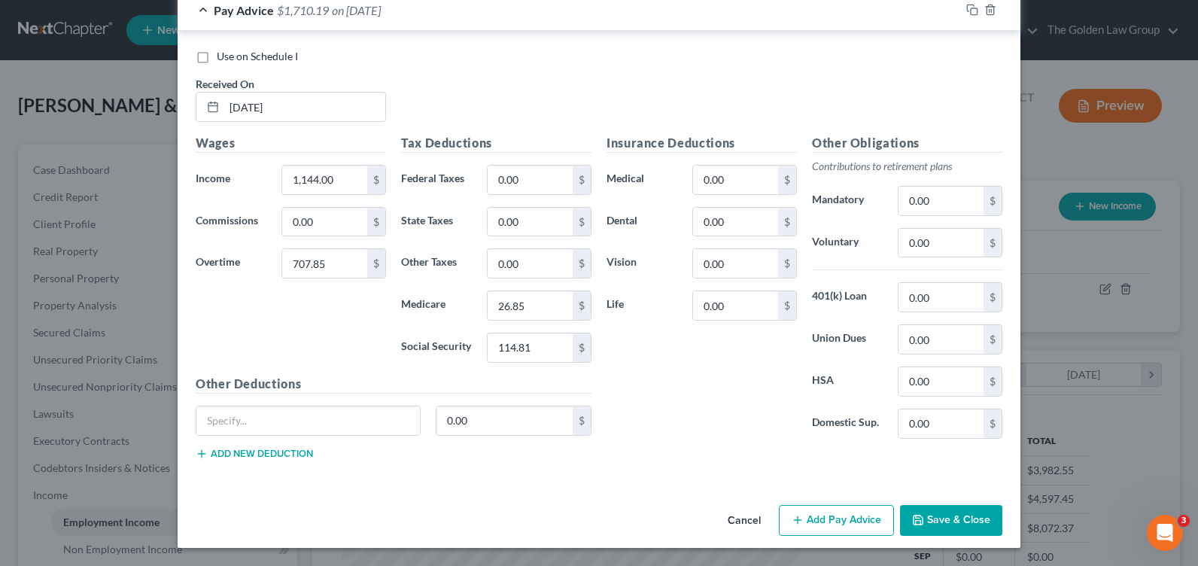
click at [944, 542] on div "Cancel Add Pay Advice Save & Close" at bounding box center [599, 524] width 843 height 50
click at [939, 522] on button "Save & Close" at bounding box center [951, 521] width 102 height 32
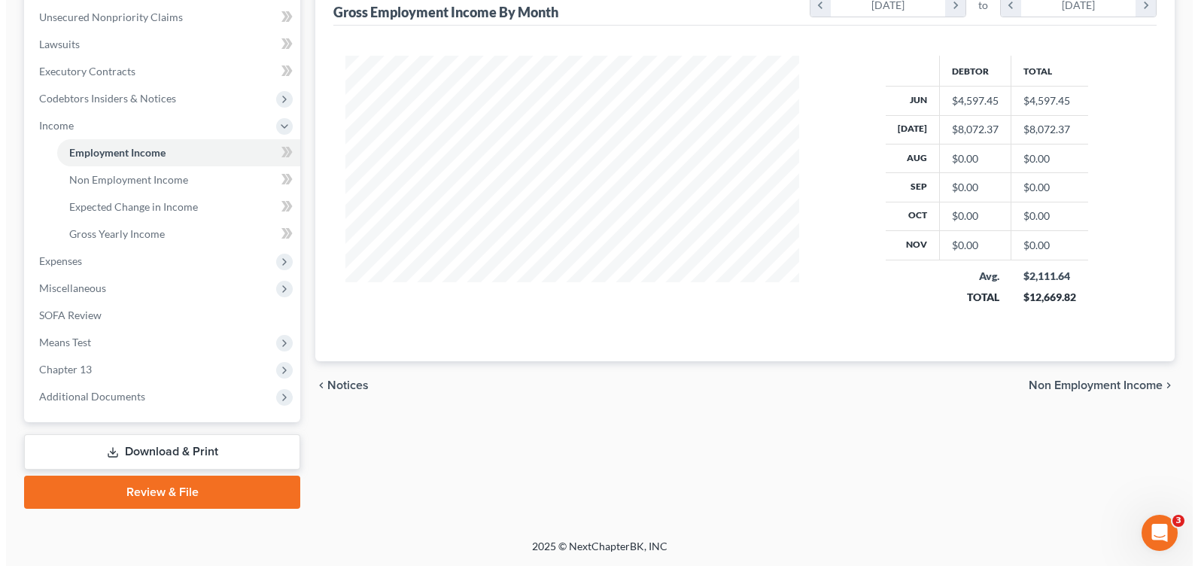
scroll to position [68, 0]
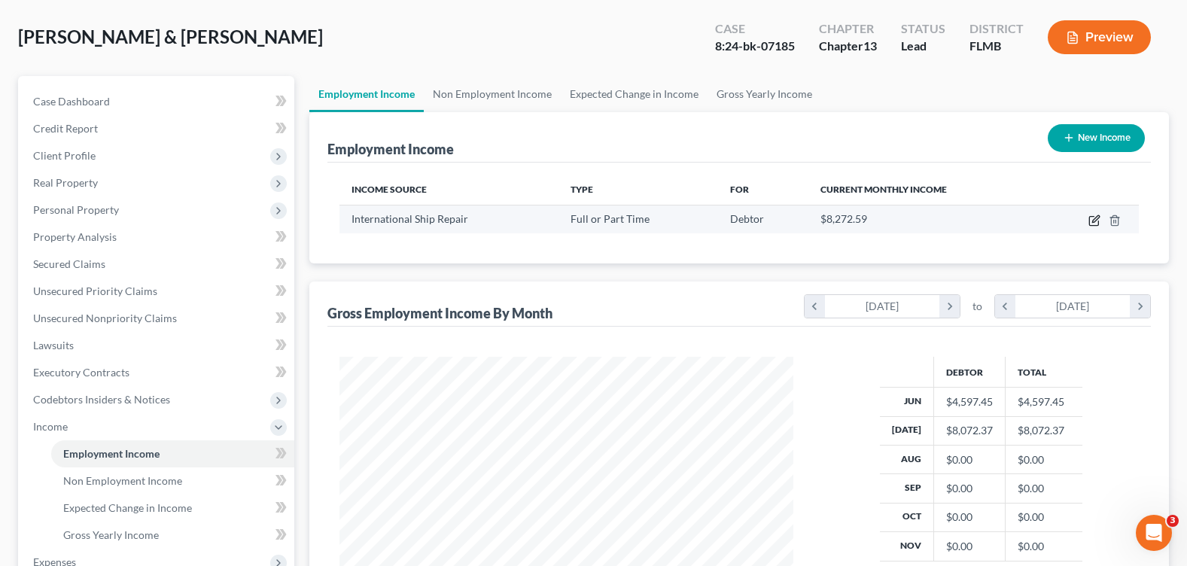
click at [1093, 219] on icon "button" at bounding box center [1094, 221] width 12 height 12
select select "0"
select select "9"
select select "3"
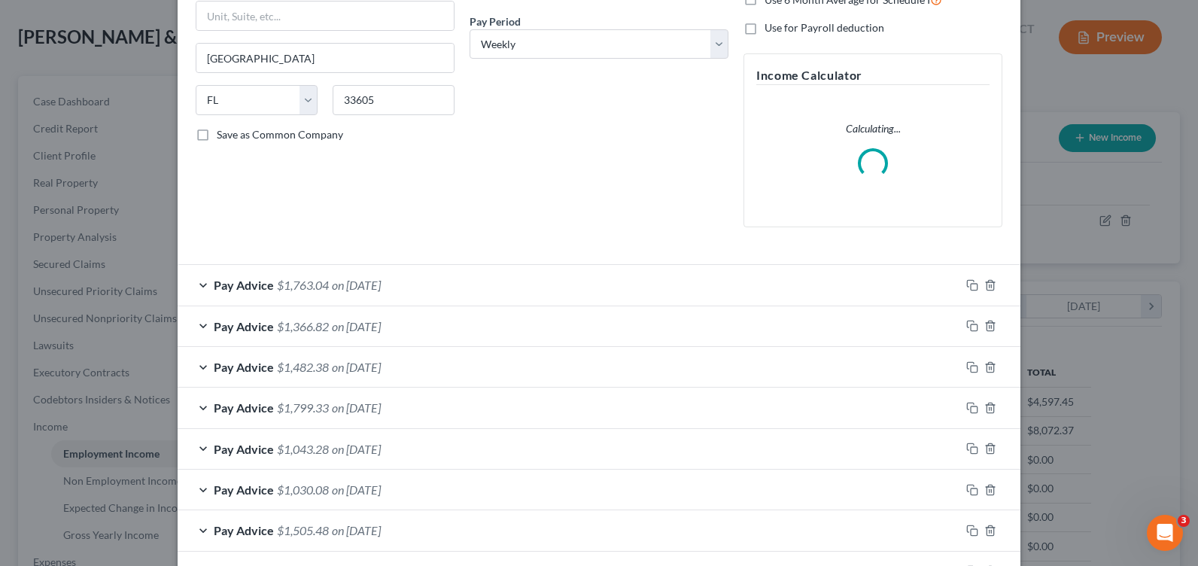
scroll to position [301, 0]
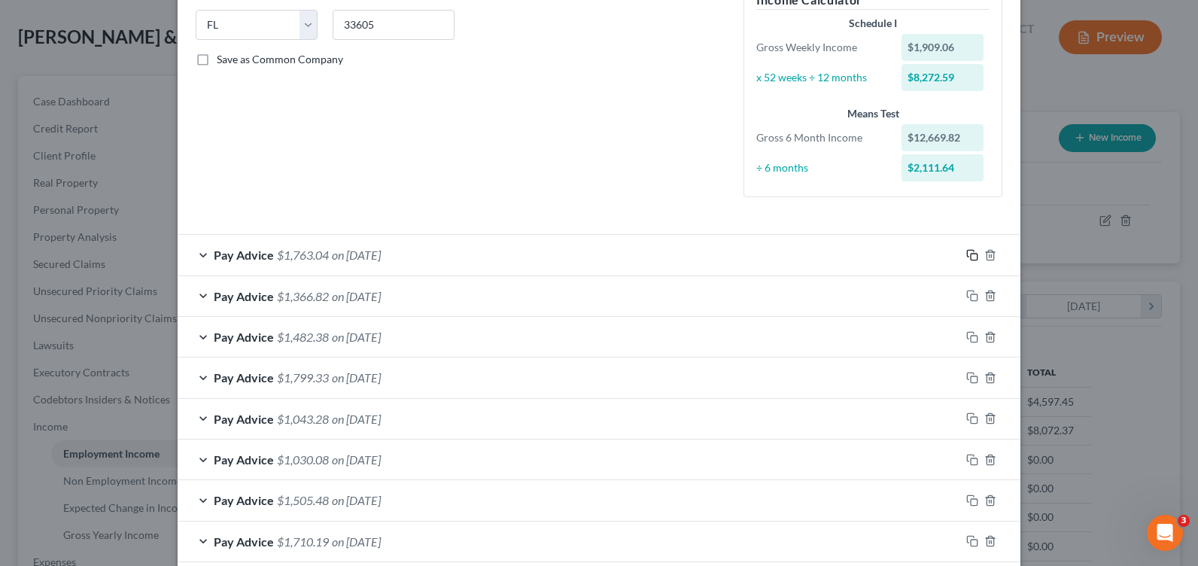
click at [966, 251] on icon "button" at bounding box center [972, 255] width 12 height 12
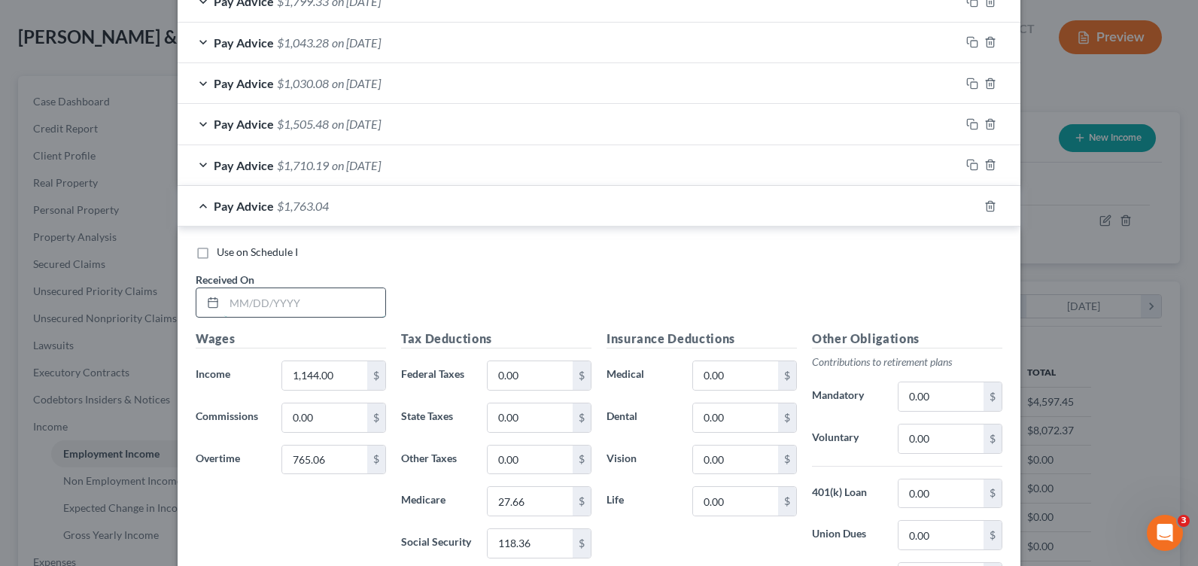
click at [275, 306] on input "text" at bounding box center [304, 302] width 161 height 29
type input "[DATE]"
click at [328, 372] on input "1,144.00" at bounding box center [324, 375] width 85 height 29
click at [325, 383] on input "1,144.00" at bounding box center [324, 375] width 85 height 29
drag, startPoint x: 291, startPoint y: 375, endPoint x: 265, endPoint y: 375, distance: 26.3
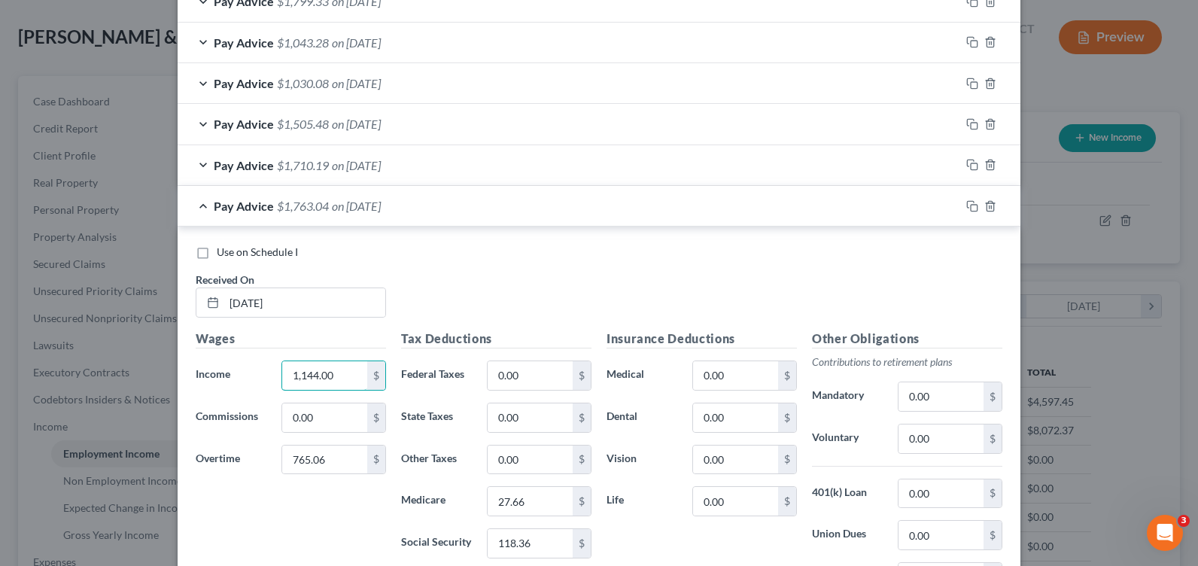
click at [265, 375] on div "Income * 1,144.00 $" at bounding box center [290, 376] width 205 height 30
type input "8"
type input "645.65"
click at [312, 465] on input "765.06" at bounding box center [324, 460] width 85 height 29
type input "840.84"
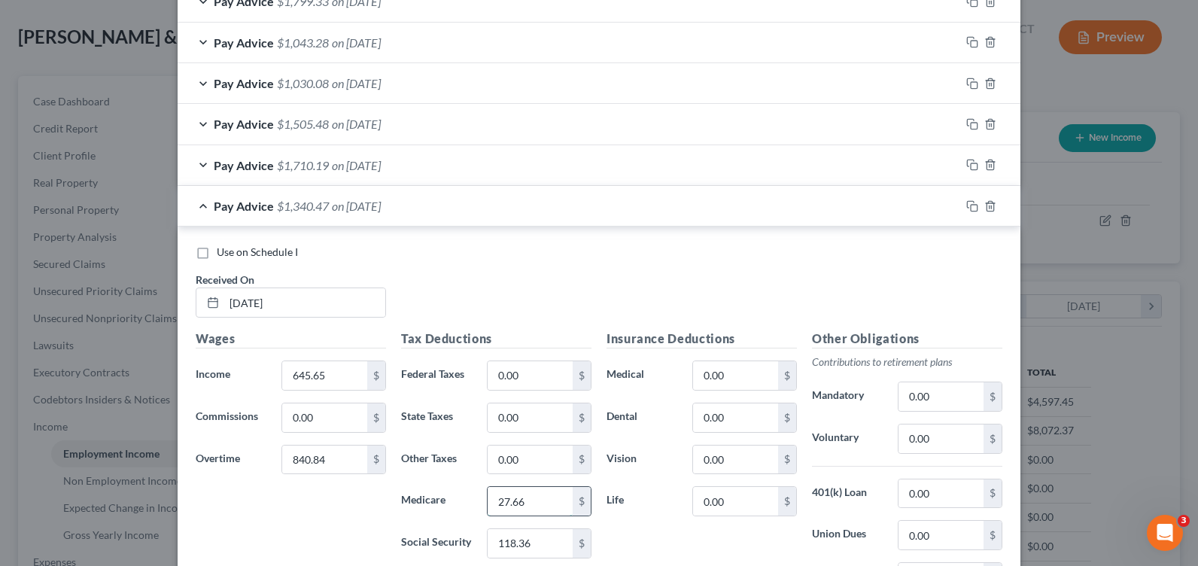
click at [508, 504] on input "27.66" at bounding box center [530, 501] width 85 height 29
click at [519, 502] on input "27.66" at bounding box center [530, 501] width 85 height 29
type input "21.56"
click at [518, 550] on input "118.36" at bounding box center [530, 543] width 85 height 29
type input "92.16"
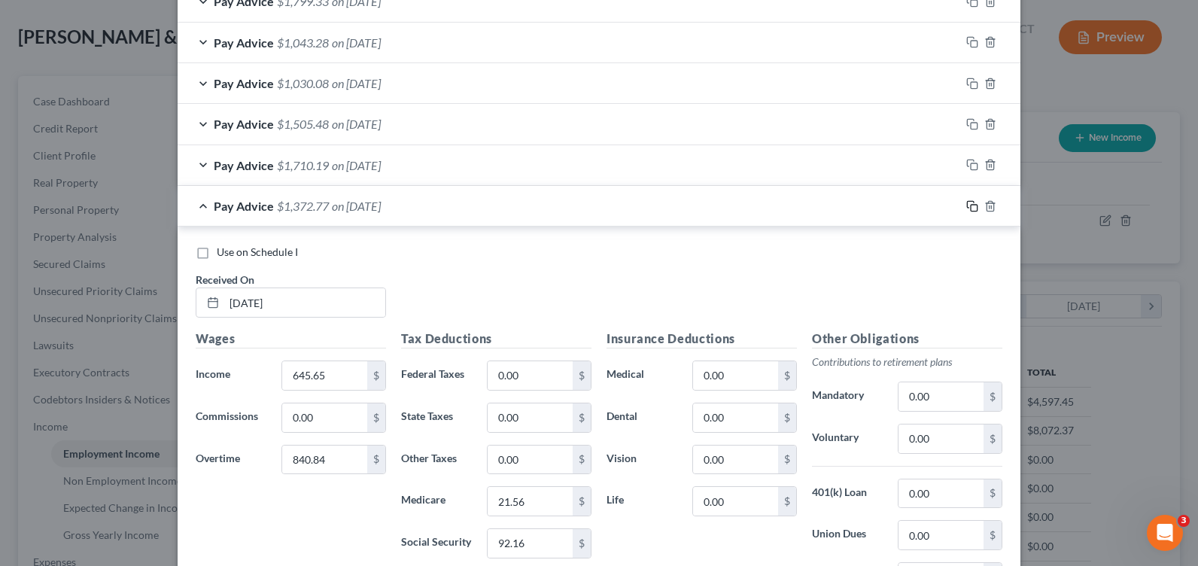
click at [968, 209] on icon "button" at bounding box center [972, 206] width 12 height 12
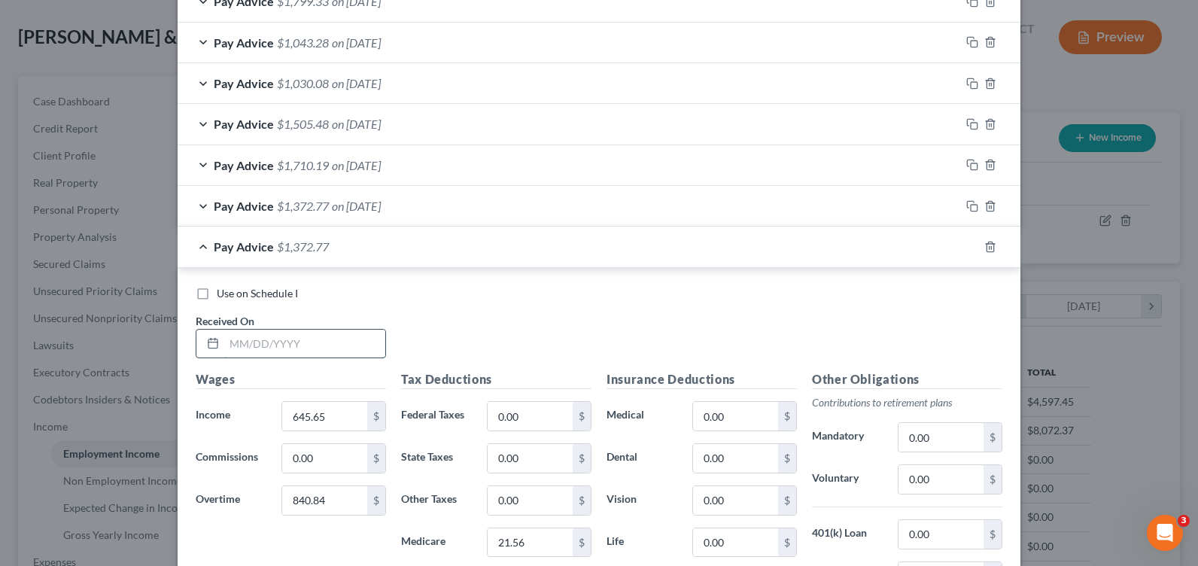
click at [289, 336] on input "text" at bounding box center [304, 344] width 161 height 29
type input "[DATE]"
click at [339, 412] on input "645.65" at bounding box center [324, 416] width 85 height 29
click at [318, 495] on input "840.84" at bounding box center [324, 500] width 85 height 29
type input "720.72"
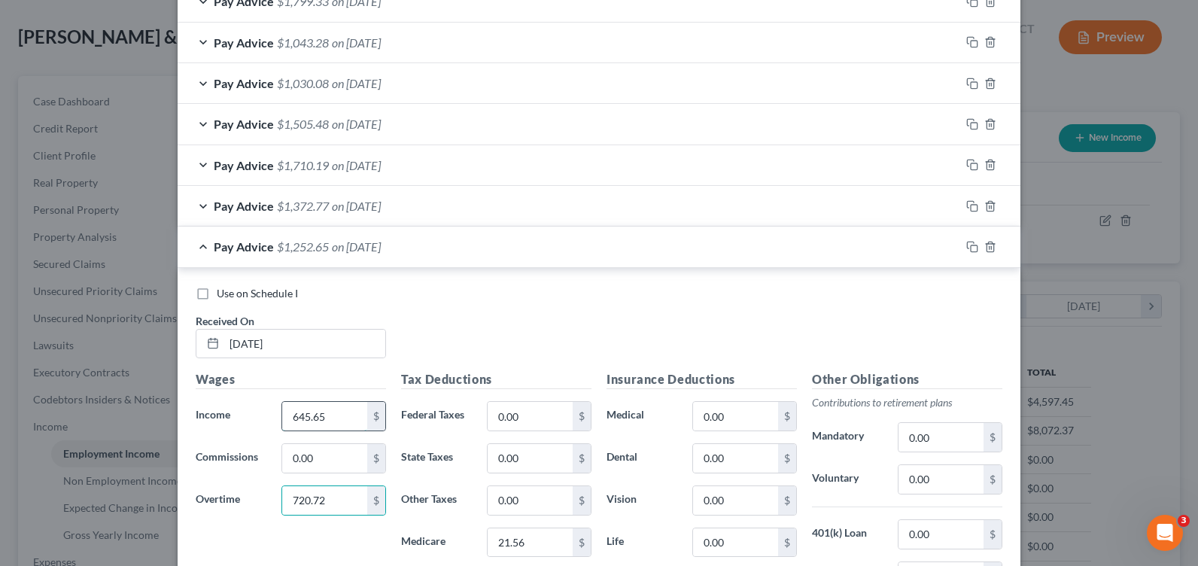
click at [327, 413] on input "645.65" at bounding box center [324, 416] width 85 height 29
type input "1,201.2"
click at [516, 539] on input "21.56" at bounding box center [530, 542] width 85 height 29
type input "27.87"
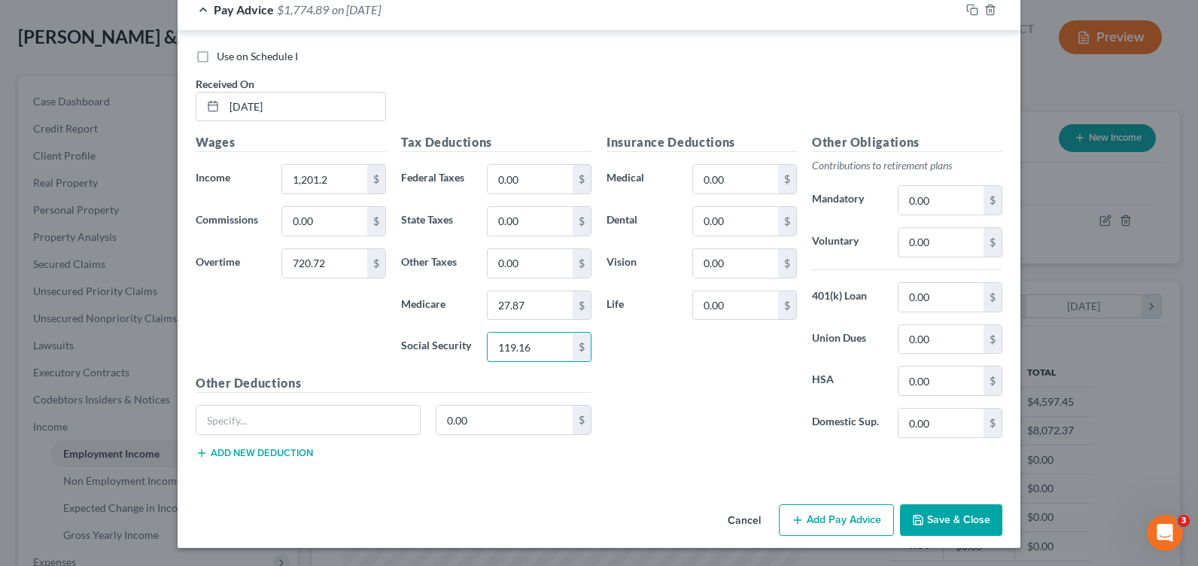
type input "119.16"
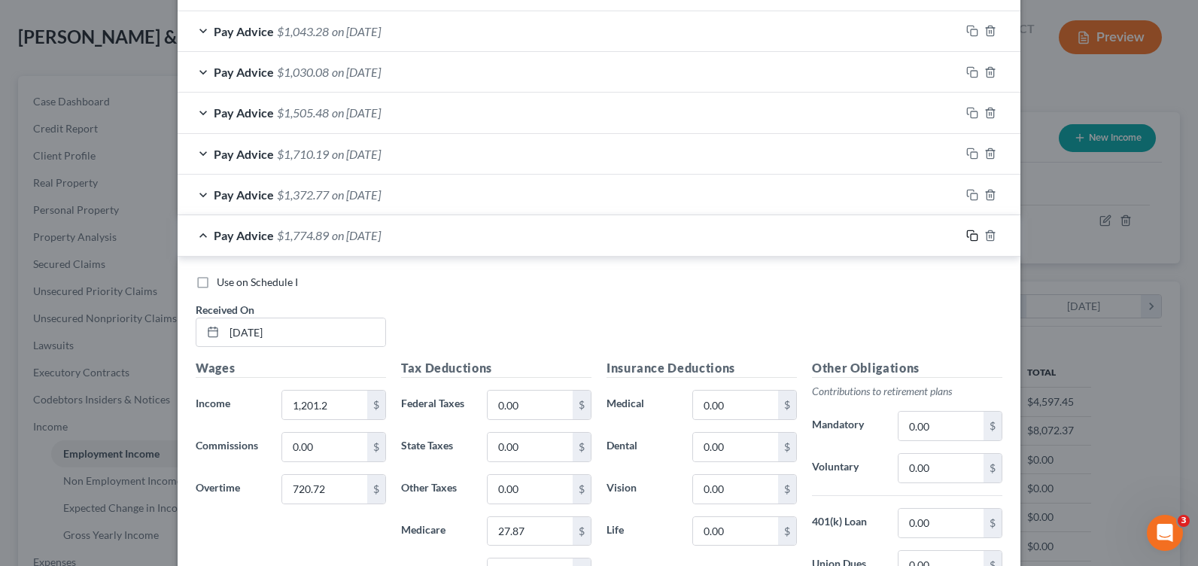
drag, startPoint x: 965, startPoint y: 237, endPoint x: 945, endPoint y: 245, distance: 21.0
click at [971, 237] on rect "button" at bounding box center [974, 237] width 7 height 7
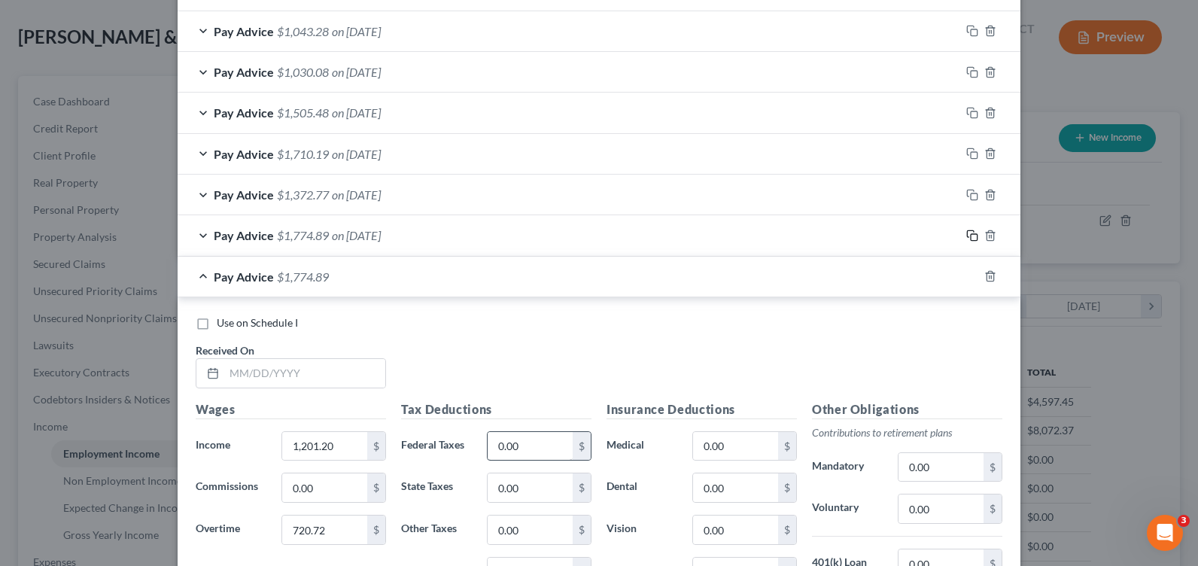
scroll to position [764, 0]
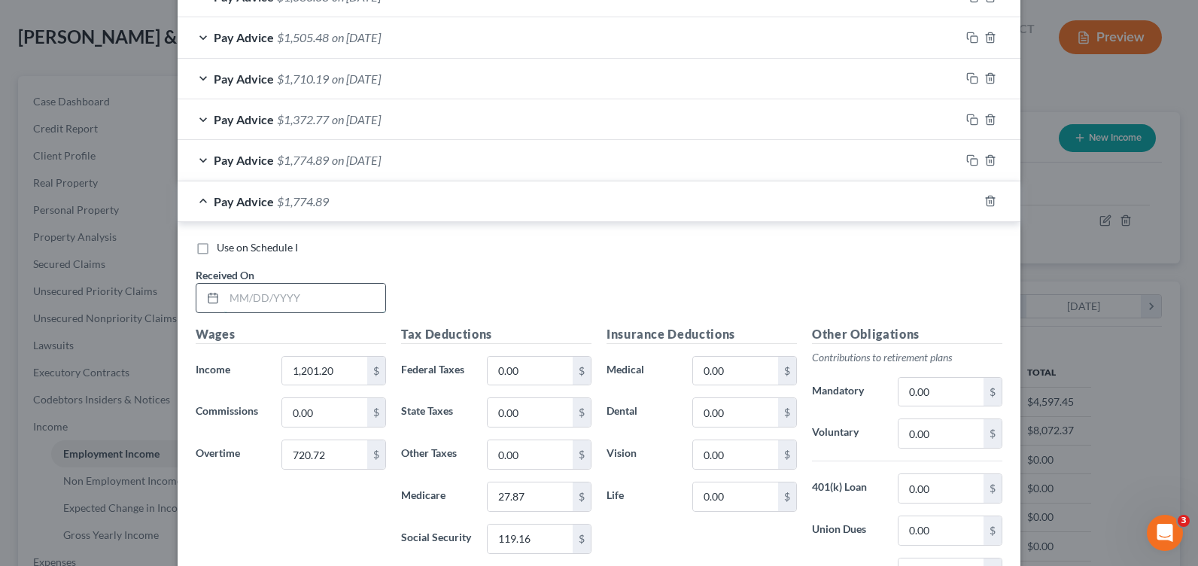
click at [274, 308] on input "text" at bounding box center [304, 298] width 161 height 29
type input "[DATE]"
click at [322, 367] on input "1,201.20" at bounding box center [324, 371] width 85 height 29
type input "720.72"
type input "0"
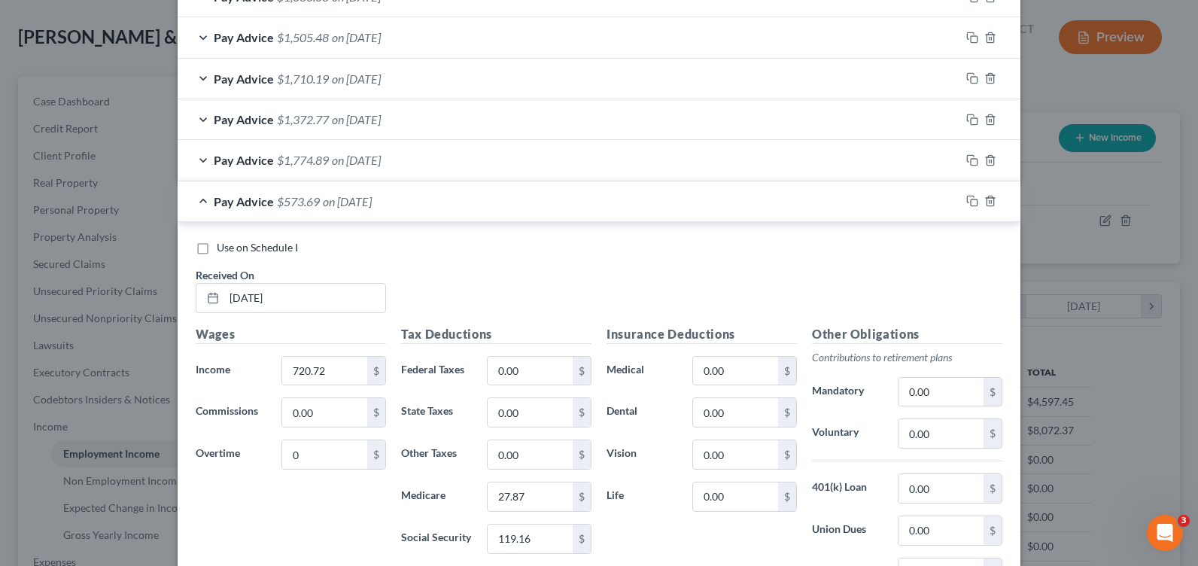
drag, startPoint x: 459, startPoint y: 278, endPoint x: 468, endPoint y: 398, distance: 120.0
click at [460, 287] on div "Use on Schedule I Received On * [DATE]" at bounding box center [599, 282] width 822 height 85
click at [513, 495] on input "27.87" at bounding box center [530, 496] width 85 height 29
type input "10.45"
type input "44.68"
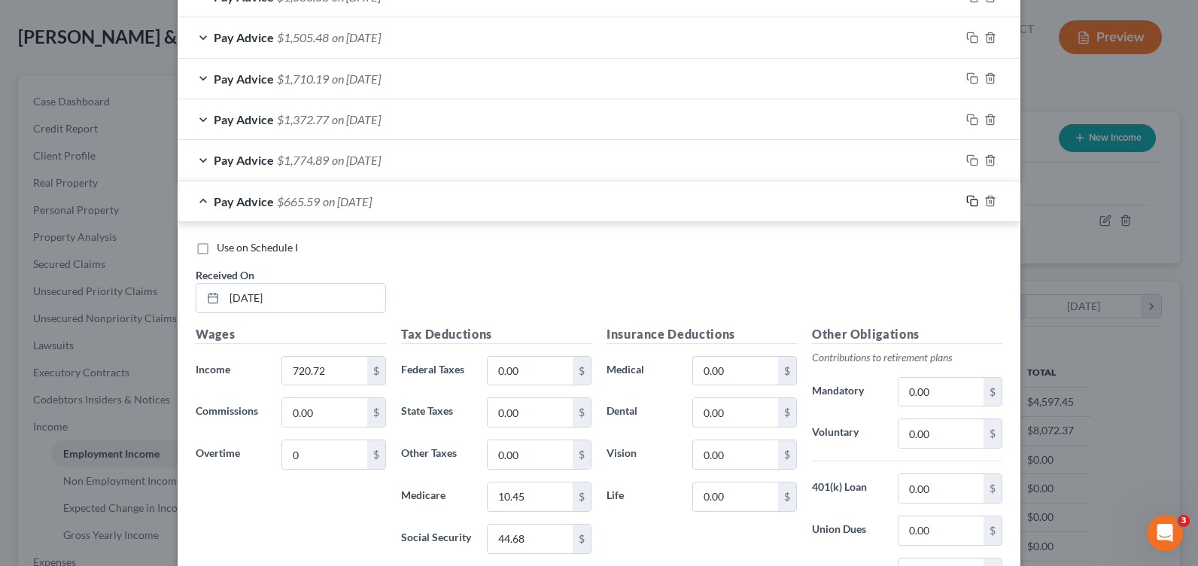
click at [966, 200] on icon "button" at bounding box center [972, 201] width 12 height 12
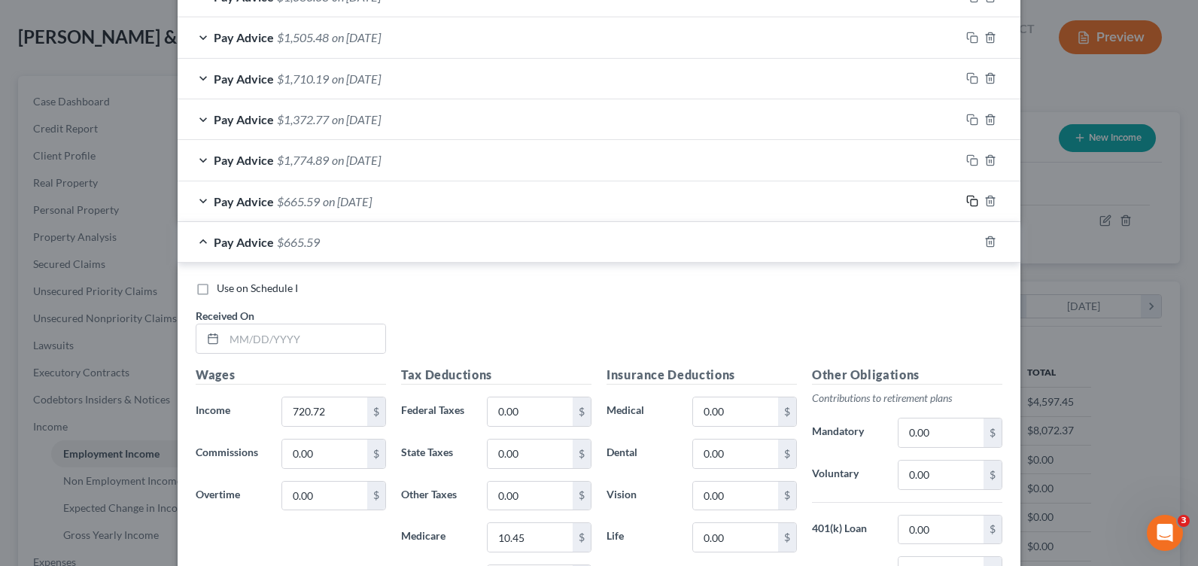
scroll to position [839, 0]
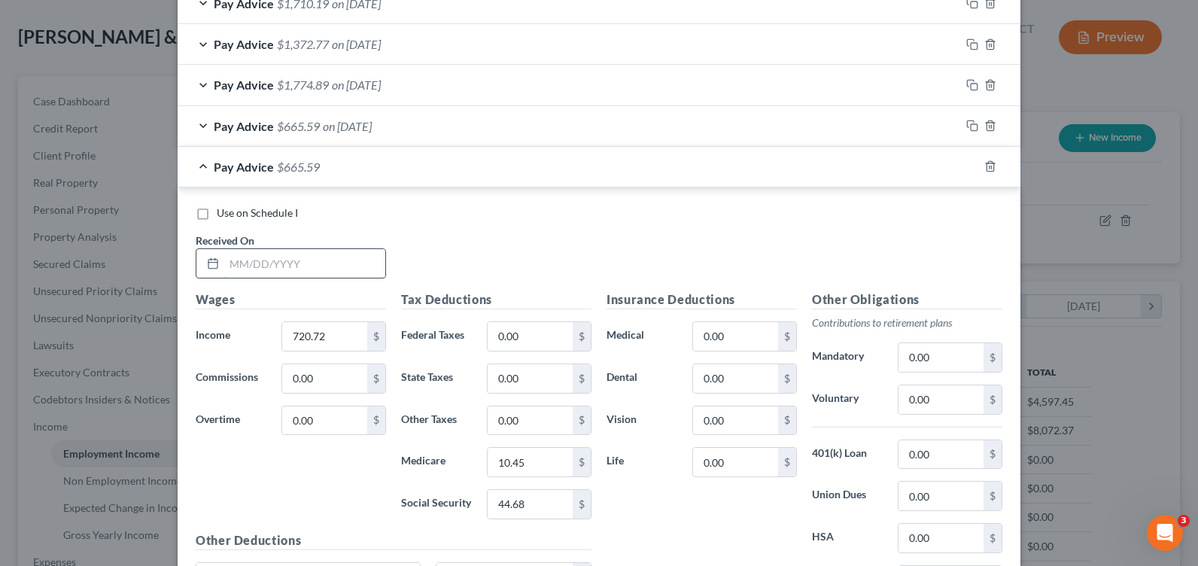
click at [303, 256] on input "text" at bounding box center [304, 263] width 161 height 29
type input "[DATE]"
click at [319, 322] on div "Wages Income * 720.72 $ Commissions 0.00 $ Overtime 0.00 $" at bounding box center [290, 411] width 205 height 241
click at [318, 339] on input "720.72" at bounding box center [324, 336] width 85 height 29
click at [327, 319] on div "Wages Income * 720.72 $ Commissions 0.00 $ Overtime 0.00 $" at bounding box center [290, 411] width 205 height 241
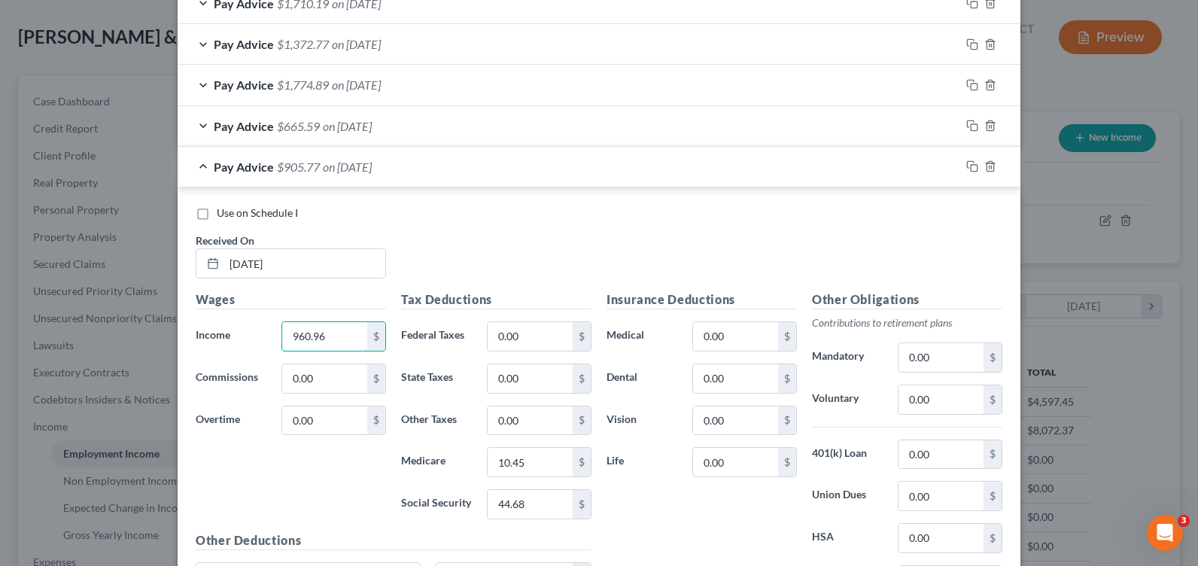
type input "960.96"
type input "480.46"
click at [503, 455] on input "10.45" at bounding box center [530, 462] width 85 height 29
click at [497, 462] on input "10.45" at bounding box center [530, 462] width 85 height 29
drag, startPoint x: 522, startPoint y: 462, endPoint x: 239, endPoint y: 330, distance: 312.5
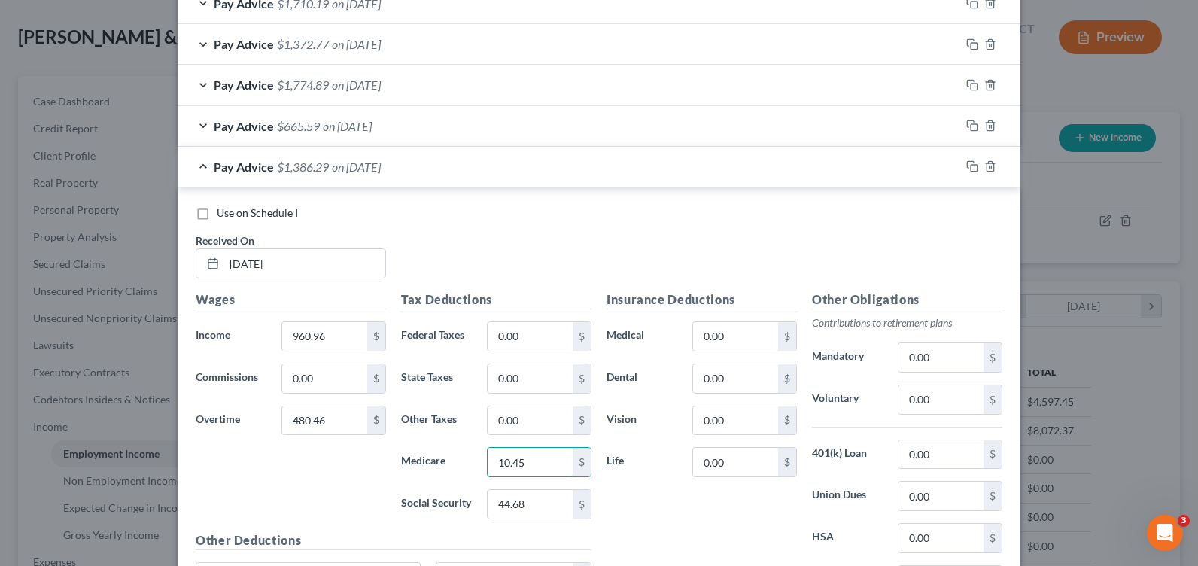
click at [449, 464] on div "Medicare 10.45 $" at bounding box center [496, 462] width 205 height 30
type input "20.69"
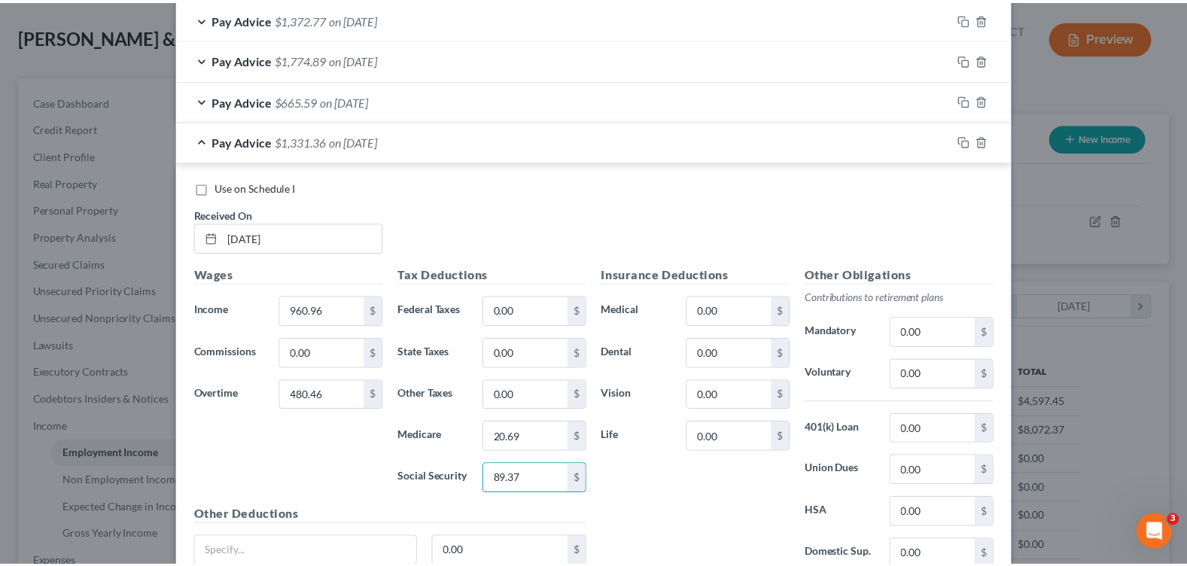
scroll to position [996, 0]
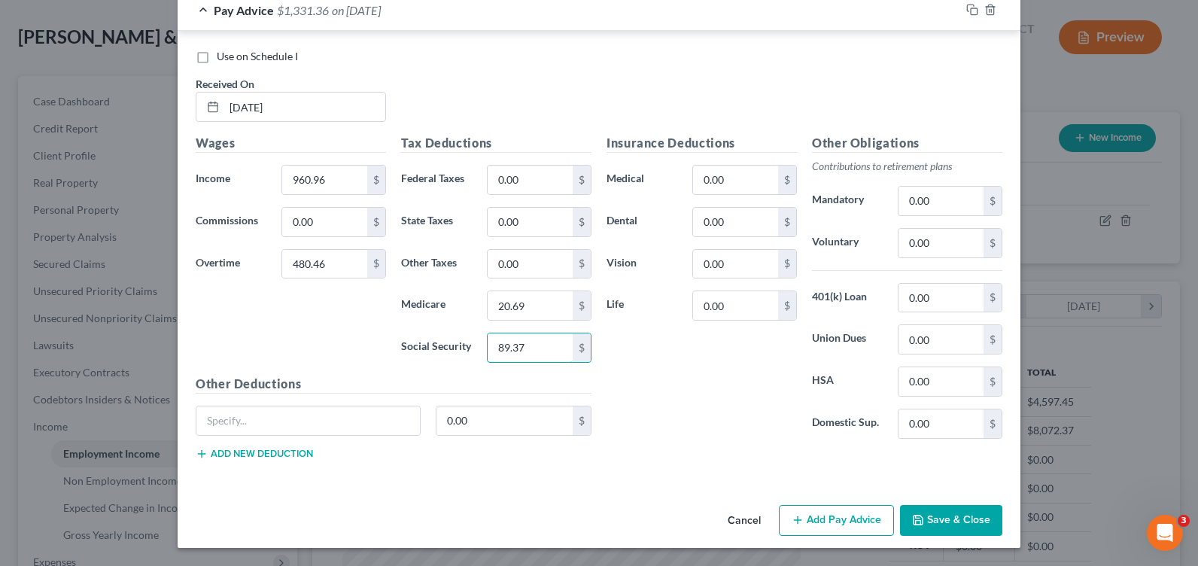
type input "89.37"
drag, startPoint x: 945, startPoint y: 518, endPoint x: 612, endPoint y: 436, distance: 343.4
click at [938, 519] on button "Save & Close" at bounding box center [951, 521] width 102 height 32
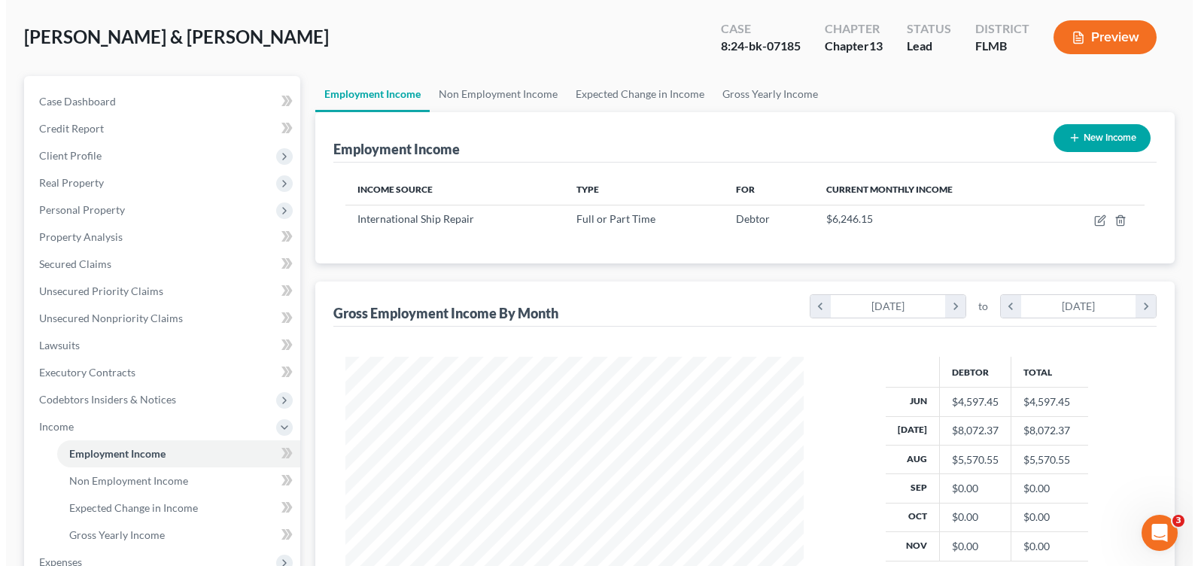
scroll to position [752403, 752189]
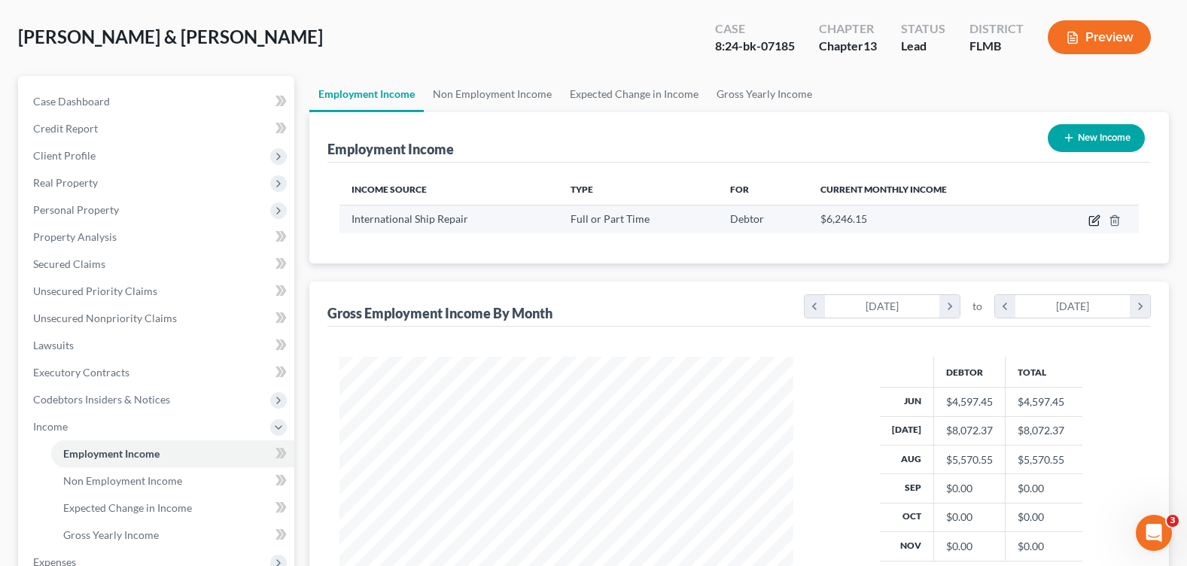
click at [1091, 224] on icon "button" at bounding box center [1094, 221] width 12 height 12
select select "0"
select select "9"
select select "3"
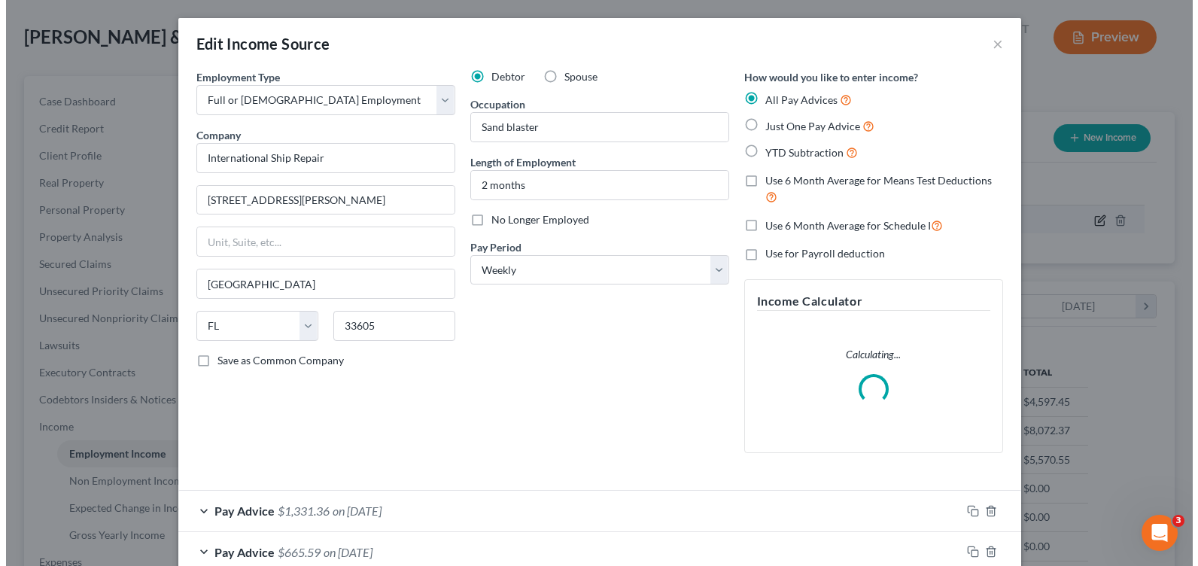
scroll to position [270, 489]
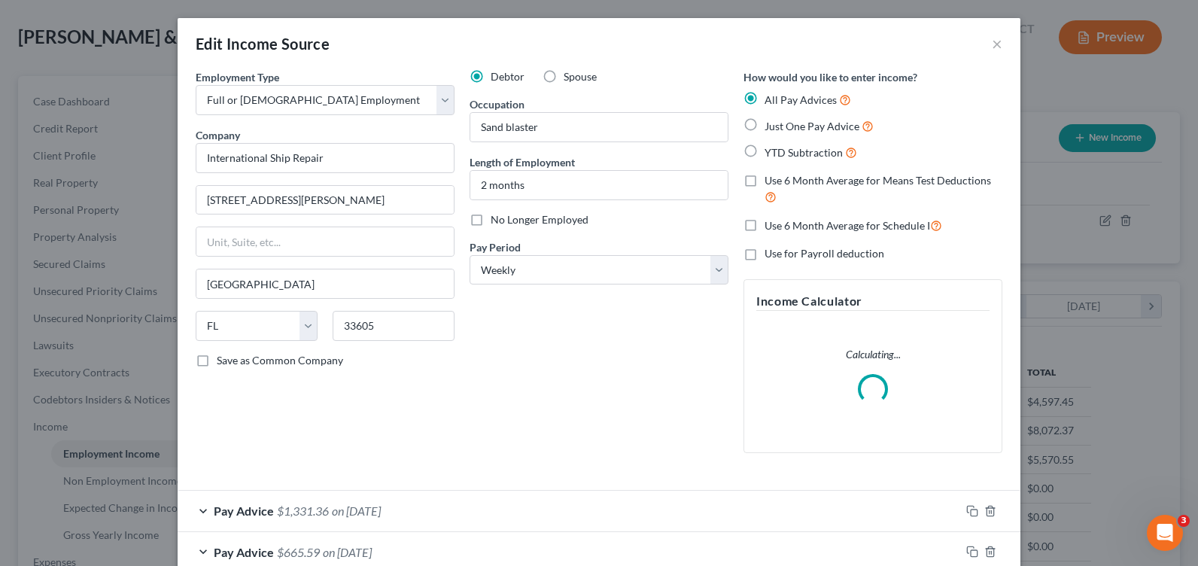
click at [535, 411] on div "Debtor Spouse Occupation Sand blaster Length of Employment 2 months No Longer E…" at bounding box center [599, 267] width 274 height 396
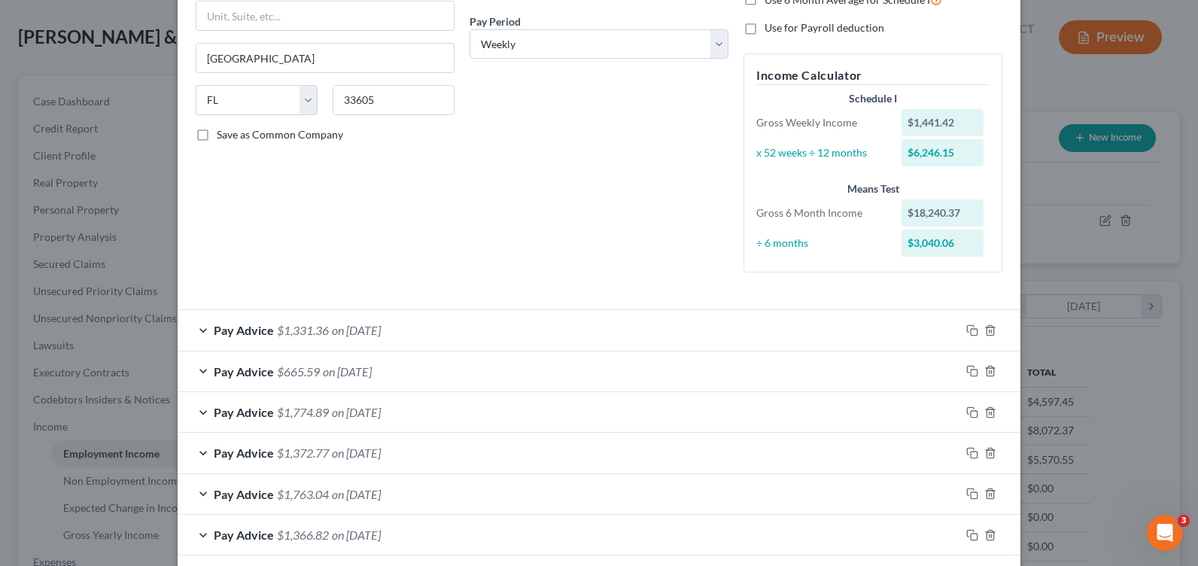
scroll to position [75, 0]
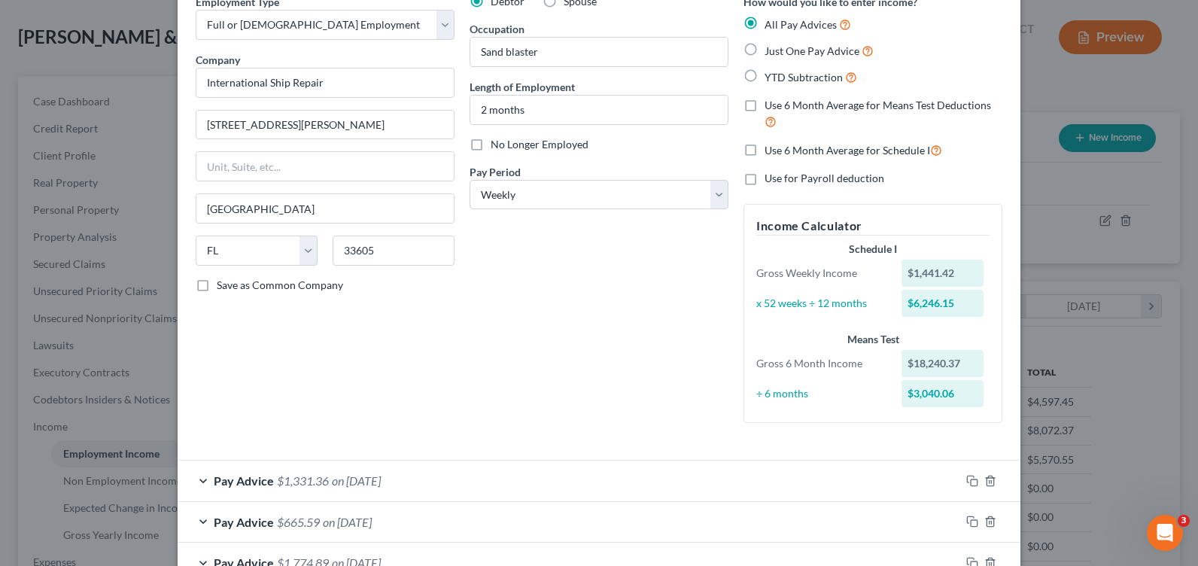
click at [960, 482] on div at bounding box center [990, 481] width 60 height 24
click at [969, 480] on icon "button" at bounding box center [972, 481] width 12 height 12
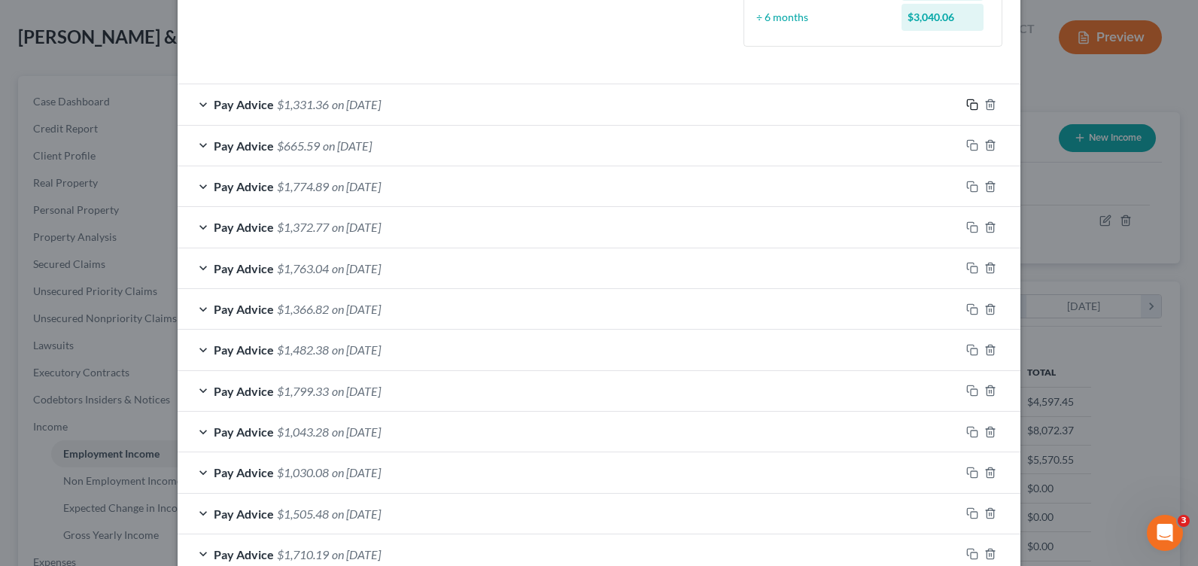
scroll to position [828, 0]
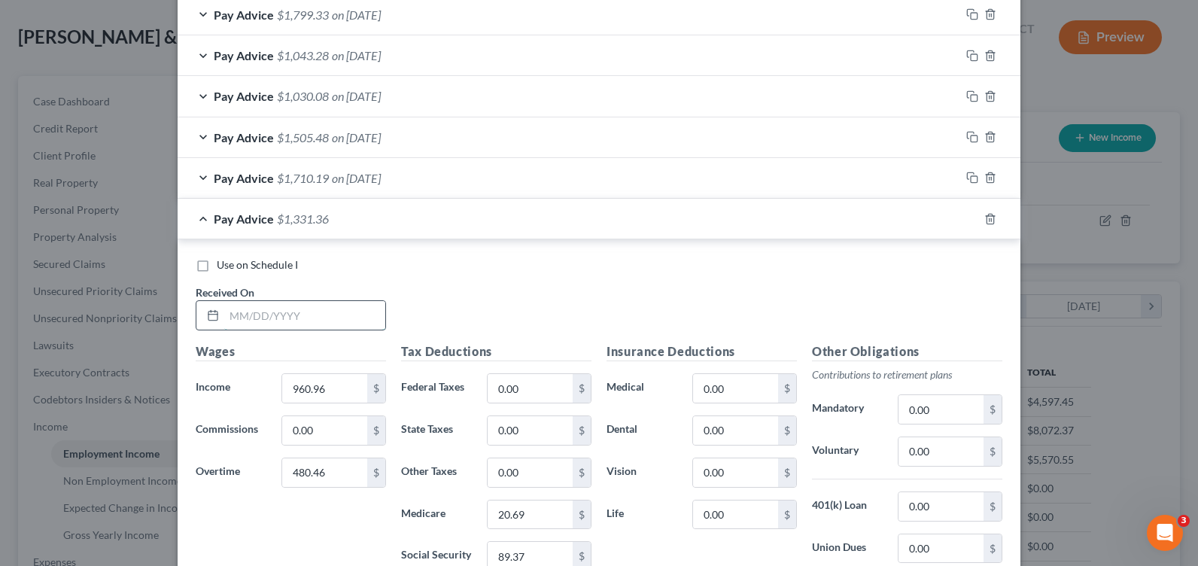
click at [251, 304] on input "text" at bounding box center [304, 315] width 161 height 29
type input "[DATE]"
click at [332, 382] on input "960.96" at bounding box center [324, 388] width 85 height 29
click at [312, 387] on input "960.96" at bounding box center [324, 388] width 85 height 29
click at [339, 388] on input "960.96" at bounding box center [324, 388] width 85 height 29
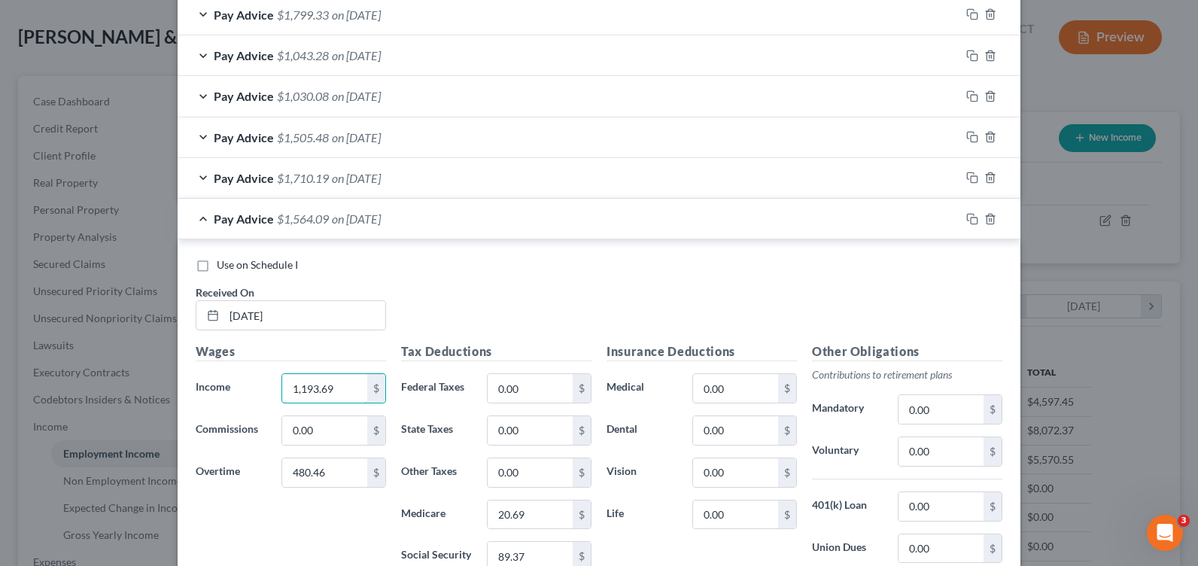
type input "1,193.69"
click at [496, 516] on input "20.69" at bounding box center [530, 515] width 85 height 29
type input "17.31"
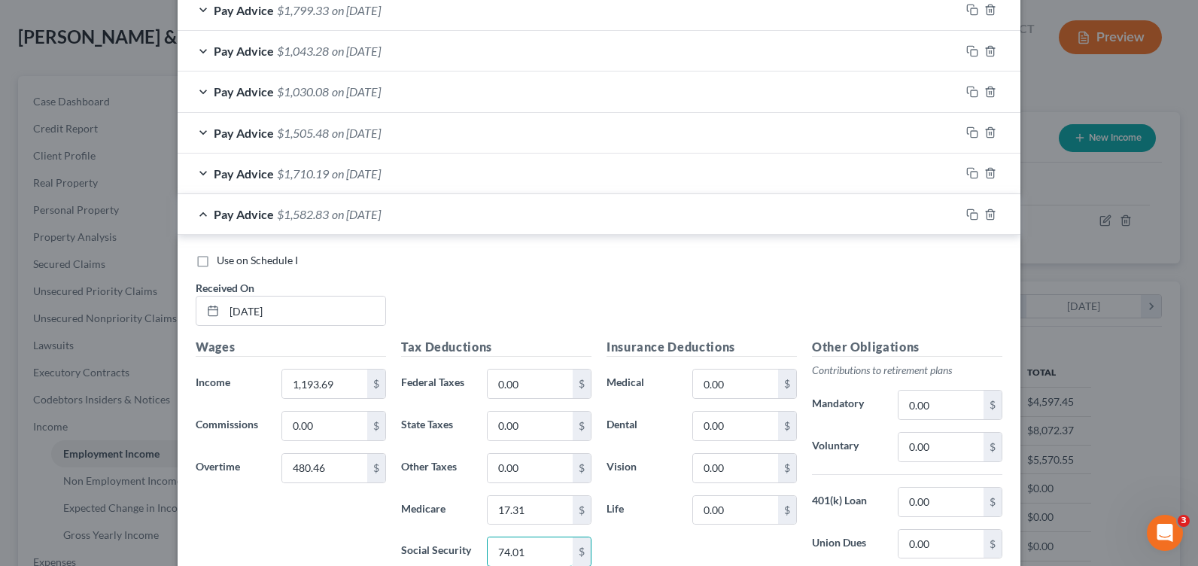
type input "74.01"
drag, startPoint x: 966, startPoint y: 213, endPoint x: 756, endPoint y: 289, distance: 223.3
click at [971, 213] on rect "button" at bounding box center [974, 216] width 7 height 7
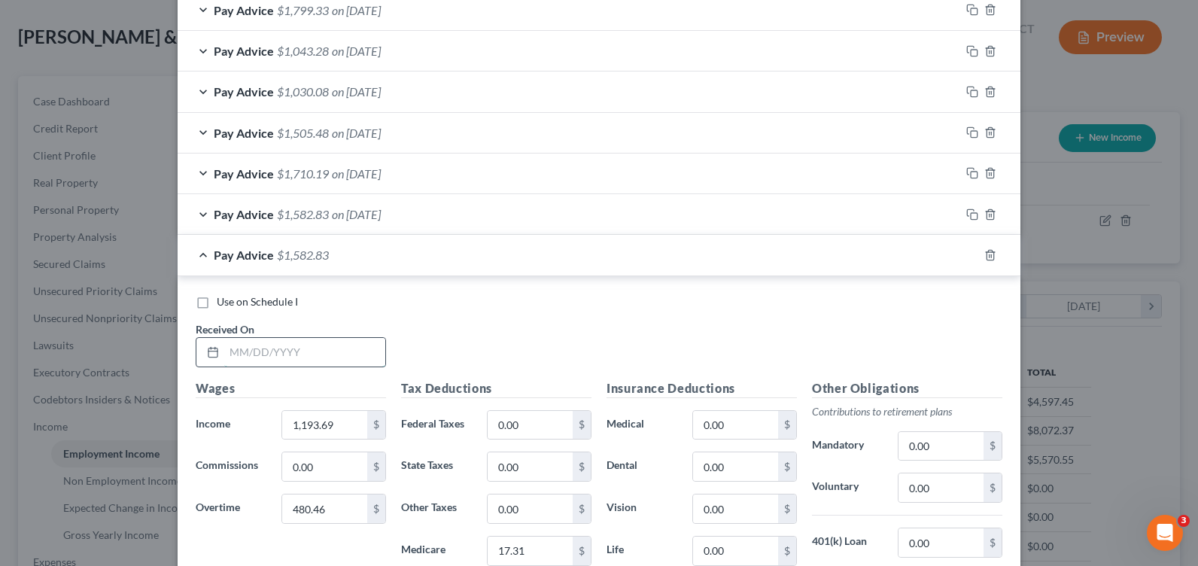
click at [285, 351] on input "text" at bounding box center [304, 352] width 161 height 29
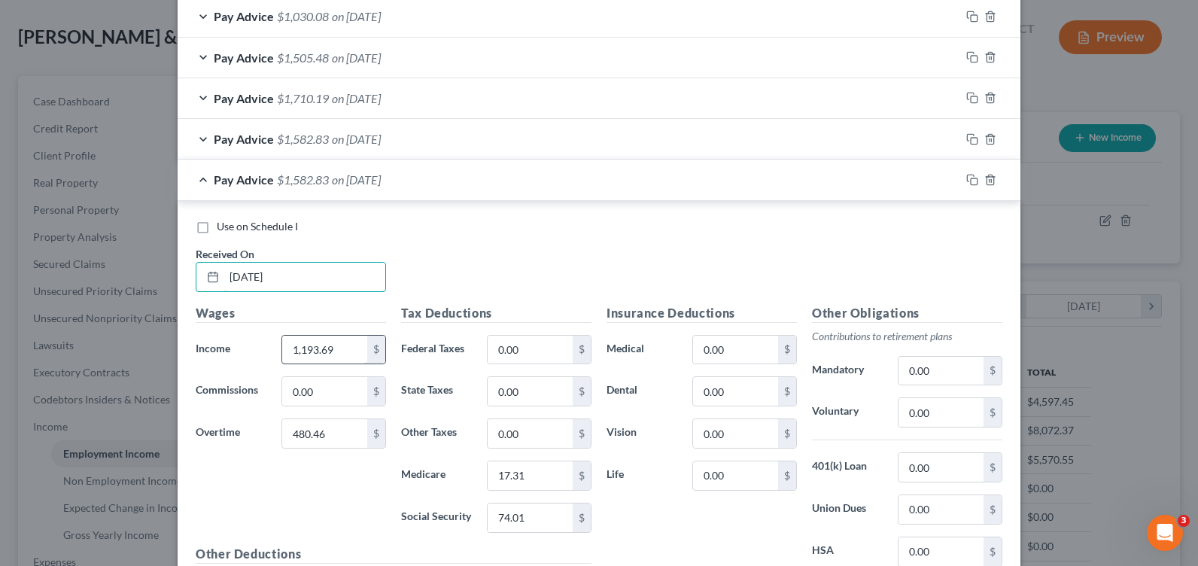
type input "[DATE]"
click at [329, 336] on input "1,193.69" at bounding box center [324, 350] width 85 height 29
click at [319, 346] on input "1,193.69" at bounding box center [324, 350] width 85 height 29
drag, startPoint x: 327, startPoint y: 346, endPoint x: 252, endPoint y: 349, distance: 74.6
click at [252, 349] on div "Income * 1,193.69 $" at bounding box center [290, 350] width 205 height 30
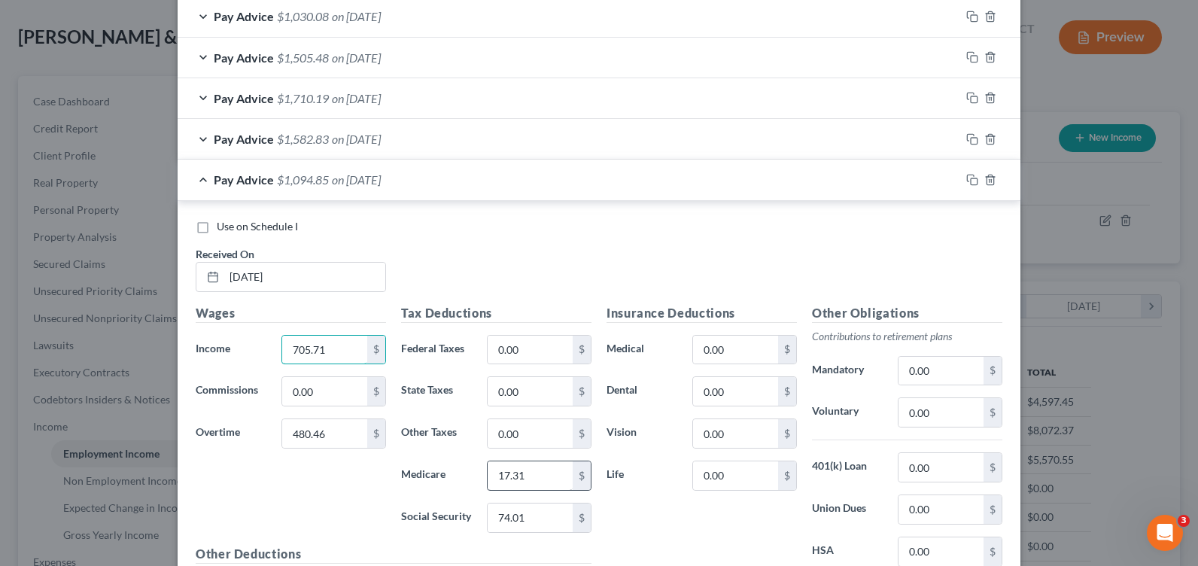
type input "705.71"
click at [522, 469] on input "17.31" at bounding box center [530, 475] width 85 height 29
click at [495, 478] on input "17.31" at bounding box center [530, 475] width 85 height 29
drag, startPoint x: 495, startPoint y: 478, endPoint x: 546, endPoint y: 473, distance: 51.5
click at [546, 473] on input "17.31" at bounding box center [530, 475] width 85 height 29
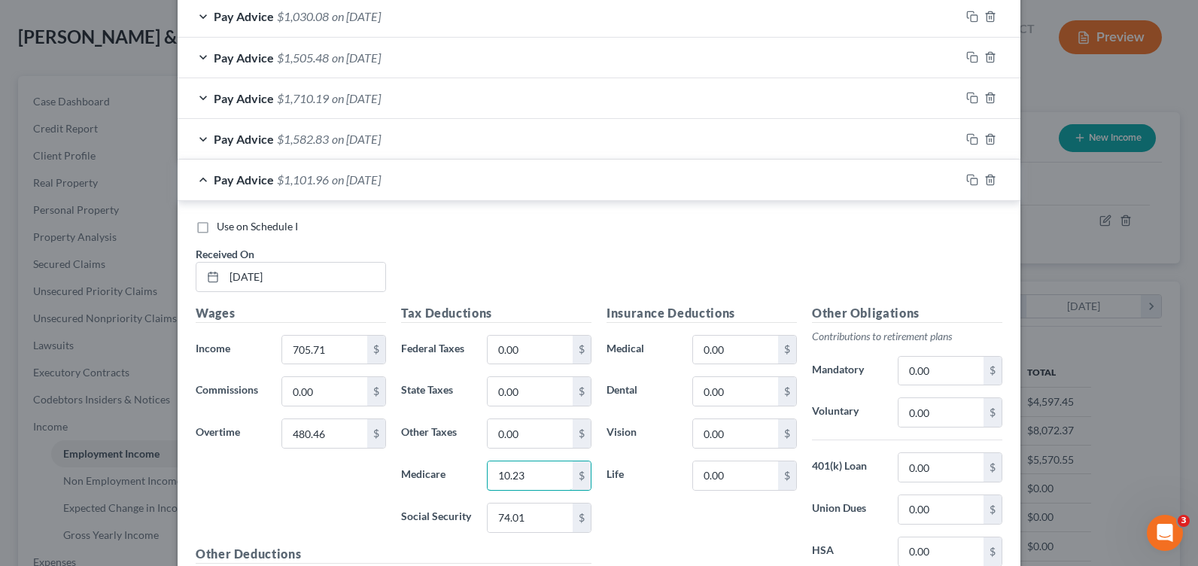
type input "10.23"
type input "43.75"
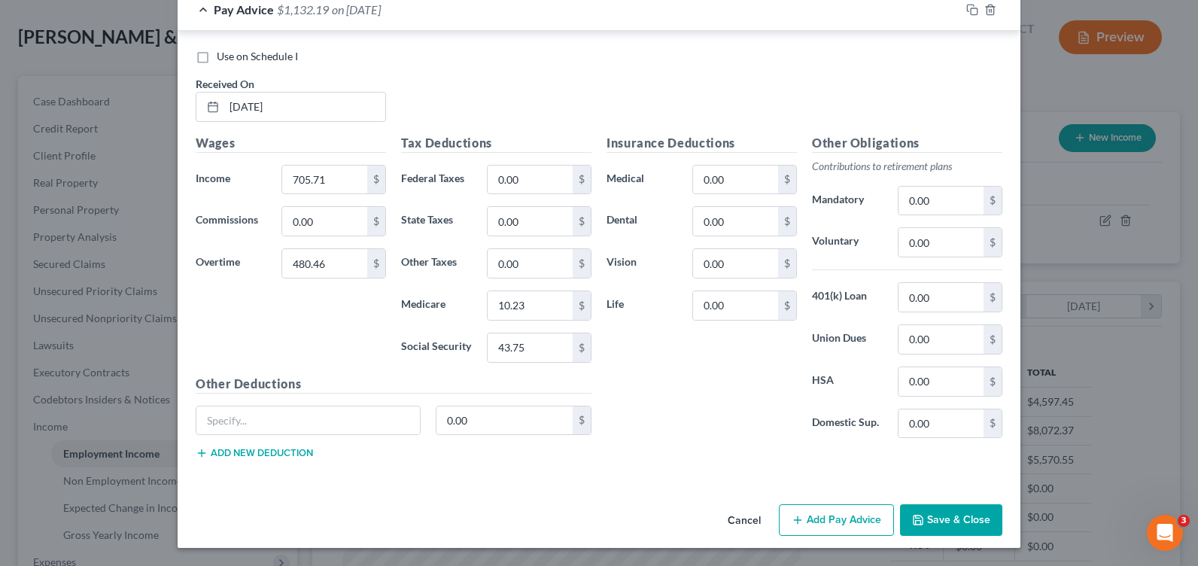
scroll to position [777, 0]
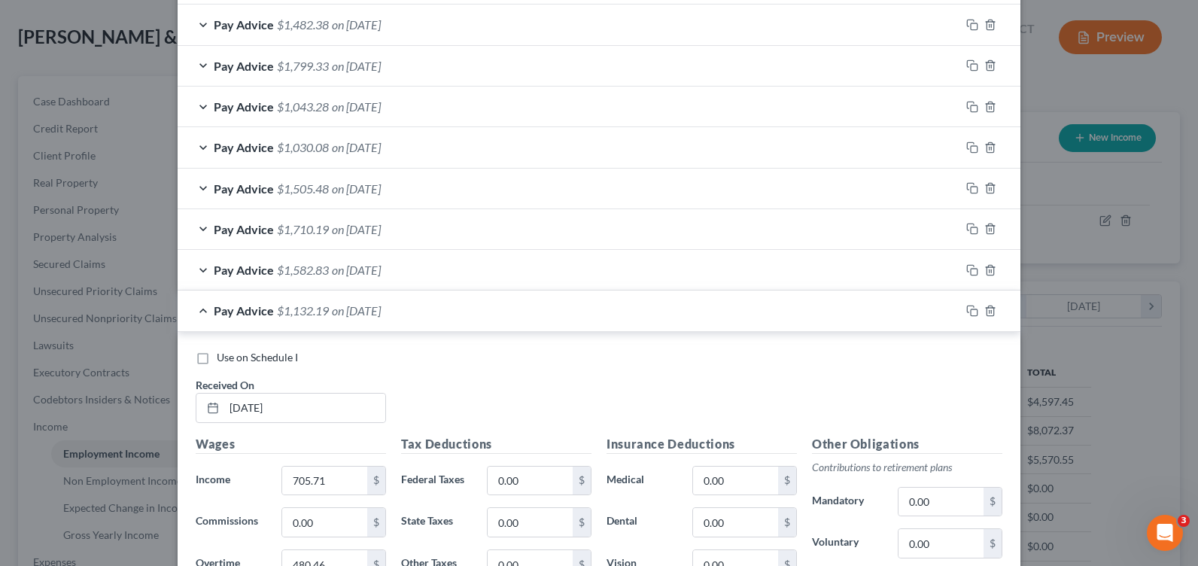
drag, startPoint x: 967, startPoint y: 303, endPoint x: 844, endPoint y: 324, distance: 125.2
click at [953, 309] on div "Pay Advice $1,132.19 on [DATE]" at bounding box center [599, 311] width 843 height 41
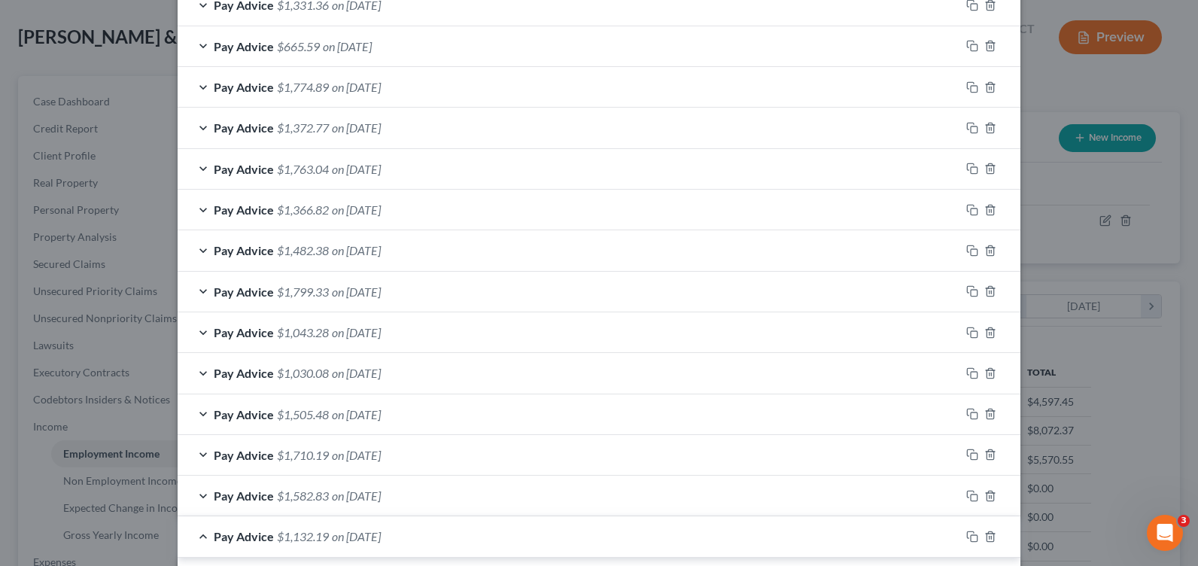
scroll to position [852, 0]
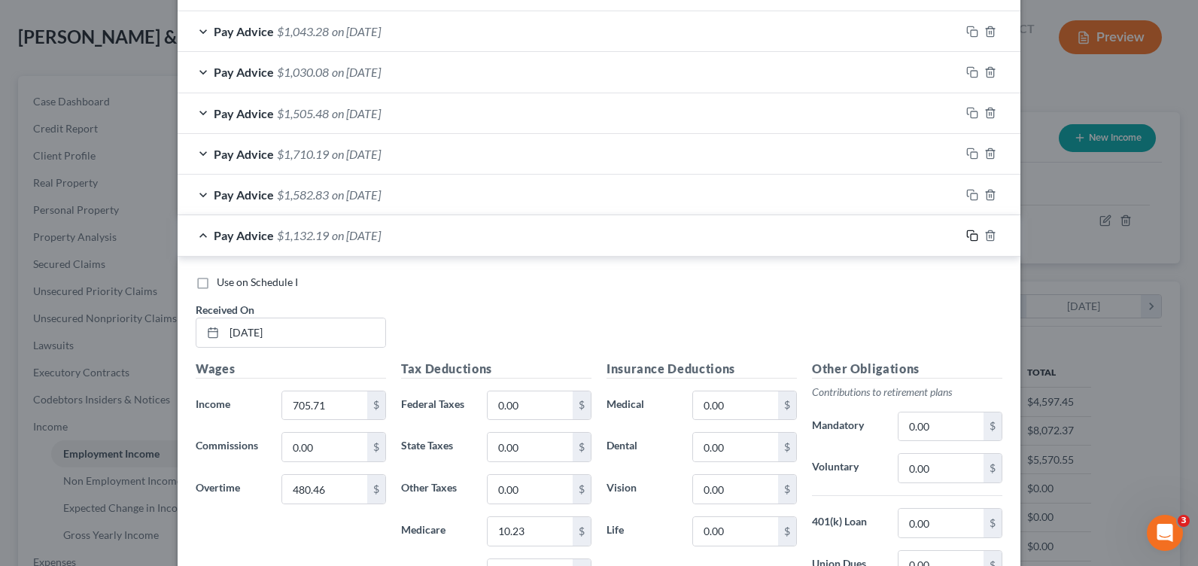
click at [968, 233] on icon "button" at bounding box center [972, 236] width 12 height 12
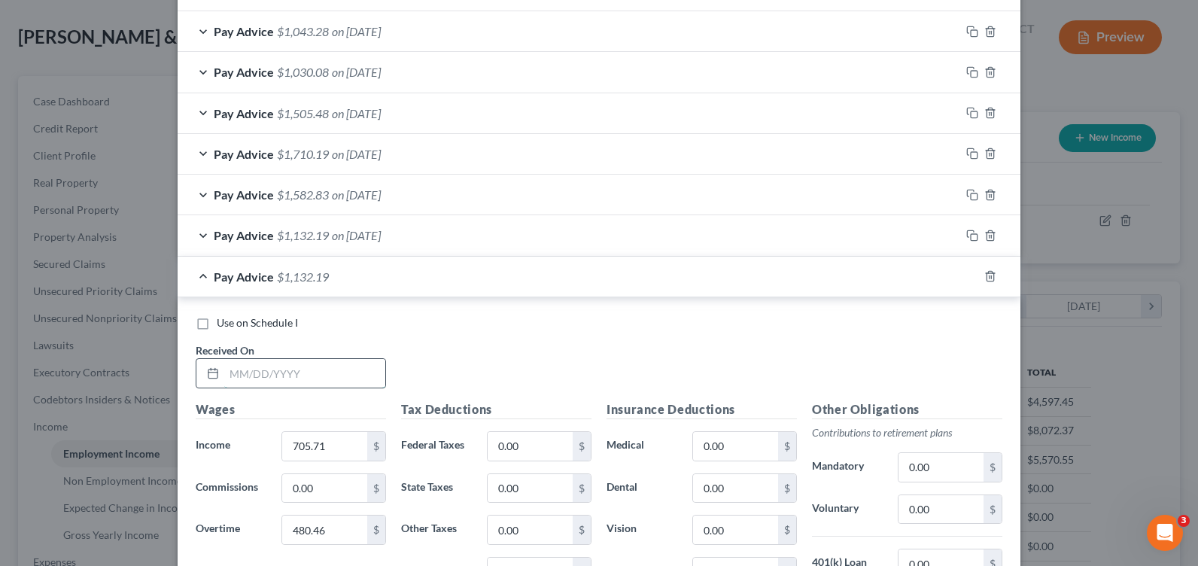
click at [269, 372] on input "text" at bounding box center [304, 373] width 161 height 29
type input "[DATE]"
click at [305, 449] on input "705.71" at bounding box center [324, 446] width 85 height 29
drag, startPoint x: 339, startPoint y: 437, endPoint x: 324, endPoint y: 472, distance: 37.8
click at [339, 440] on input "705.71" at bounding box center [324, 446] width 85 height 29
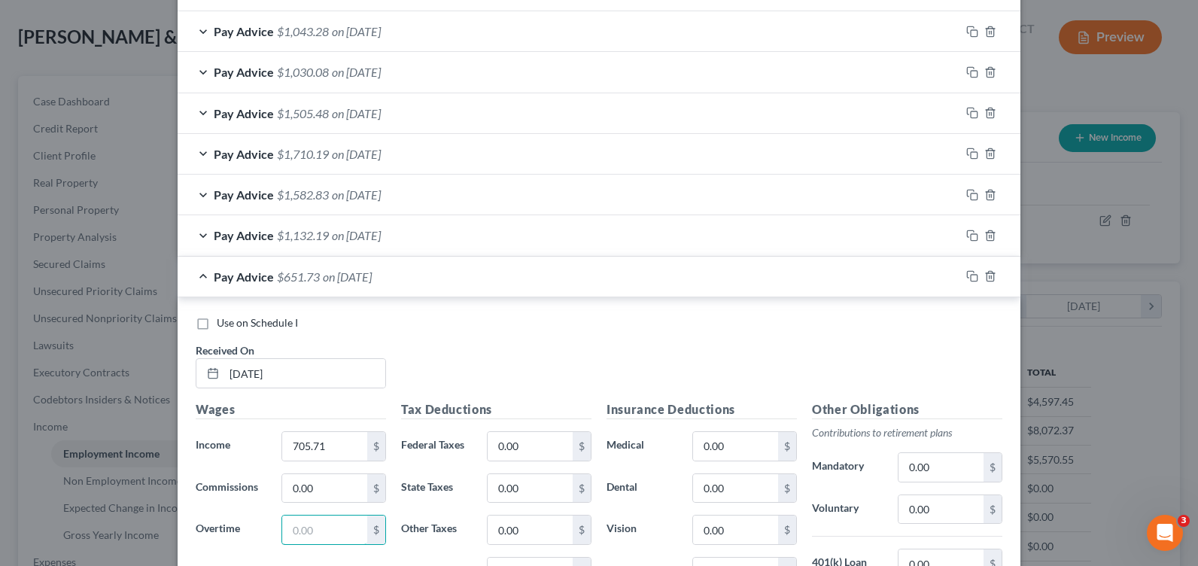
scroll to position [1003, 0]
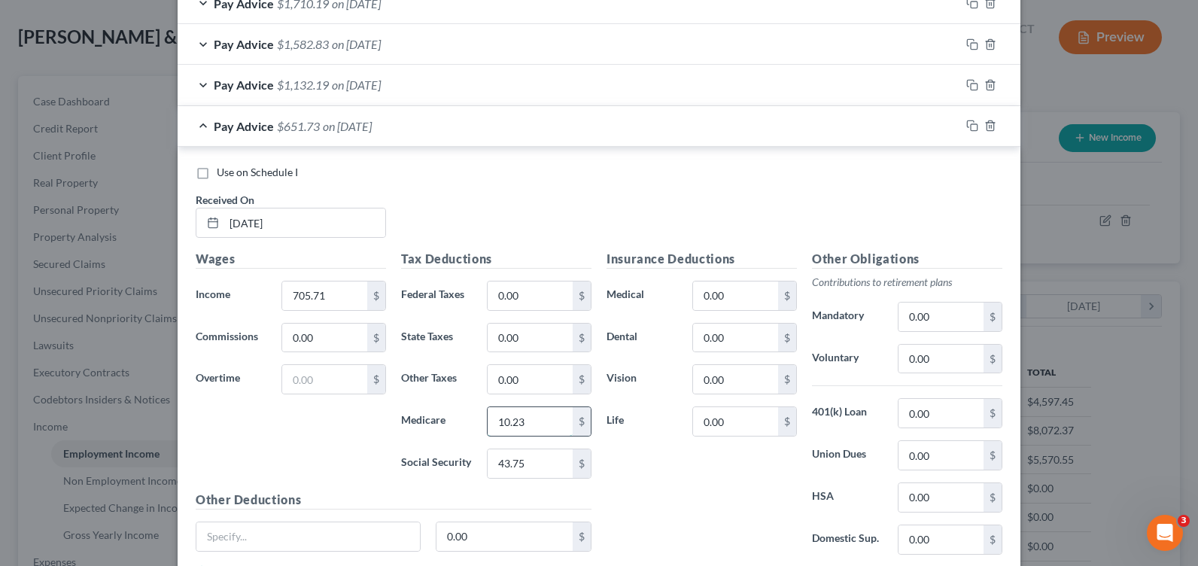
click at [512, 432] on input "10.23" at bounding box center [530, 421] width 85 height 29
click at [539, 424] on input "10.23" at bounding box center [530, 421] width 85 height 29
type input "10.24"
type input "43.76"
click at [967, 126] on icon "button" at bounding box center [970, 124] width 7 height 7
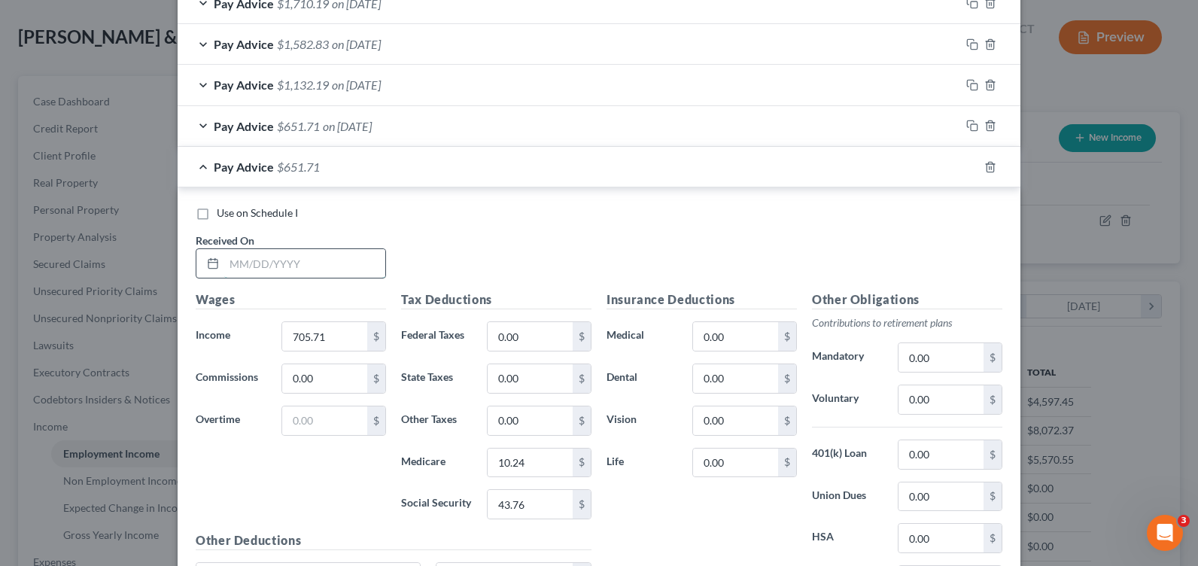
click at [307, 259] on input "text" at bounding box center [304, 263] width 161 height 29
type input "[DATE]"
click at [306, 346] on input "705.71" at bounding box center [324, 336] width 85 height 29
type input "945.95"
click at [534, 462] on input "10.24" at bounding box center [530, 463] width 85 height 29
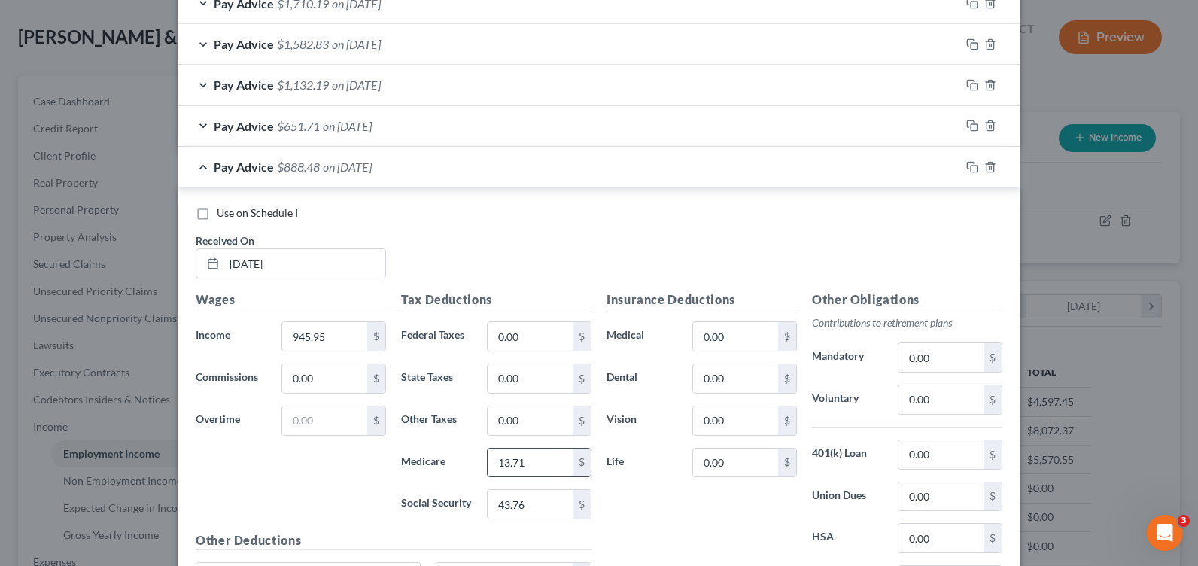
type input "13.71"
type input "58.65"
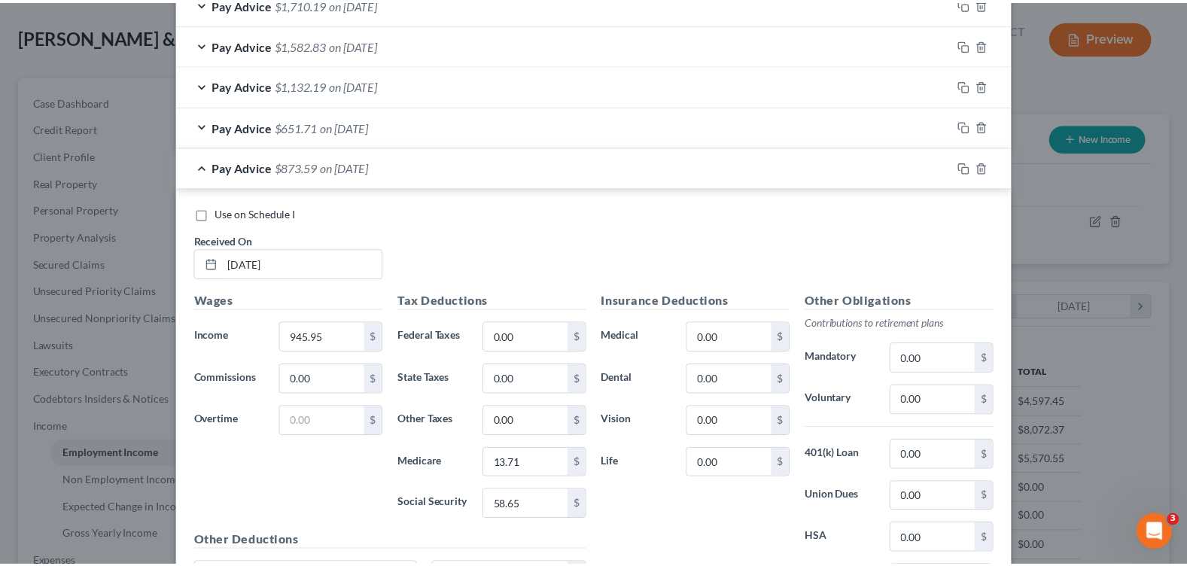
scroll to position [1160, 0]
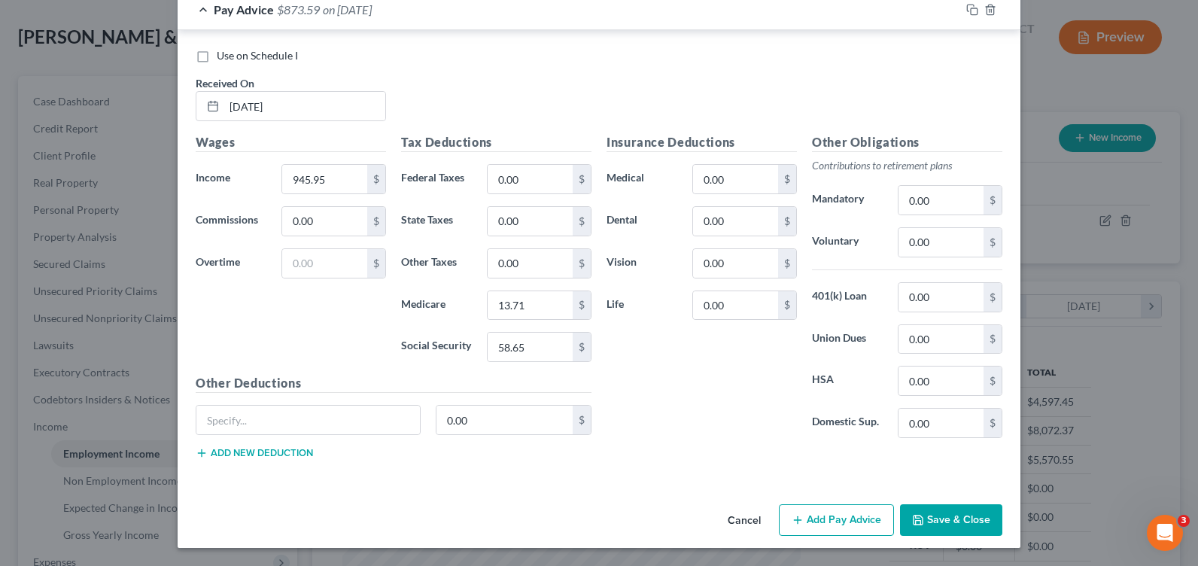
click at [933, 516] on button "Save & Close" at bounding box center [951, 520] width 102 height 32
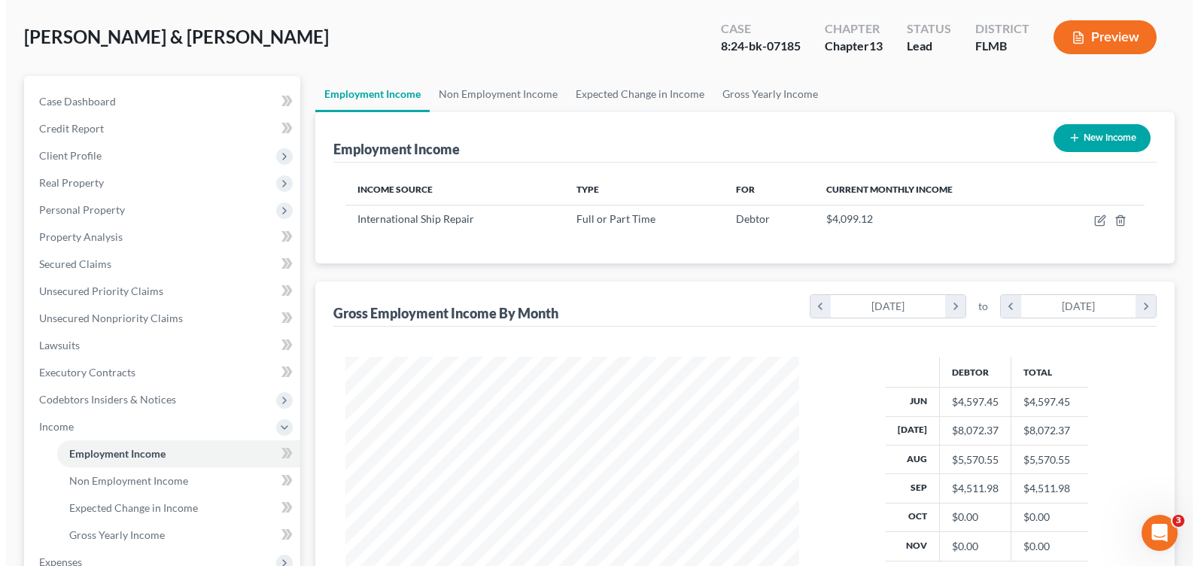
scroll to position [752403, 752189]
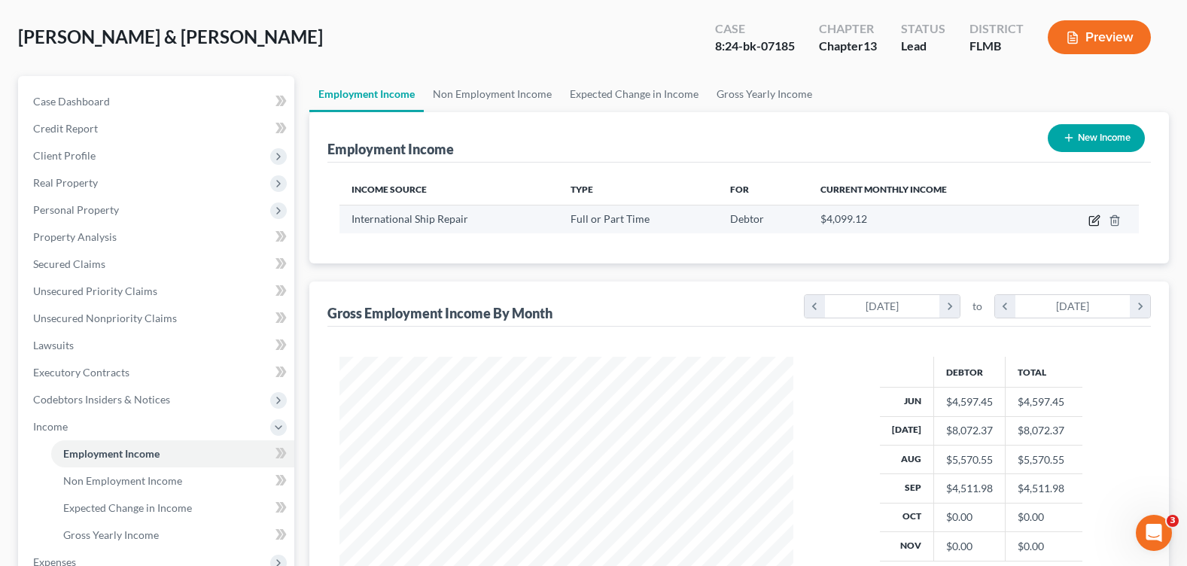
click at [1096, 217] on icon "button" at bounding box center [1094, 221] width 12 height 12
select select "0"
select select "9"
select select "3"
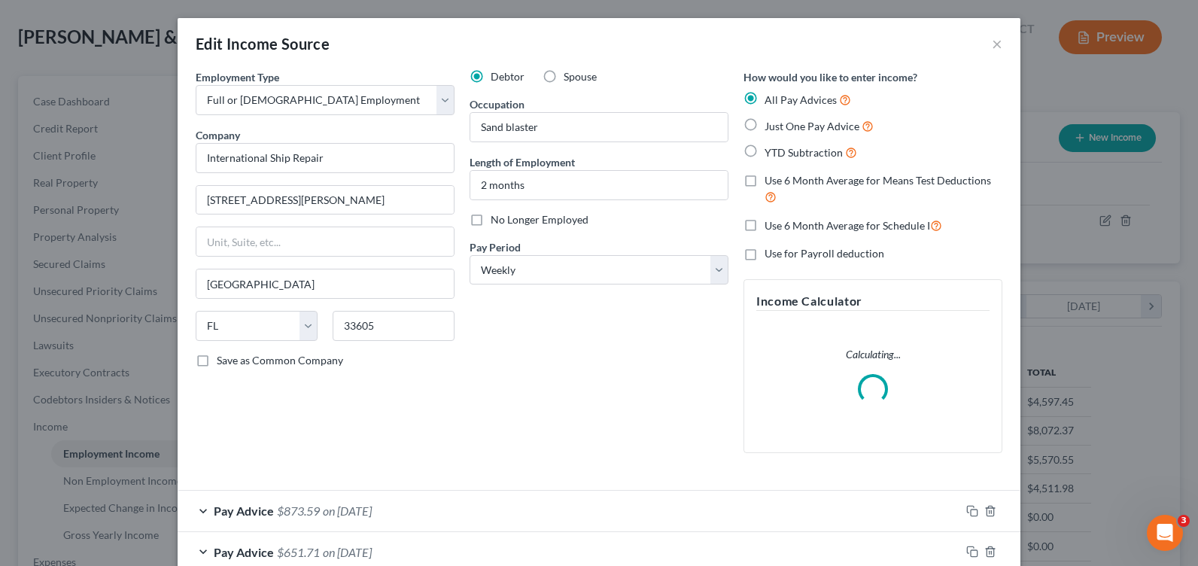
scroll to position [151, 0]
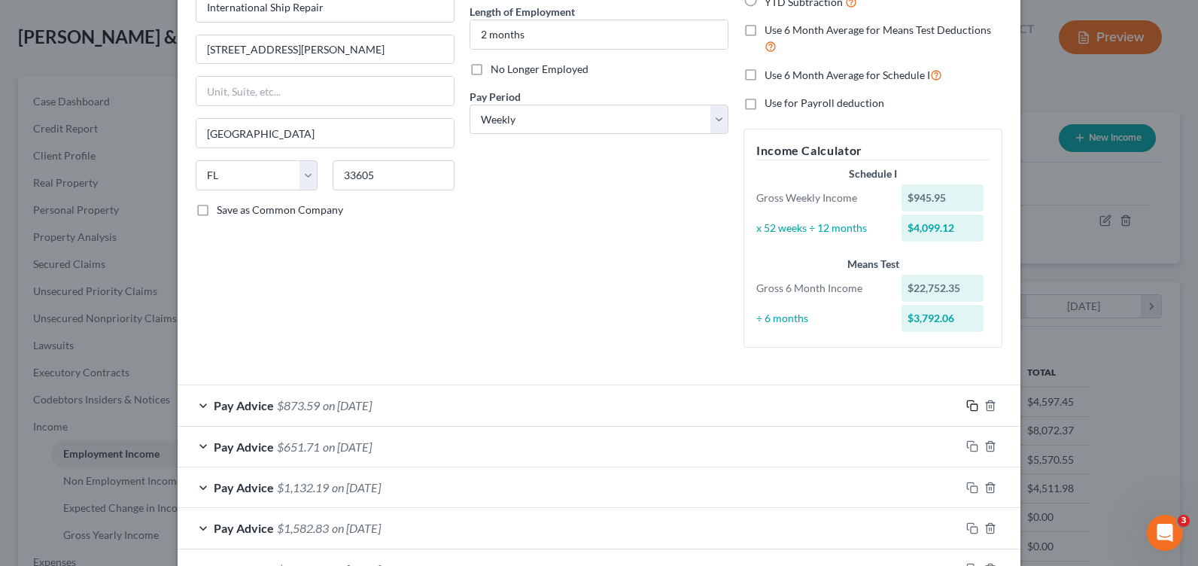
click at [971, 405] on rect "button" at bounding box center [974, 407] width 7 height 7
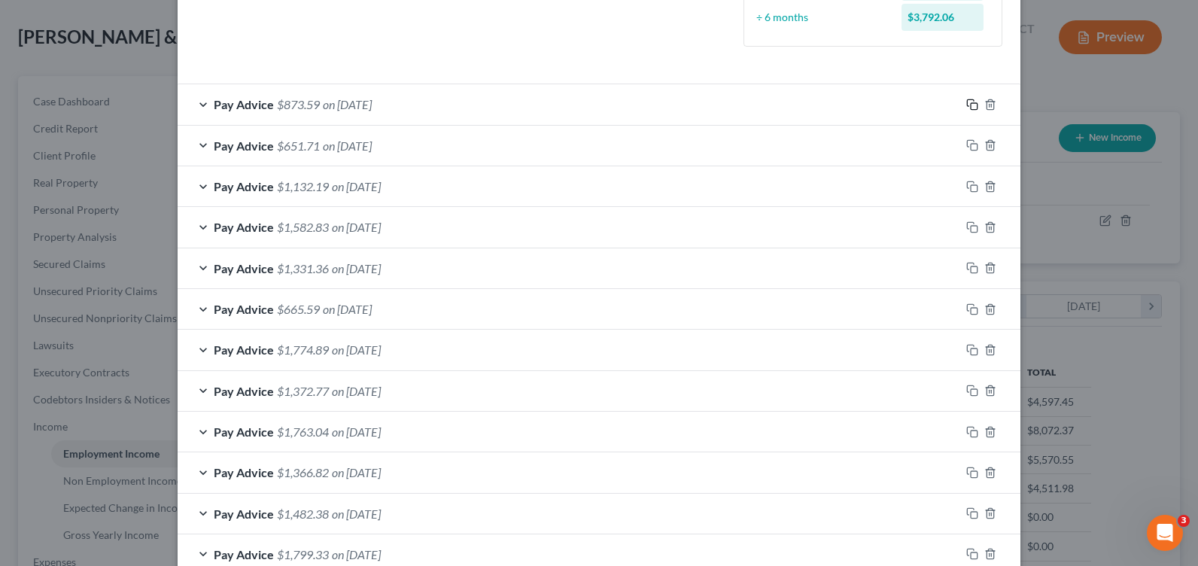
scroll to position [828, 0]
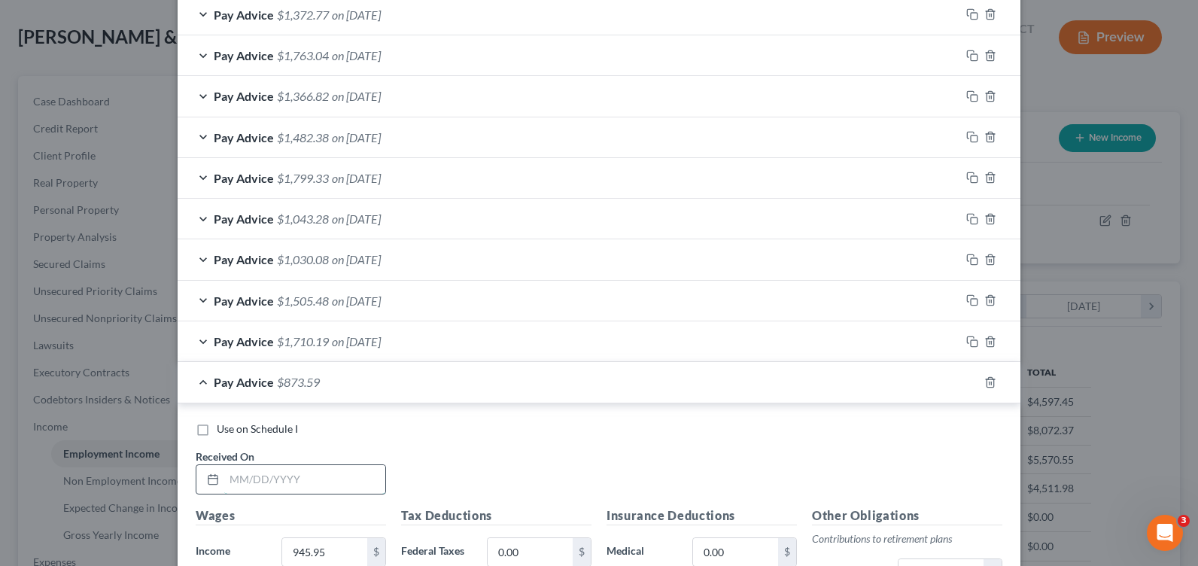
click at [261, 473] on input "text" at bounding box center [304, 479] width 161 height 29
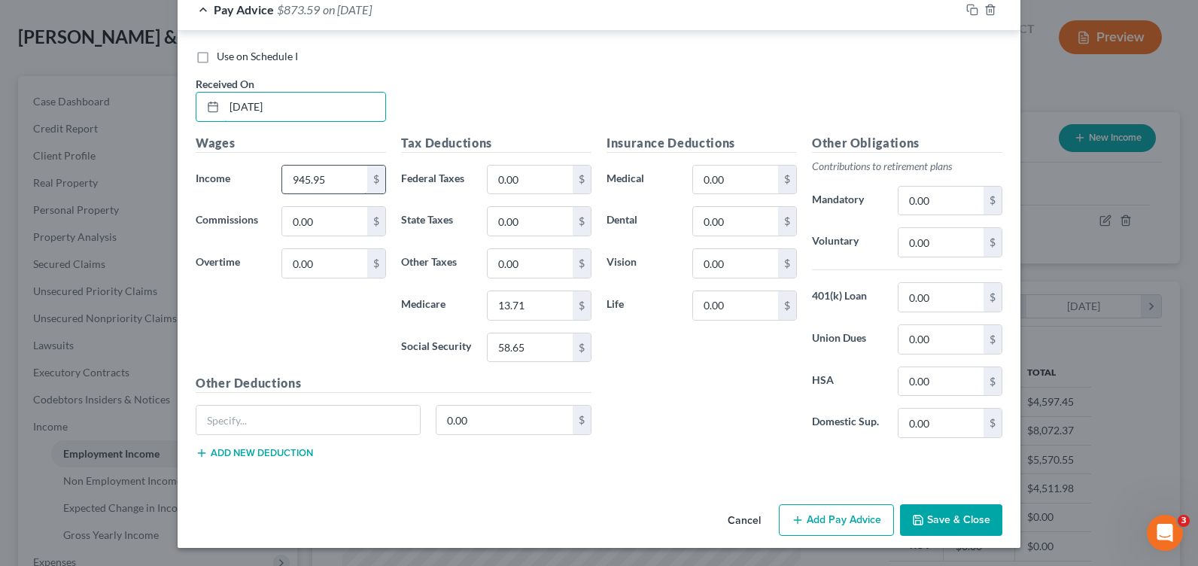
type input "[DATE]"
click at [305, 175] on input "945.95" at bounding box center [324, 180] width 85 height 29
click at [321, 266] on div "Wages Income * 945.95 $ Commissions 0.00 $ Overtime 0.00 $" at bounding box center [290, 254] width 205 height 241
click at [321, 266] on input "0.00" at bounding box center [324, 263] width 85 height 29
type input "833.36"
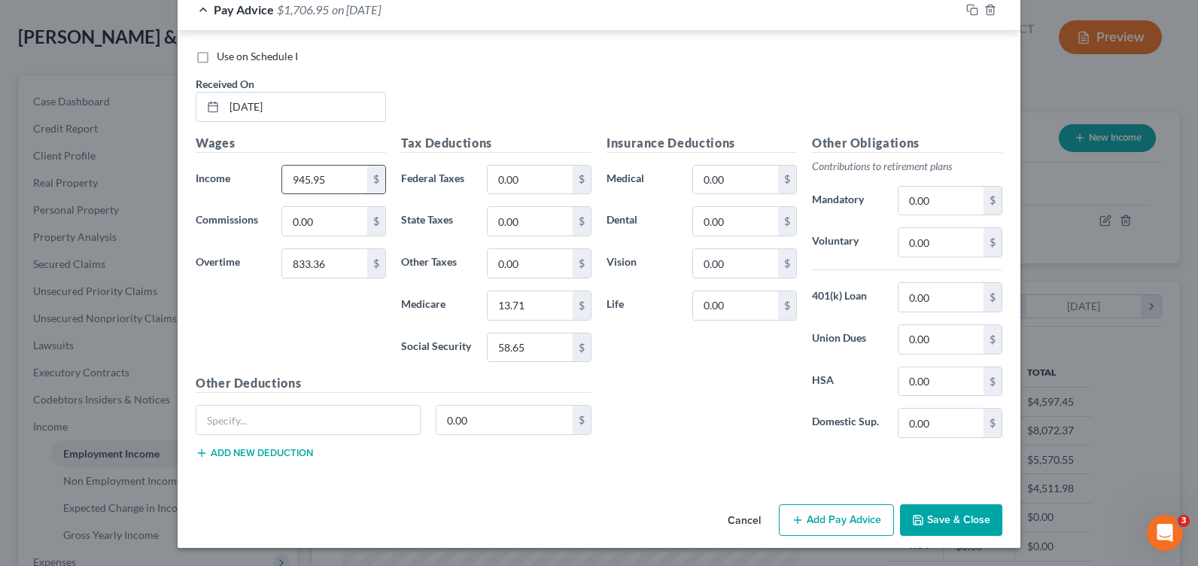
click at [342, 181] on input "945.95" at bounding box center [324, 180] width 85 height 29
type input "1,201.20"
click at [552, 296] on input "13.71" at bounding box center [530, 305] width 85 height 29
type input "29.94"
type input "128"
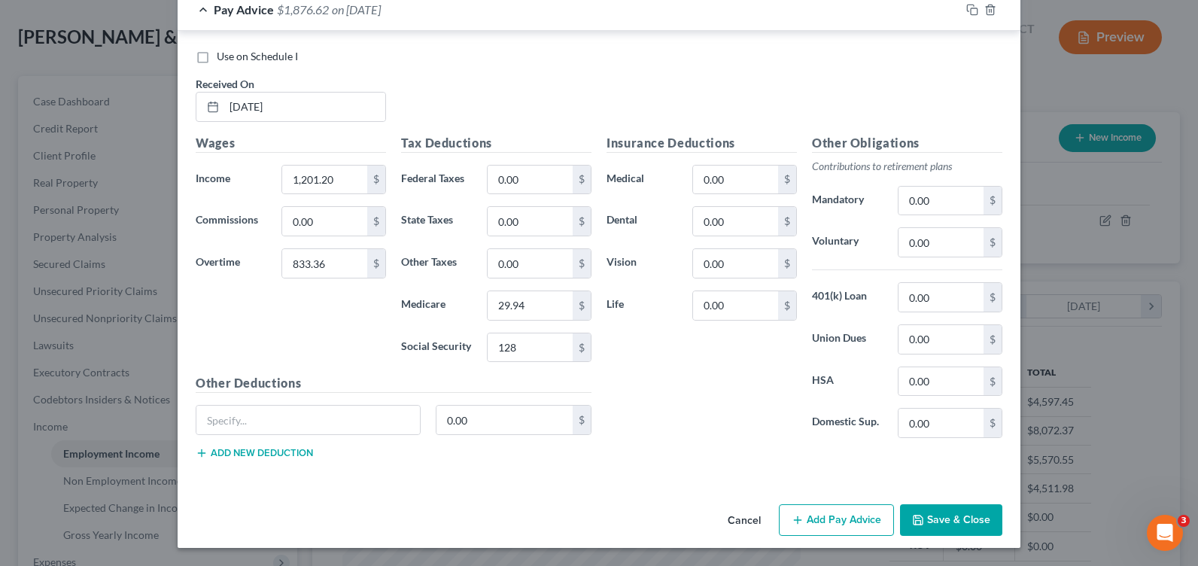
scroll to position [1125, 0]
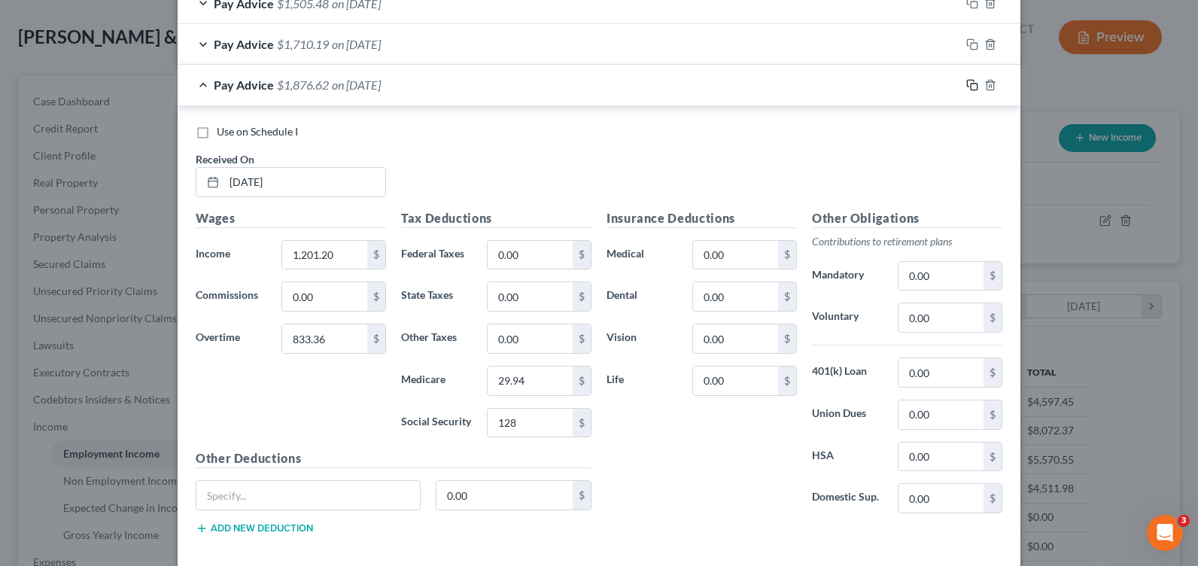
drag, startPoint x: 963, startPoint y: 83, endPoint x: 951, endPoint y: 87, distance: 12.6
click at [966, 83] on icon "button" at bounding box center [972, 85] width 12 height 12
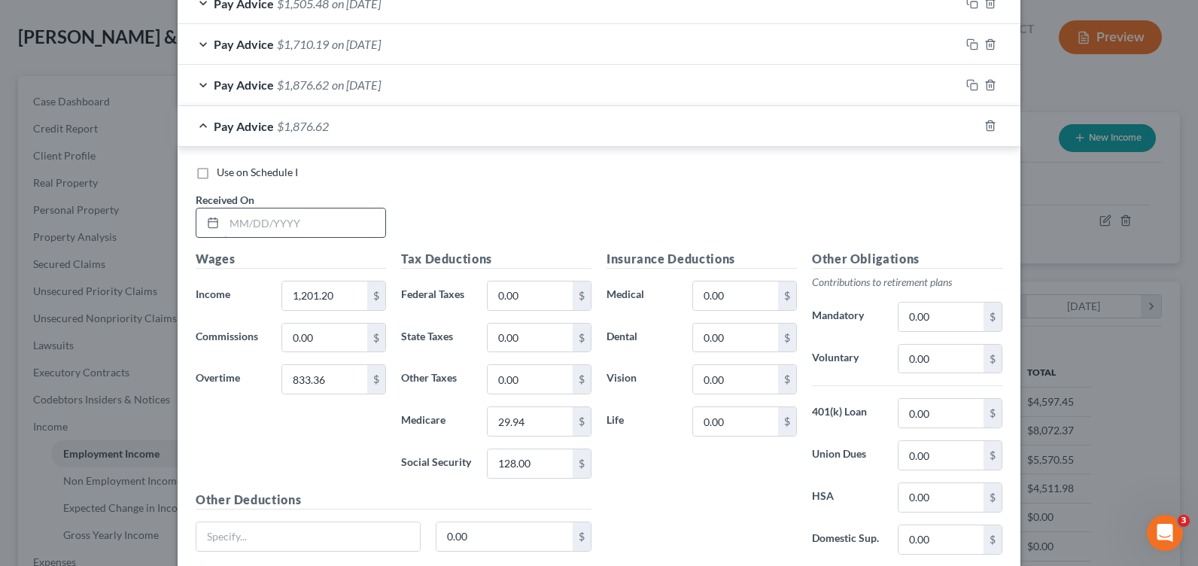
click at [247, 214] on input "text" at bounding box center [304, 222] width 161 height 29
type input "[DATE]"
click at [337, 294] on input "1,201.20" at bounding box center [324, 295] width 85 height 29
click at [312, 304] on input "1,201.20" at bounding box center [324, 295] width 85 height 29
drag, startPoint x: 336, startPoint y: 294, endPoint x: 288, endPoint y: 297, distance: 49.0
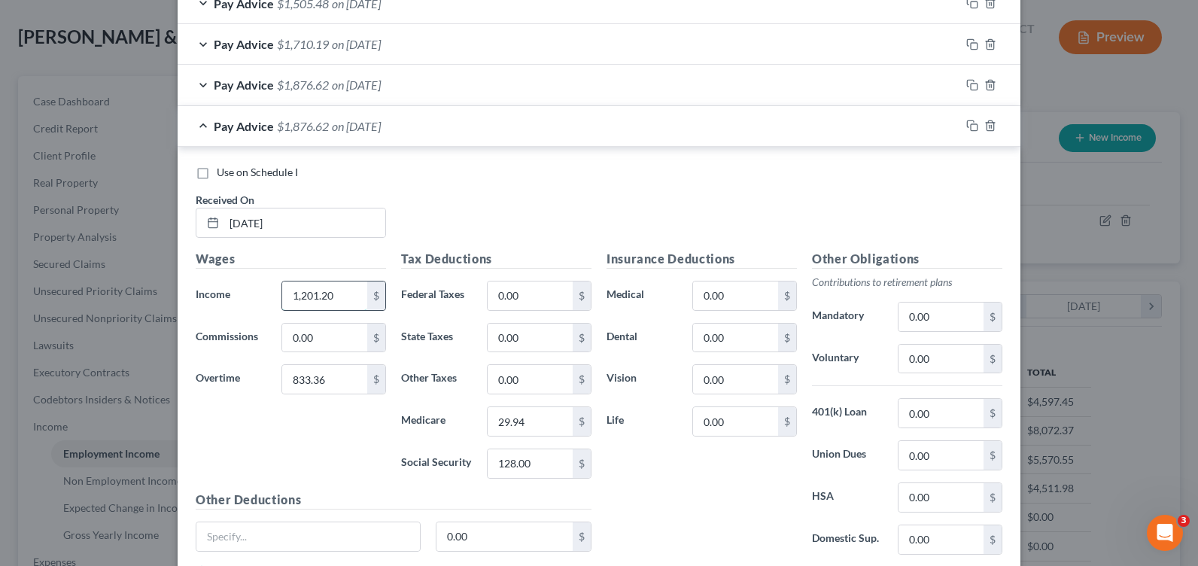
click at [288, 297] on input "1,201.20" at bounding box center [324, 295] width 85 height 29
type input "390.39"
click at [327, 285] on div "Wages Income * 1,201.20 $ Commissions 0.00 $ Overtime 390.39 $" at bounding box center [290, 370] width 205 height 241
click at [328, 290] on input "1,201.20" at bounding box center [324, 295] width 85 height 29
type input "1,178.68"
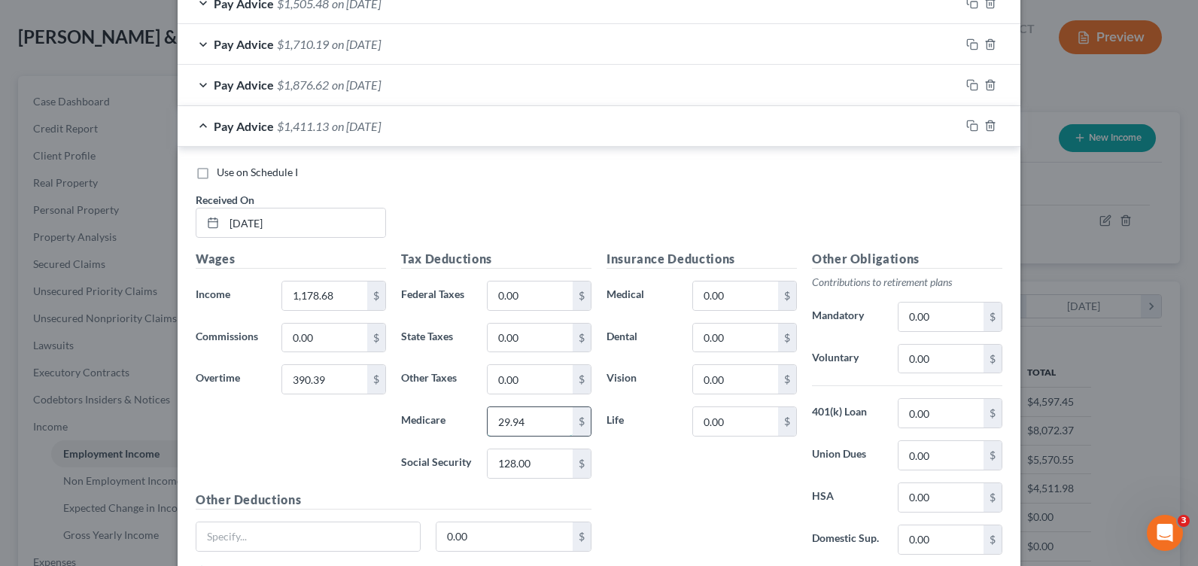
click at [504, 419] on input "29.94" at bounding box center [530, 421] width 85 height 29
click at [520, 425] on input "29.94" at bounding box center [530, 421] width 85 height 29
drag, startPoint x: 519, startPoint y: 425, endPoint x: 460, endPoint y: 425, distance: 59.5
click at [460, 425] on div "Medicare 29.94 $" at bounding box center [496, 421] width 205 height 30
type input "22.75"
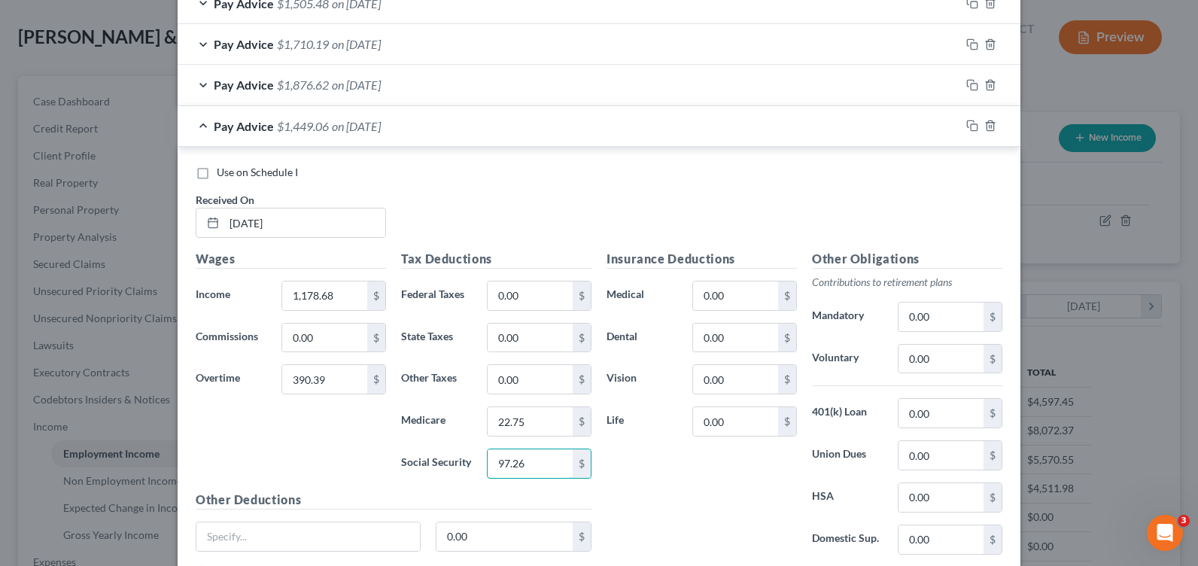
type input "97.26"
drag, startPoint x: 962, startPoint y: 126, endPoint x: 873, endPoint y: 145, distance: 90.8
click at [967, 126] on icon "button" at bounding box center [970, 124] width 7 height 7
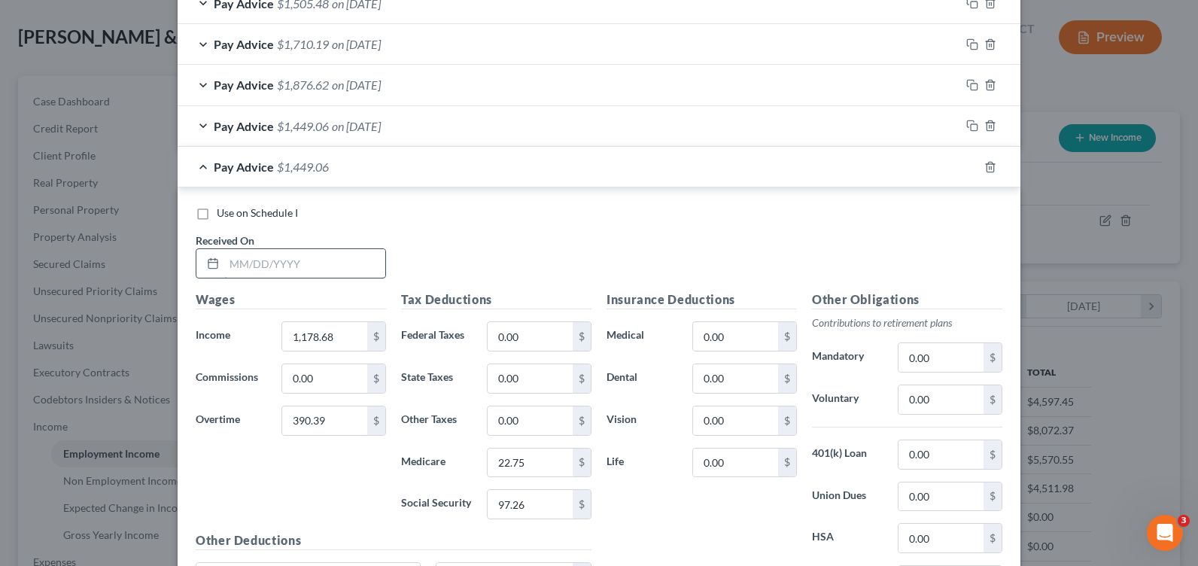
click at [278, 261] on input "text" at bounding box center [304, 263] width 161 height 29
type input "[DATE]"
click at [326, 339] on input "1,178.68" at bounding box center [324, 336] width 85 height 29
click at [317, 412] on input "390.39" at bounding box center [324, 420] width 85 height 29
type input "540.54"
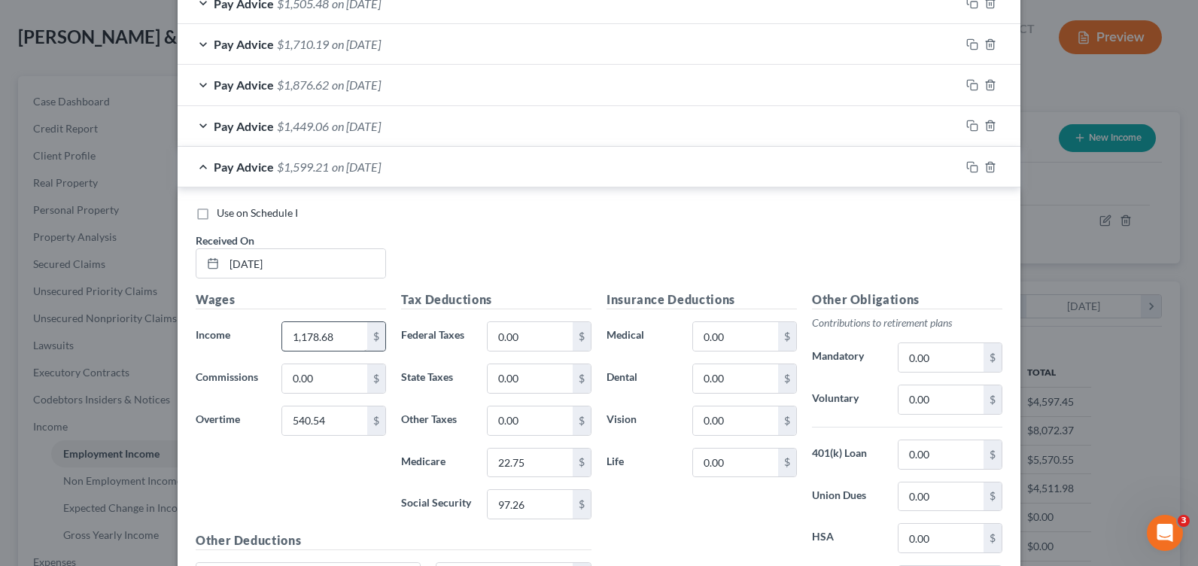
drag, startPoint x: 263, startPoint y: 338, endPoint x: 290, endPoint y: 333, distance: 26.7
click at [269, 336] on div "Income * 1,178.68 $" at bounding box center [290, 336] width 205 height 30
click at [291, 333] on input "1,178.68" at bounding box center [324, 336] width 85 height 29
click at [306, 332] on input "1,178.68" at bounding box center [324, 336] width 85 height 29
drag, startPoint x: 330, startPoint y: 332, endPoint x: 224, endPoint y: 319, distance: 106.9
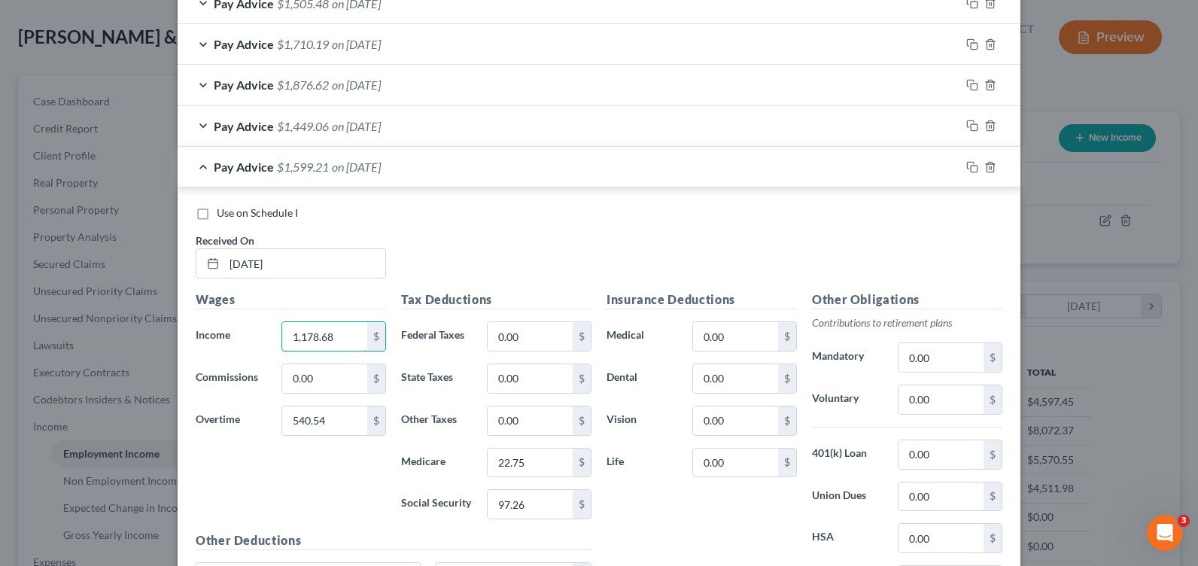
click at [249, 336] on div "Income * 1,178.68 $" at bounding box center [290, 336] width 205 height 30
type input "1,133.68"
click at [526, 459] on input "22.75" at bounding box center [530, 463] width 85 height 29
type input "24.26"
type input "103.8"
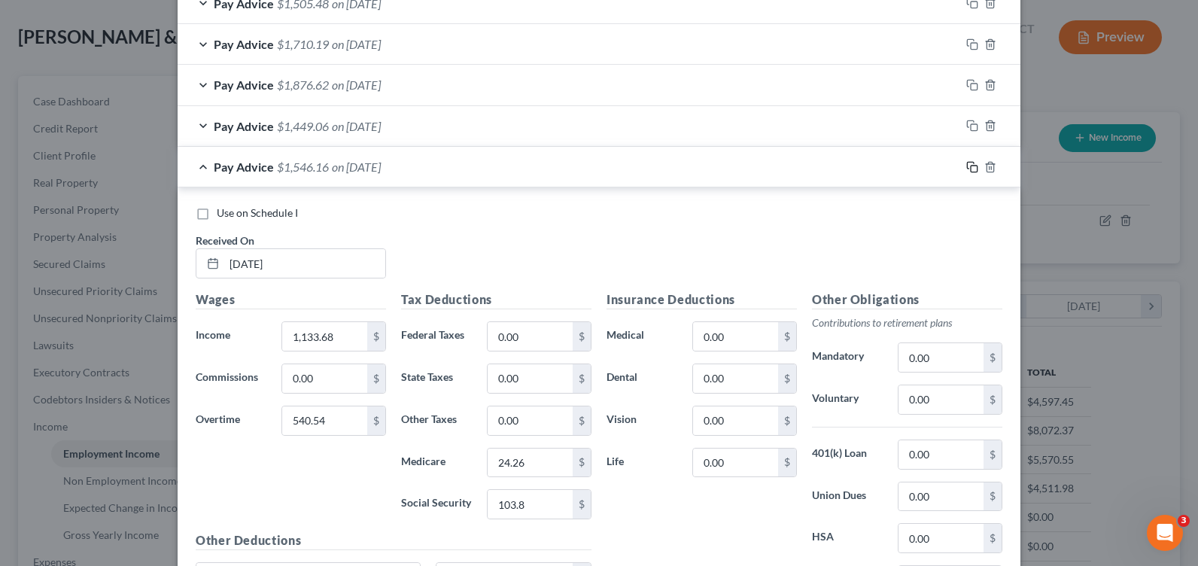
drag, startPoint x: 966, startPoint y: 162, endPoint x: 742, endPoint y: 322, distance: 275.7
click at [967, 162] on icon "button" at bounding box center [970, 165] width 7 height 7
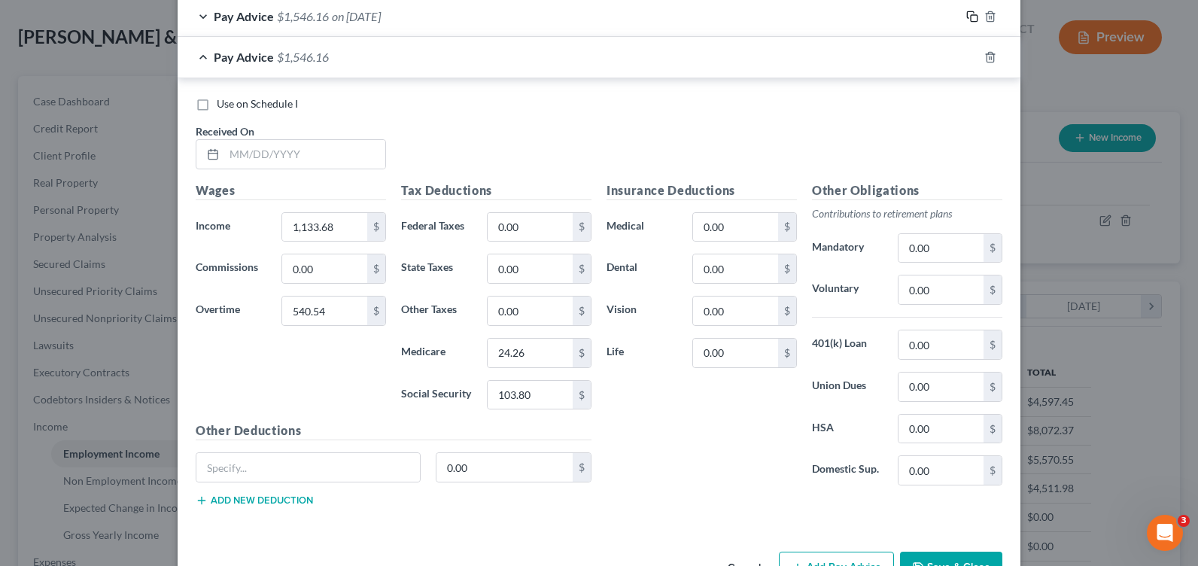
scroll to position [1323, 0]
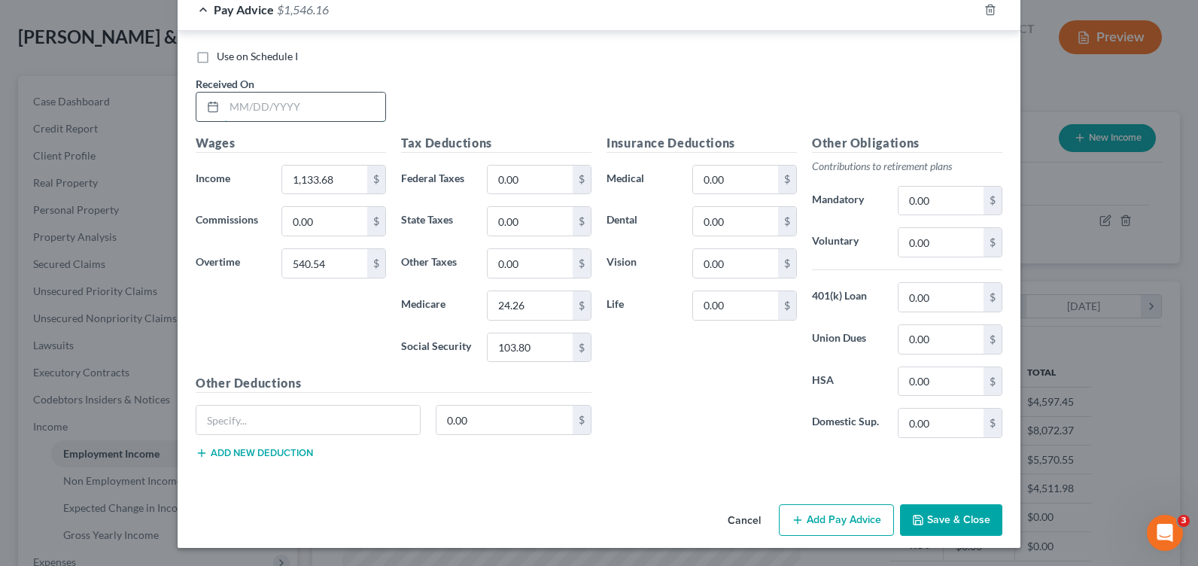
click at [237, 114] on input "text" at bounding box center [304, 107] width 161 height 29
type input "[DATE]"
click at [326, 263] on input "540.54" at bounding box center [324, 263] width 85 height 29
type input "1,084.83"
click at [314, 175] on input "1,133.68" at bounding box center [324, 180] width 85 height 29
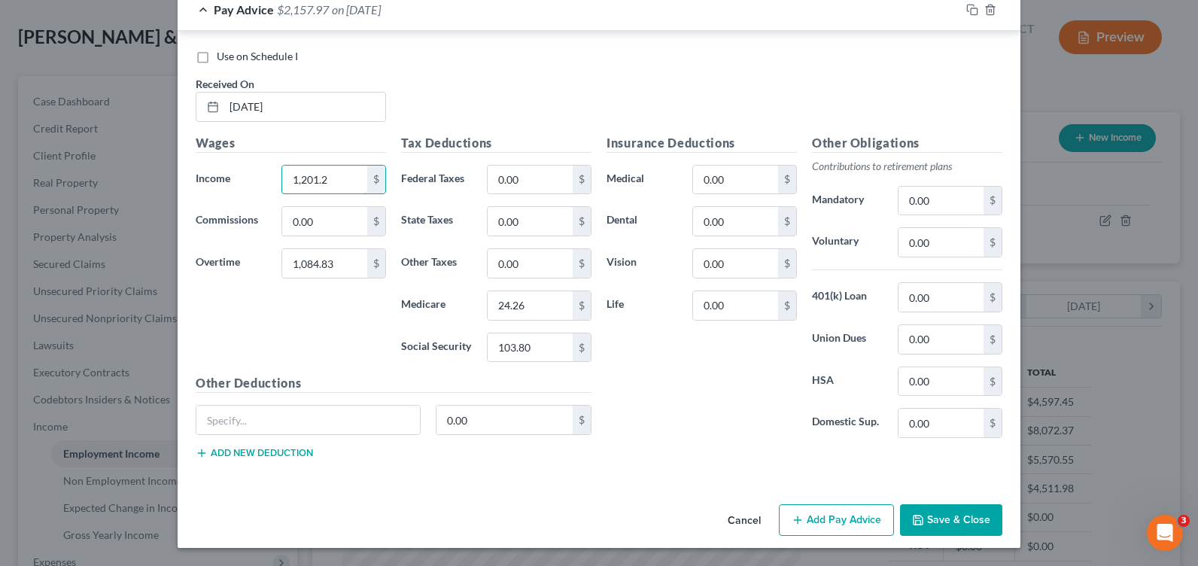
type input "1,201.2"
click at [534, 310] on input "24.26" at bounding box center [530, 305] width 85 height 29
type input "33.14"
type input "141.73"
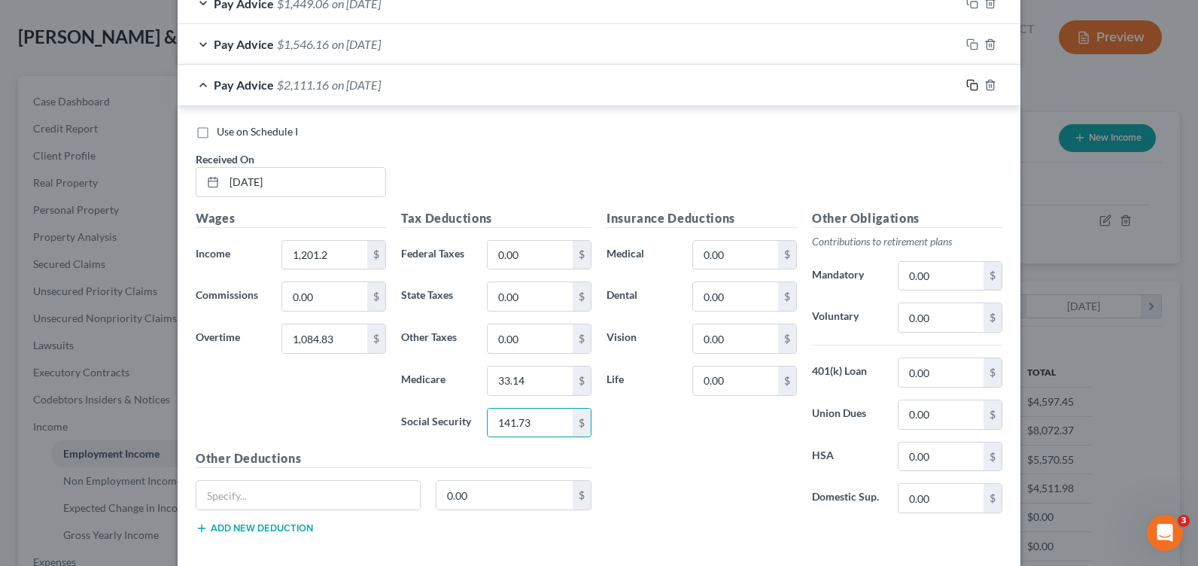
drag, startPoint x: 964, startPoint y: 85, endPoint x: 457, endPoint y: 251, distance: 533.9
click at [966, 85] on icon "button" at bounding box center [972, 85] width 12 height 12
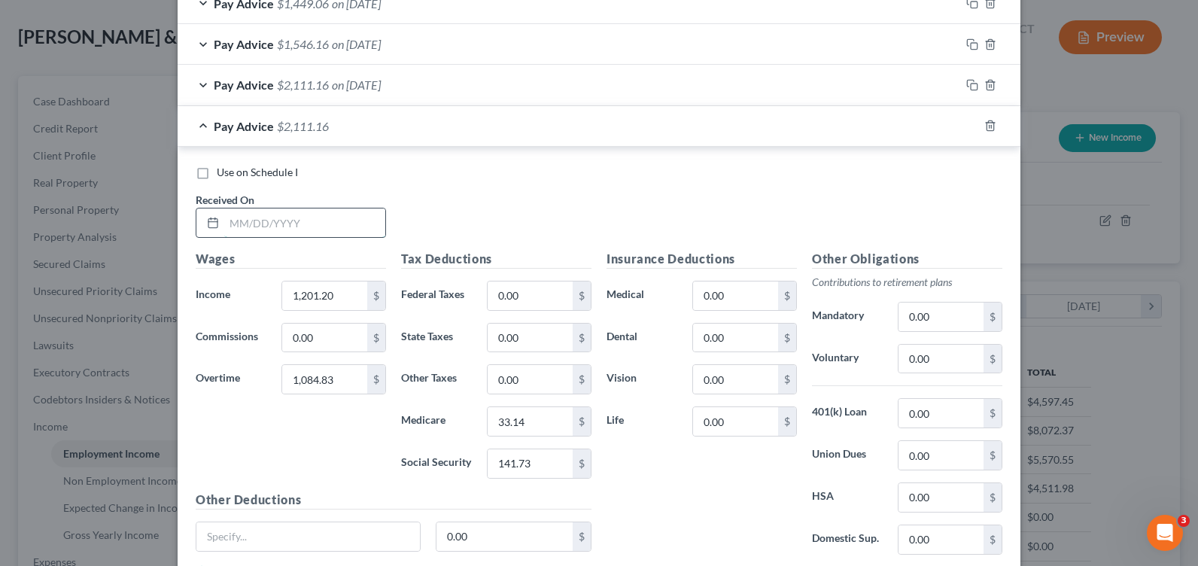
click at [252, 225] on input "text" at bounding box center [304, 222] width 161 height 29
type input "[DATE]"
click at [337, 383] on input "1,084.83" at bounding box center [324, 379] width 85 height 29
type input "660.66"
click at [323, 299] on input "1,201.20" at bounding box center [324, 295] width 85 height 29
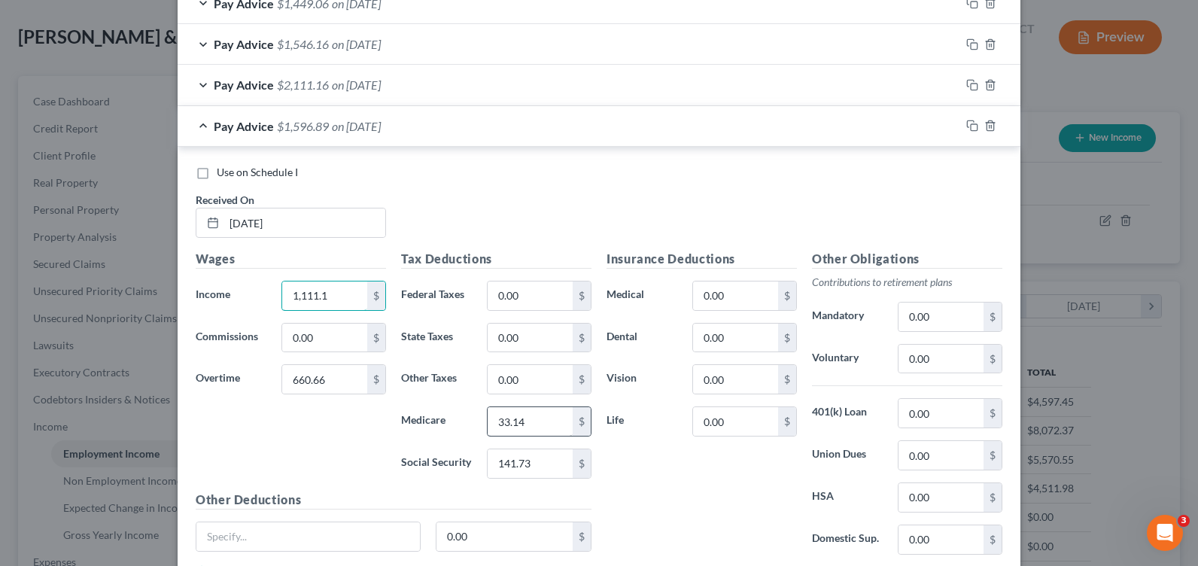
type input "1,111.1"
click at [517, 424] on input "33.14" at bounding box center [530, 421] width 85 height 29
click at [500, 425] on input "33.14" at bounding box center [530, 421] width 85 height 29
drag, startPoint x: 482, startPoint y: 431, endPoint x: 466, endPoint y: 431, distance: 15.8
click at [466, 431] on div "Medicare 33.14 $" at bounding box center [496, 421] width 205 height 30
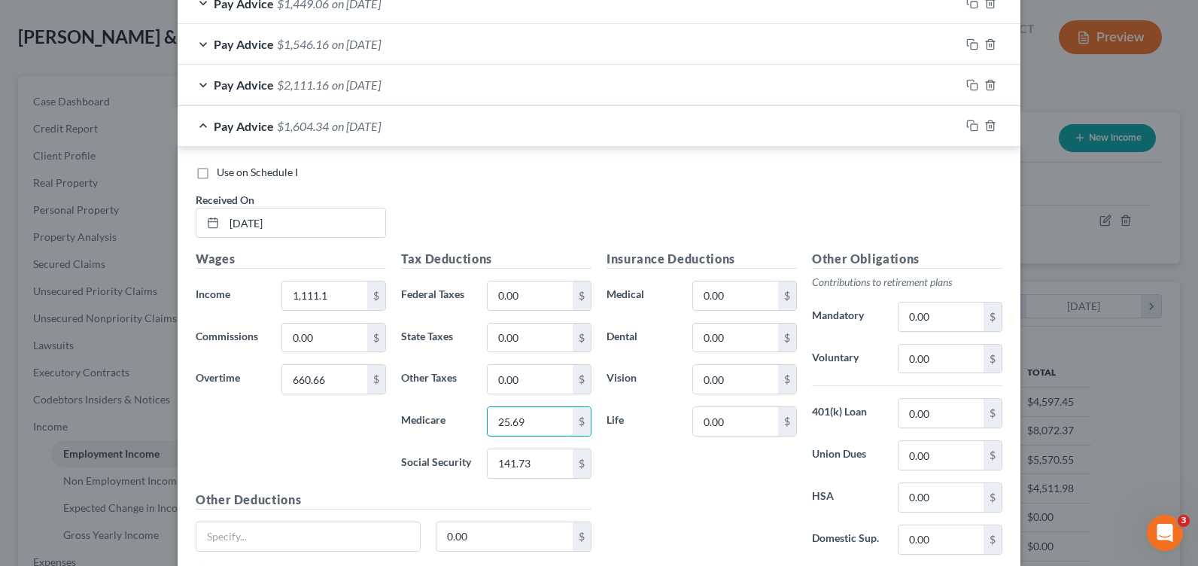
type input "25.69"
type input "109.85"
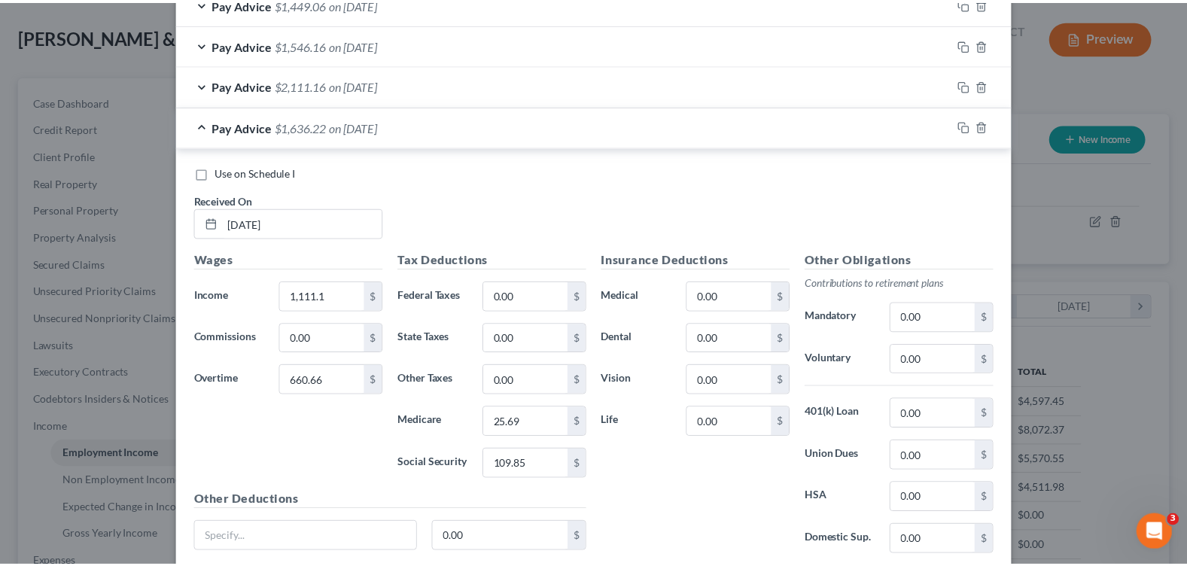
scroll to position [1364, 0]
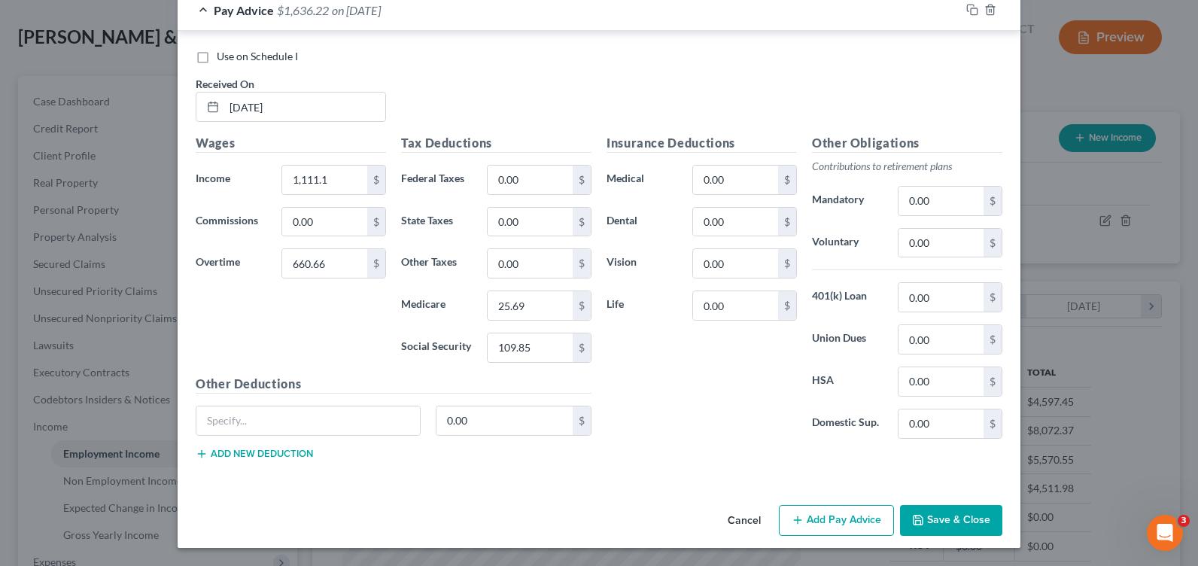
click at [972, 523] on button "Save & Close" at bounding box center [951, 521] width 102 height 32
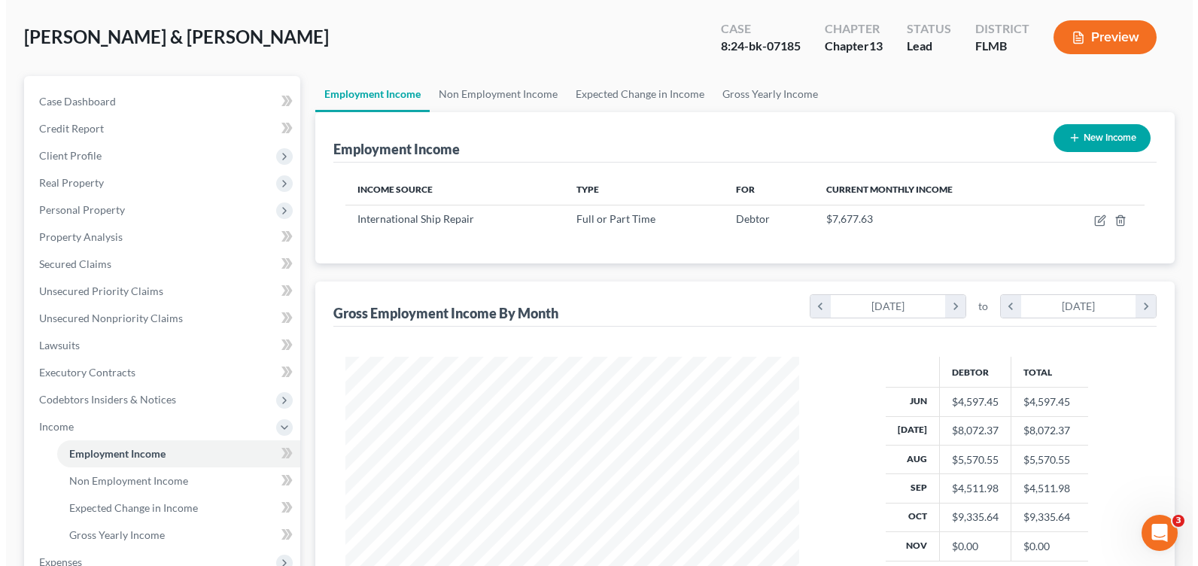
scroll to position [752403, 752189]
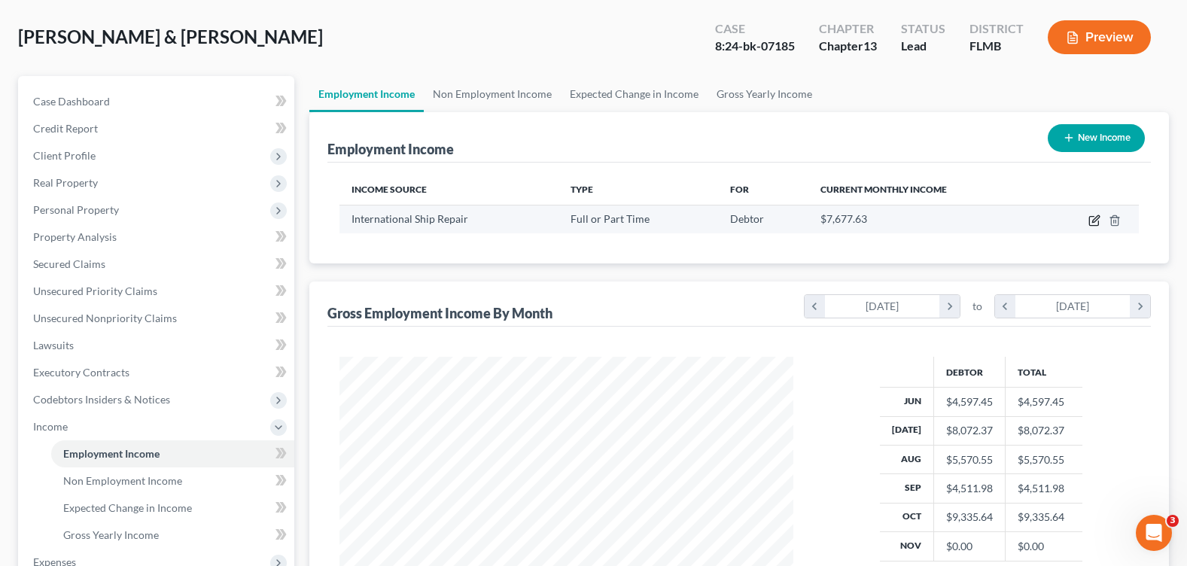
click at [1095, 224] on icon "button" at bounding box center [1094, 221] width 12 height 12
select select "0"
select select "9"
select select "3"
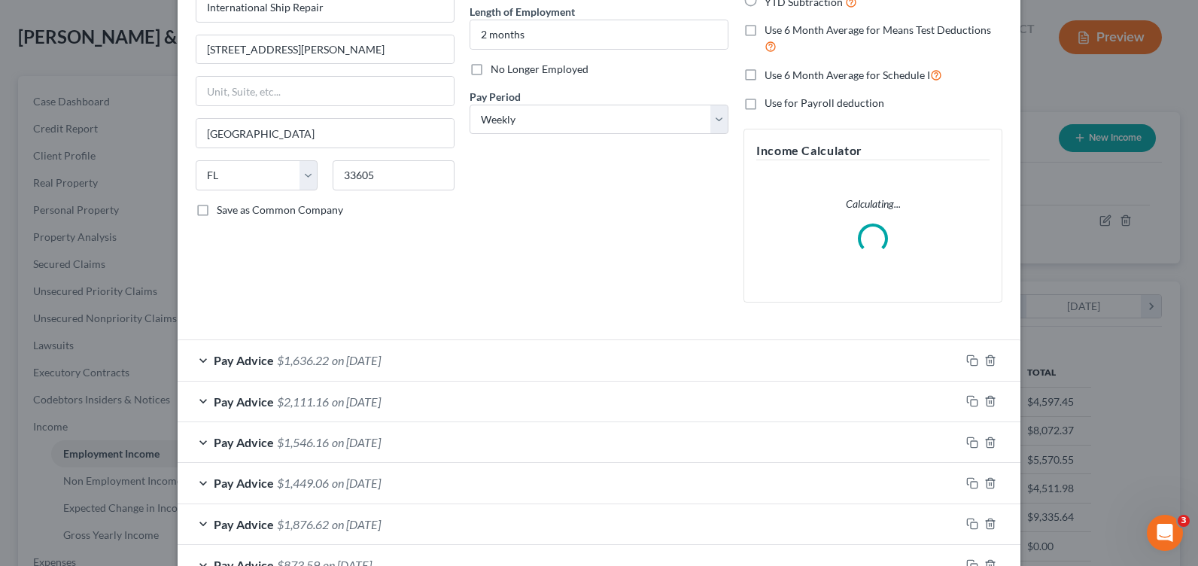
scroll to position [226, 0]
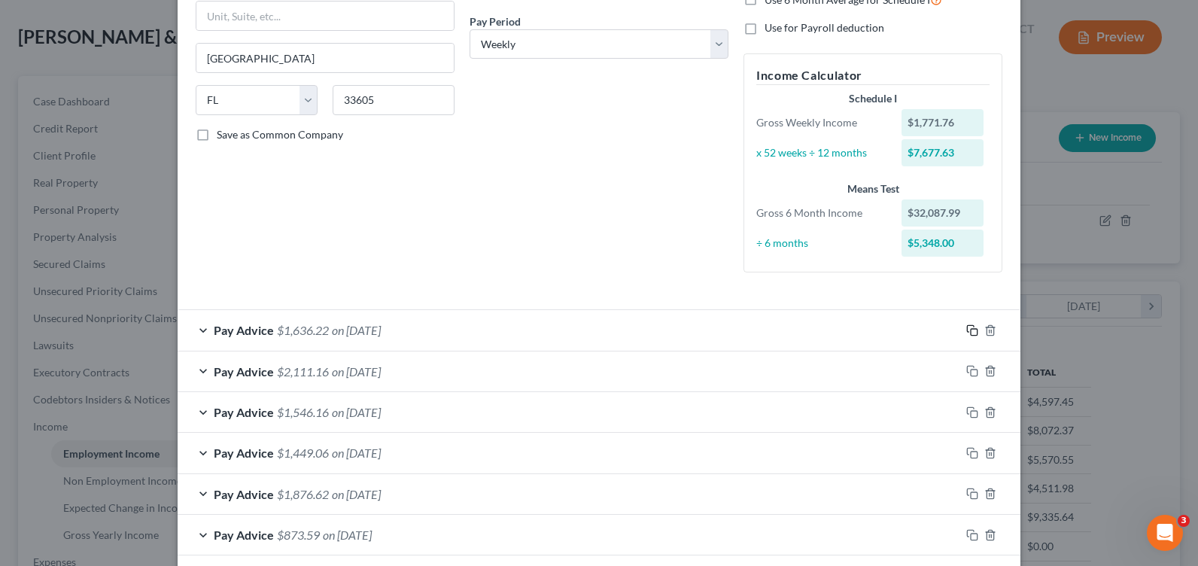
click at [967, 330] on icon "button" at bounding box center [972, 330] width 12 height 12
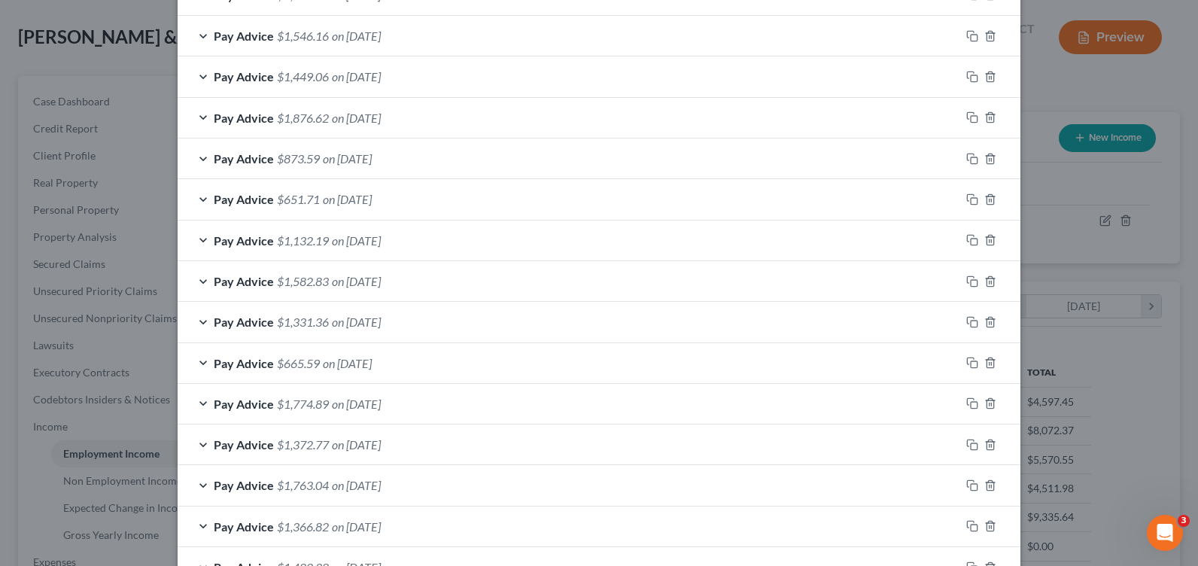
scroll to position [978, 0]
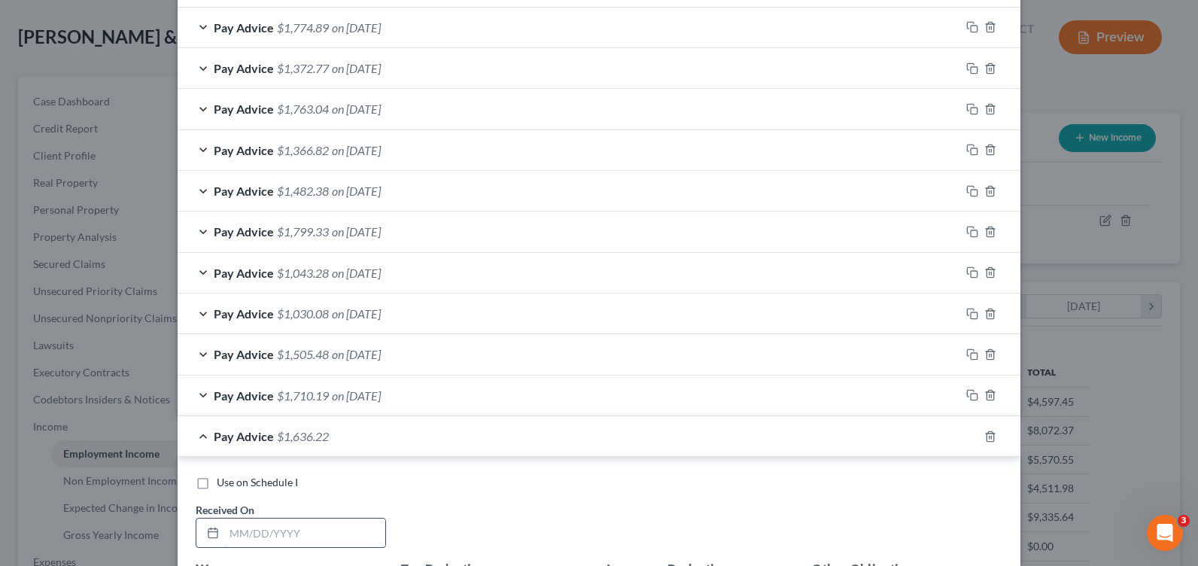
click at [253, 527] on input "text" at bounding box center [304, 533] width 161 height 29
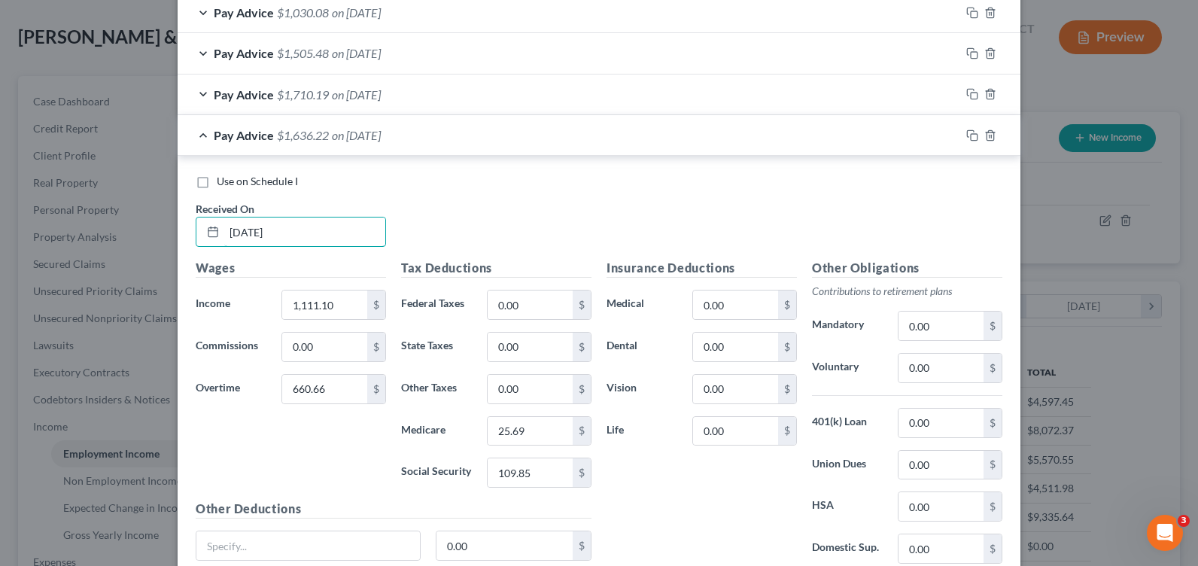
scroll to position [1355, 0]
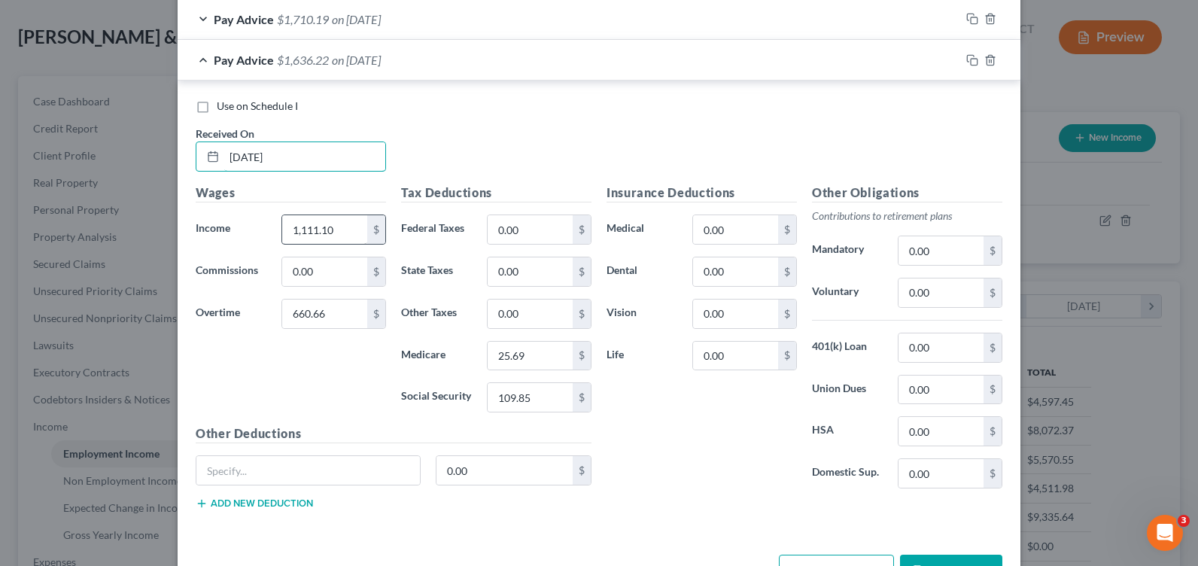
type input "[DATE]"
type input "0"
drag, startPoint x: 628, startPoint y: 432, endPoint x: 569, endPoint y: 406, distance: 64.7
click at [621, 430] on div "Insurance Deductions Medical 0.00 $ Dental 0.00 $ Vision 0.00 $ Life 0.00 $" at bounding box center [701, 342] width 205 height 317
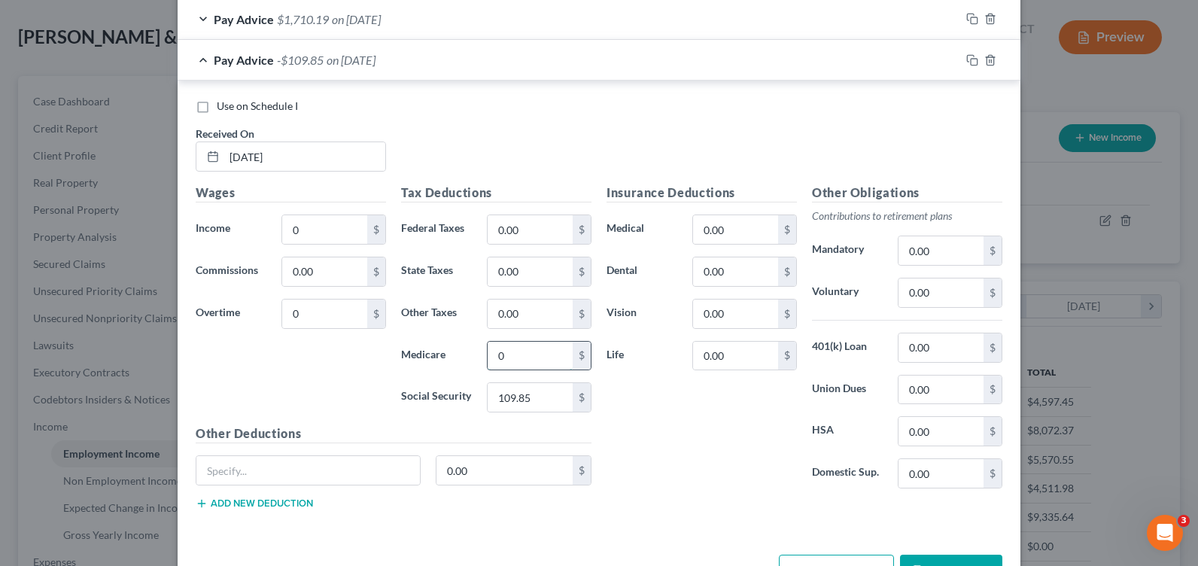
click at [503, 364] on input "0" at bounding box center [530, 356] width 85 height 29
type input "0"
click at [493, 383] on input "109.85" at bounding box center [530, 397] width 85 height 29
type input "0"
click at [686, 424] on div "Insurance Deductions Medical 0.00 $ Dental 0.00 $ Vision 0.00 $ Life 0.00 $" at bounding box center [701, 342] width 205 height 317
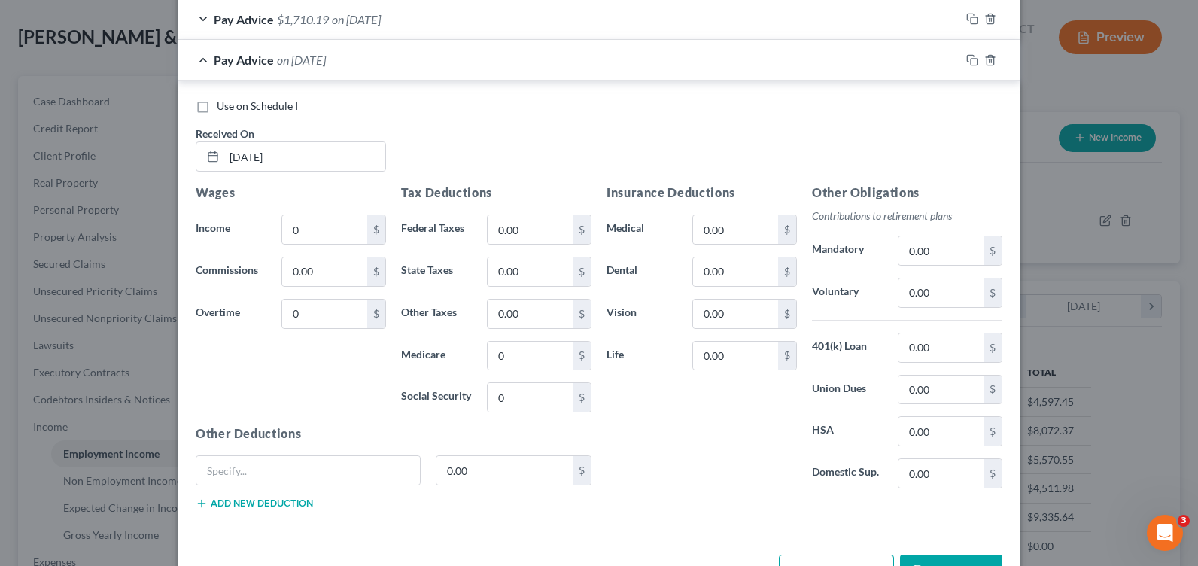
scroll to position [1280, 0]
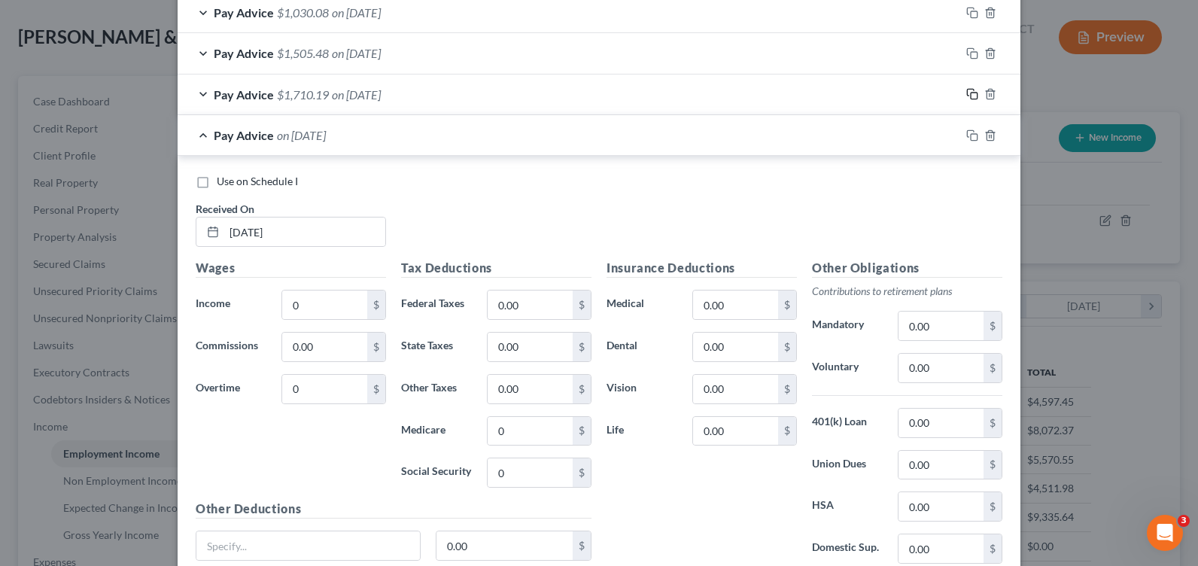
click at [966, 91] on icon "button" at bounding box center [972, 94] width 12 height 12
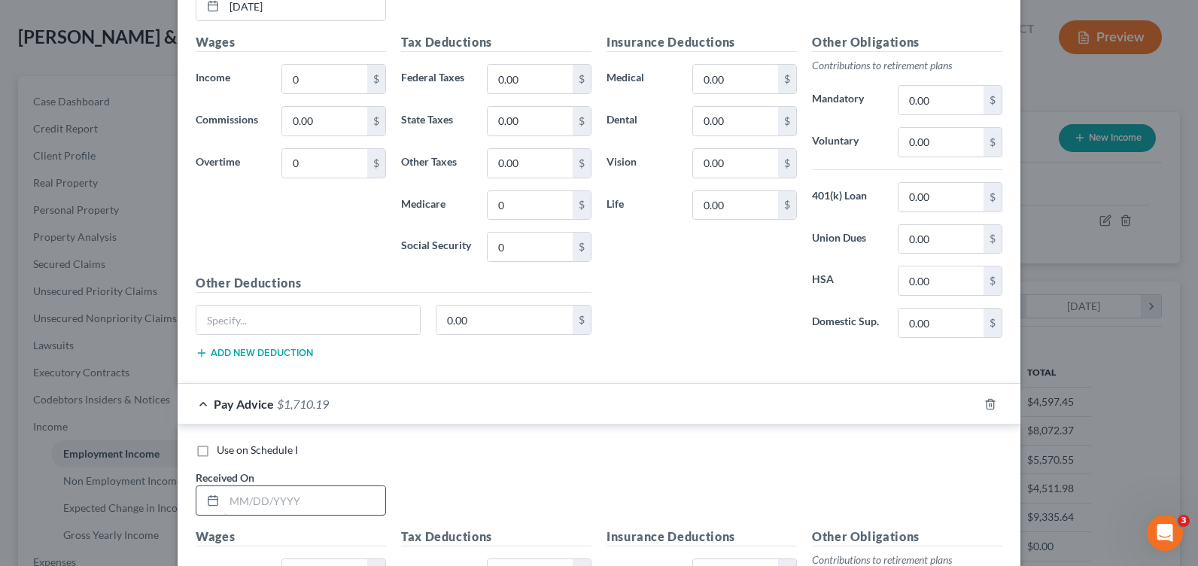
click at [283, 493] on input "text" at bounding box center [304, 500] width 161 height 29
type input "[DATE]"
click at [229, 8] on input "[DATE]" at bounding box center [304, 6] width 161 height 29
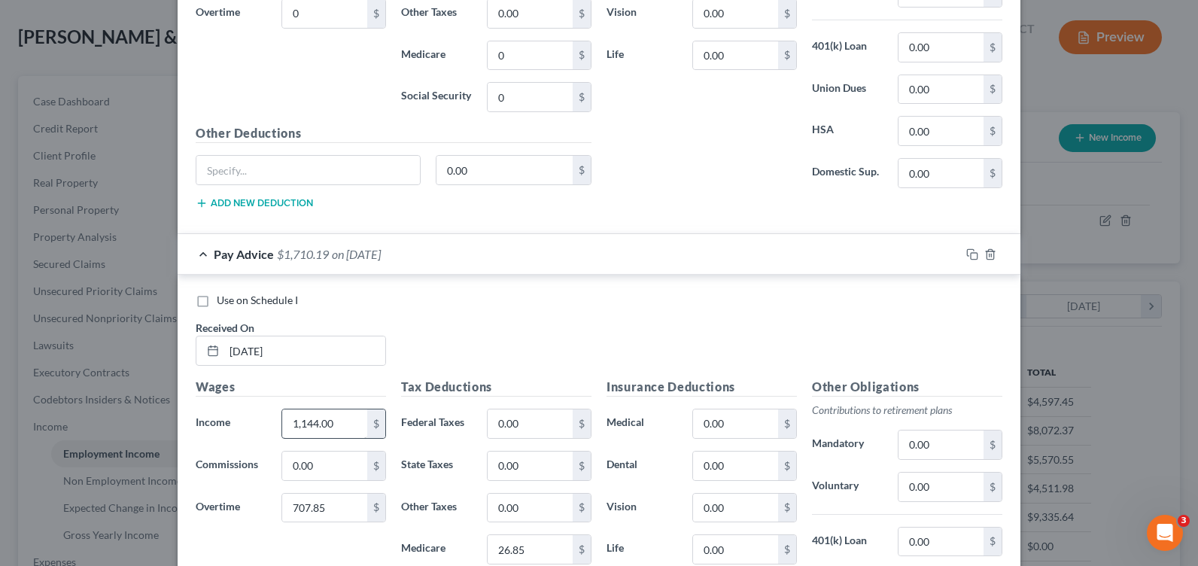
type input "[DATE]"
click at [347, 424] on input "1,144.00" at bounding box center [324, 423] width 85 height 29
drag, startPoint x: 313, startPoint y: 511, endPoint x: 310, endPoint y: 502, distance: 9.5
click at [313, 511] on input "707.85" at bounding box center [324, 508] width 85 height 29
type input "859.61"
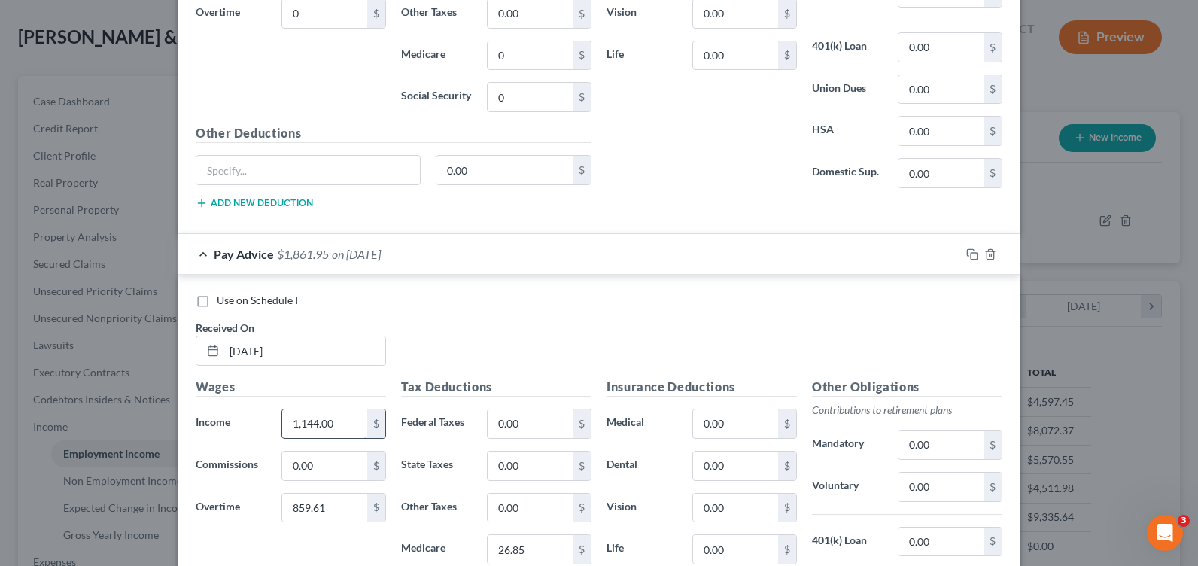
drag, startPoint x: 347, startPoint y: 443, endPoint x: 336, endPoint y: 433, distance: 14.9
click at [342, 439] on div "Wages Income * 1,144.00 $ Commissions 0.00 $ Overtime 859.61 $" at bounding box center [290, 498] width 205 height 241
click at [336, 433] on input "1,144.00" at bounding box center [324, 423] width 85 height 29
type input "1,223.72"
click at [533, 555] on input "26.85" at bounding box center [530, 549] width 85 height 29
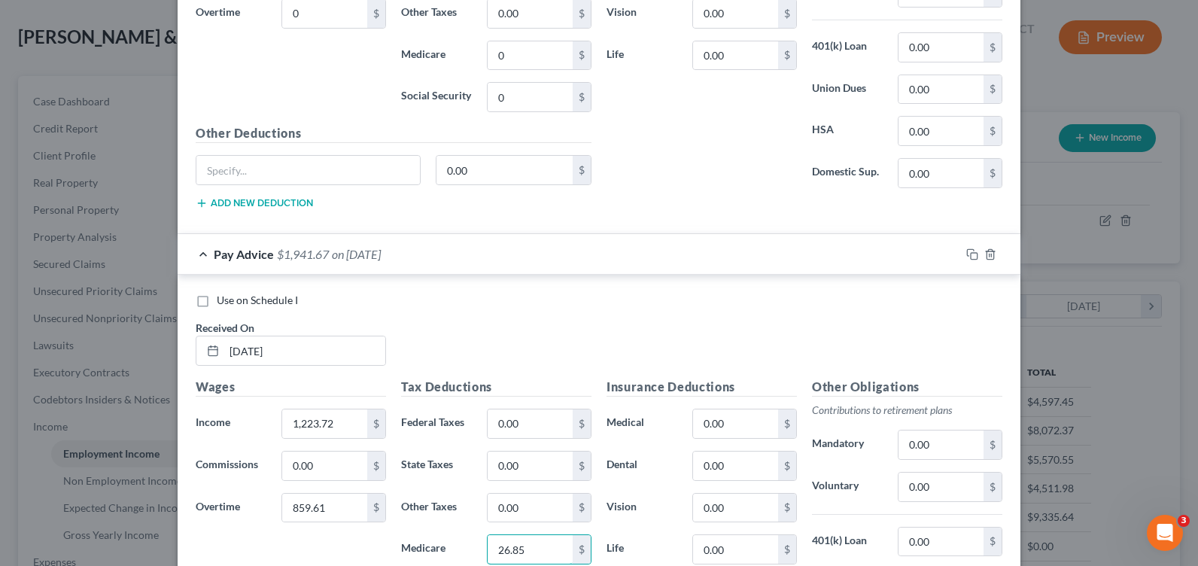
type input "2"
type input "30.21"
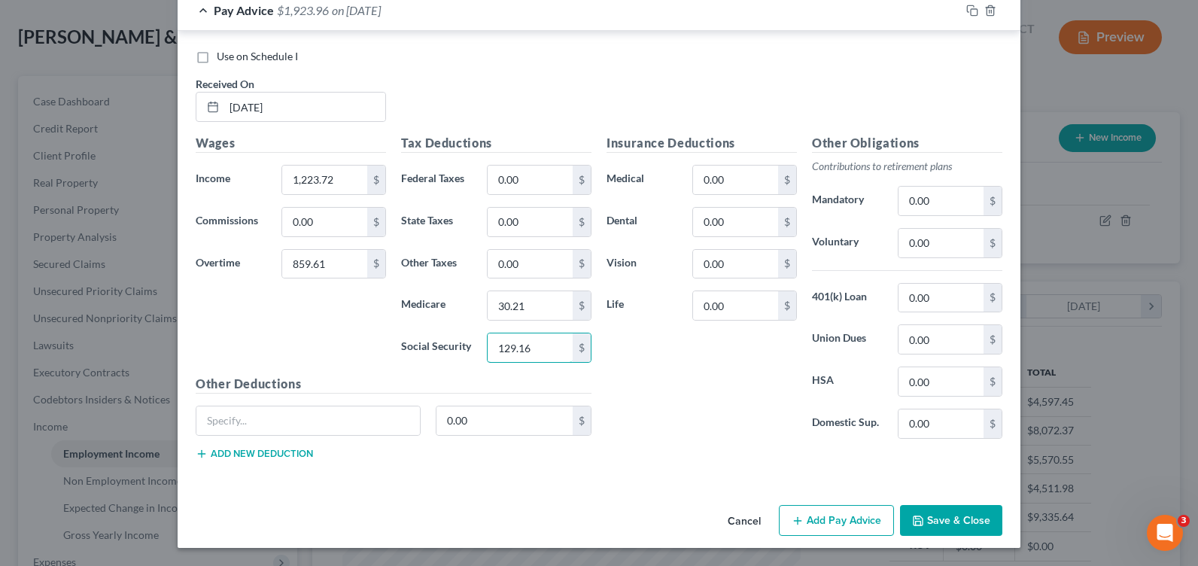
type input "129.16"
click at [966, 11] on icon "button" at bounding box center [972, 11] width 12 height 12
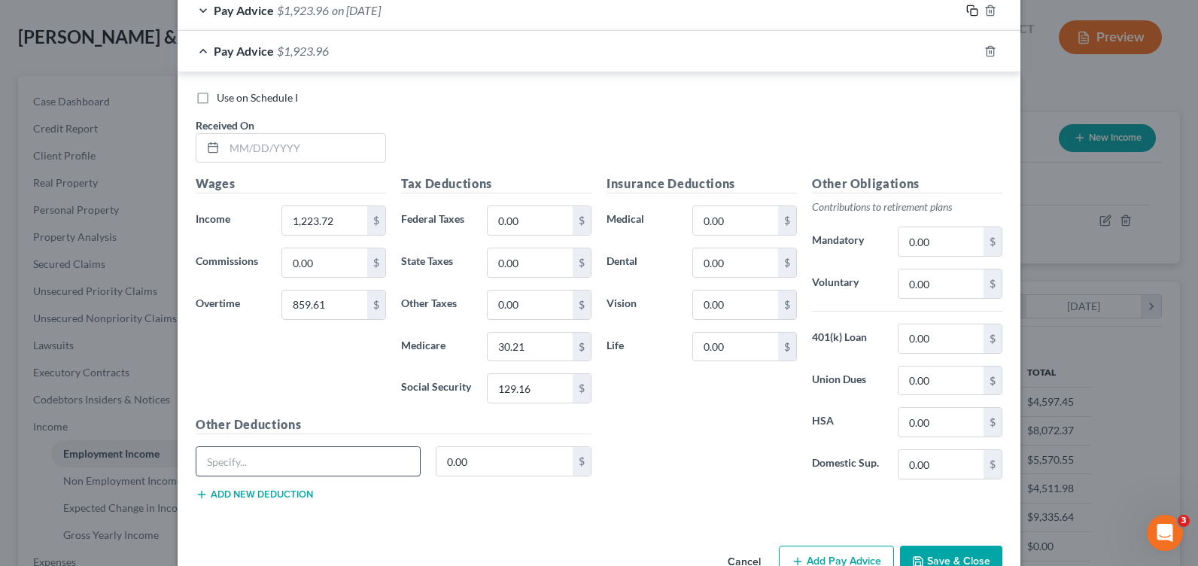
scroll to position [1940, 0]
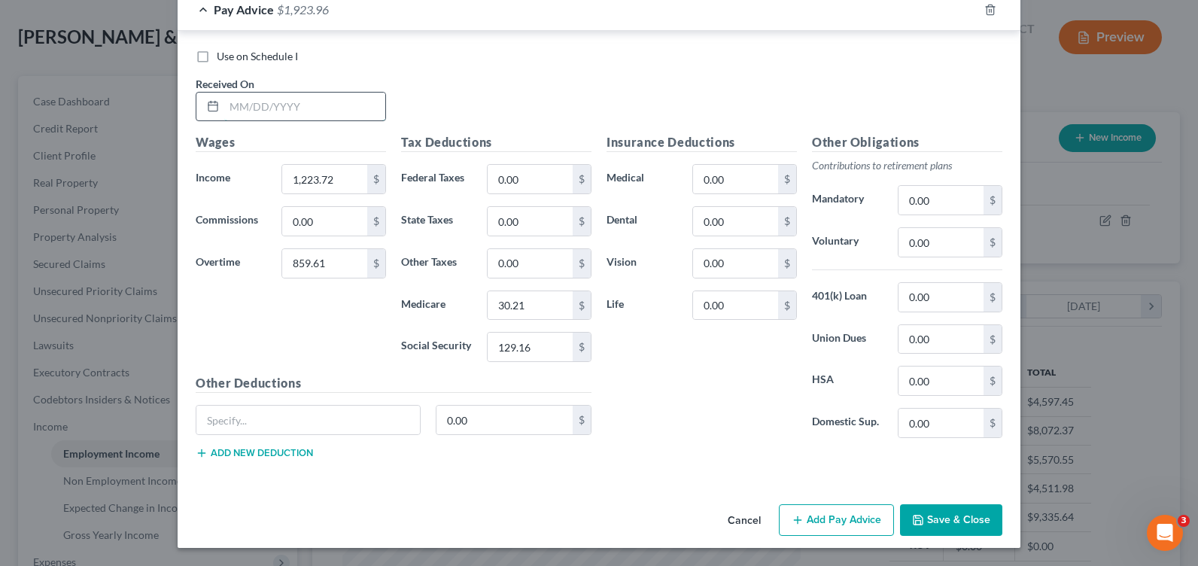
click at [237, 104] on input "text" at bounding box center [304, 107] width 161 height 29
type input "[DATE]"
click at [299, 169] on input "1,223.72" at bounding box center [324, 179] width 85 height 29
type input "758.26"
click at [327, 270] on input "859.61" at bounding box center [324, 263] width 85 height 29
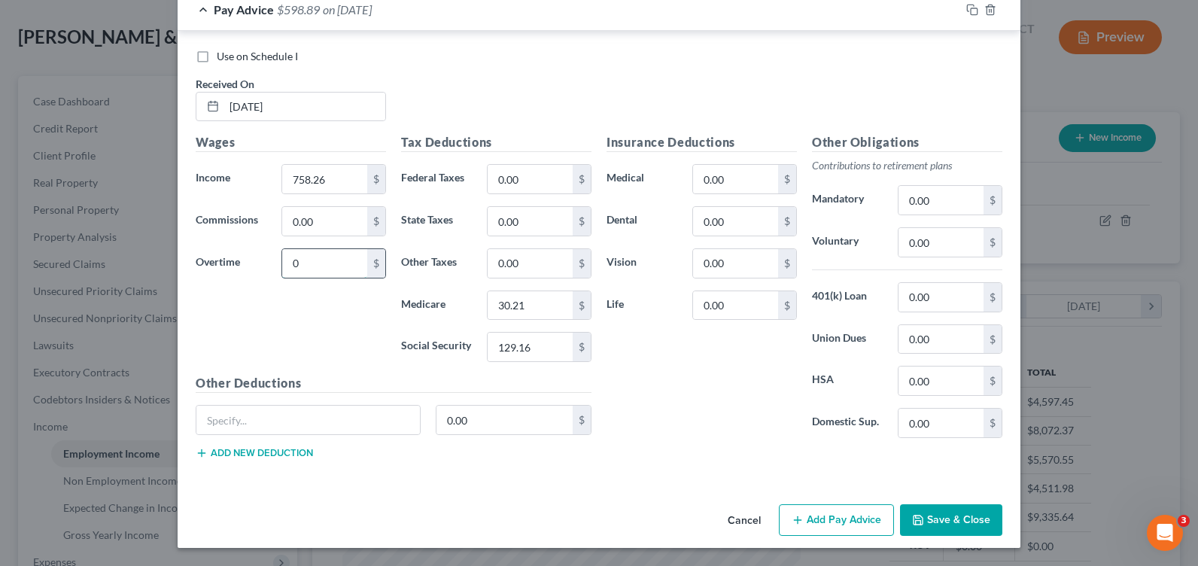
type input "0"
click at [518, 306] on input "30.21" at bounding box center [530, 305] width 85 height 29
type input "10.99"
type input "47.02"
click at [969, 9] on icon "button" at bounding box center [972, 10] width 12 height 12
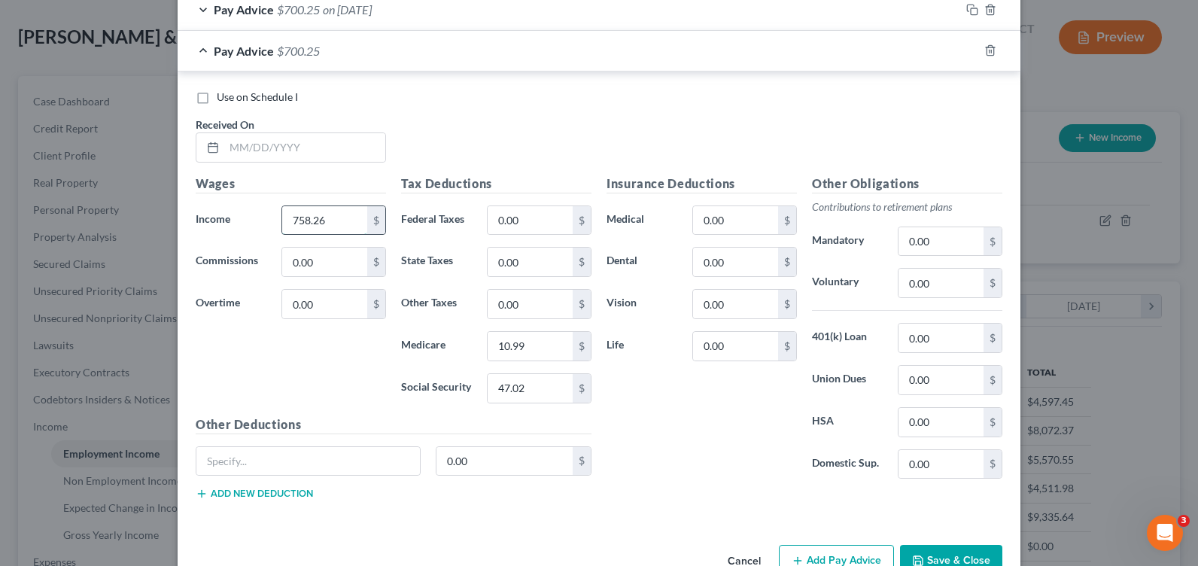
click at [329, 220] on input "758.26" at bounding box center [324, 220] width 85 height 29
click at [321, 301] on input "0.00" at bounding box center [324, 304] width 85 height 29
click at [252, 146] on input "text" at bounding box center [304, 147] width 161 height 29
type input "[DATE]"
click at [298, 301] on input "0.00" at bounding box center [324, 304] width 85 height 29
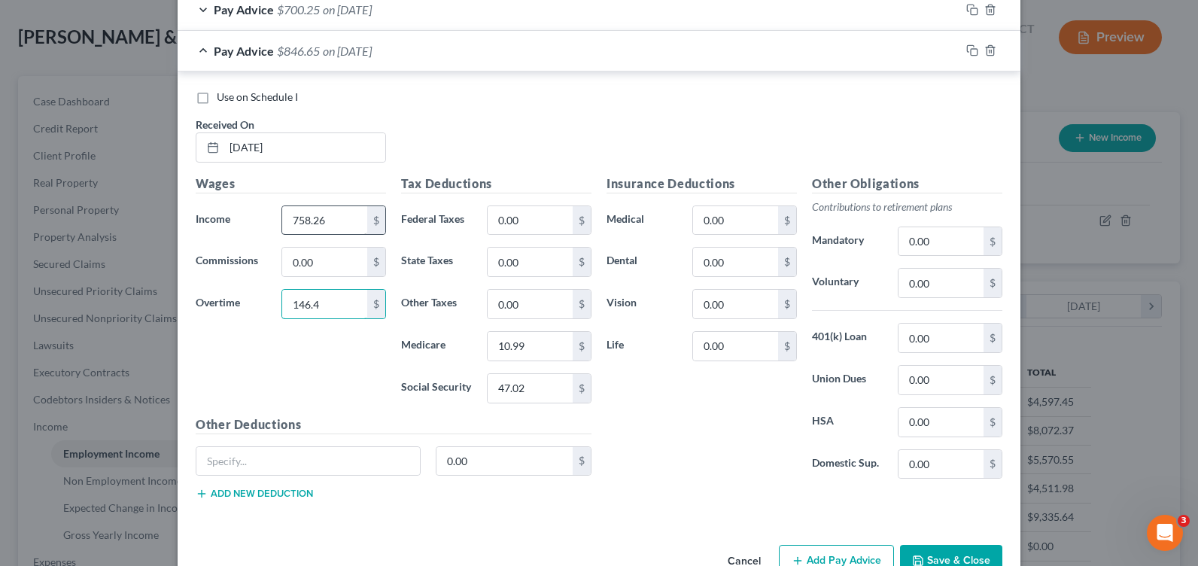
type input "146.4"
click at [309, 225] on input "758.26" at bounding box center [324, 220] width 85 height 29
type input "1,201.2"
click at [491, 347] on input "10.99" at bounding box center [530, 346] width 85 height 29
type input "19.54"
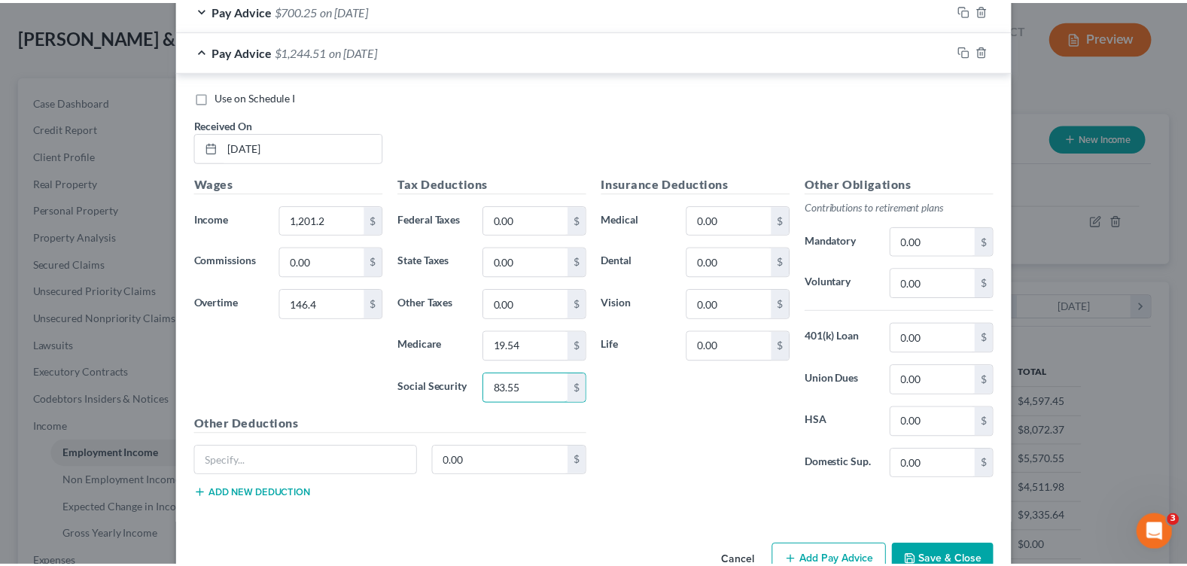
scroll to position [1981, 0]
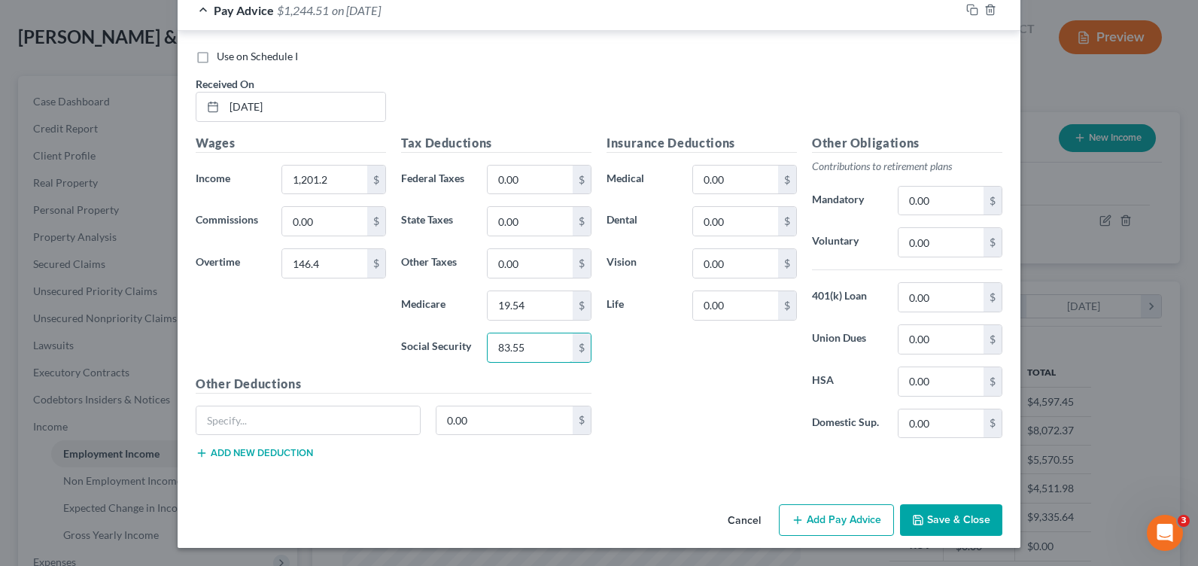
type input "83.55"
click at [924, 534] on div "Cancel Add Pay Advice Save & Close" at bounding box center [599, 523] width 843 height 50
click at [924, 507] on button "Save & Close" at bounding box center [951, 520] width 102 height 32
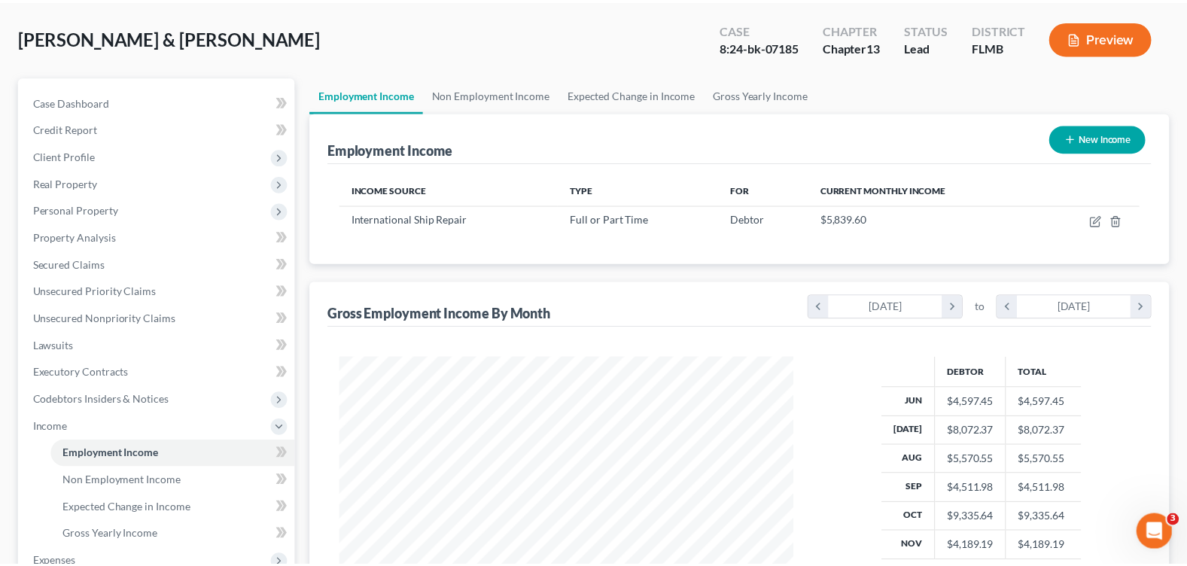
scroll to position [752403, 752189]
